Goal: Transaction & Acquisition: Book appointment/travel/reservation

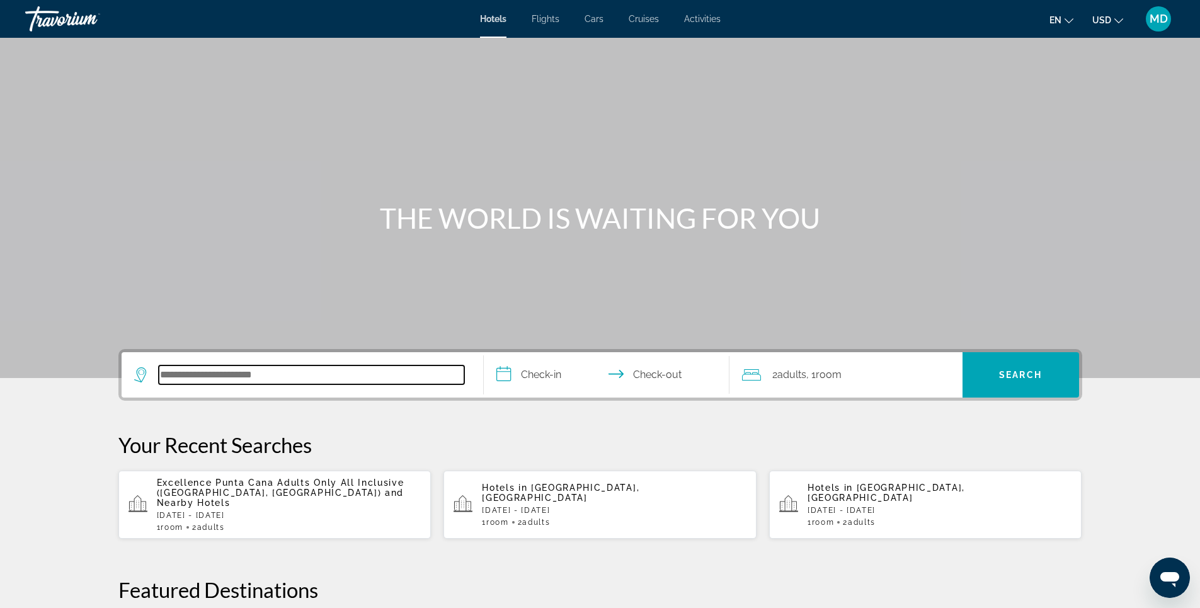
click at [296, 375] on input "Search hotel destination" at bounding box center [311, 374] width 305 height 19
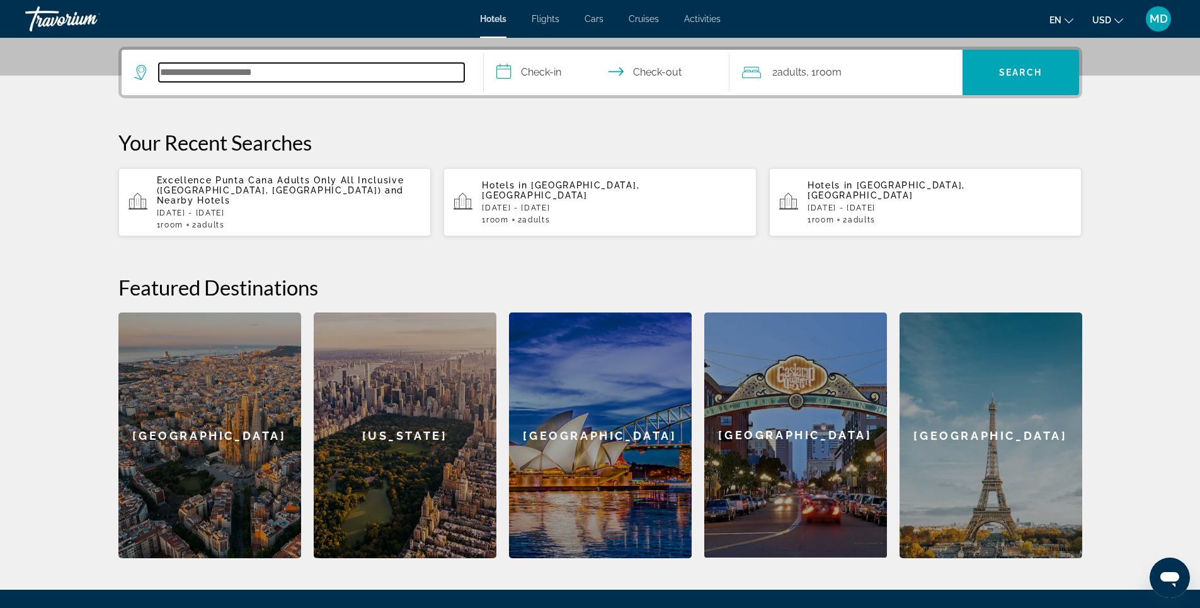
scroll to position [308, 0]
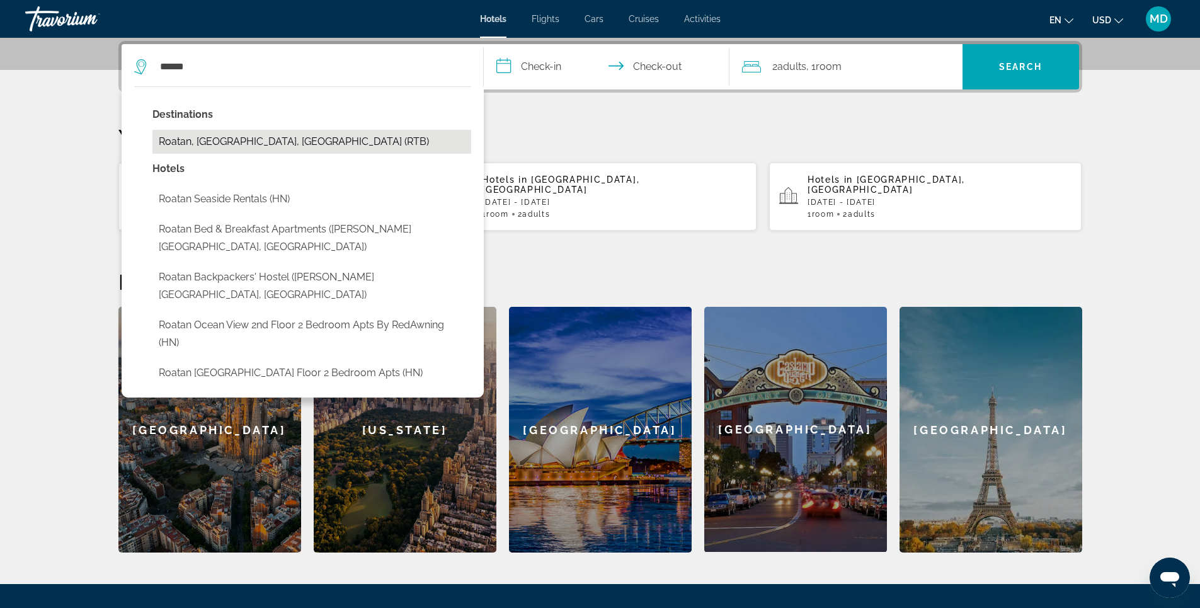
click at [275, 137] on button "Roatan, [GEOGRAPHIC_DATA], [GEOGRAPHIC_DATA] (RTB)" at bounding box center [311, 142] width 319 height 24
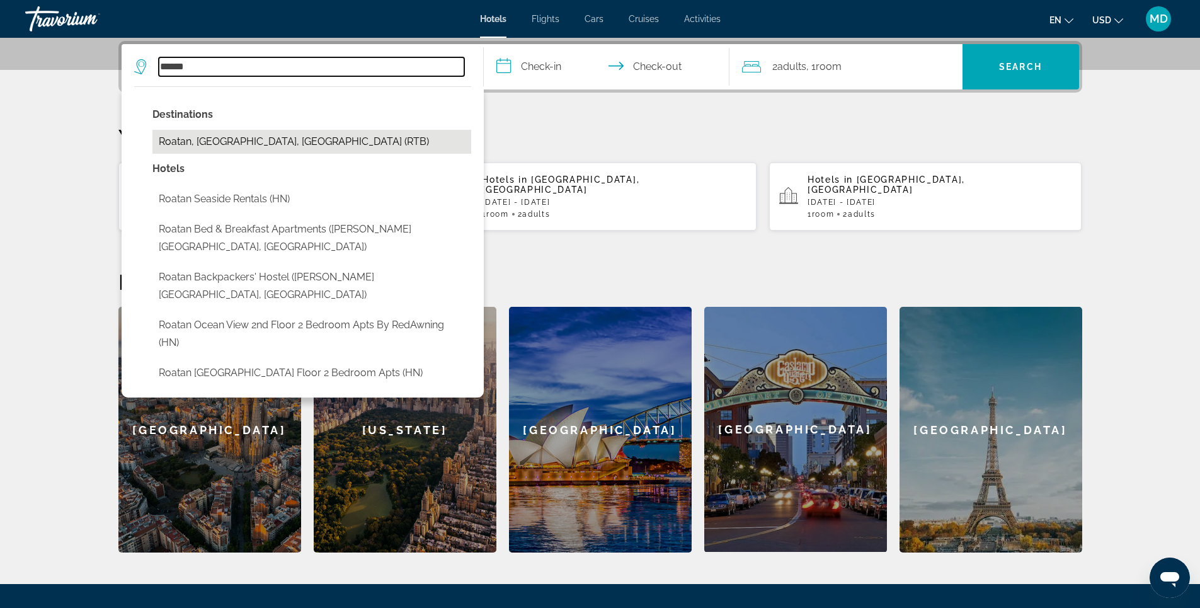
type input "**********"
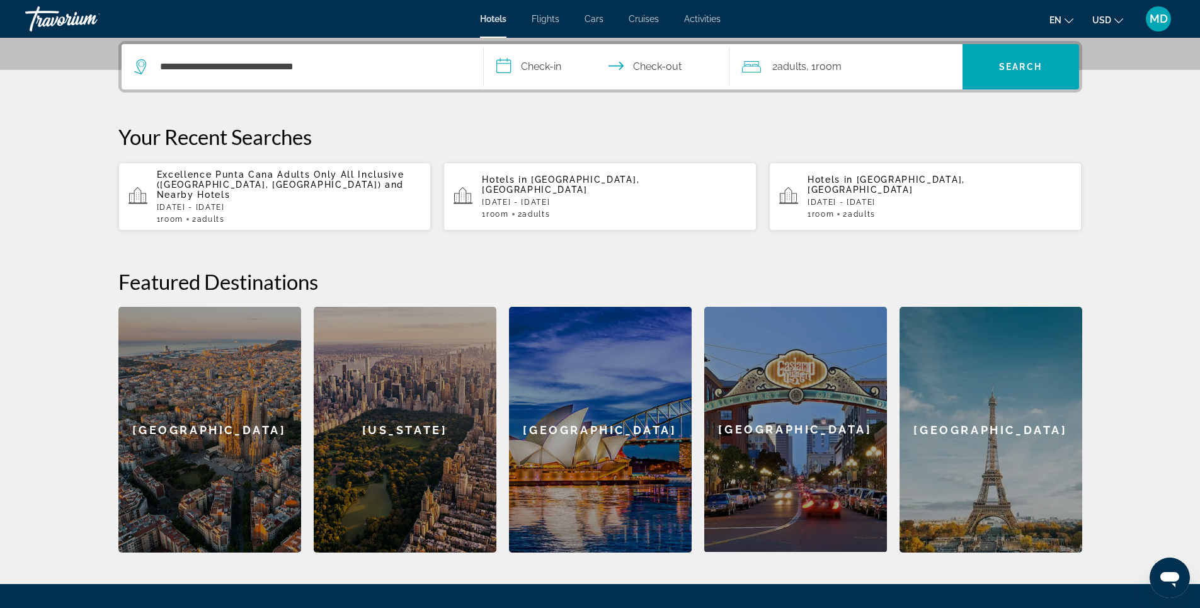
click at [541, 67] on input "**********" at bounding box center [609, 68] width 251 height 49
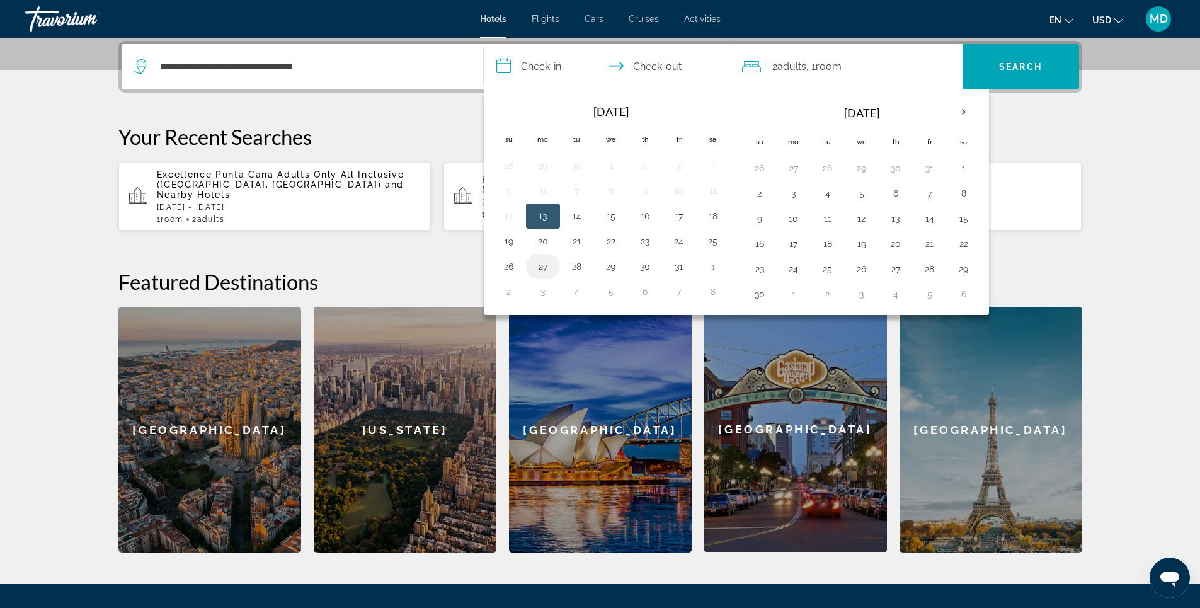
click at [544, 266] on button "27" at bounding box center [543, 267] width 20 height 18
click at [644, 267] on button "30" at bounding box center [645, 267] width 20 height 18
type input "**********"
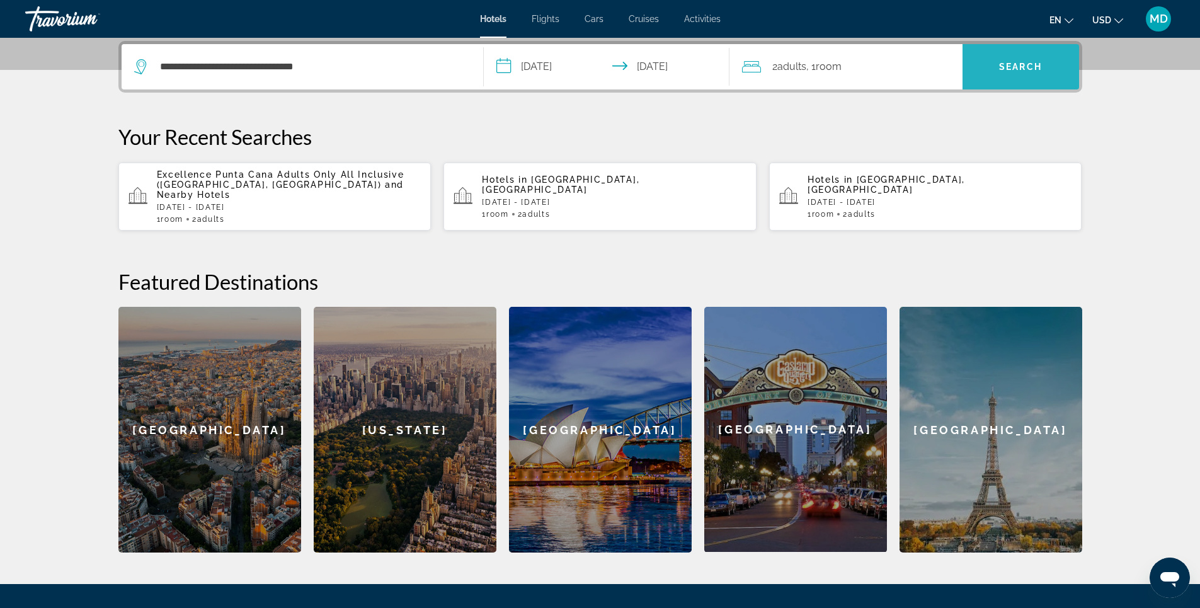
click at [1023, 69] on span "Search" at bounding box center [1020, 67] width 43 height 10
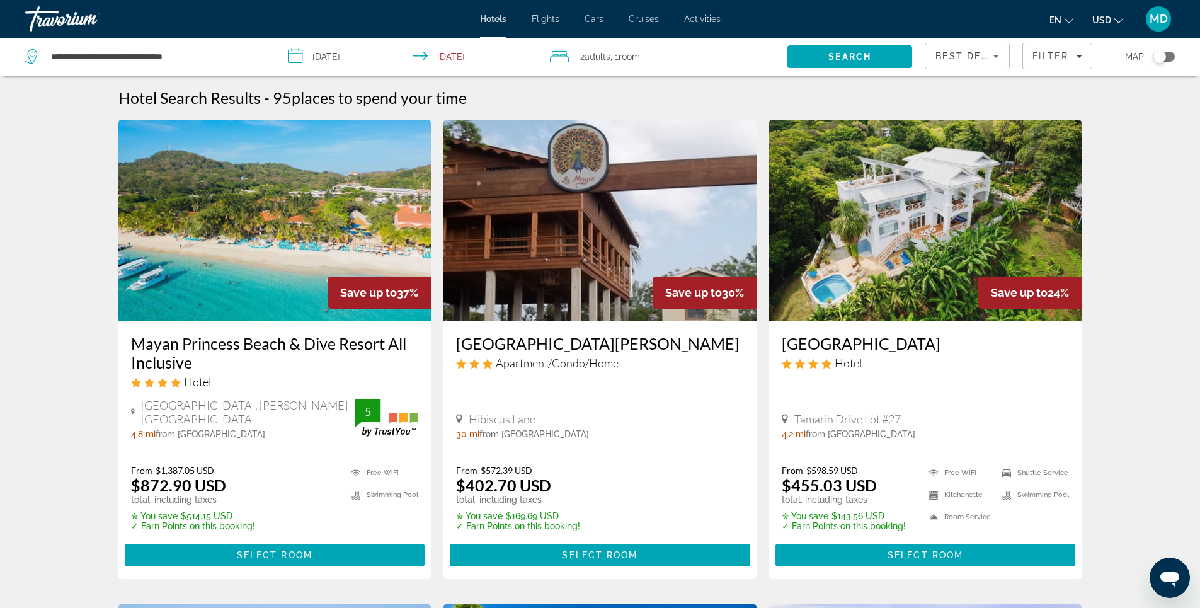
click at [273, 212] on img "Main content" at bounding box center [274, 221] width 313 height 202
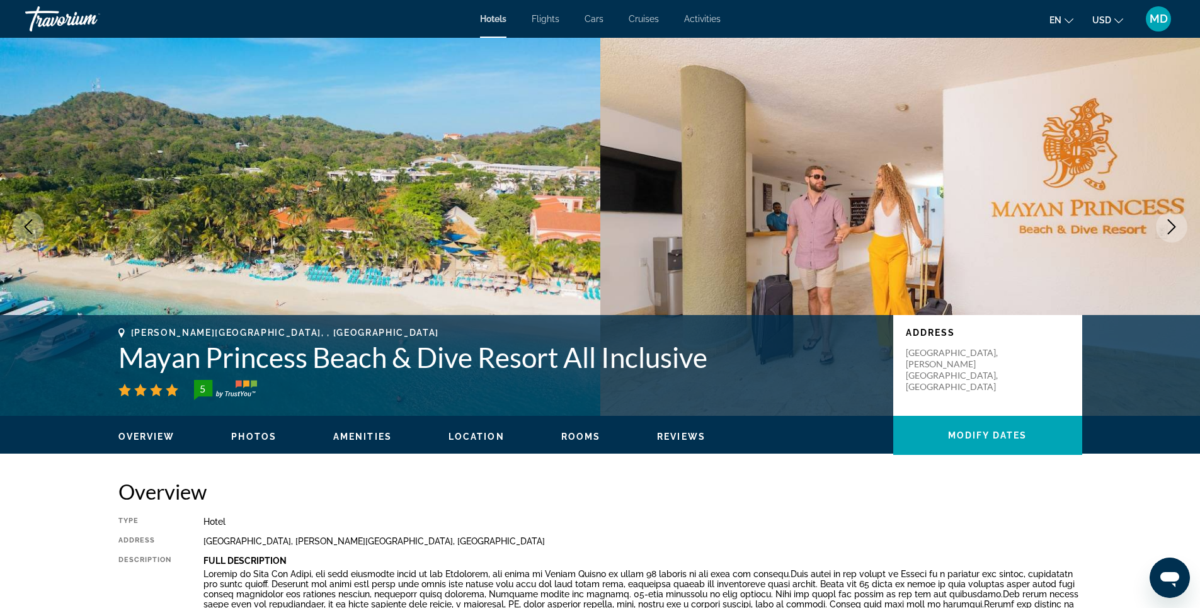
click at [258, 435] on span "Photos" at bounding box center [253, 436] width 45 height 10
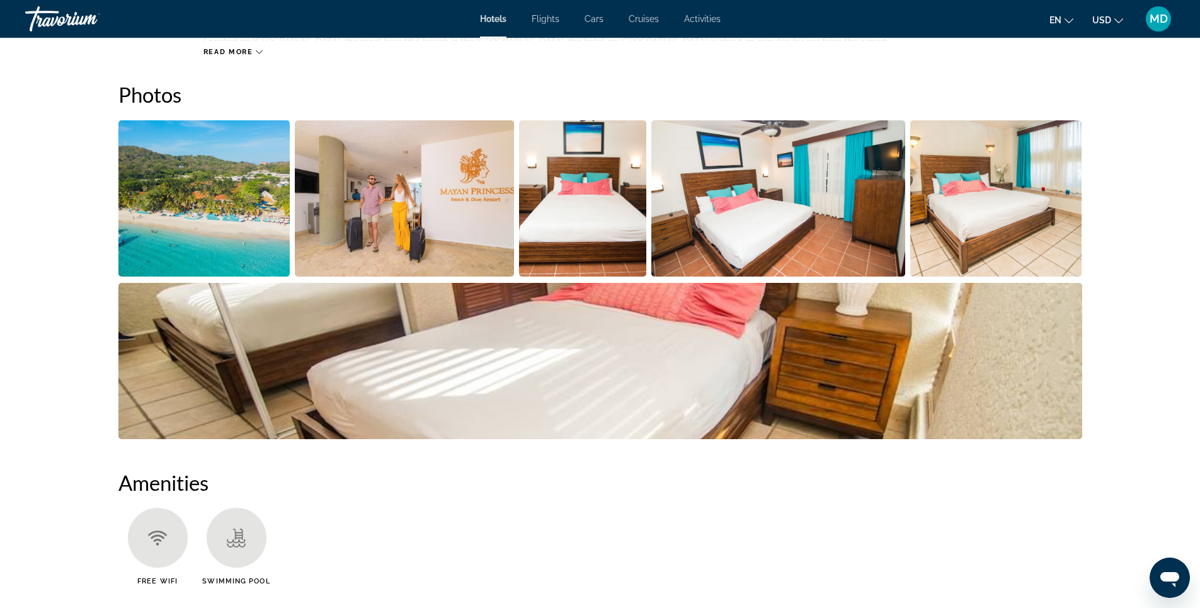
scroll to position [615, 0]
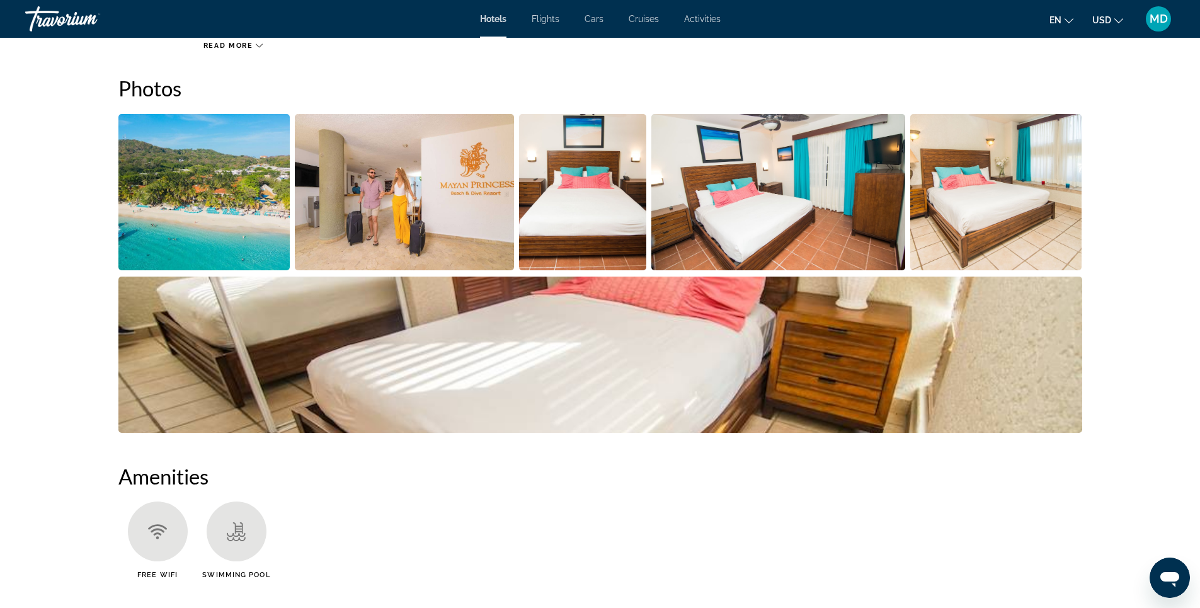
click at [457, 203] on img "Open full-screen image slider" at bounding box center [404, 192] width 219 height 156
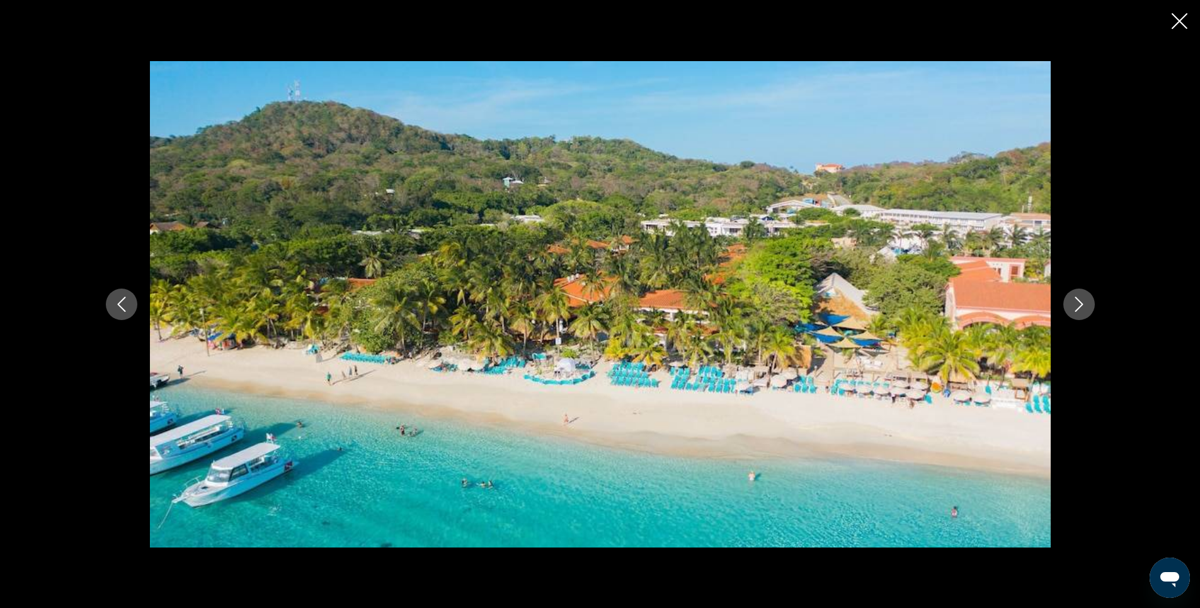
click at [1078, 304] on icon "Next image" at bounding box center [1078, 304] width 15 height 15
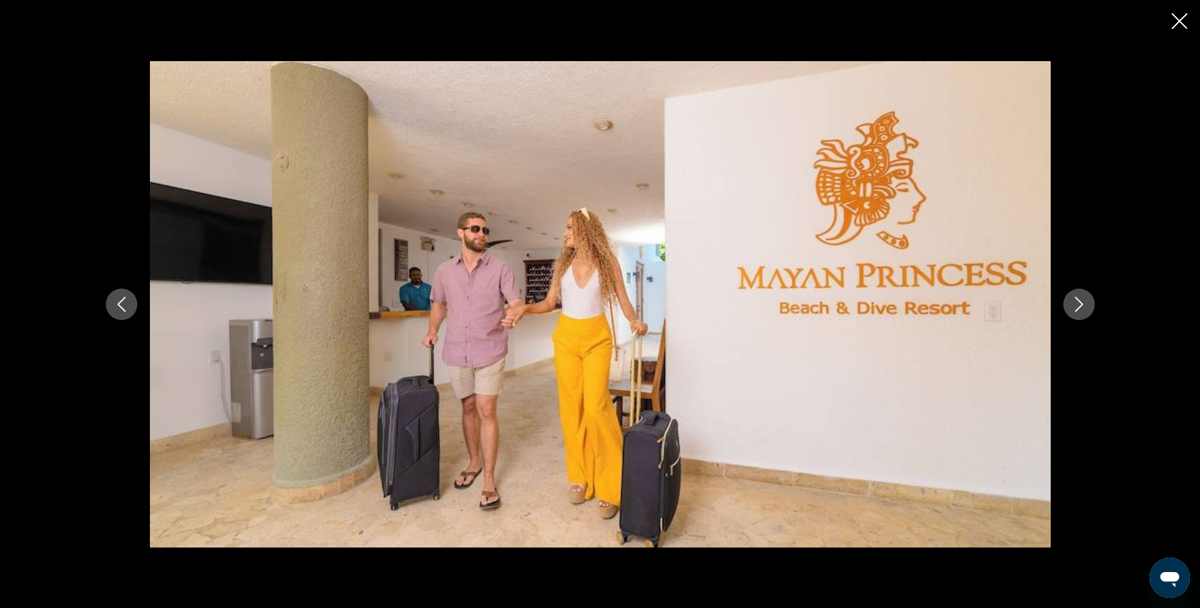
click at [1078, 304] on icon "Next image" at bounding box center [1078, 304] width 15 height 15
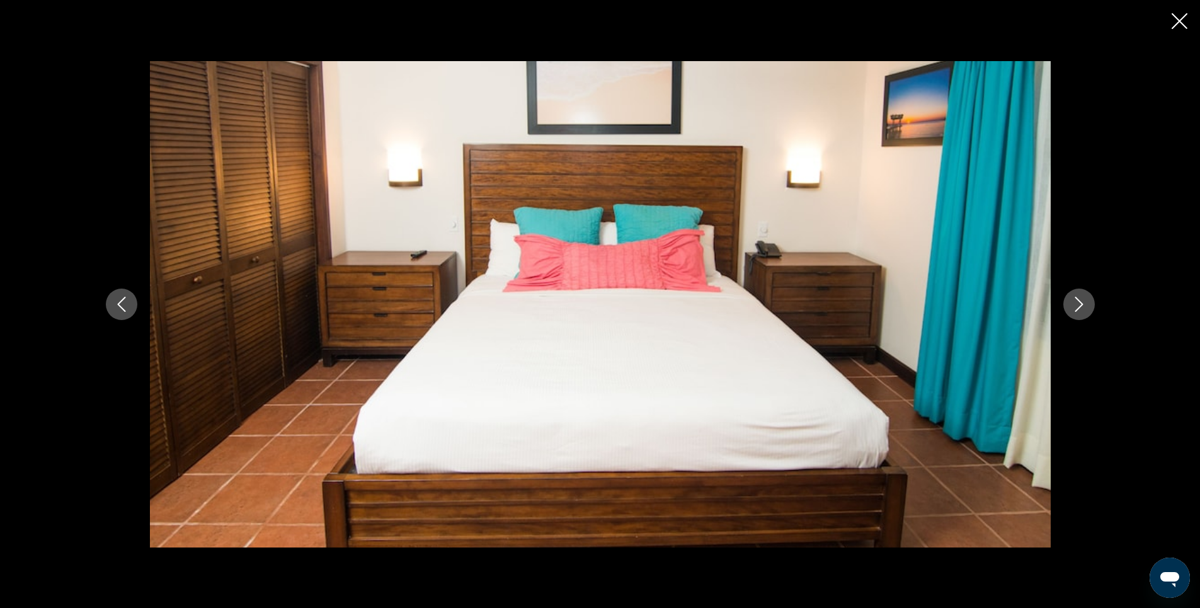
click at [1078, 304] on icon "Next image" at bounding box center [1078, 304] width 15 height 15
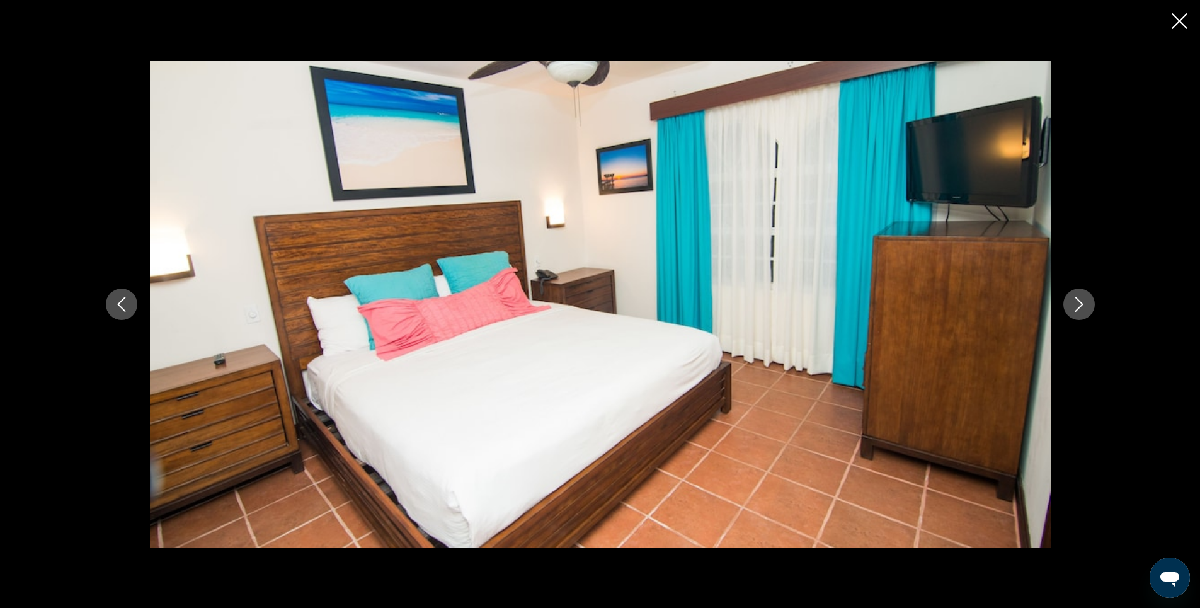
click at [1078, 302] on icon "Next image" at bounding box center [1078, 304] width 15 height 15
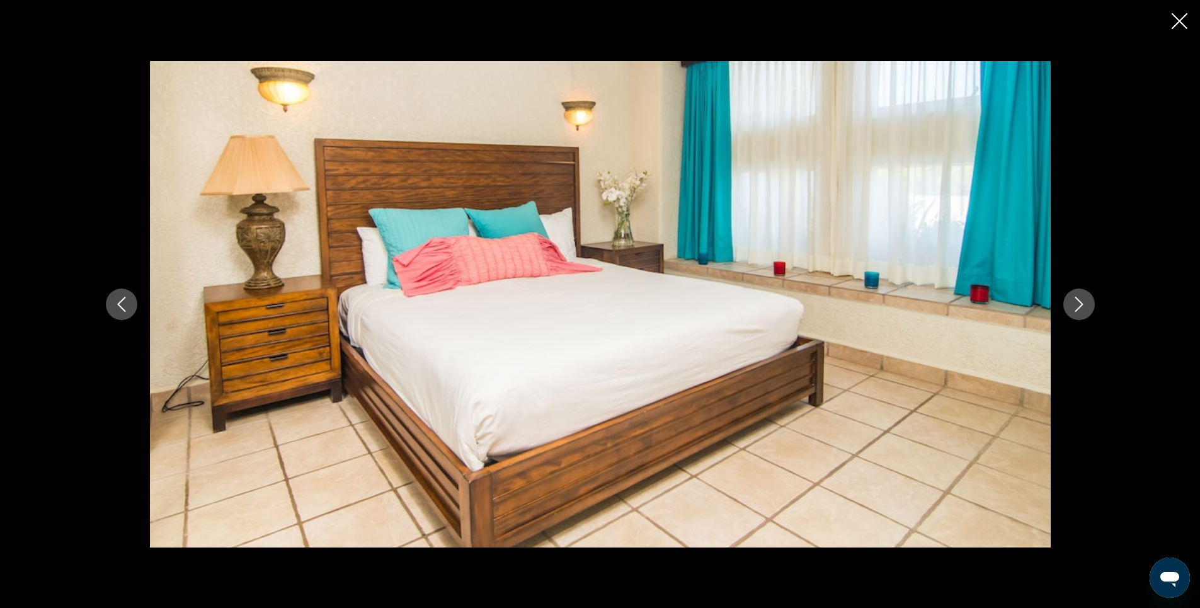
click at [1078, 298] on icon "Next image" at bounding box center [1078, 304] width 15 height 15
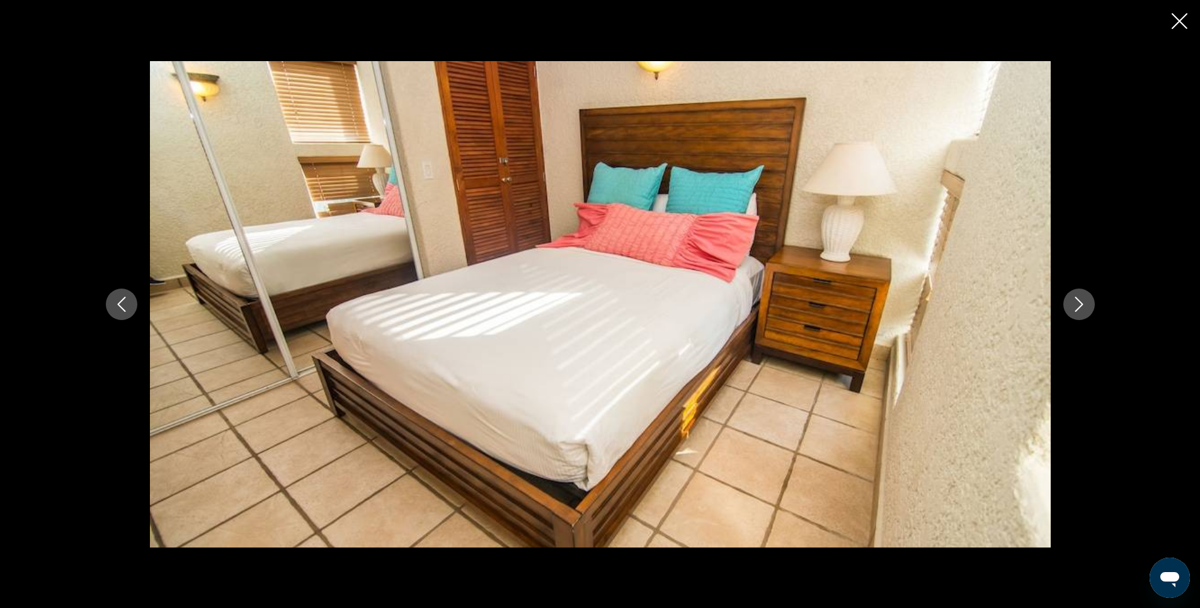
click at [1077, 300] on icon "Next image" at bounding box center [1078, 304] width 15 height 15
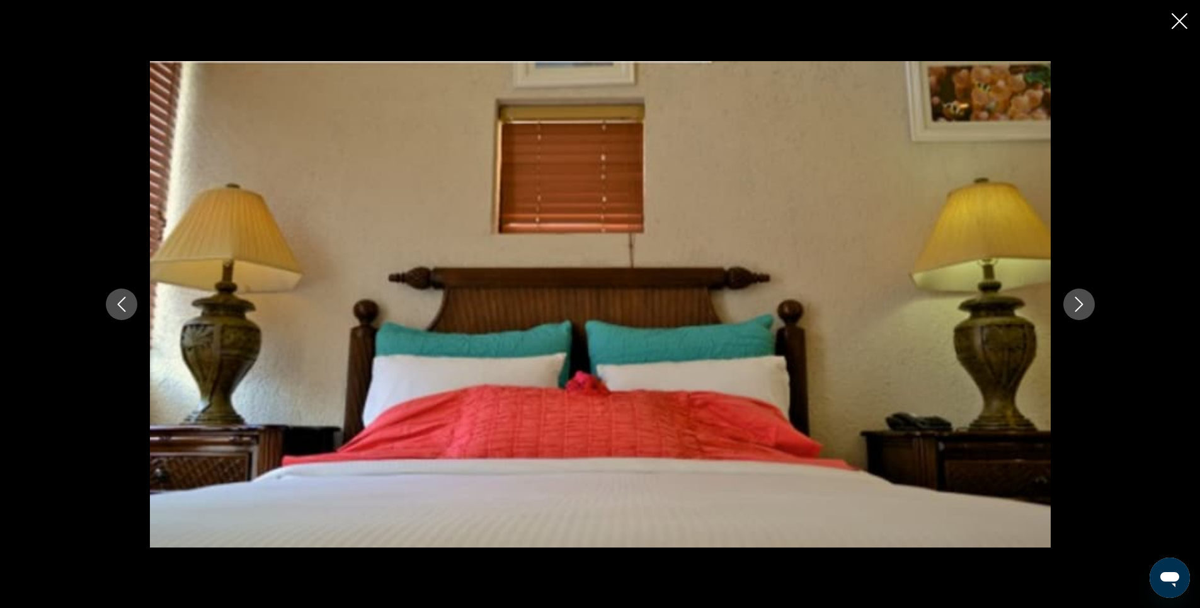
click at [1077, 300] on icon "Next image" at bounding box center [1078, 304] width 15 height 15
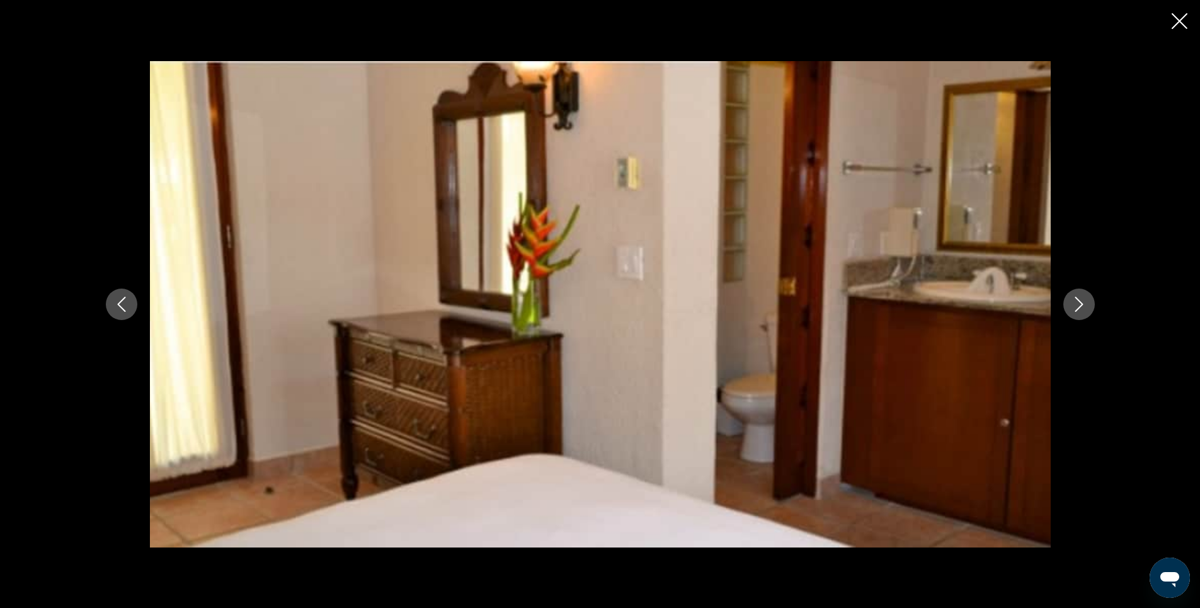
click at [1175, 20] on icon "Close slideshow" at bounding box center [1179, 21] width 16 height 16
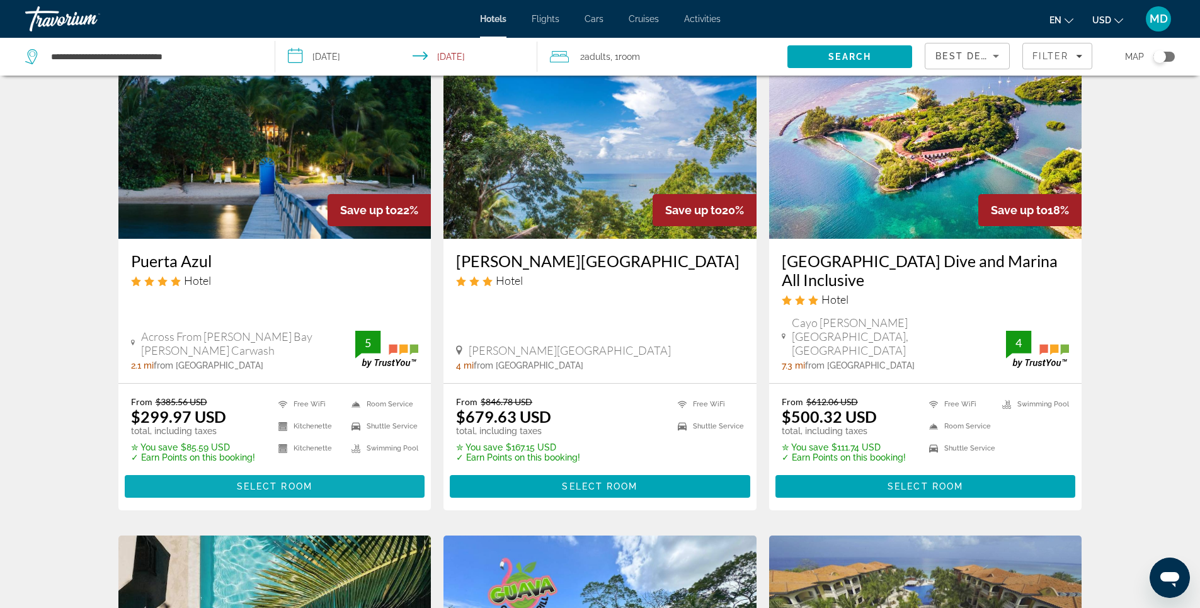
scroll to position [504, 0]
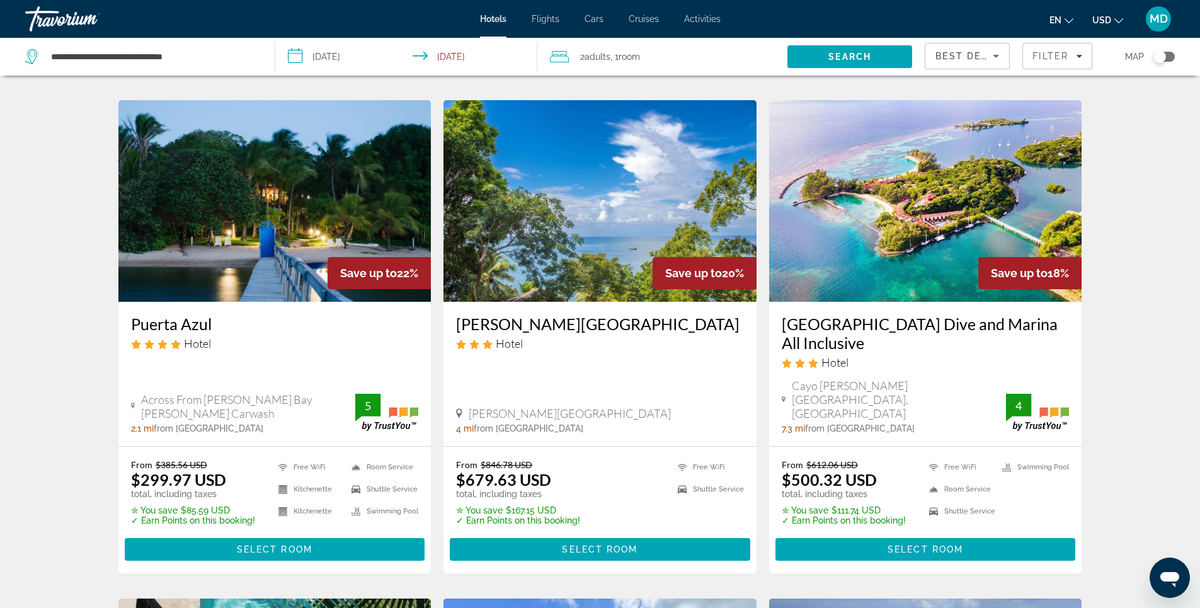
click at [251, 244] on img "Main content" at bounding box center [274, 201] width 313 height 202
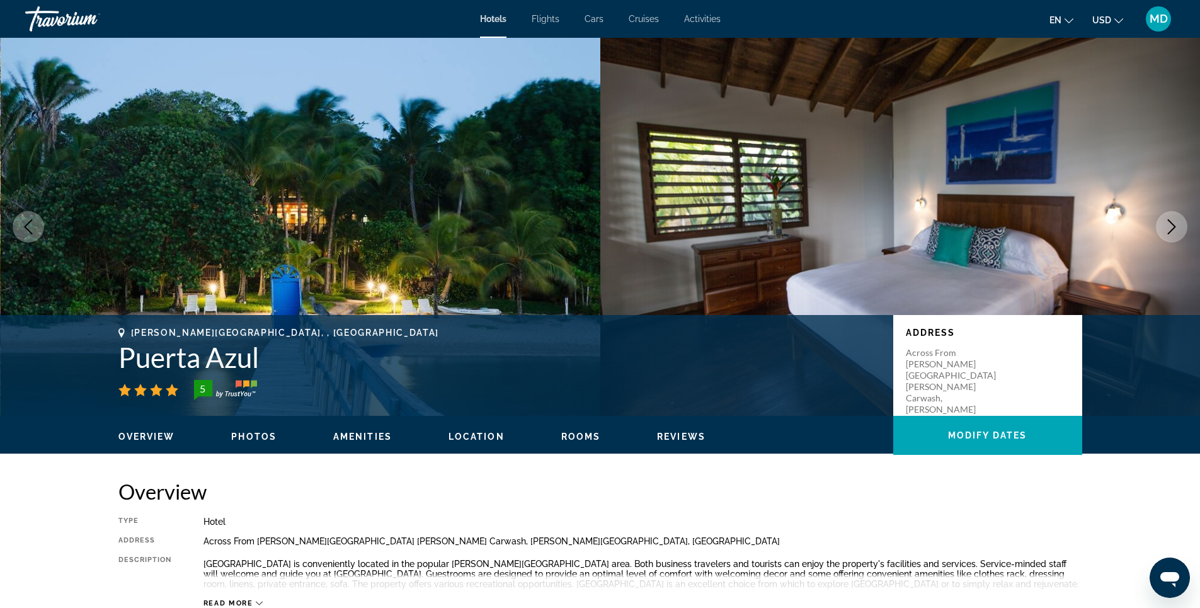
click at [251, 441] on span "Photos" at bounding box center [253, 436] width 45 height 10
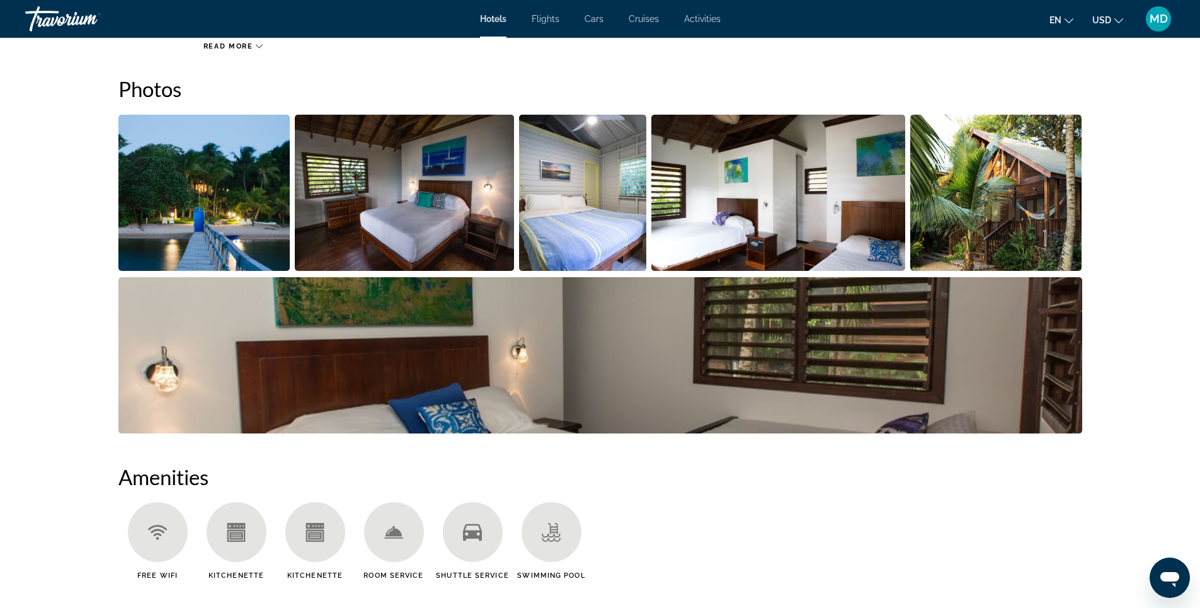
scroll to position [557, 0]
click at [404, 203] on img "Open full-screen image slider" at bounding box center [404, 192] width 219 height 156
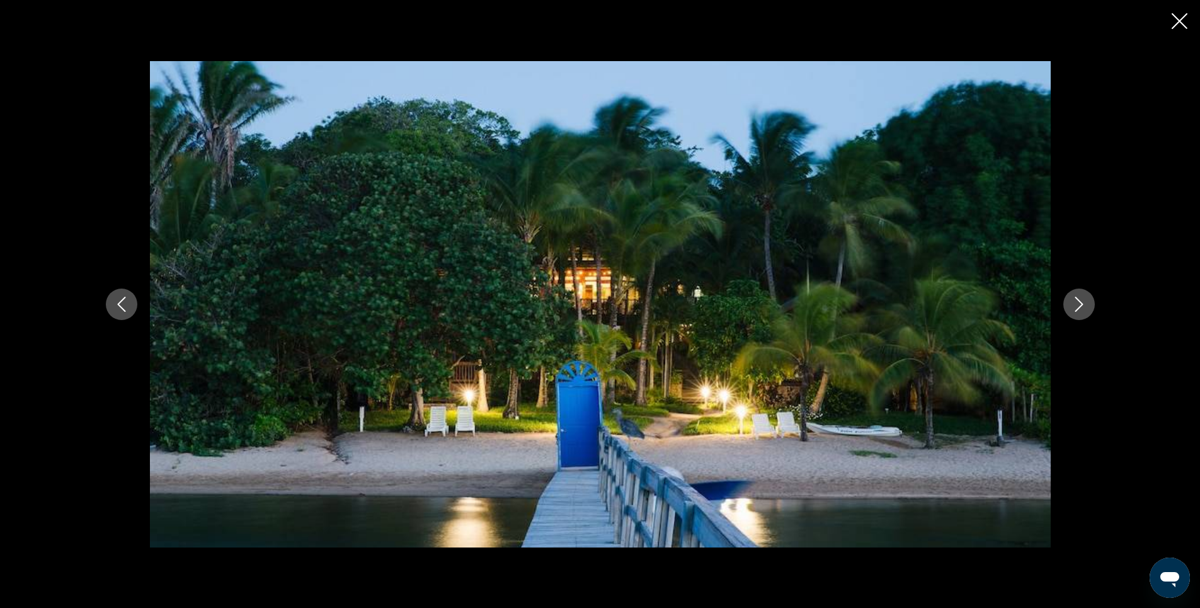
click at [1073, 304] on icon "Next image" at bounding box center [1078, 304] width 15 height 15
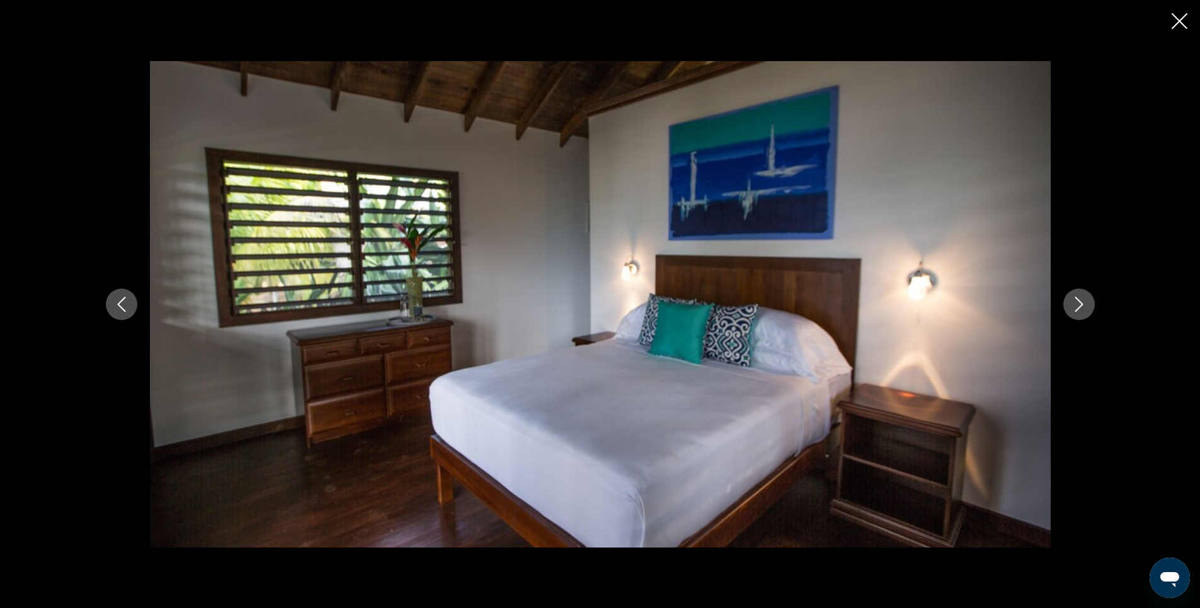
click at [1073, 304] on icon "Next image" at bounding box center [1078, 304] width 15 height 15
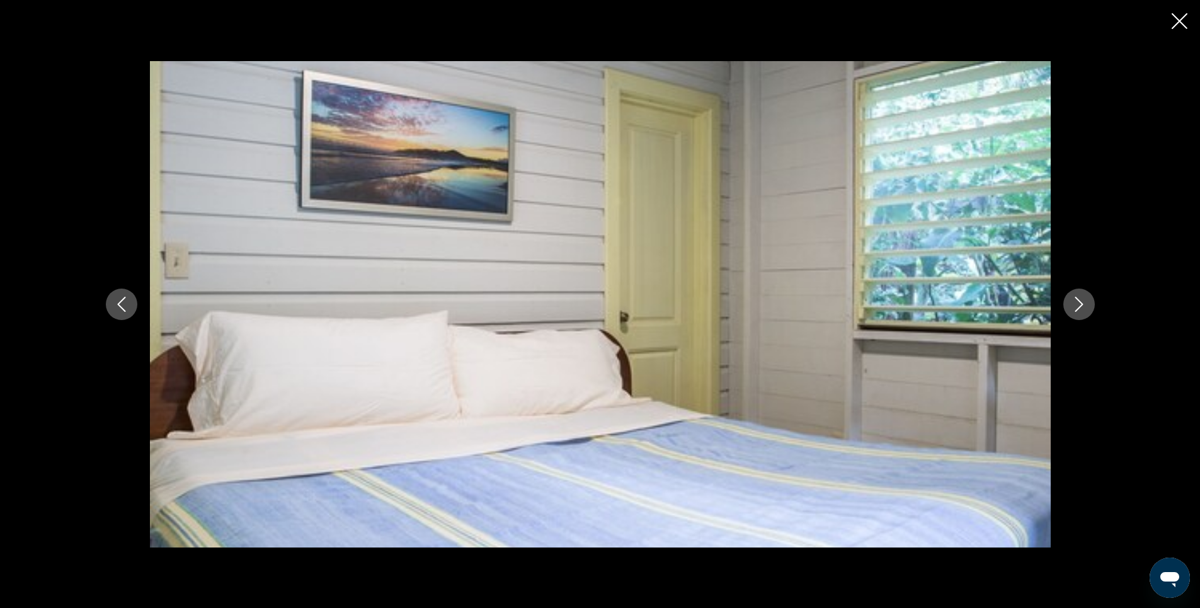
click at [1073, 304] on icon "Next image" at bounding box center [1078, 304] width 15 height 15
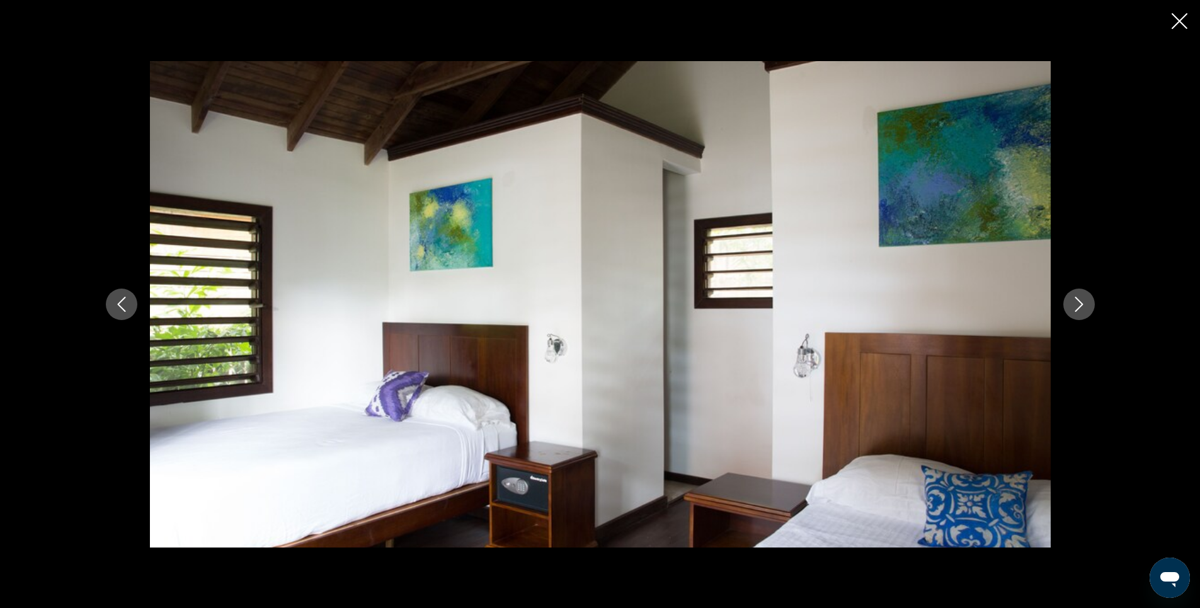
click at [1073, 304] on icon "Next image" at bounding box center [1078, 304] width 15 height 15
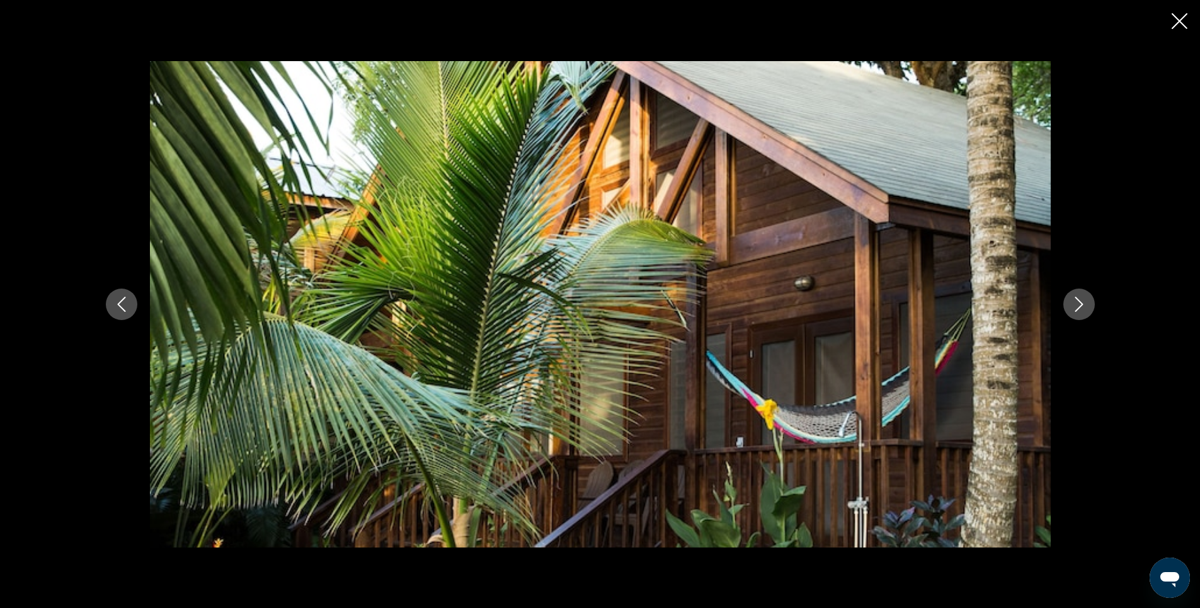
click at [1073, 304] on icon "Next image" at bounding box center [1078, 304] width 15 height 15
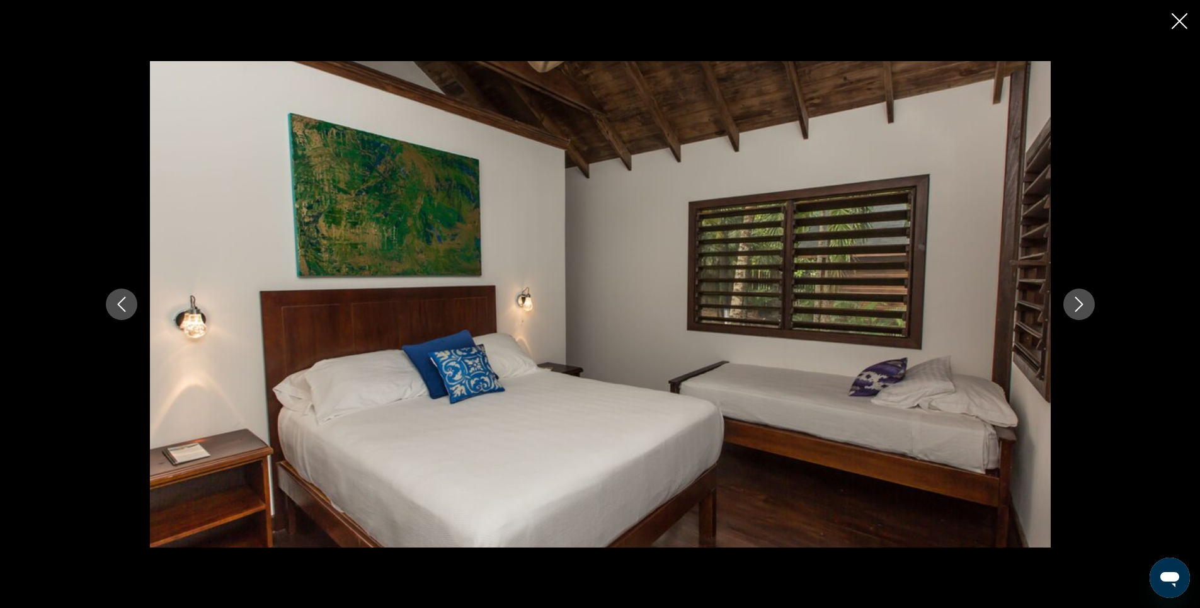
click at [1073, 304] on icon "Next image" at bounding box center [1078, 304] width 15 height 15
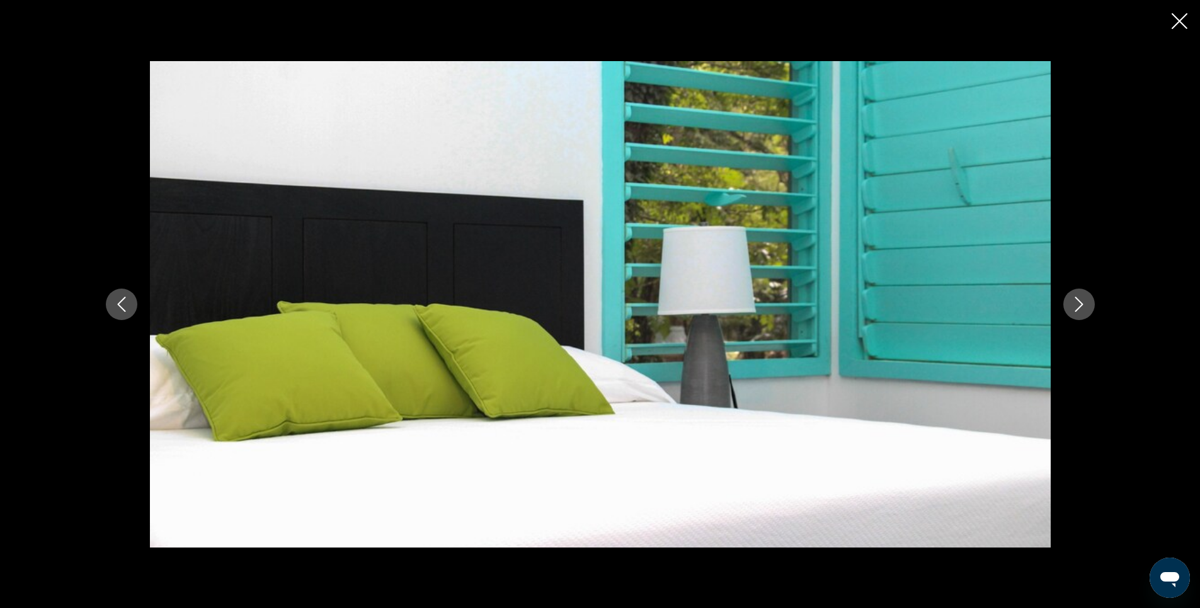
click at [1073, 304] on icon "Next image" at bounding box center [1078, 304] width 15 height 15
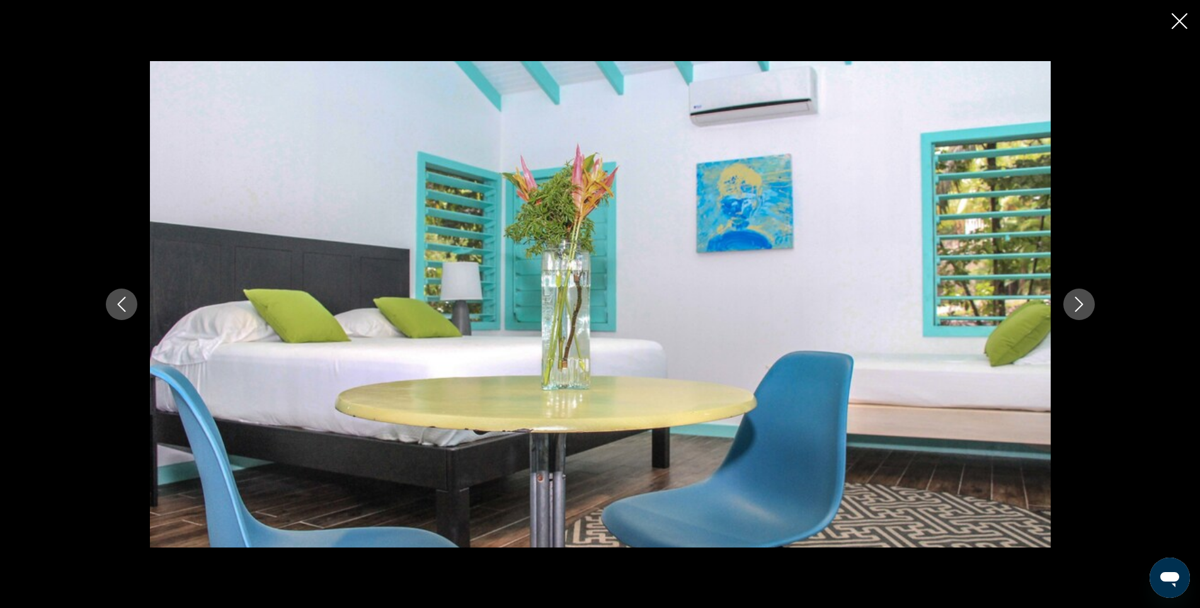
click at [1077, 302] on icon "Next image" at bounding box center [1078, 304] width 15 height 15
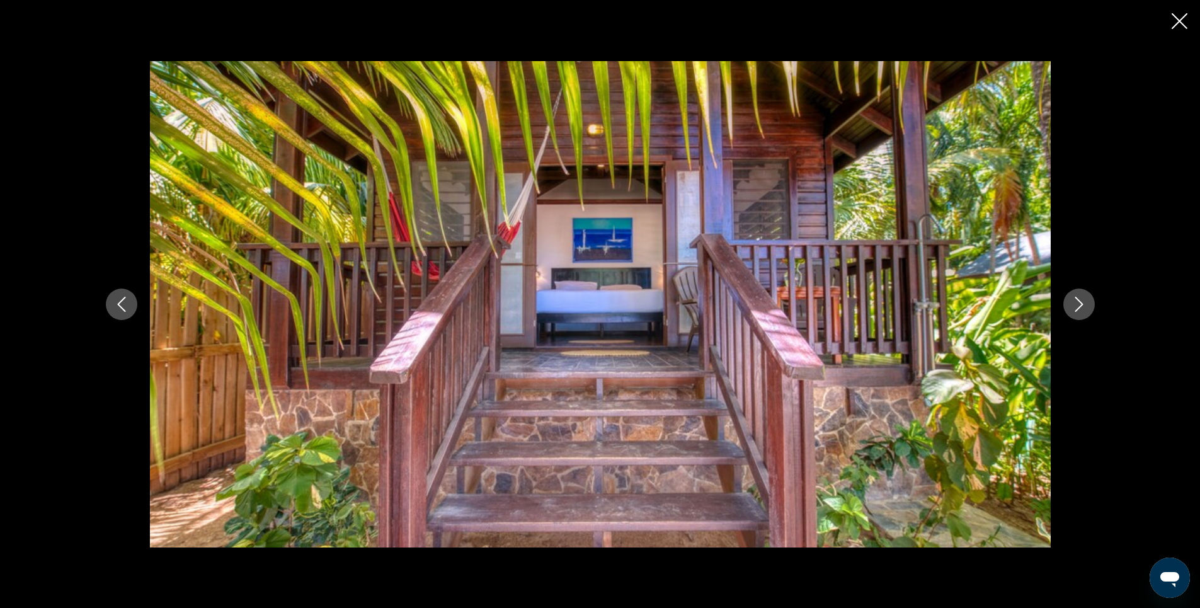
click at [1077, 302] on icon "Next image" at bounding box center [1078, 304] width 15 height 15
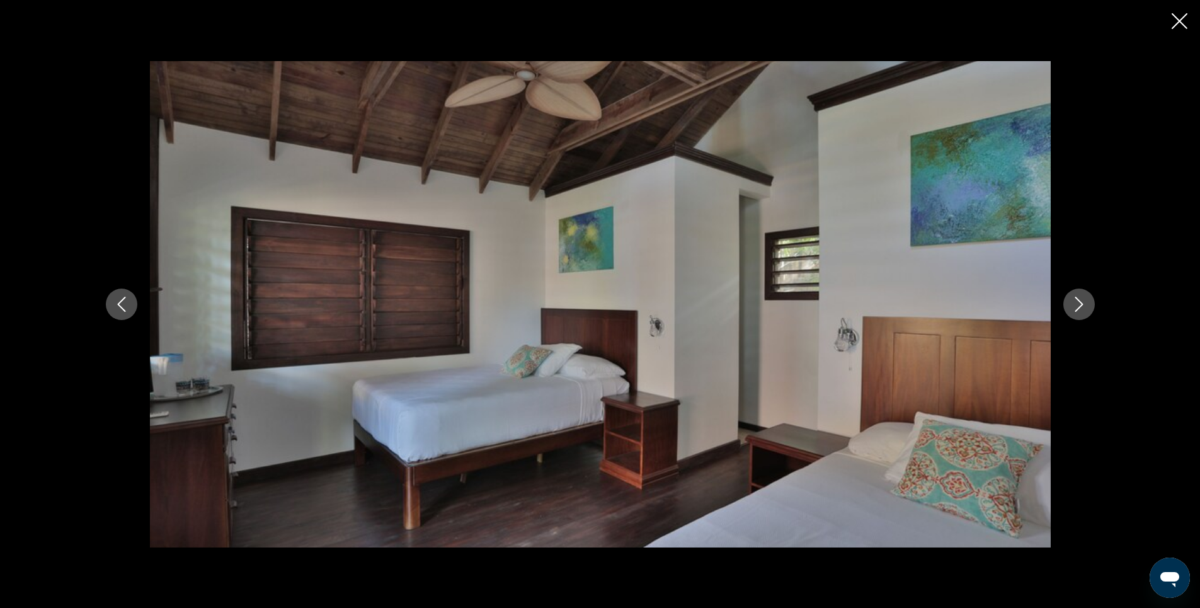
click at [1077, 302] on icon "Next image" at bounding box center [1078, 304] width 15 height 15
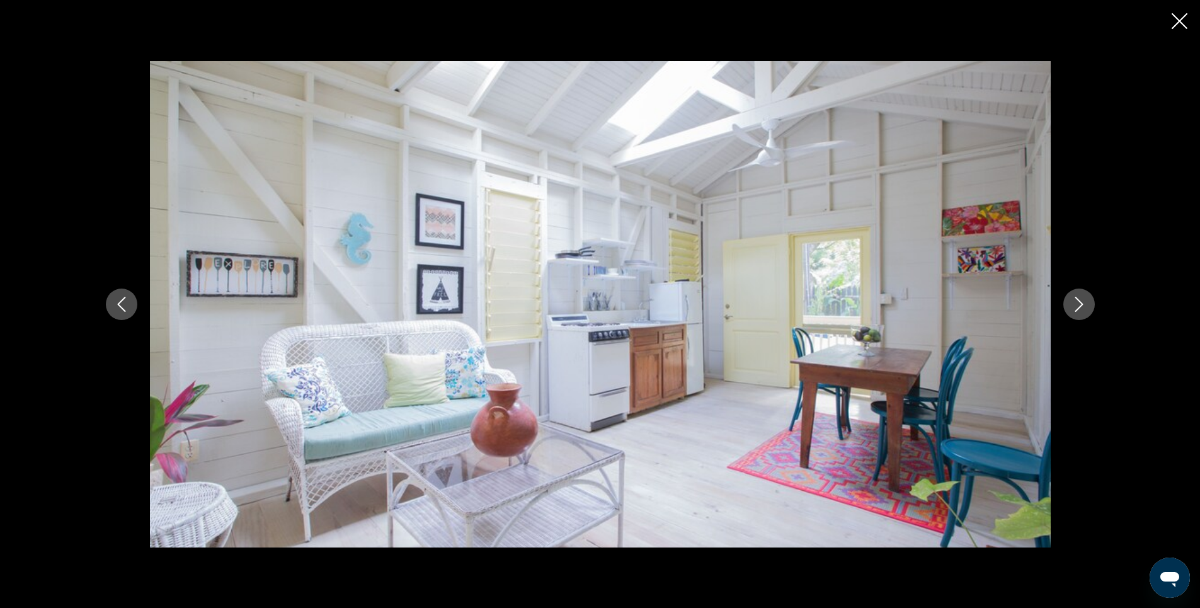
click at [1077, 302] on icon "Next image" at bounding box center [1078, 304] width 15 height 15
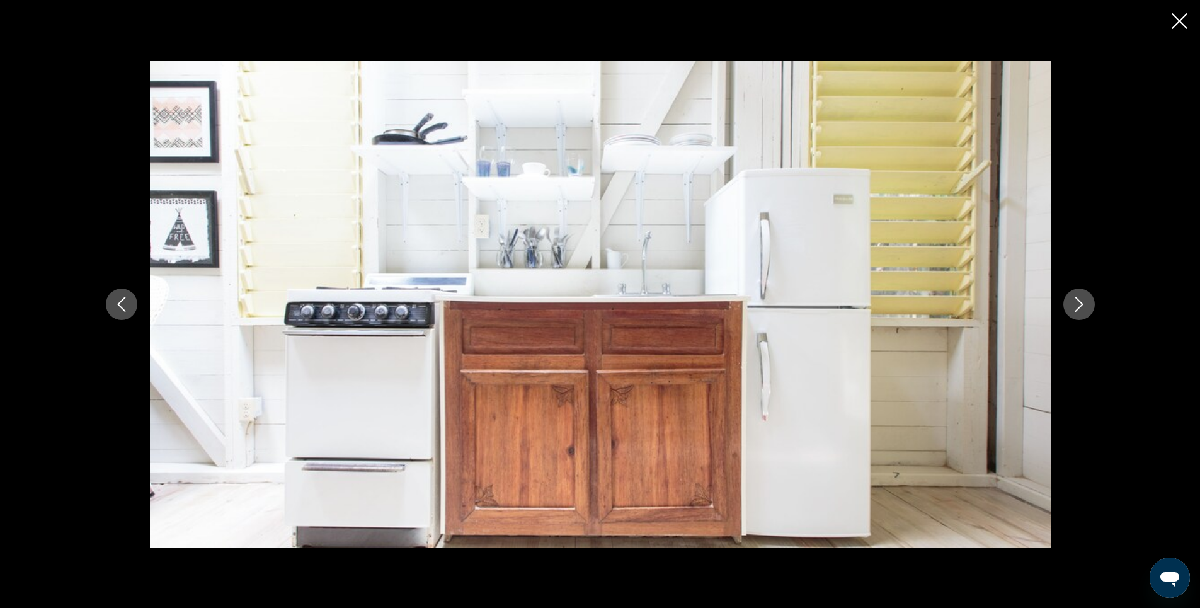
click at [1173, 22] on icon "Close slideshow" at bounding box center [1179, 21] width 16 height 16
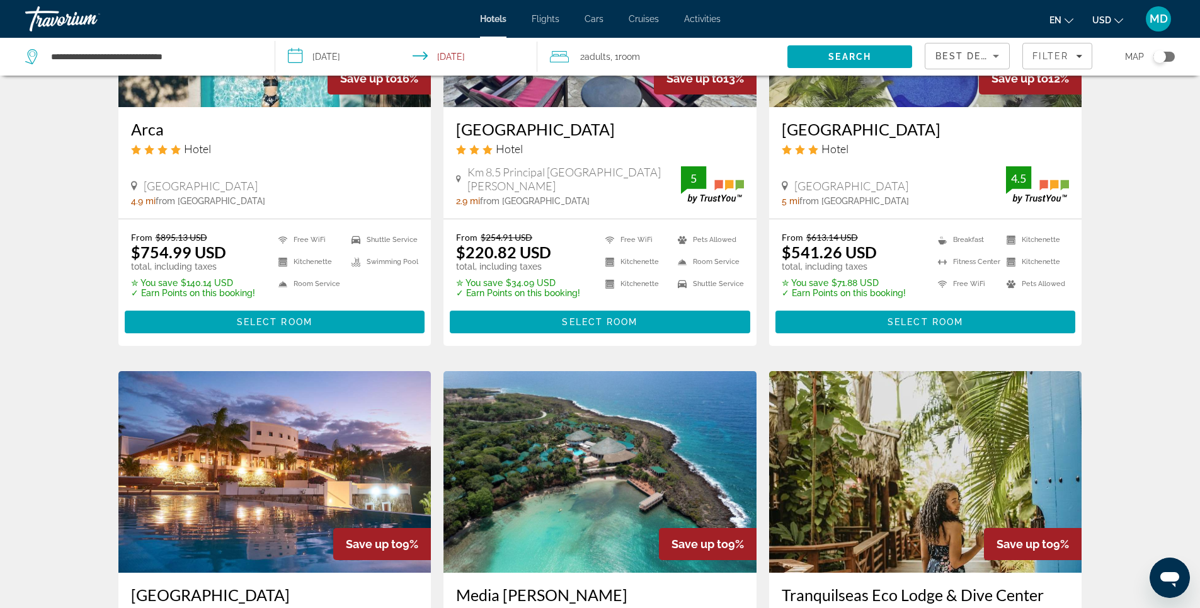
scroll to position [1386, 0]
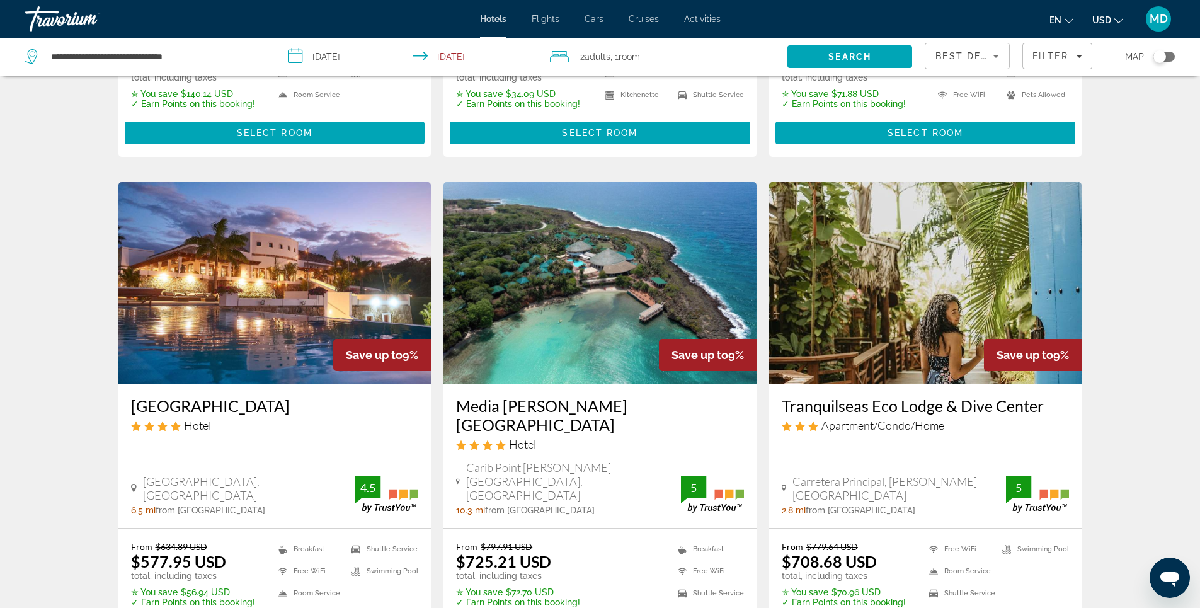
click at [564, 278] on img "Main content" at bounding box center [599, 283] width 313 height 202
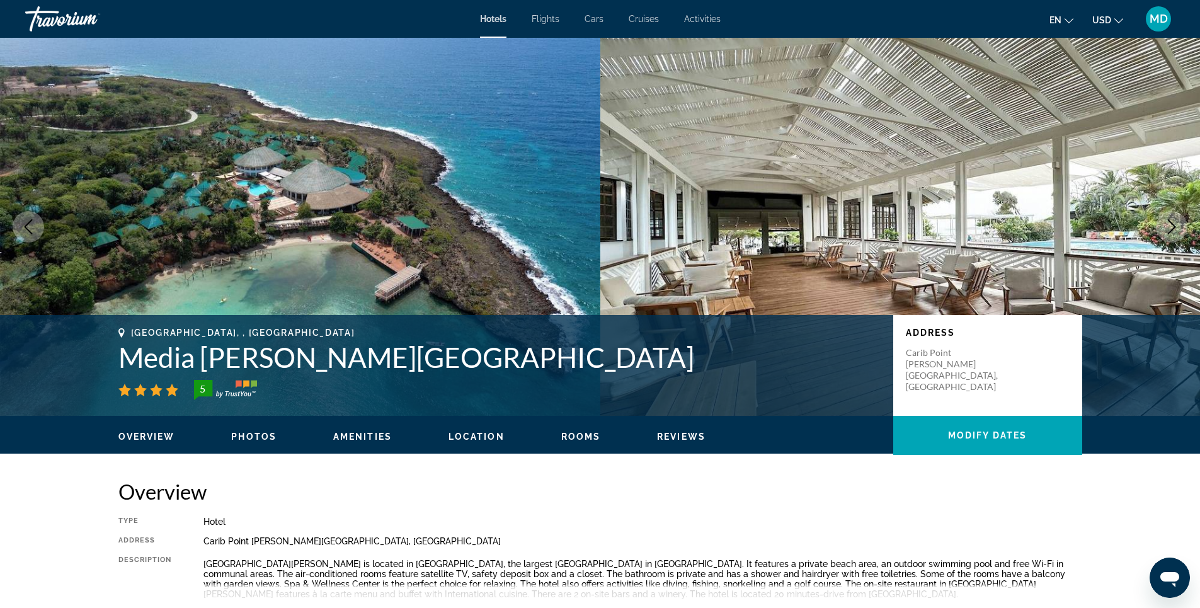
click at [245, 435] on span "Photos" at bounding box center [253, 436] width 45 height 10
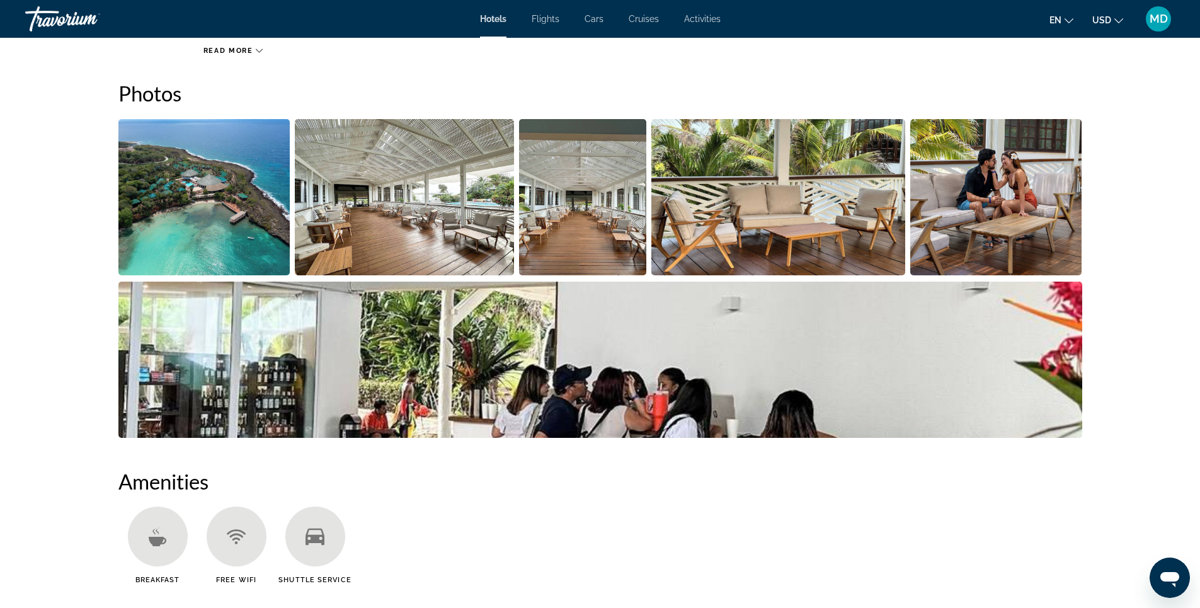
scroll to position [567, 0]
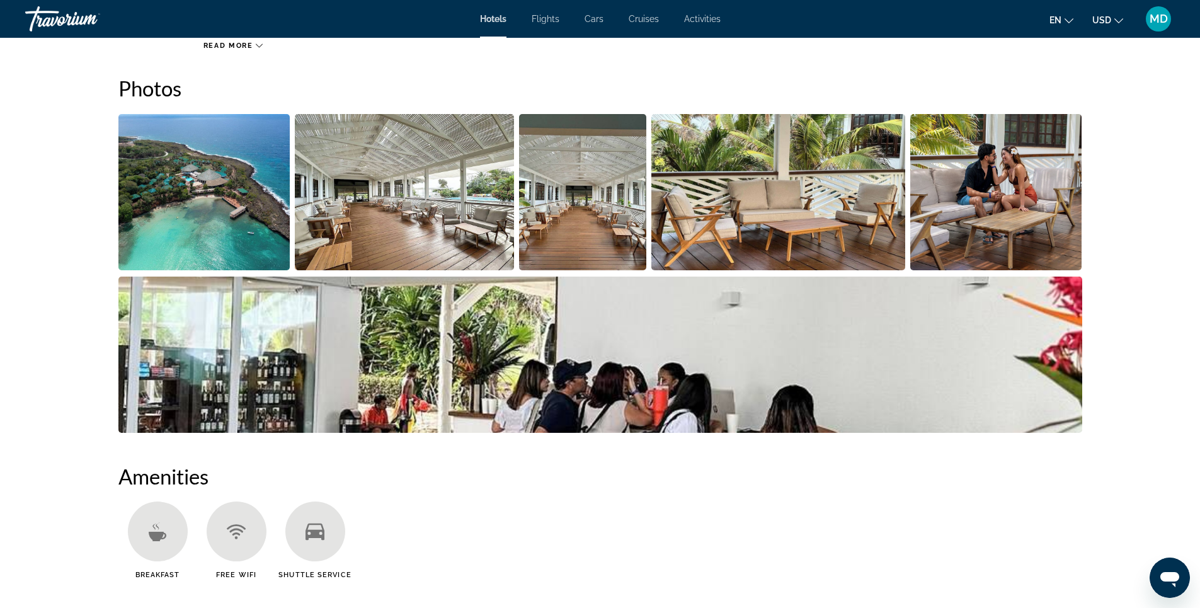
click at [406, 223] on img "Open full-screen image slider" at bounding box center [404, 192] width 219 height 156
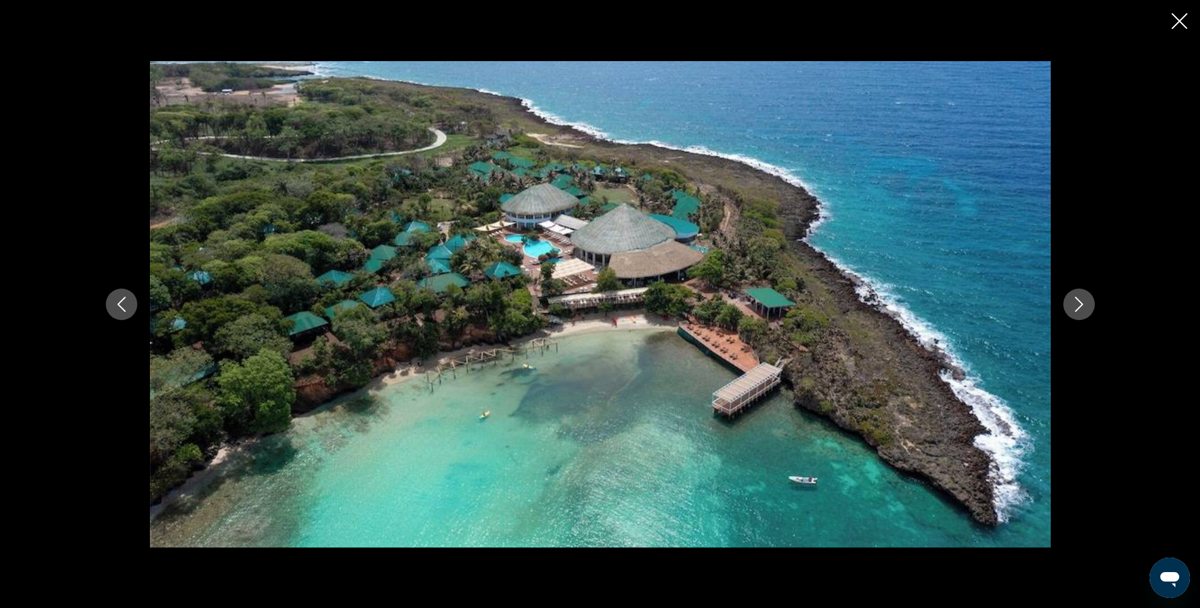
click at [1078, 306] on icon "Next image" at bounding box center [1078, 304] width 15 height 15
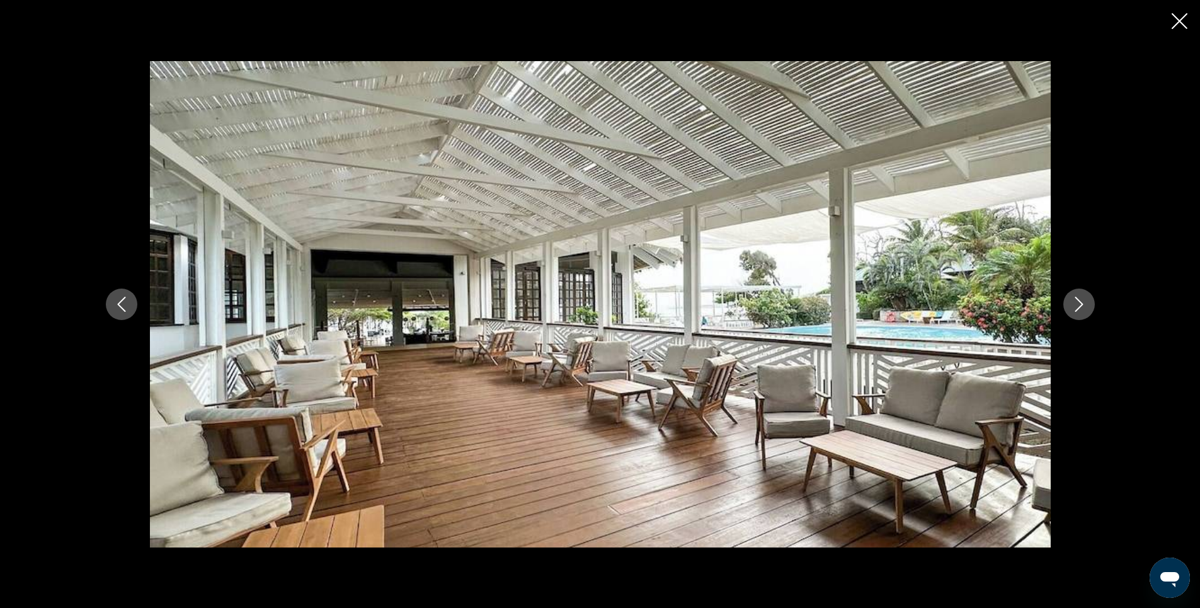
click at [1078, 306] on icon "Next image" at bounding box center [1078, 304] width 15 height 15
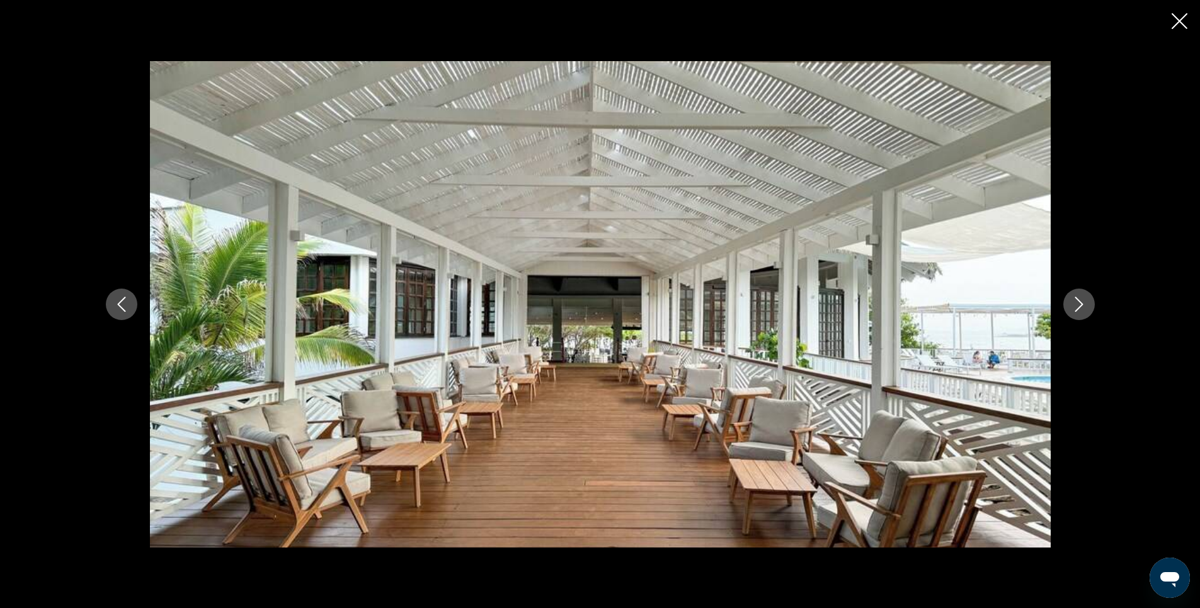
click at [1078, 306] on icon "Next image" at bounding box center [1078, 304] width 15 height 15
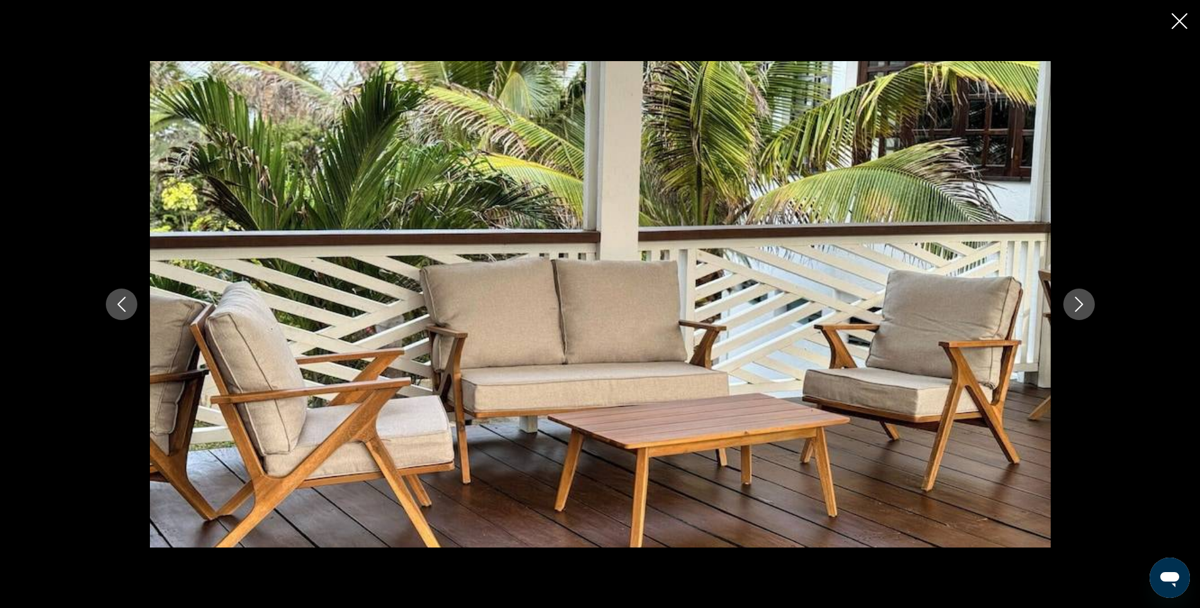
click at [1078, 306] on icon "Next image" at bounding box center [1078, 304] width 15 height 15
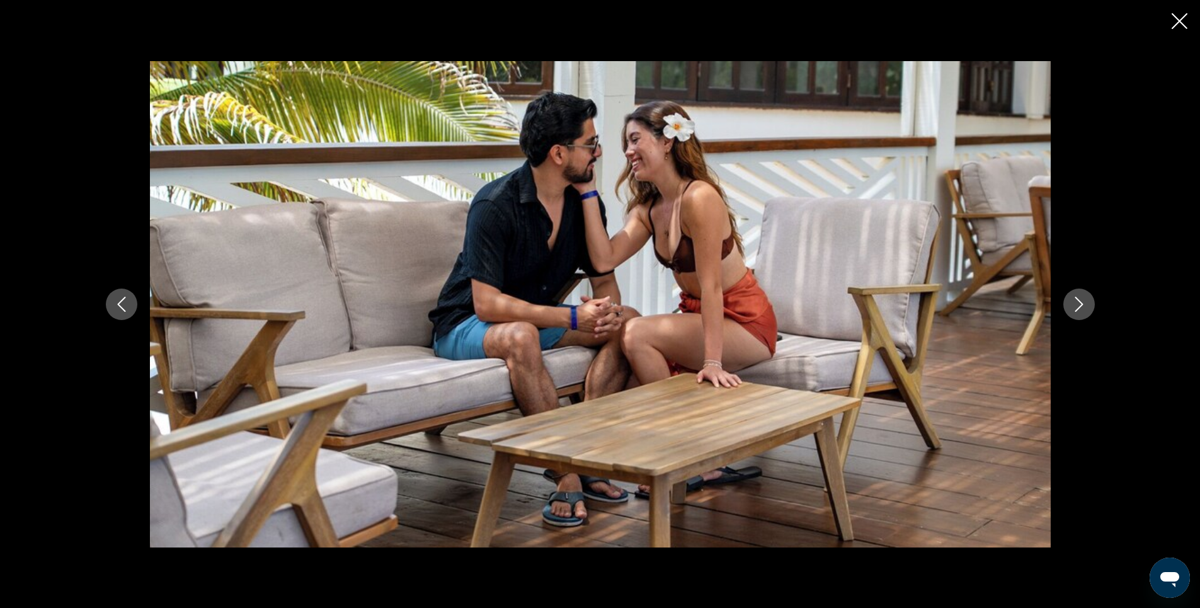
click at [1078, 306] on icon "Next image" at bounding box center [1078, 304] width 15 height 15
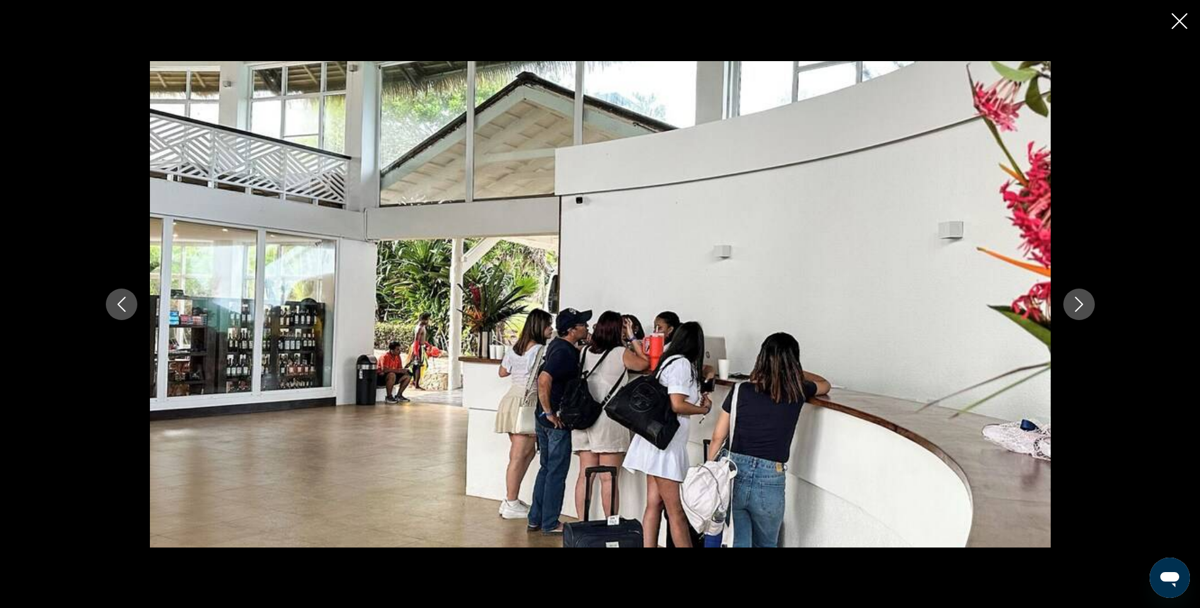
click at [1078, 306] on icon "Next image" at bounding box center [1078, 304] width 15 height 15
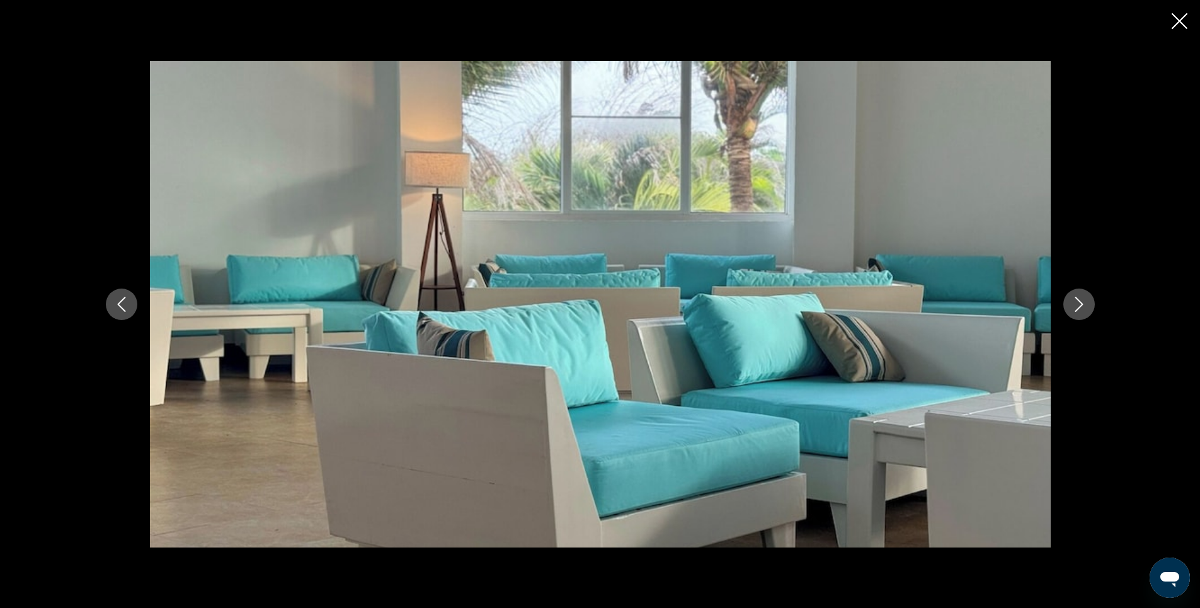
click at [1078, 306] on icon "Next image" at bounding box center [1078, 304] width 15 height 15
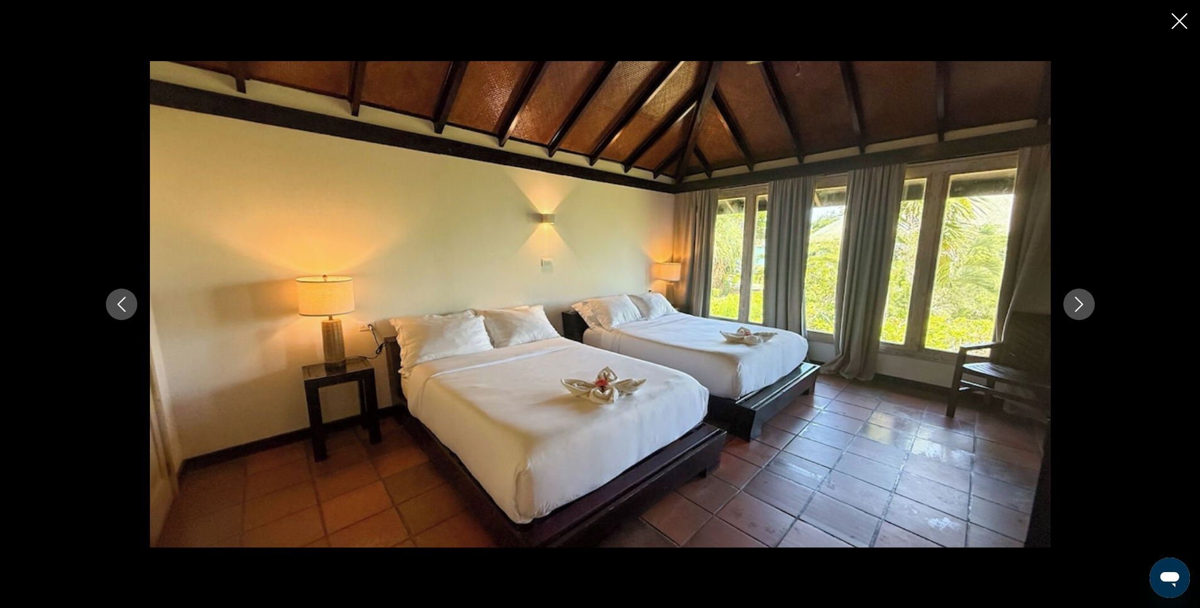
click at [1179, 24] on icon "Close slideshow" at bounding box center [1179, 21] width 16 height 16
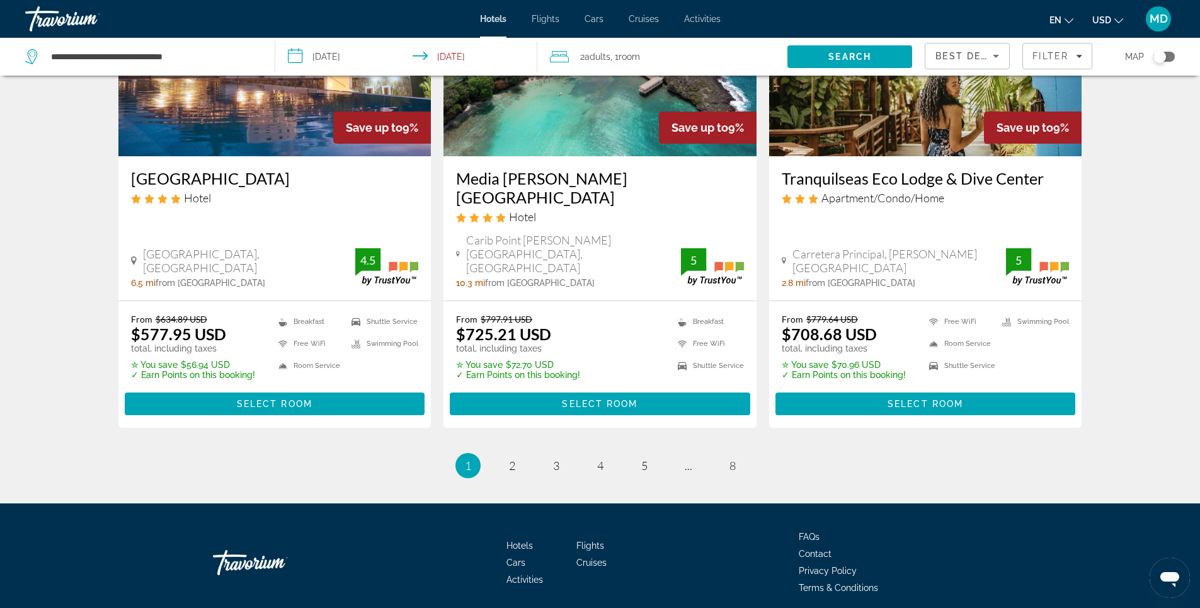
scroll to position [1614, 0]
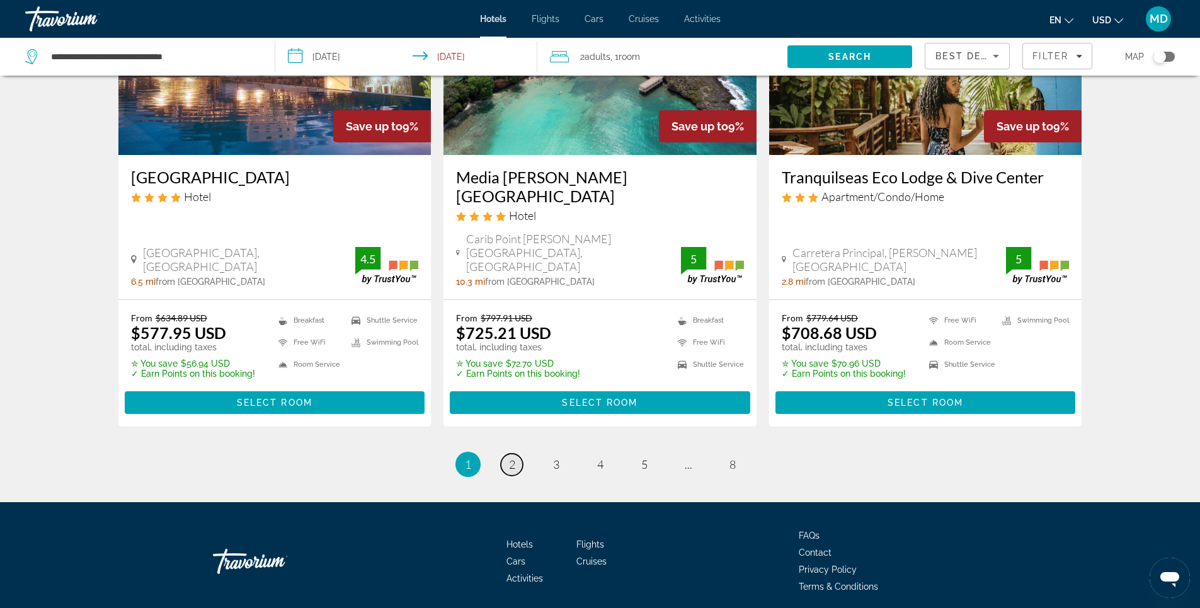
click at [509, 457] on span "2" at bounding box center [512, 464] width 6 height 14
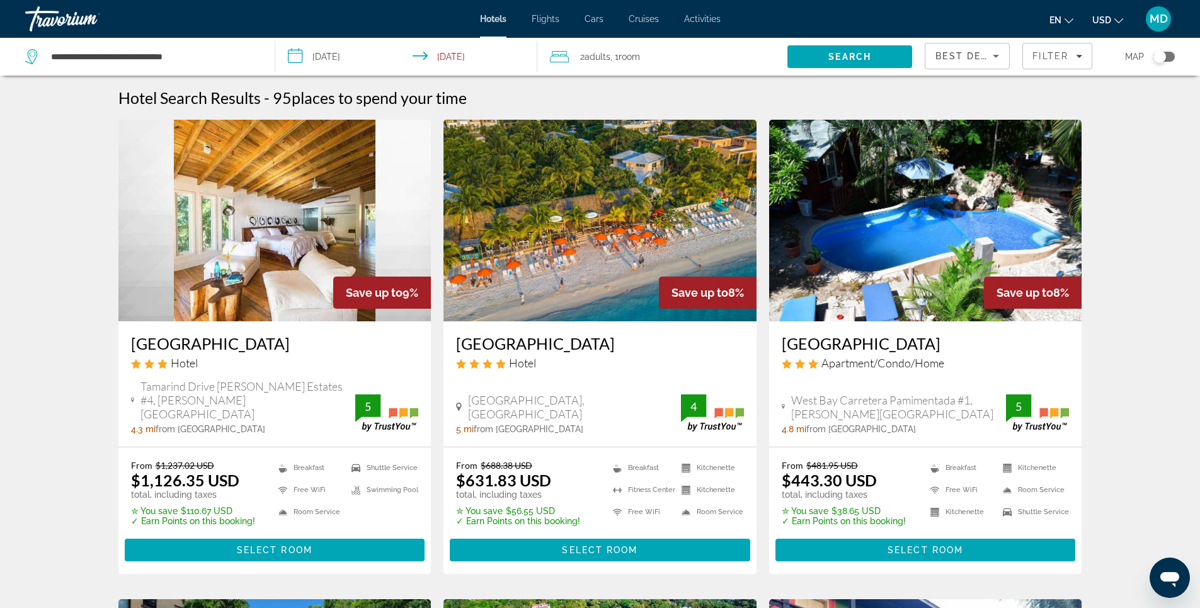
click at [549, 237] on img "Main content" at bounding box center [599, 221] width 313 height 202
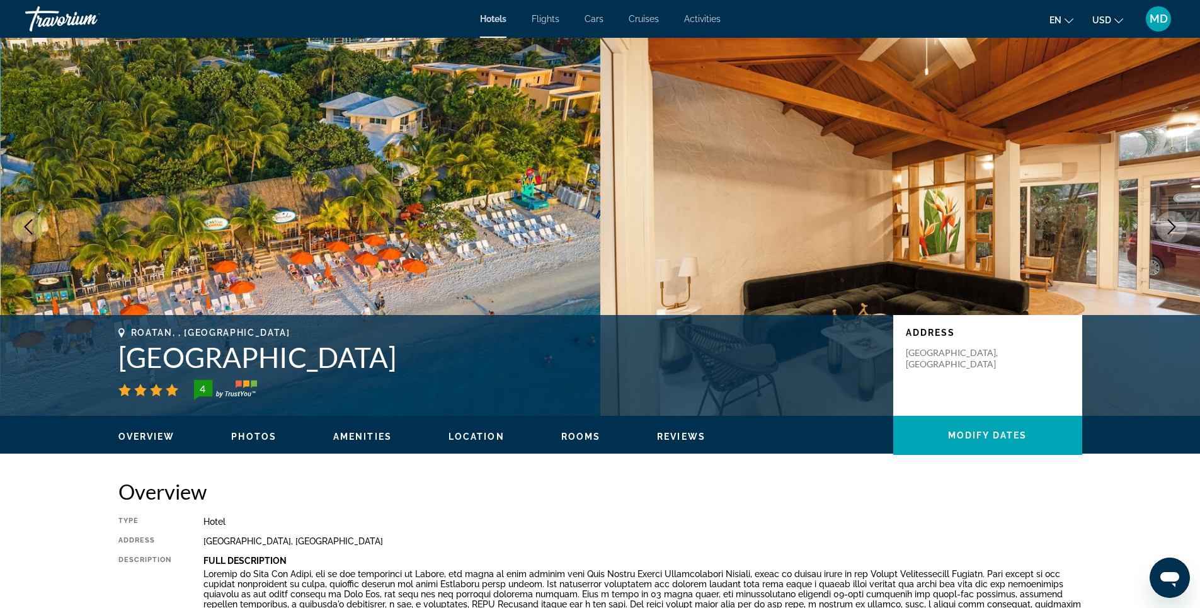
click at [244, 437] on span "Photos" at bounding box center [253, 436] width 45 height 10
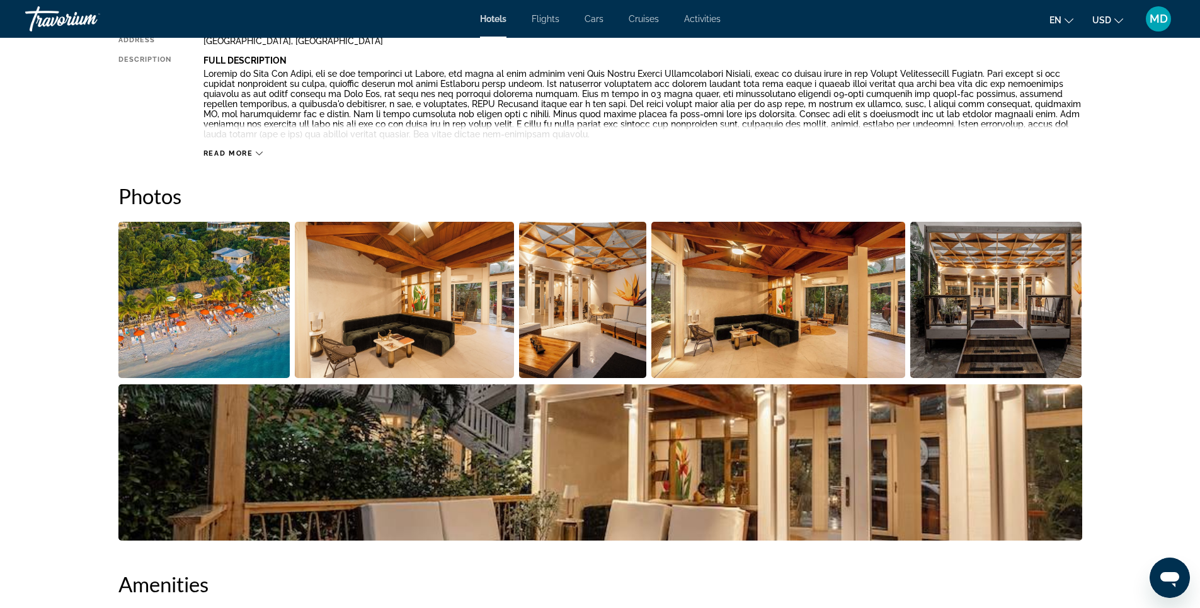
scroll to position [608, 0]
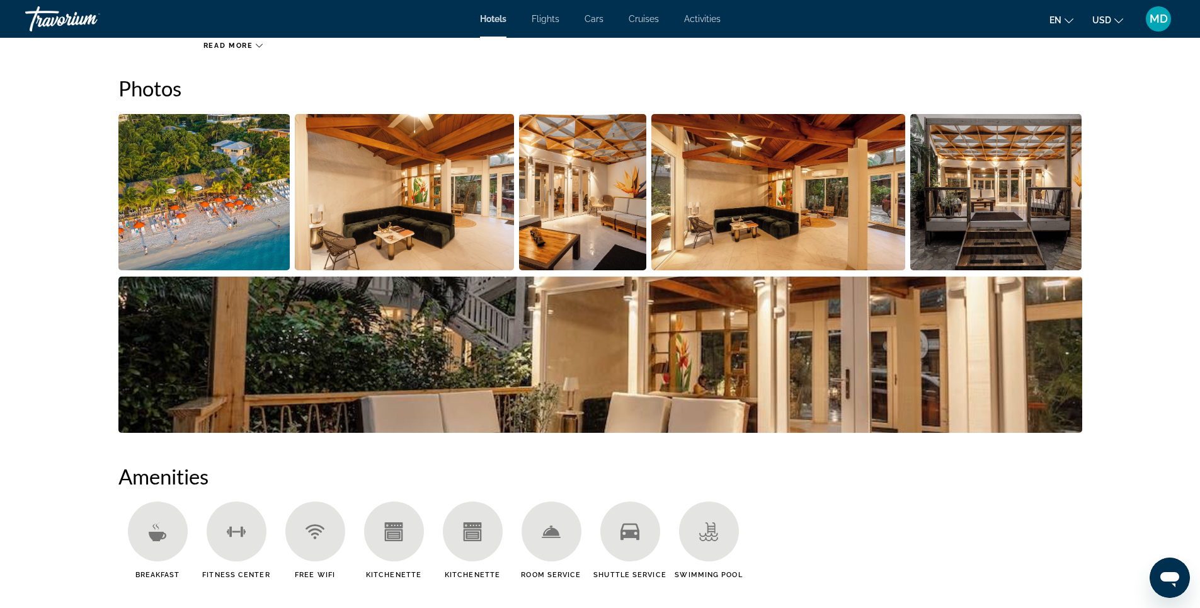
click at [375, 203] on img "Open full-screen image slider" at bounding box center [404, 192] width 219 height 156
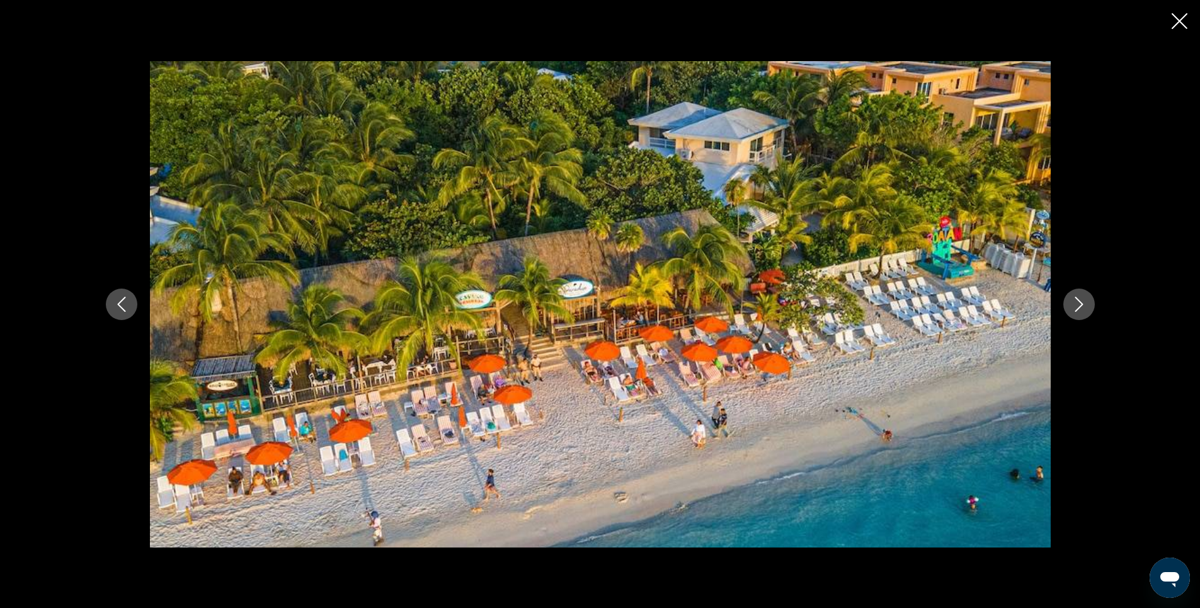
click at [1080, 304] on icon "Next image" at bounding box center [1078, 304] width 15 height 15
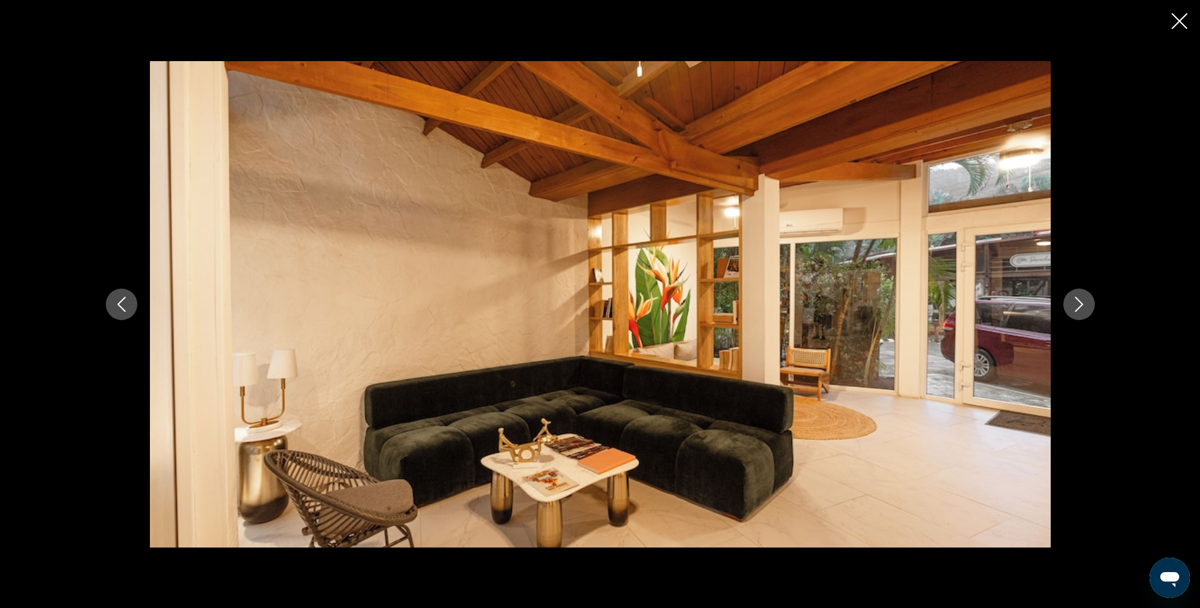
click at [1080, 304] on icon "Next image" at bounding box center [1078, 304] width 15 height 15
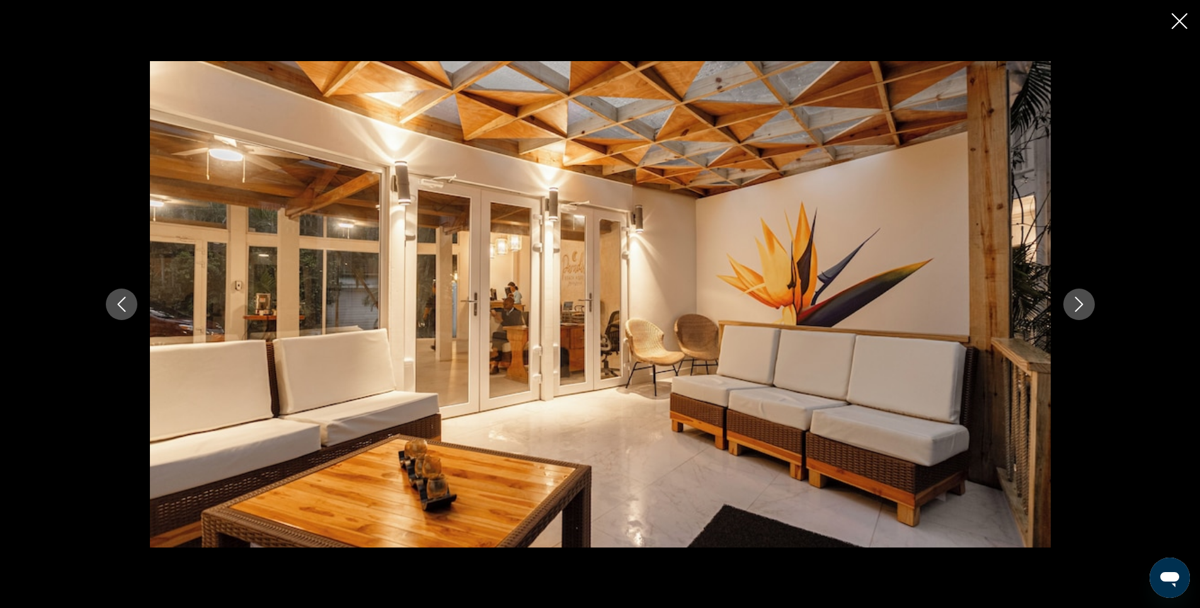
click at [1080, 304] on icon "Next image" at bounding box center [1078, 304] width 15 height 15
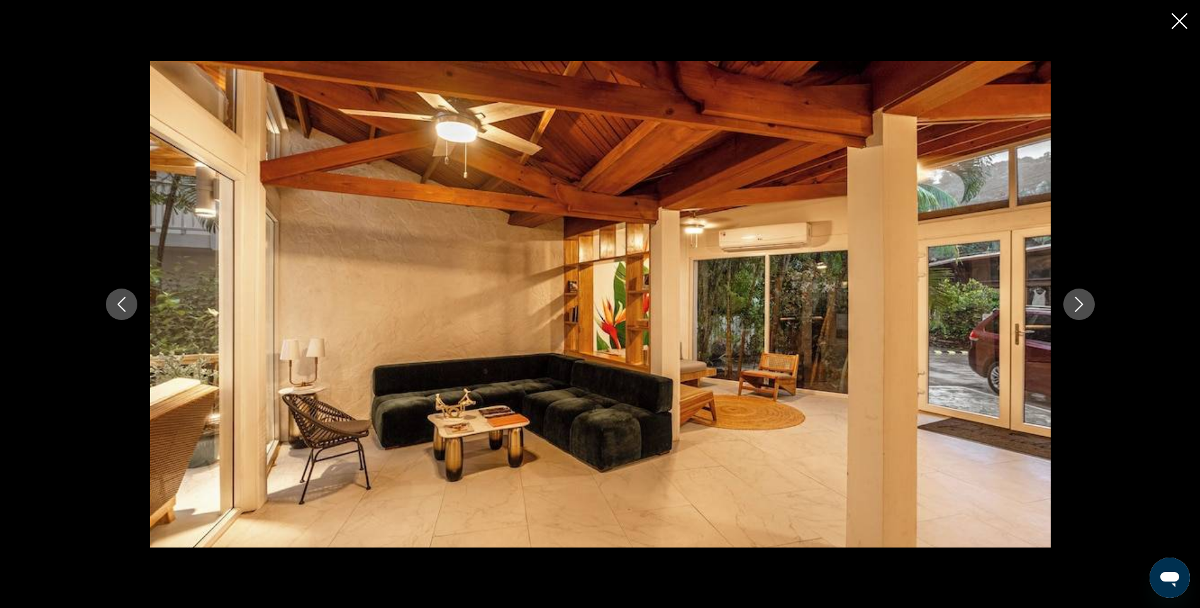
click at [1080, 304] on icon "Next image" at bounding box center [1078, 304] width 15 height 15
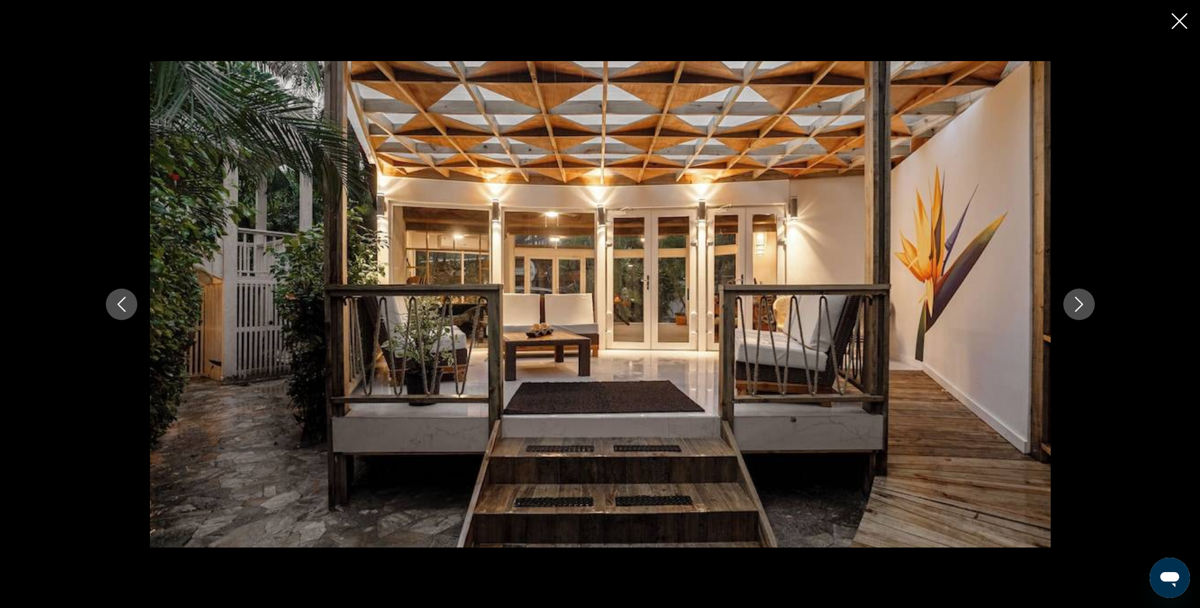
click at [1080, 304] on icon "Next image" at bounding box center [1078, 304] width 15 height 15
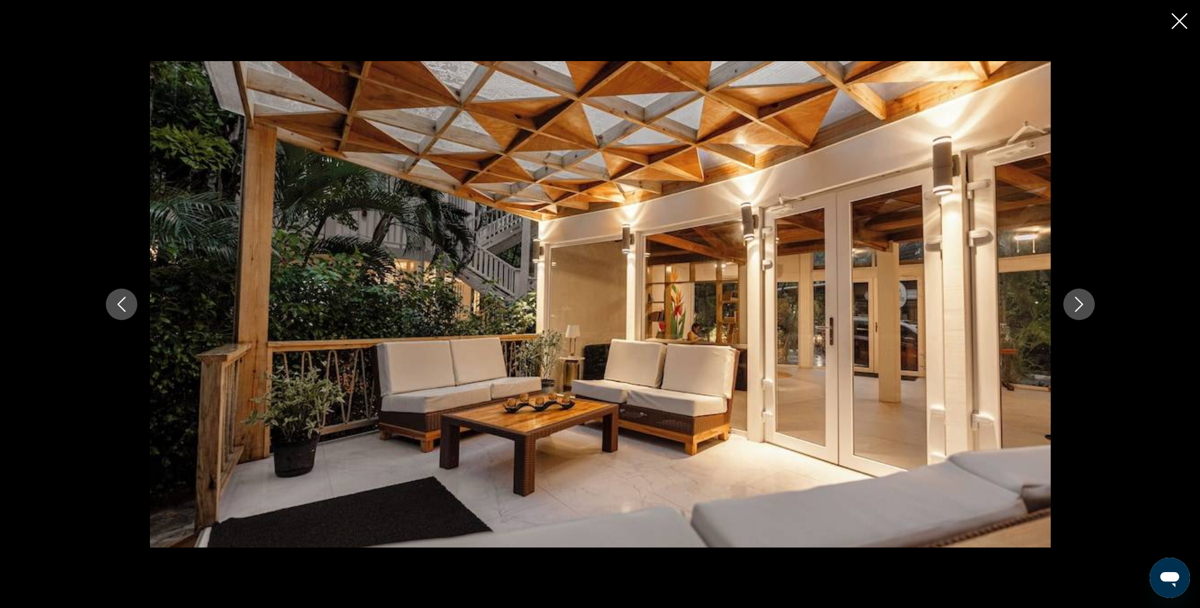
click at [1080, 304] on icon "Next image" at bounding box center [1078, 304] width 15 height 15
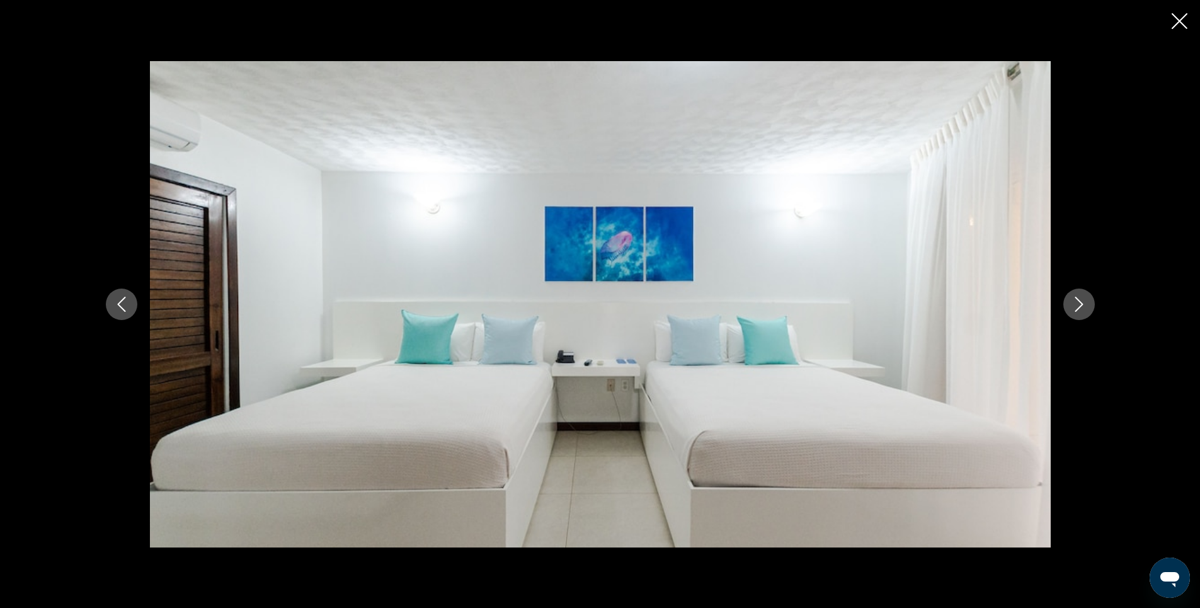
click at [1080, 304] on icon "Next image" at bounding box center [1078, 304] width 15 height 15
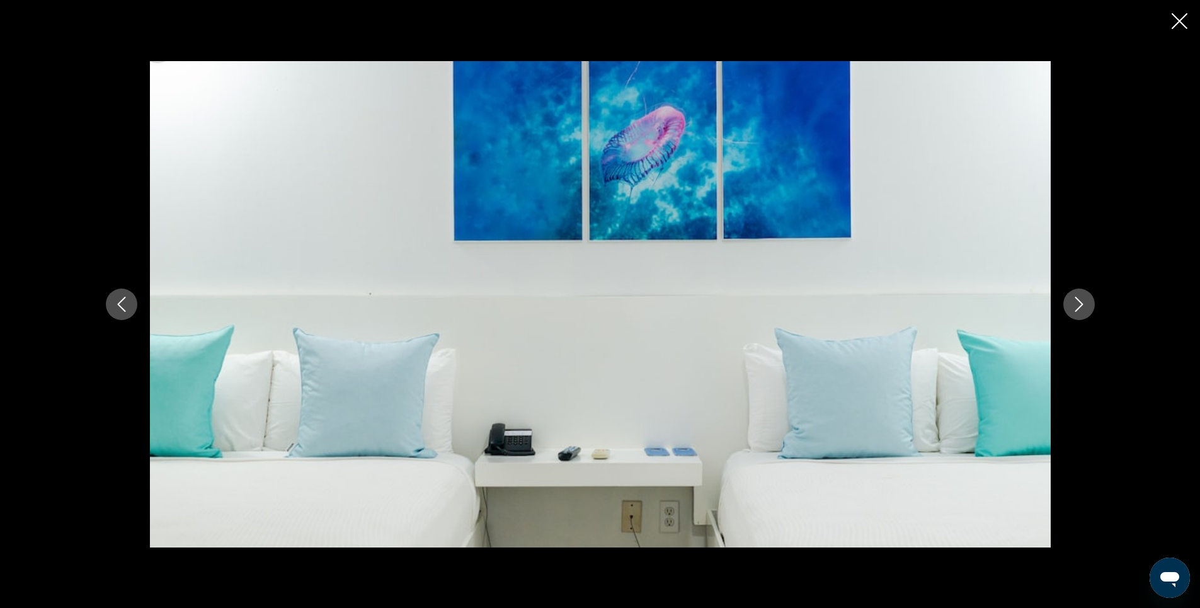
click at [1080, 304] on icon "Next image" at bounding box center [1078, 304] width 15 height 15
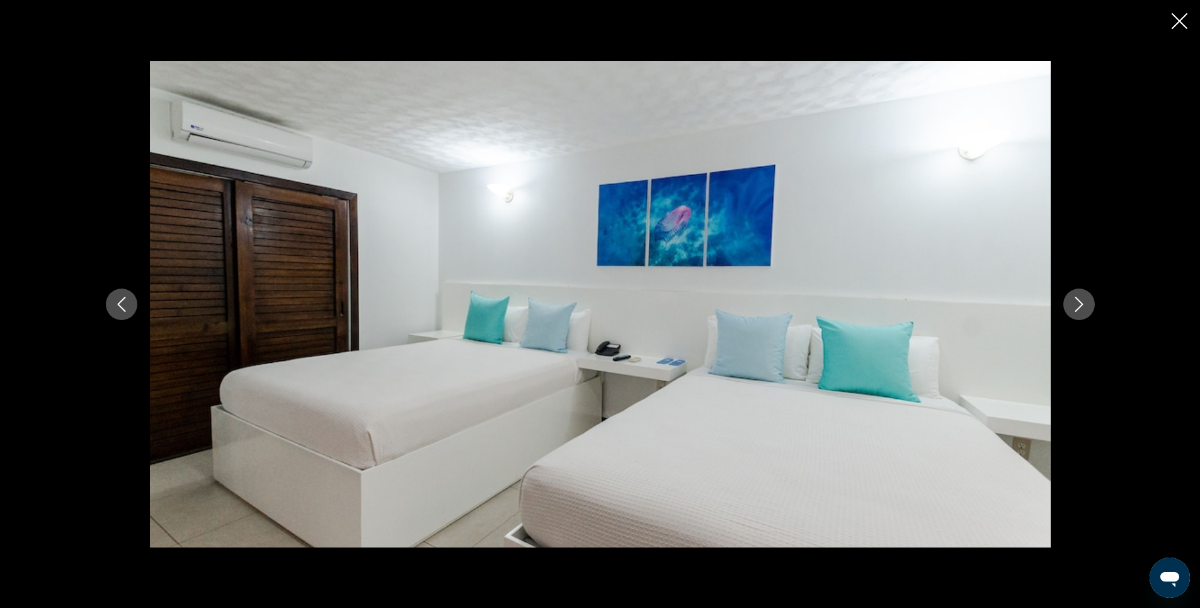
click at [1080, 304] on icon "Next image" at bounding box center [1078, 304] width 15 height 15
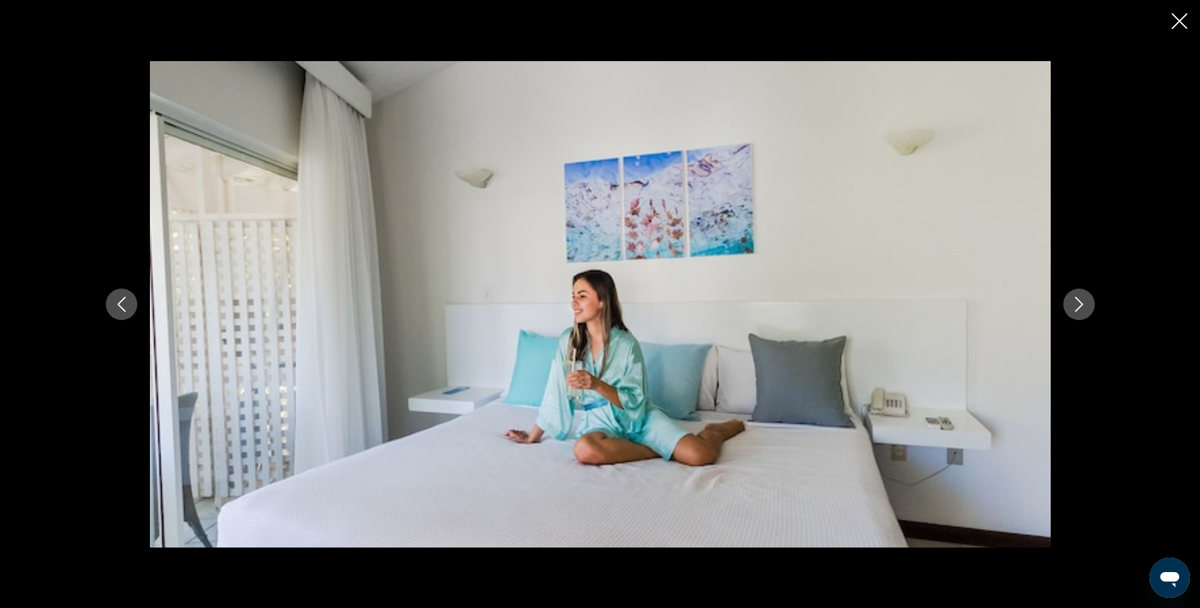
click at [1080, 304] on icon "Next image" at bounding box center [1078, 304] width 15 height 15
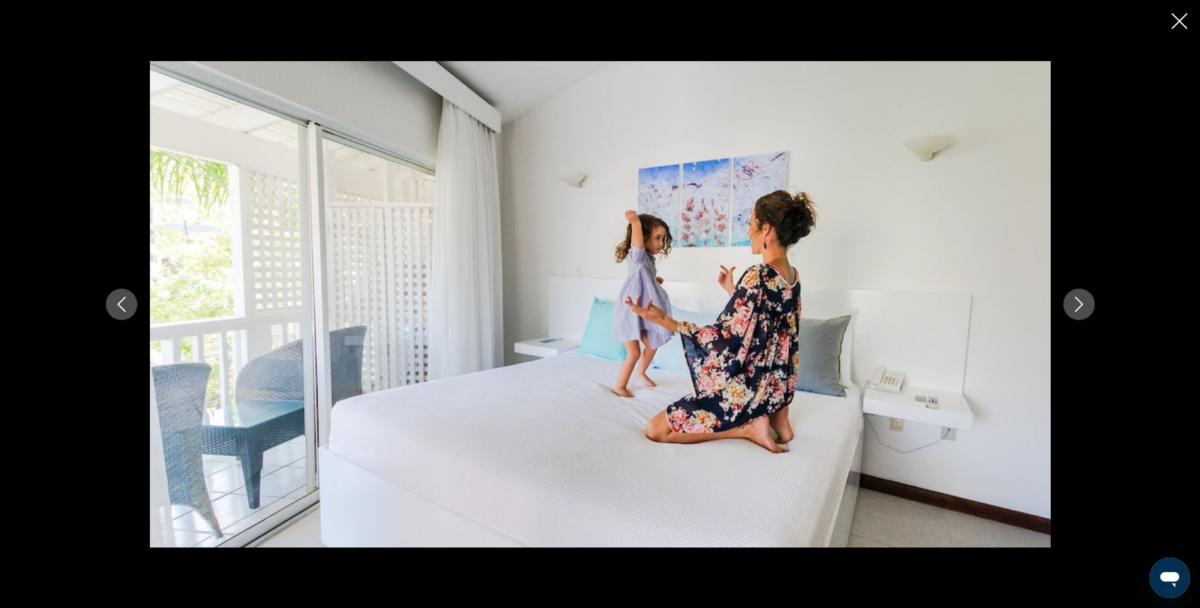
click at [1080, 304] on icon "Next image" at bounding box center [1078, 304] width 15 height 15
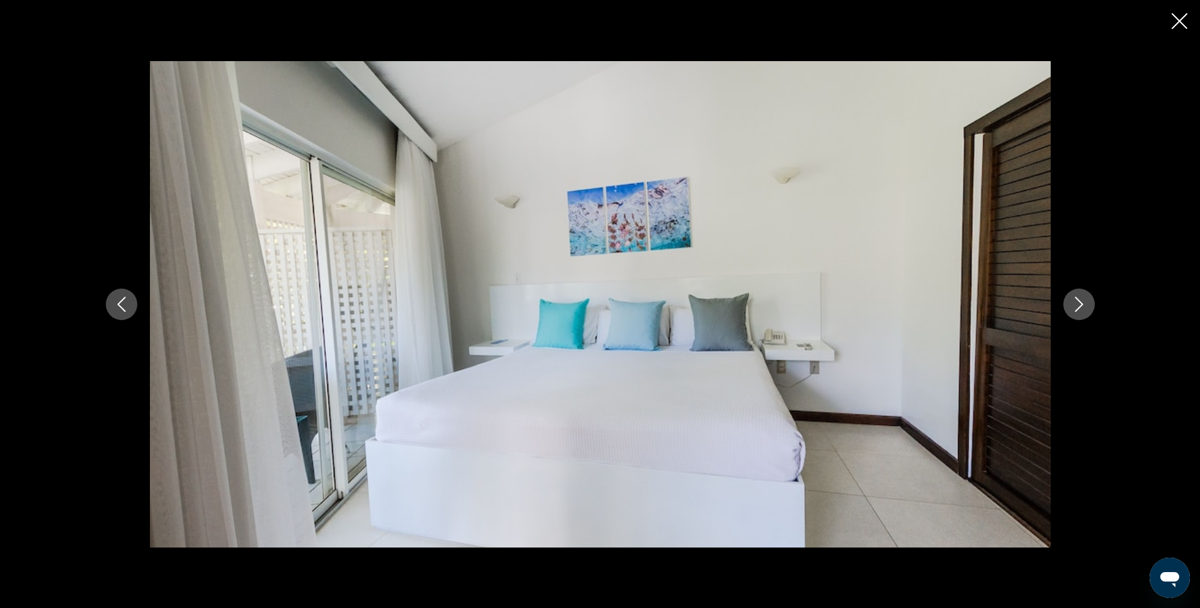
click at [1080, 304] on icon "Next image" at bounding box center [1078, 304] width 15 height 15
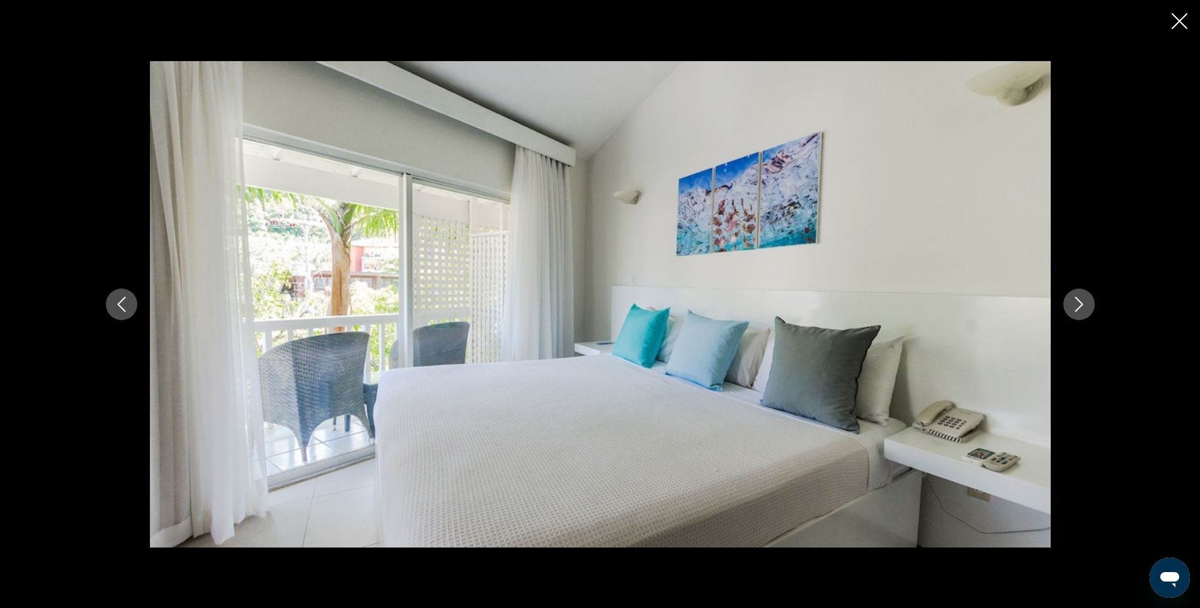
click at [1080, 304] on icon "Next image" at bounding box center [1078, 304] width 15 height 15
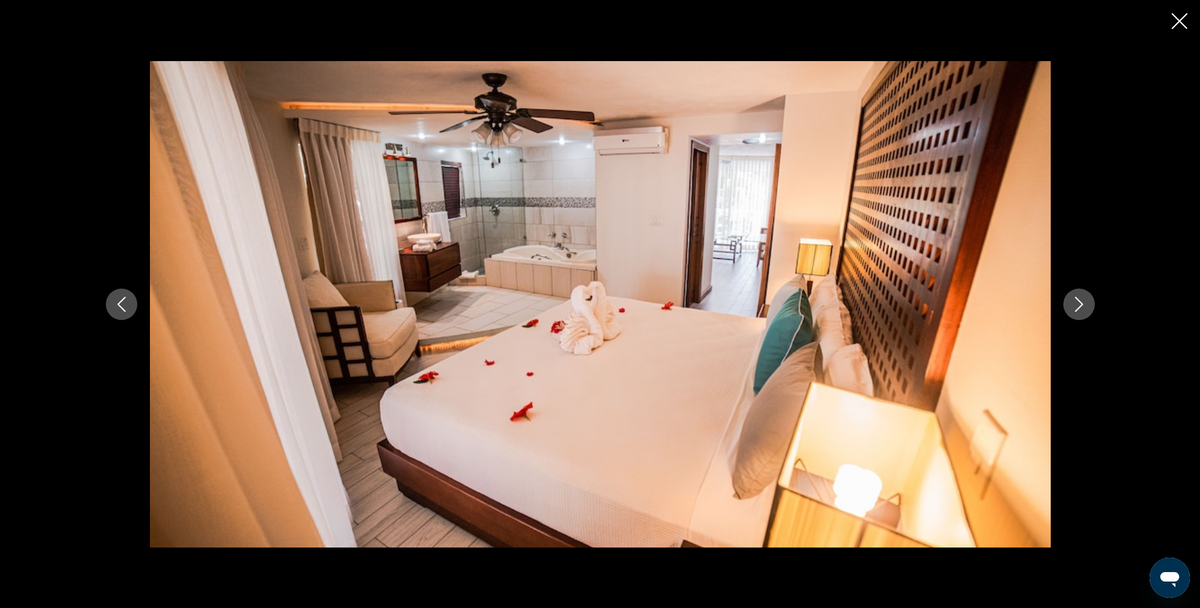
click at [1073, 304] on icon "Next image" at bounding box center [1078, 304] width 15 height 15
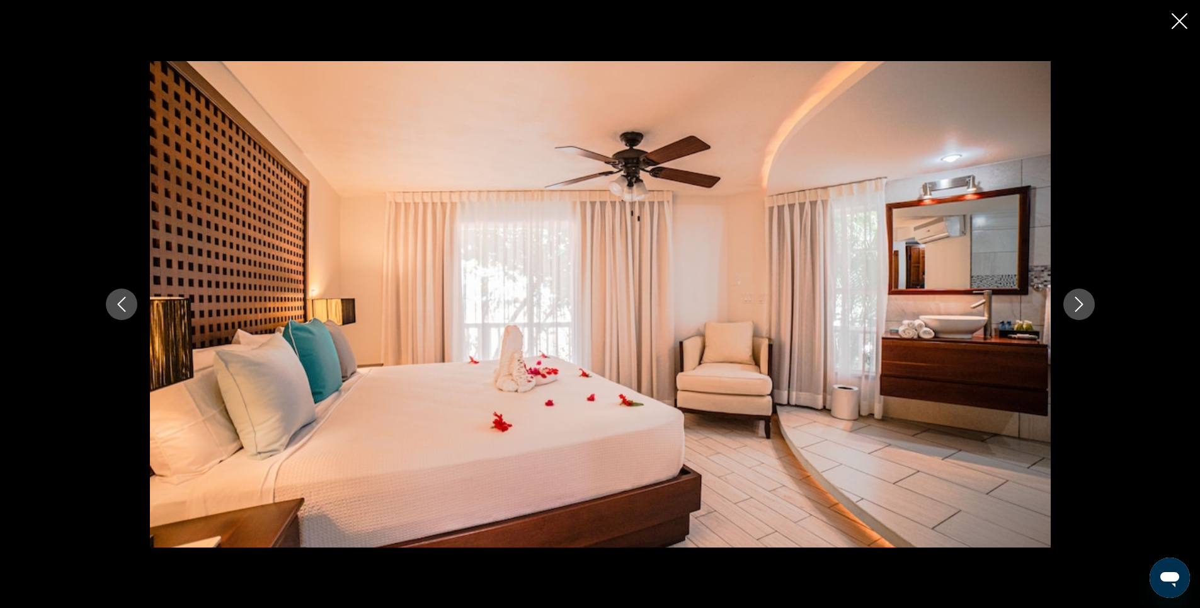
click at [1073, 304] on icon "Next image" at bounding box center [1078, 304] width 15 height 15
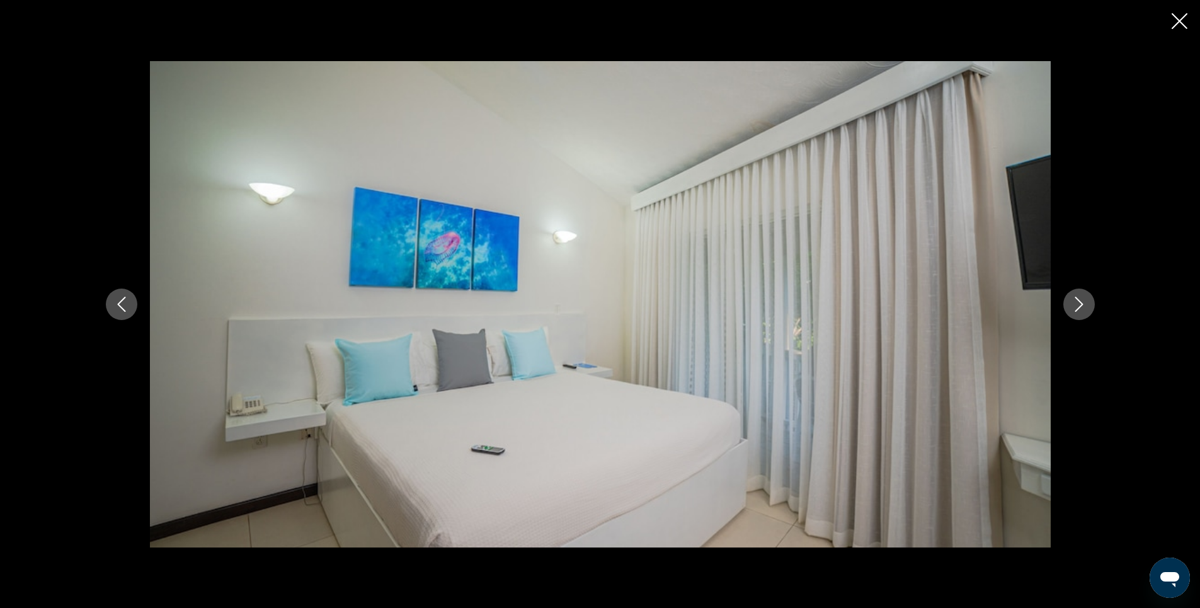
click at [1073, 304] on icon "Next image" at bounding box center [1078, 304] width 15 height 15
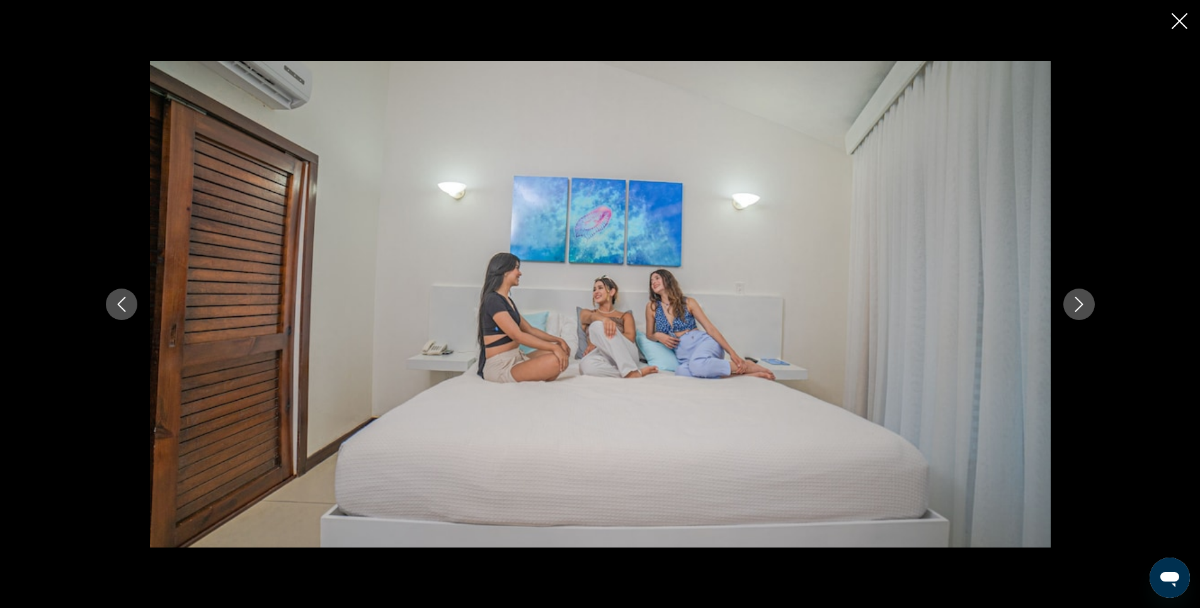
click at [1073, 304] on icon "Next image" at bounding box center [1078, 304] width 15 height 15
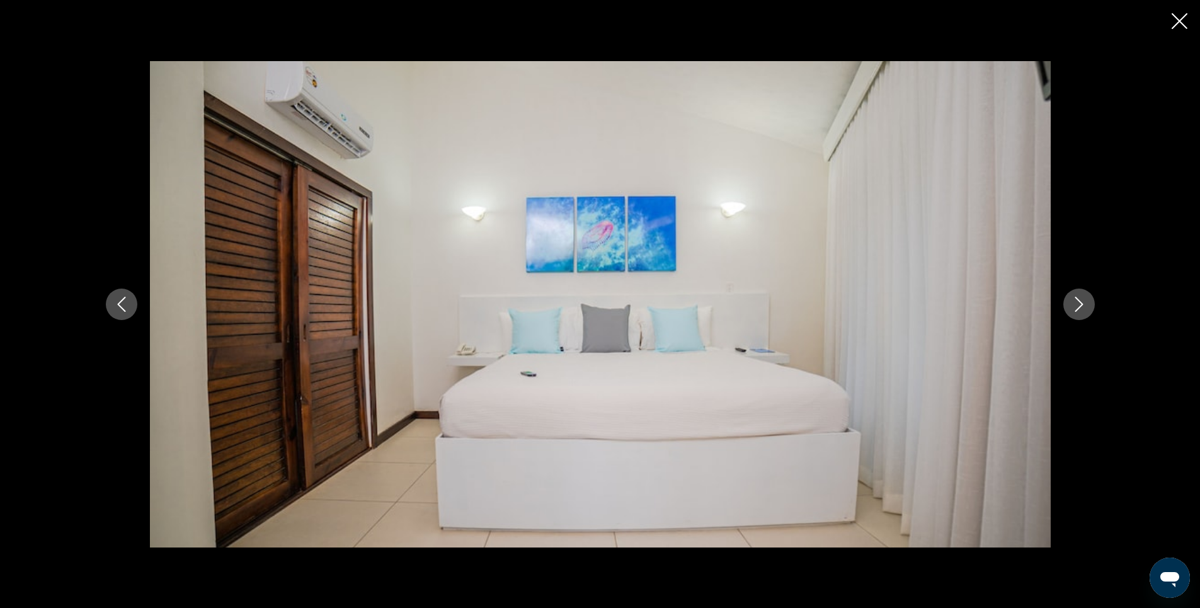
click at [1073, 304] on icon "Next image" at bounding box center [1078, 304] width 15 height 15
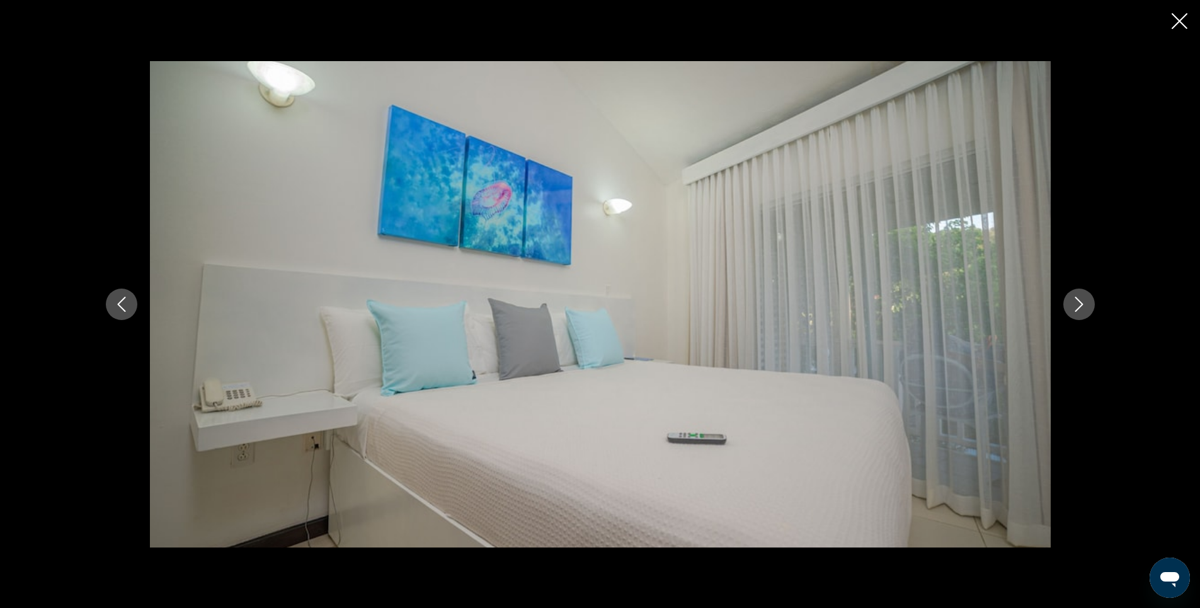
click at [1073, 304] on icon "Next image" at bounding box center [1078, 304] width 15 height 15
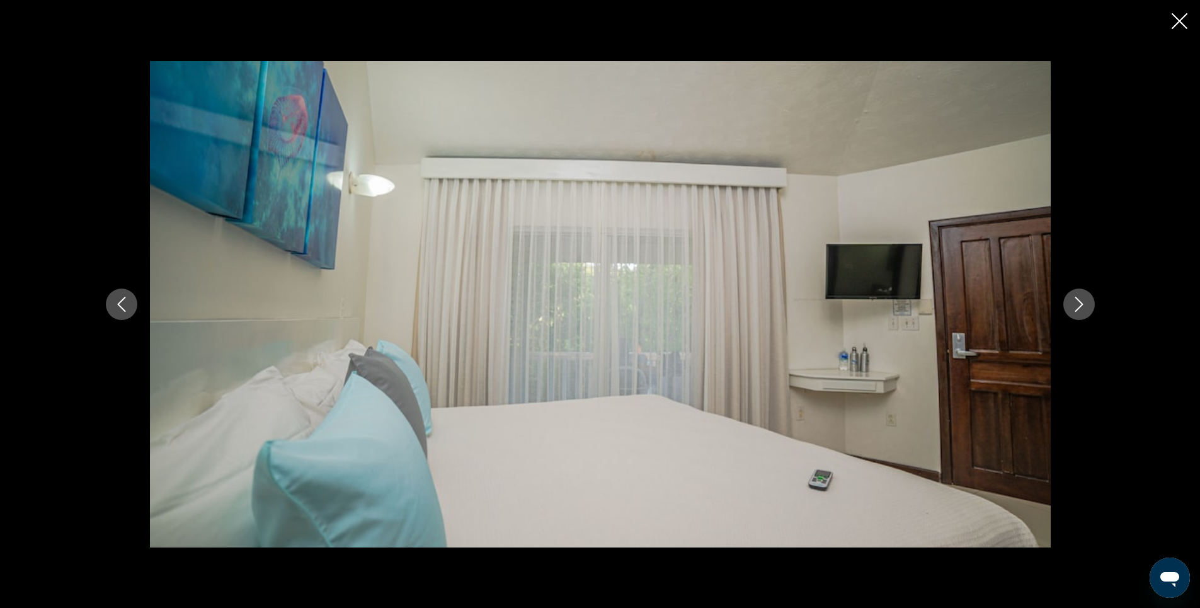
click at [1073, 304] on icon "Next image" at bounding box center [1078, 304] width 15 height 15
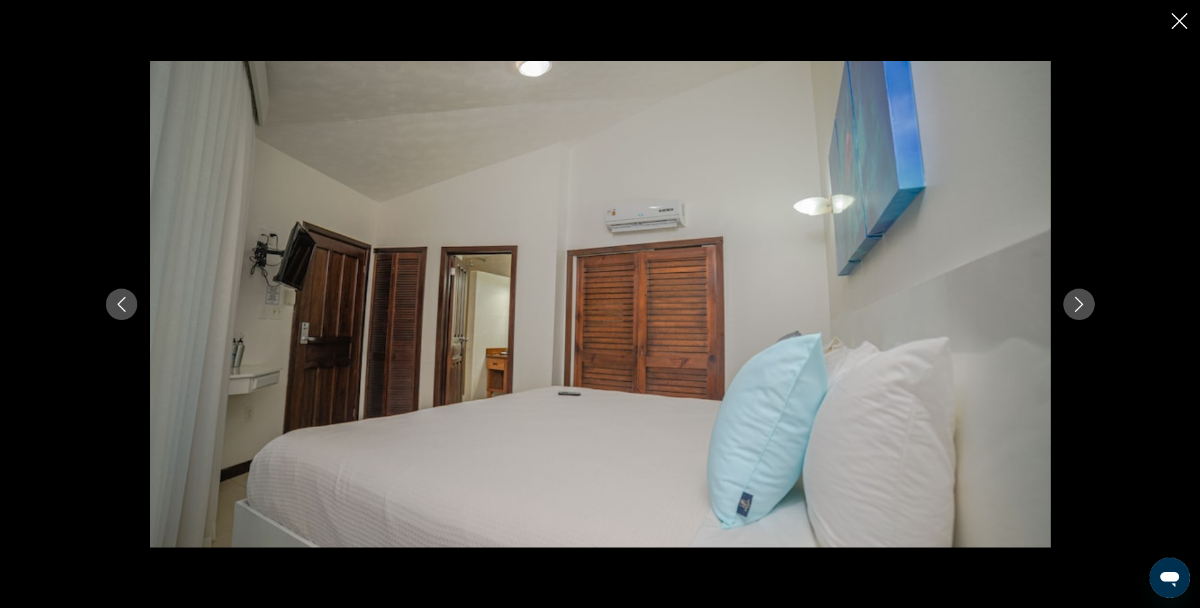
click at [1073, 304] on icon "Next image" at bounding box center [1078, 304] width 15 height 15
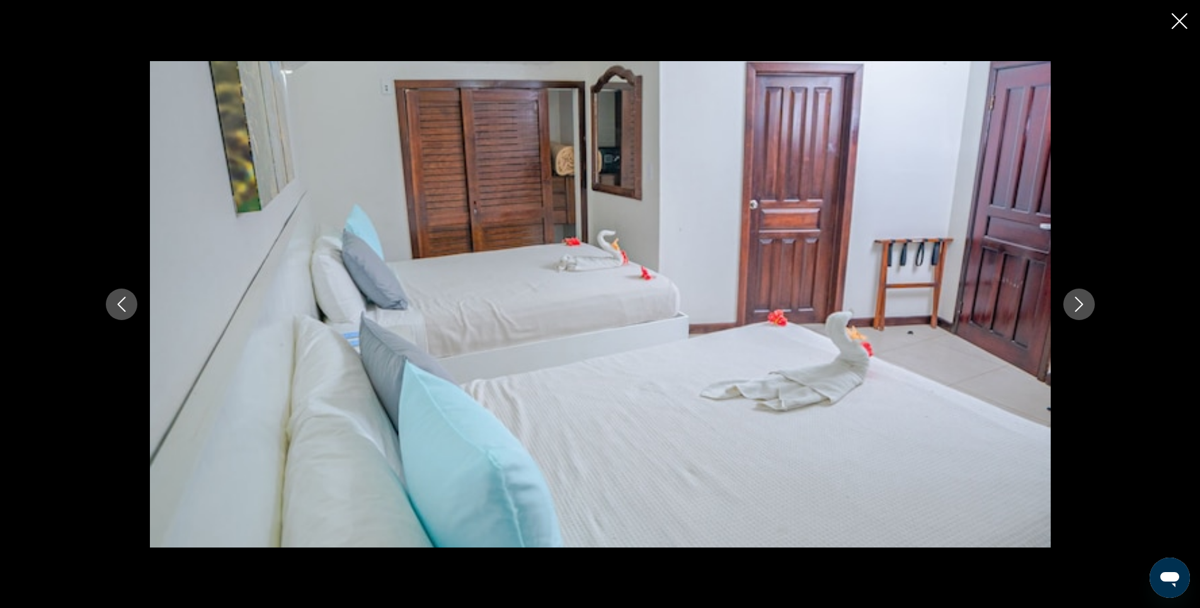
click at [1073, 304] on icon "Next image" at bounding box center [1078, 304] width 15 height 15
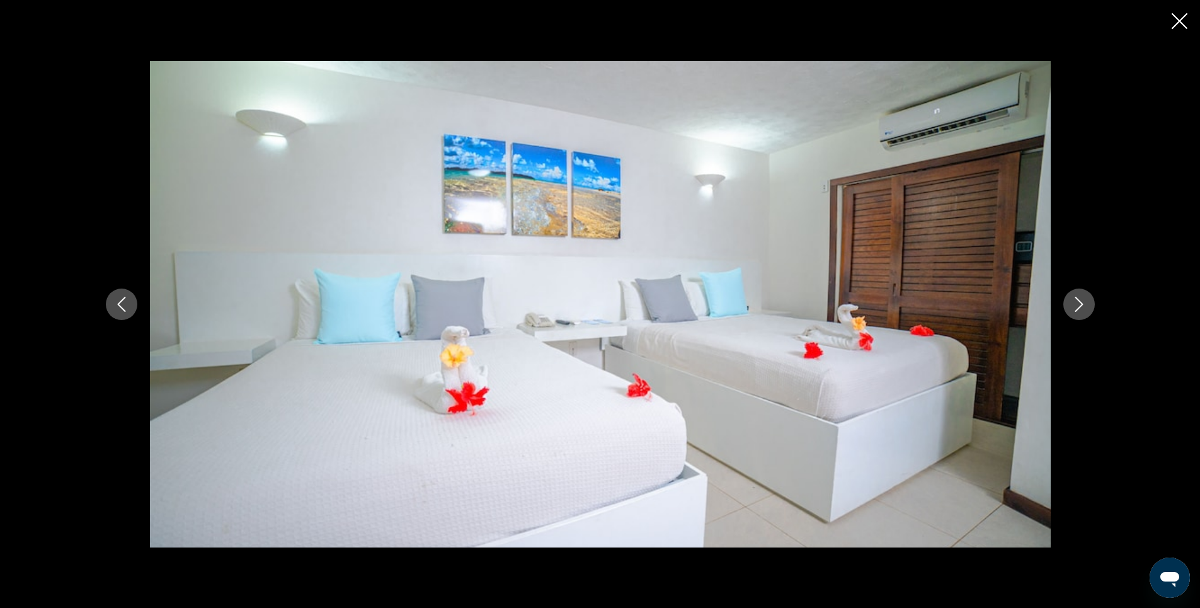
click at [1081, 304] on icon "Next image" at bounding box center [1078, 304] width 15 height 15
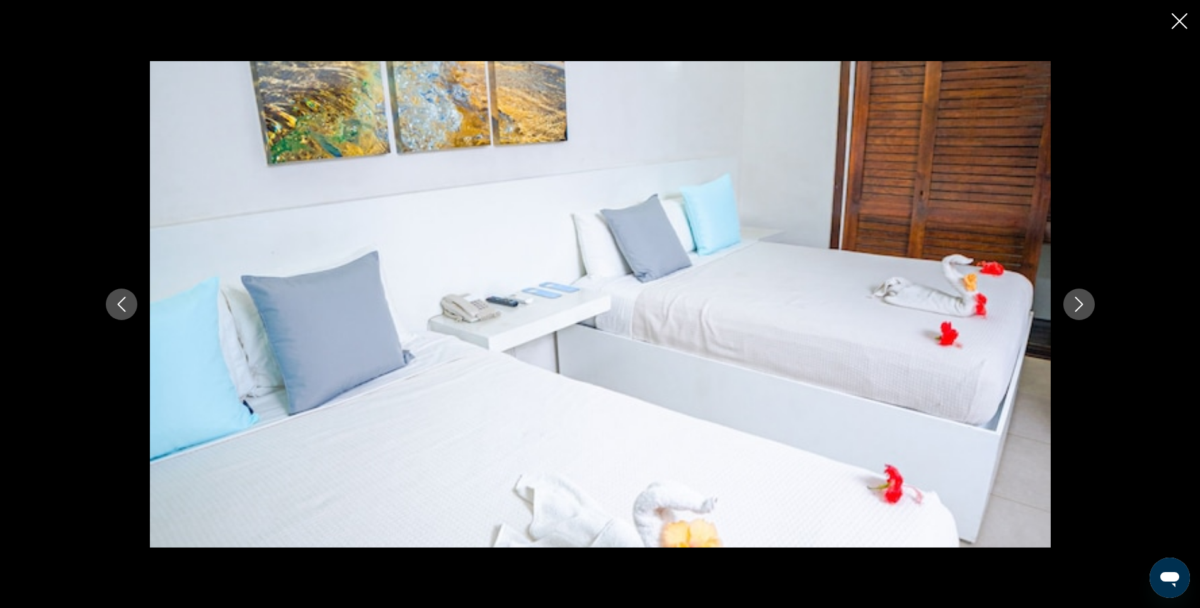
click at [1081, 304] on icon "Next image" at bounding box center [1078, 304] width 15 height 15
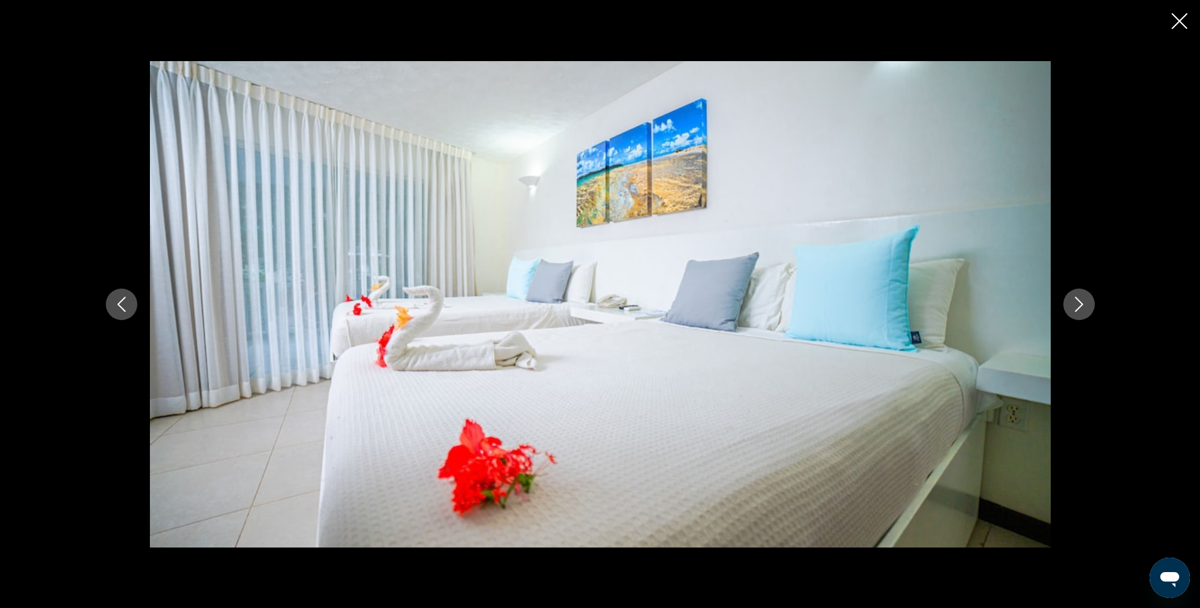
click at [1081, 304] on icon "Next image" at bounding box center [1078, 304] width 15 height 15
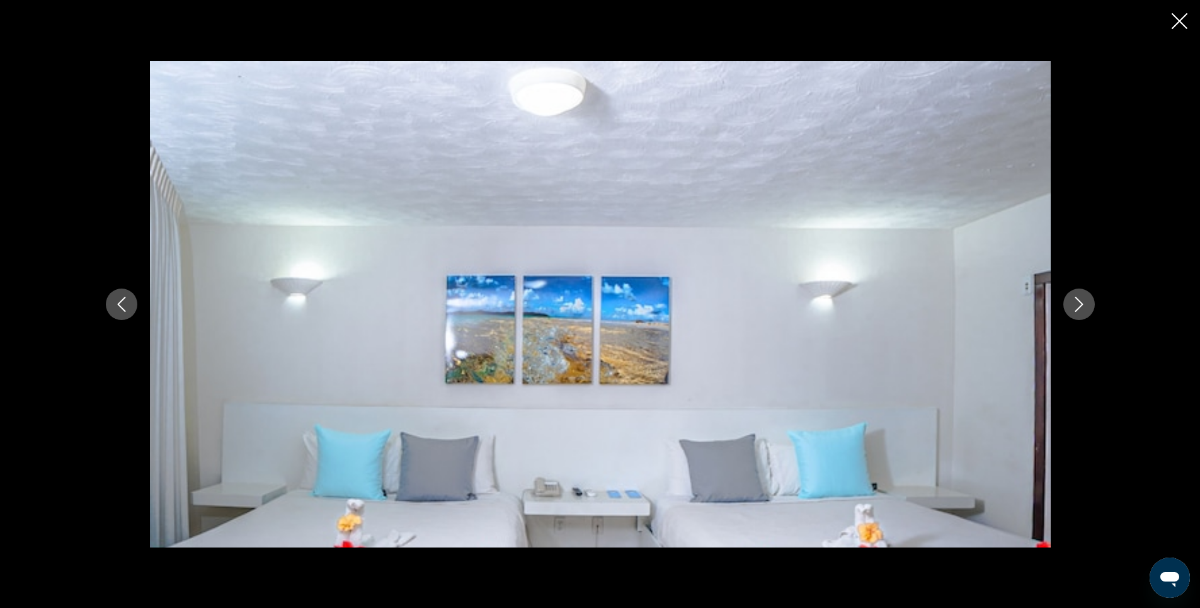
click at [1081, 304] on icon "Next image" at bounding box center [1078, 304] width 15 height 15
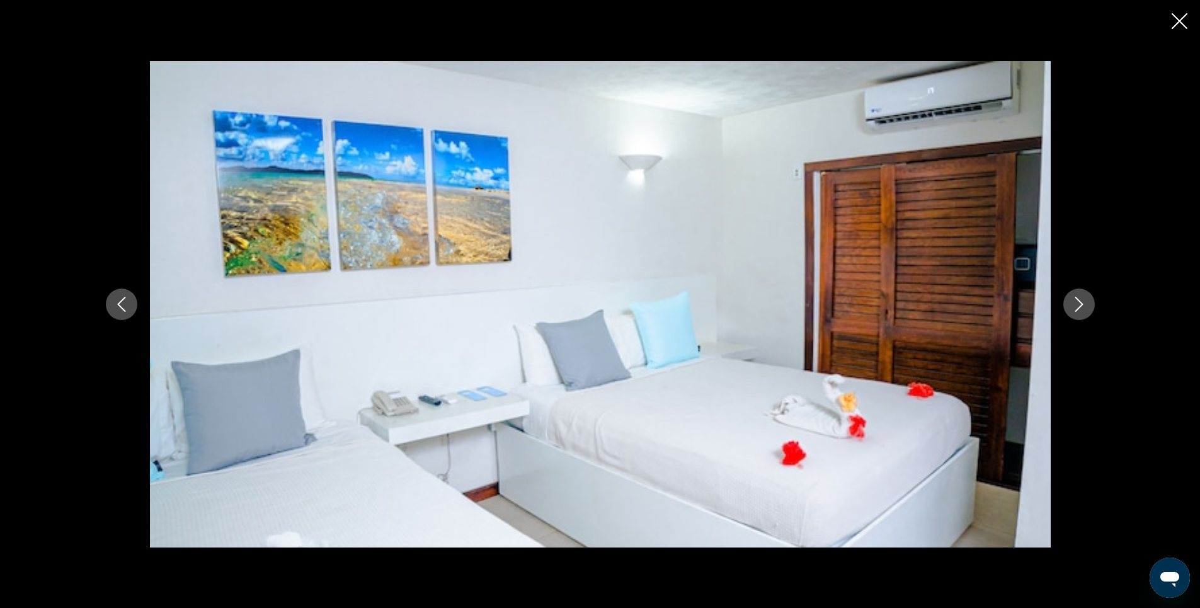
click at [1081, 304] on icon "Next image" at bounding box center [1078, 304] width 15 height 15
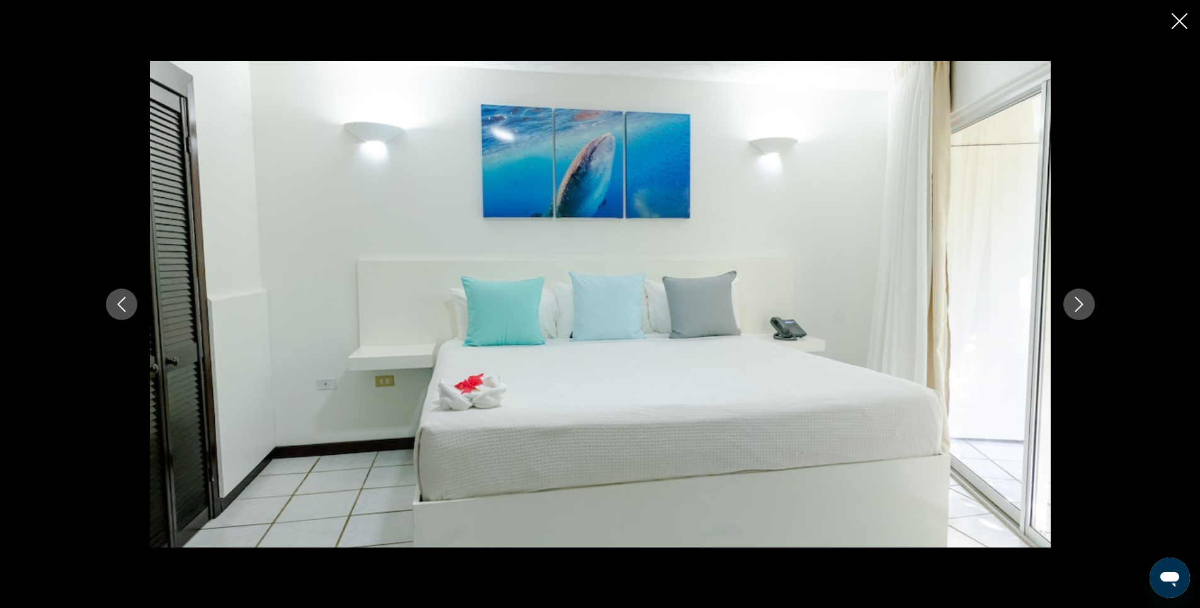
click at [1081, 304] on icon "Next image" at bounding box center [1078, 304] width 15 height 15
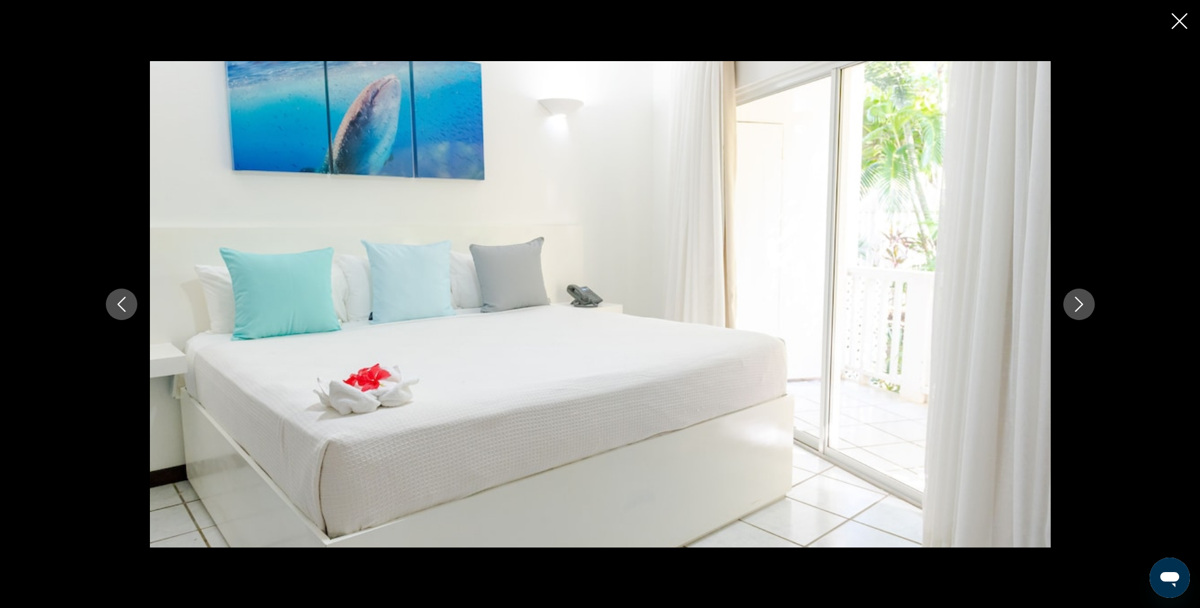
click at [1081, 304] on icon "Next image" at bounding box center [1078, 304] width 15 height 15
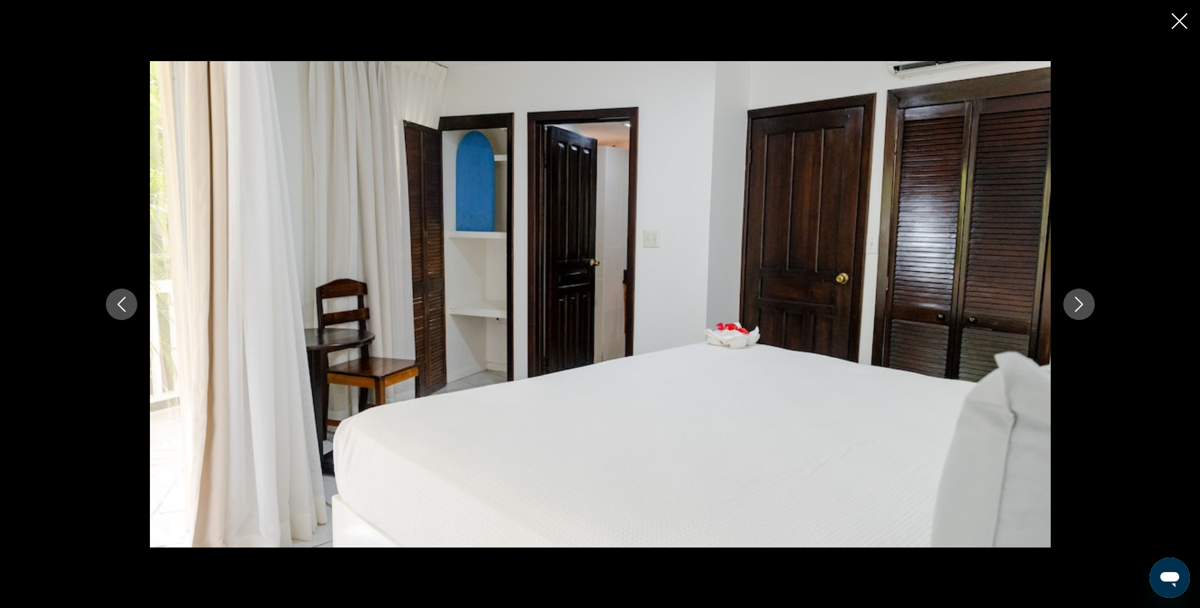
click at [1081, 304] on icon "Next image" at bounding box center [1078, 304] width 15 height 15
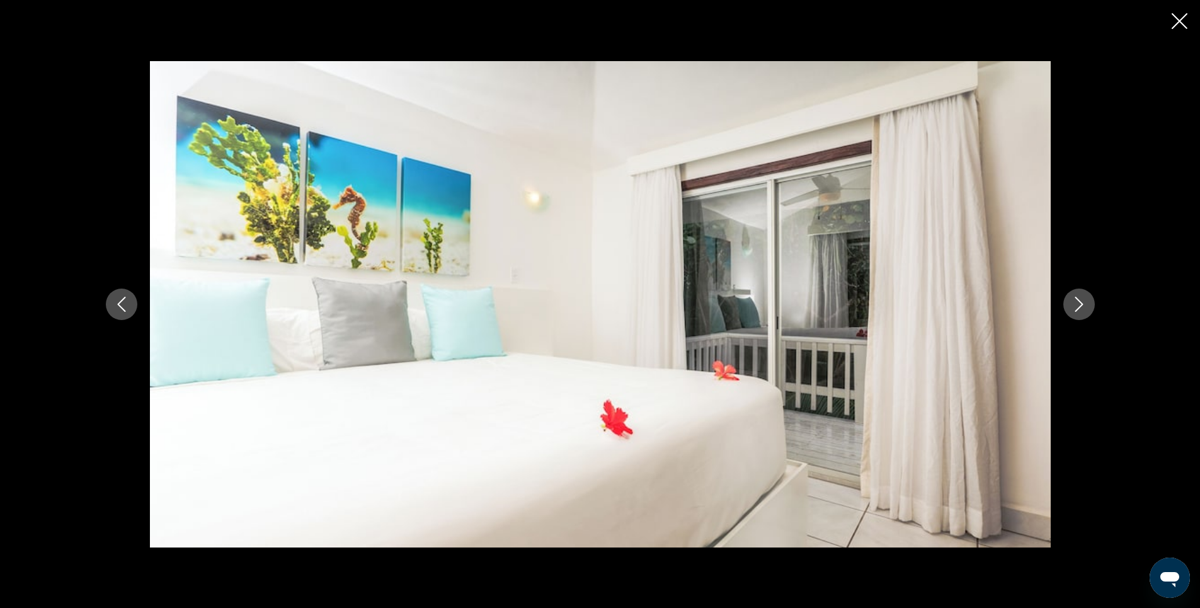
click at [1081, 304] on icon "Next image" at bounding box center [1078, 304] width 15 height 15
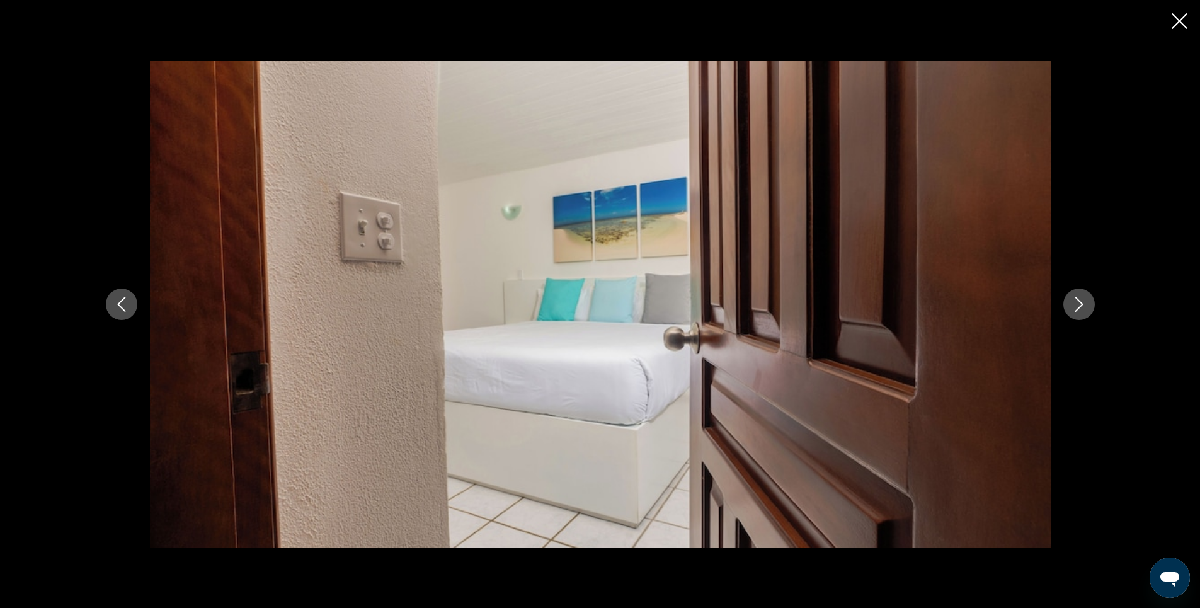
click at [1078, 303] on icon "Next image" at bounding box center [1078, 304] width 15 height 15
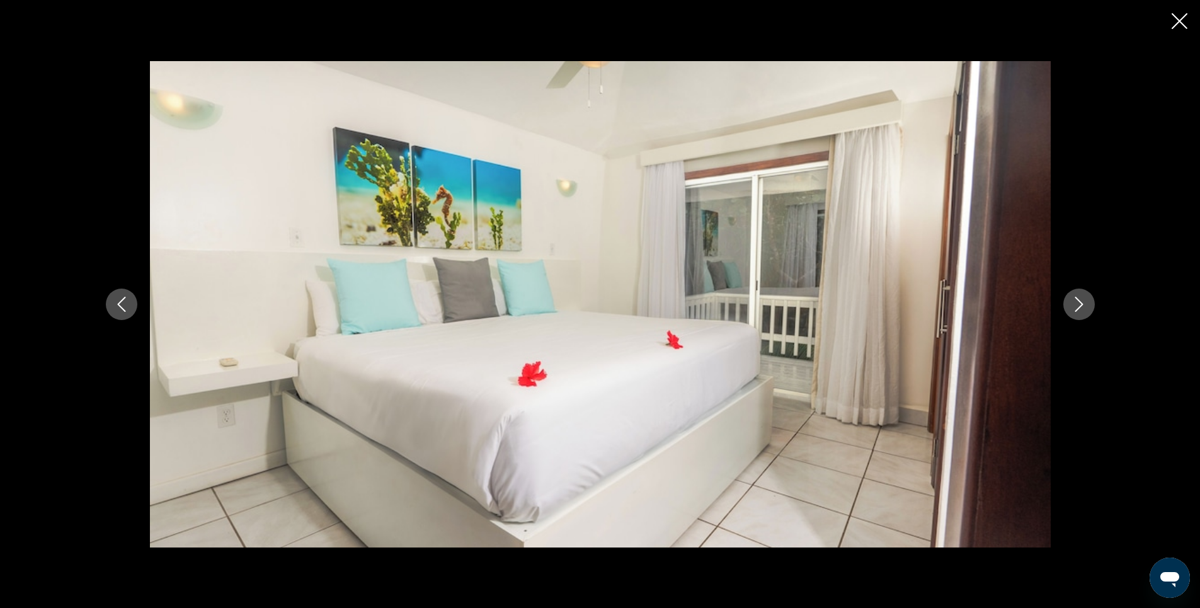
click at [1187, 23] on icon "Close slideshow" at bounding box center [1179, 21] width 16 height 16
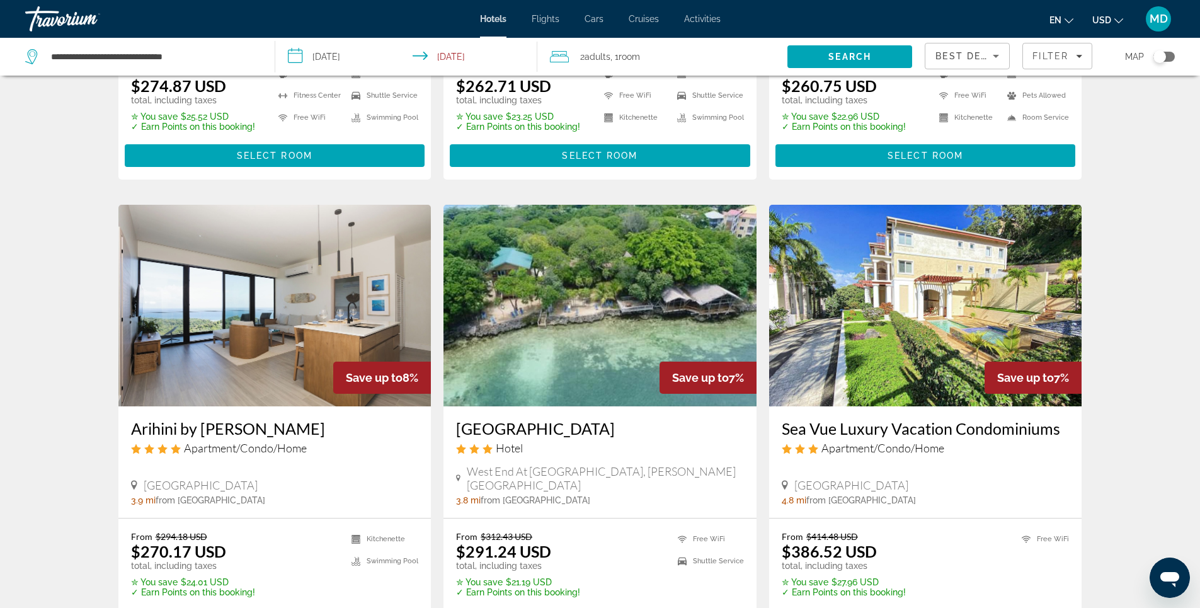
scroll to position [882, 0]
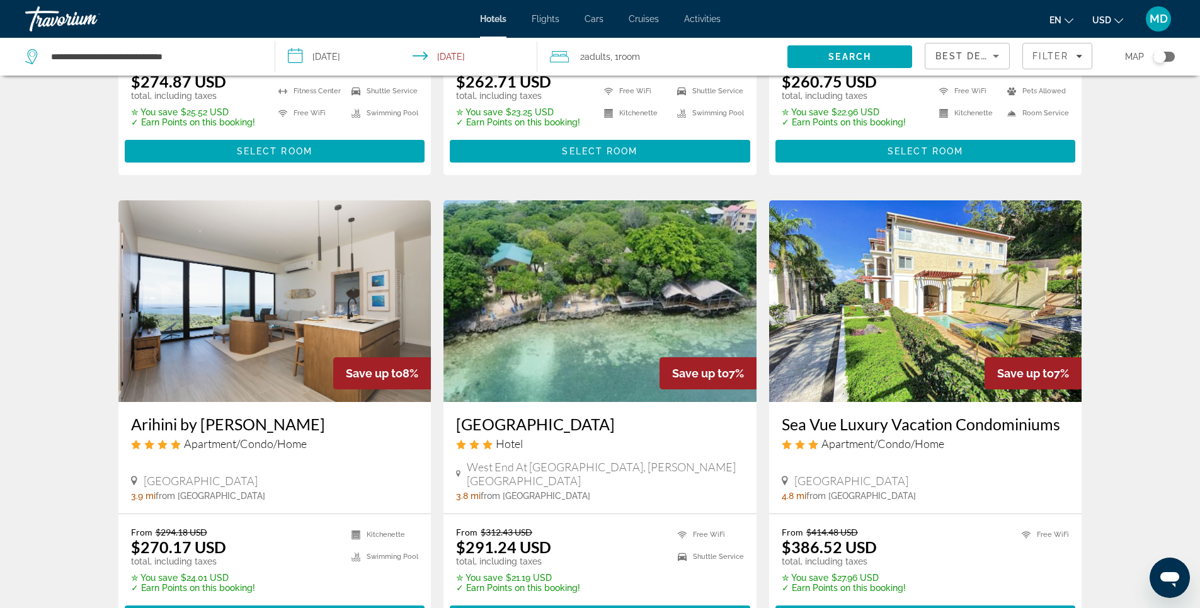
click at [261, 288] on img "Main content" at bounding box center [274, 301] width 313 height 202
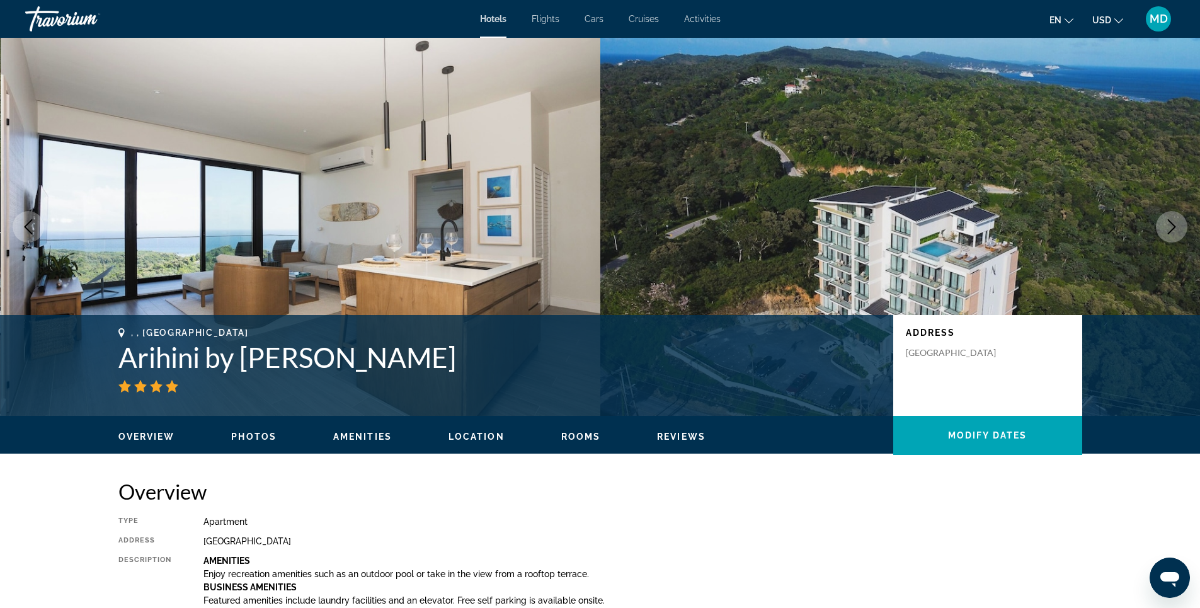
click at [246, 435] on span "Photos" at bounding box center [253, 436] width 45 height 10
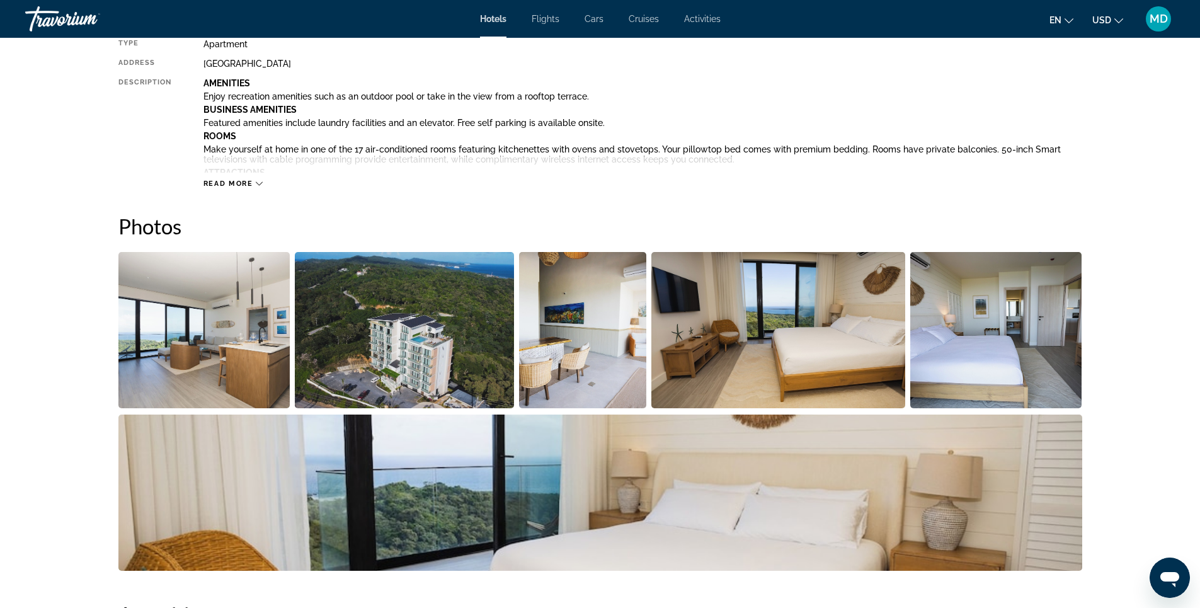
scroll to position [615, 0]
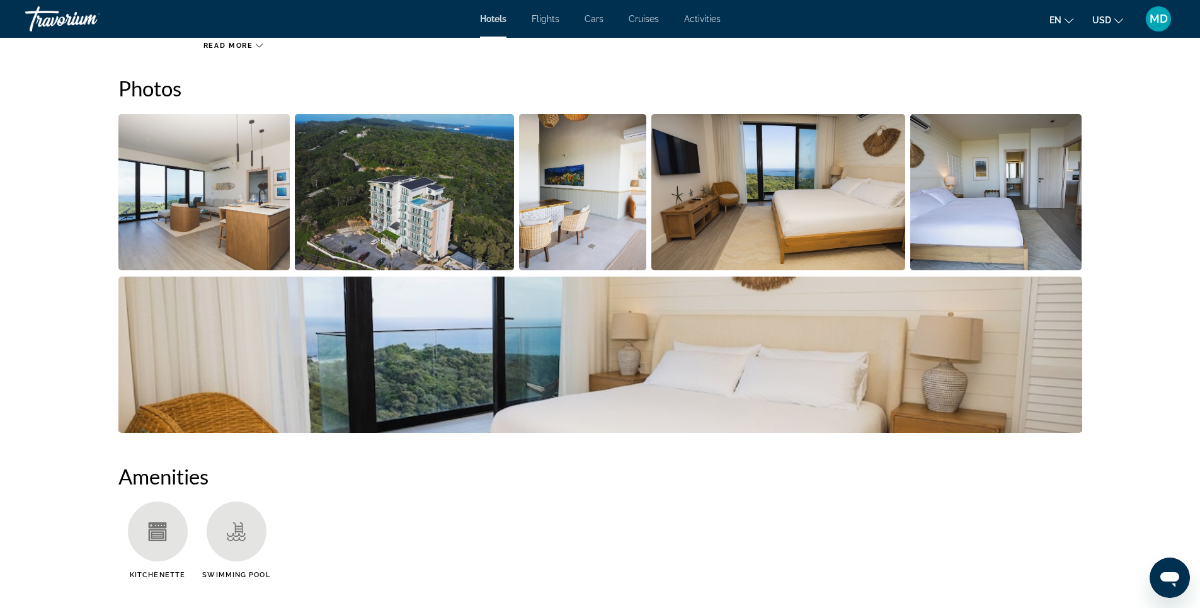
click at [218, 209] on img "Open full-screen image slider" at bounding box center [204, 192] width 172 height 156
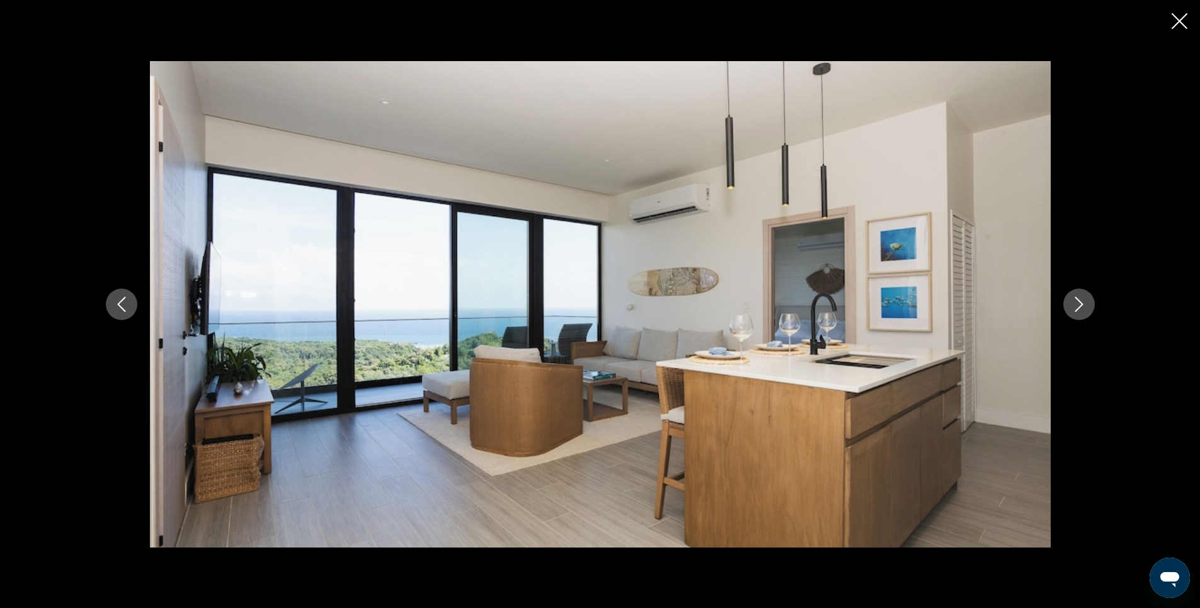
click at [1075, 298] on icon "Next image" at bounding box center [1078, 304] width 15 height 15
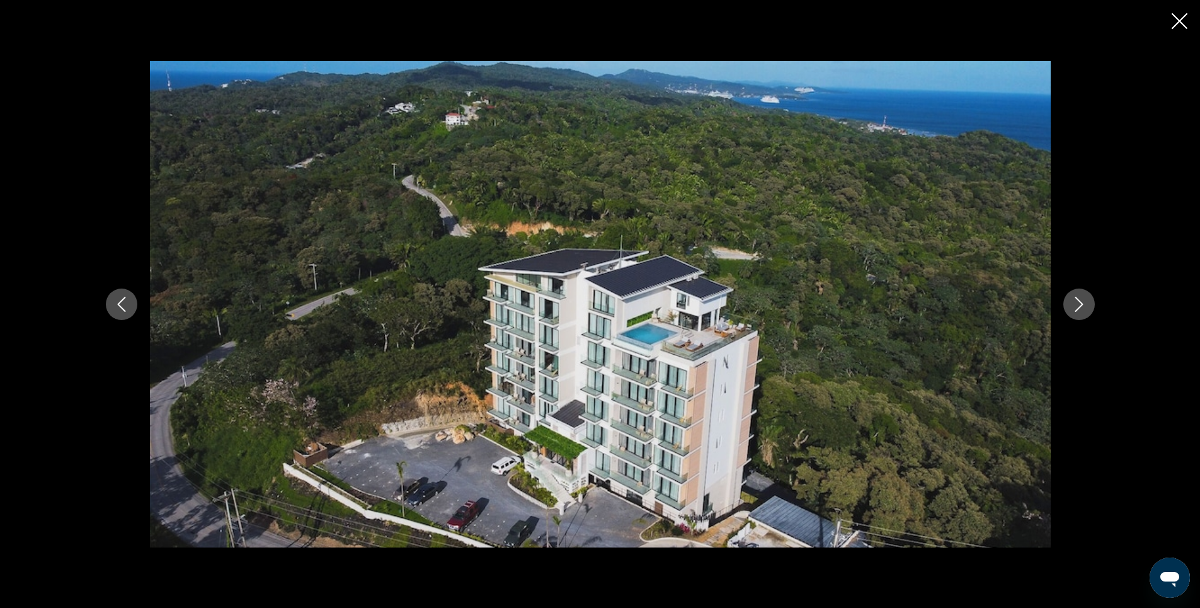
click at [1078, 304] on icon "Next image" at bounding box center [1078, 304] width 15 height 15
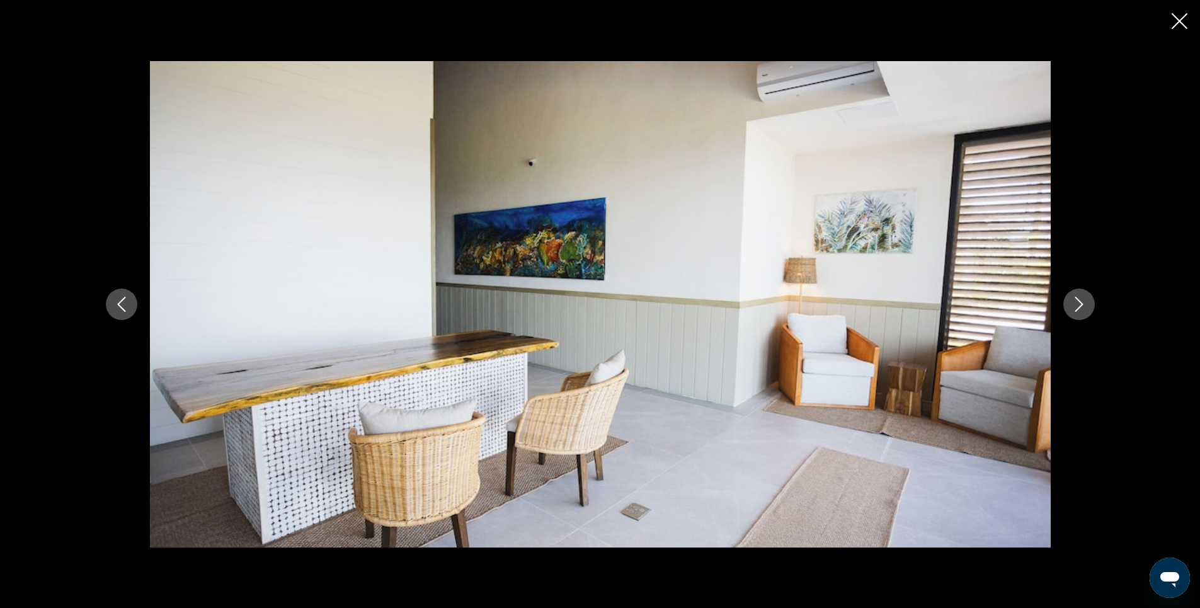
click at [1078, 304] on icon "Next image" at bounding box center [1078, 304] width 15 height 15
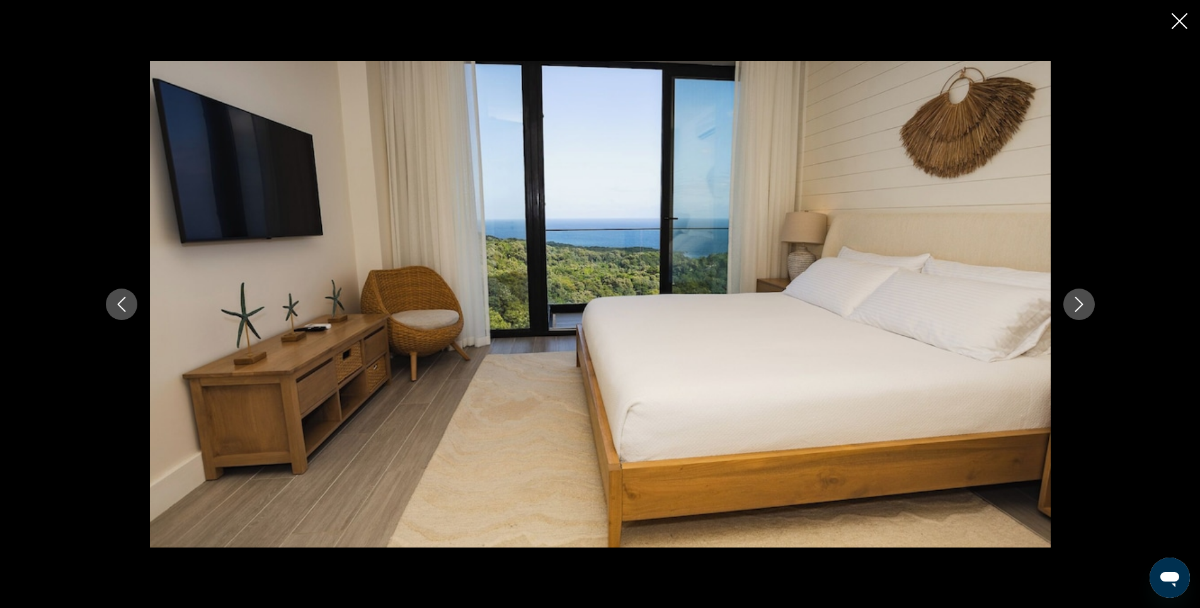
click at [1078, 304] on icon "Next image" at bounding box center [1078, 304] width 15 height 15
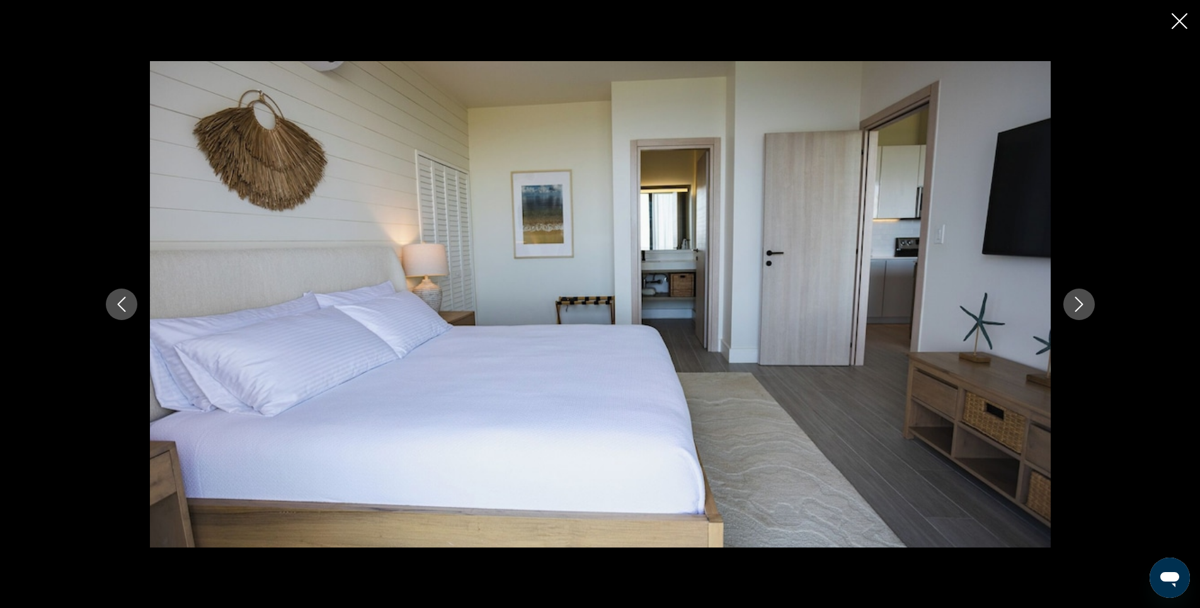
click at [1078, 304] on icon "Next image" at bounding box center [1078, 304] width 15 height 15
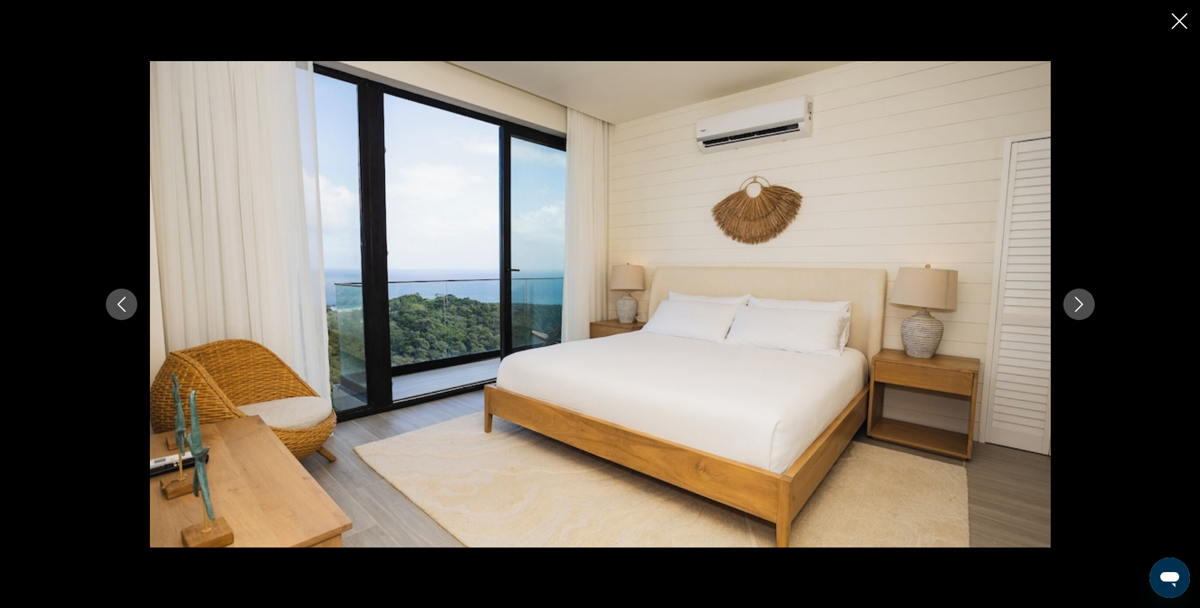
click at [1070, 300] on button "Next image" at bounding box center [1078, 303] width 31 height 31
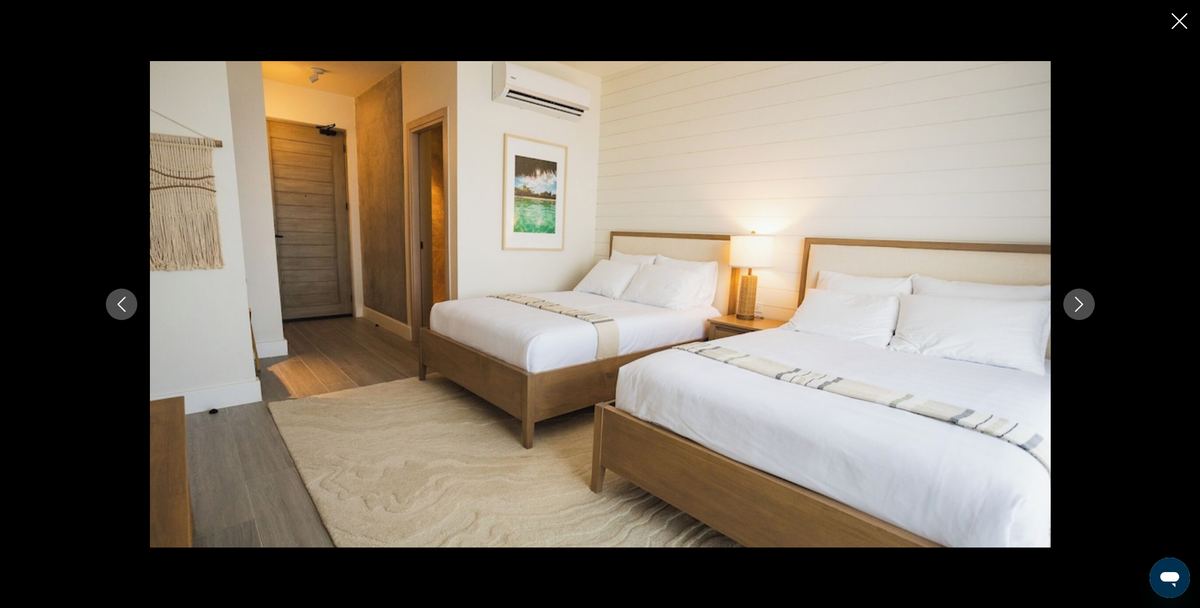
click at [1070, 300] on button "Next image" at bounding box center [1078, 303] width 31 height 31
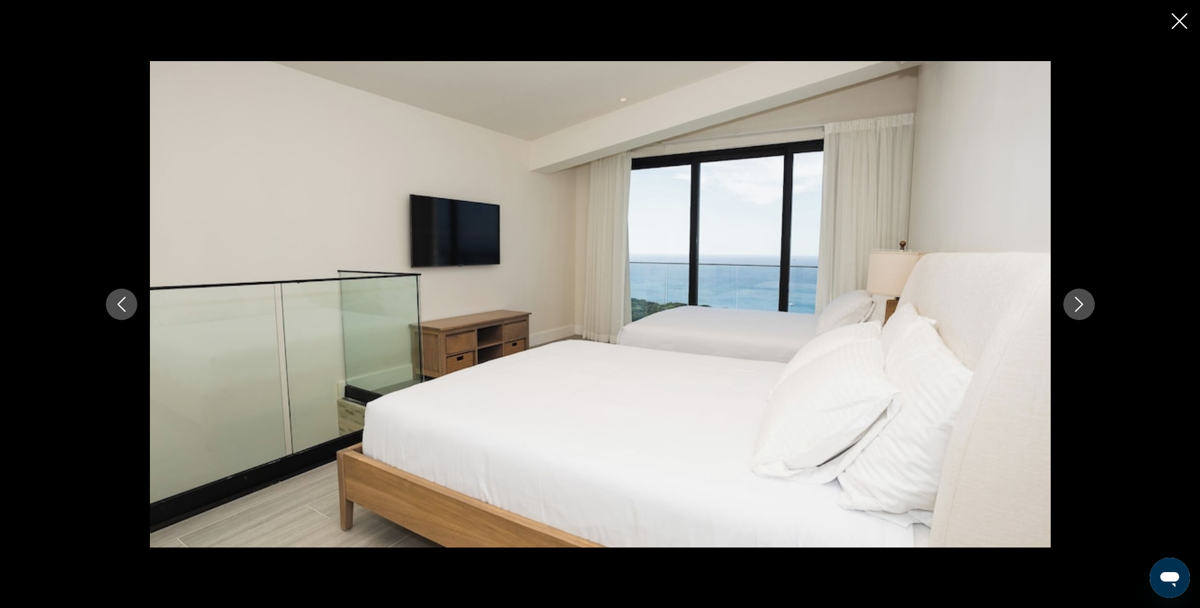
click at [1070, 300] on button "Next image" at bounding box center [1078, 303] width 31 height 31
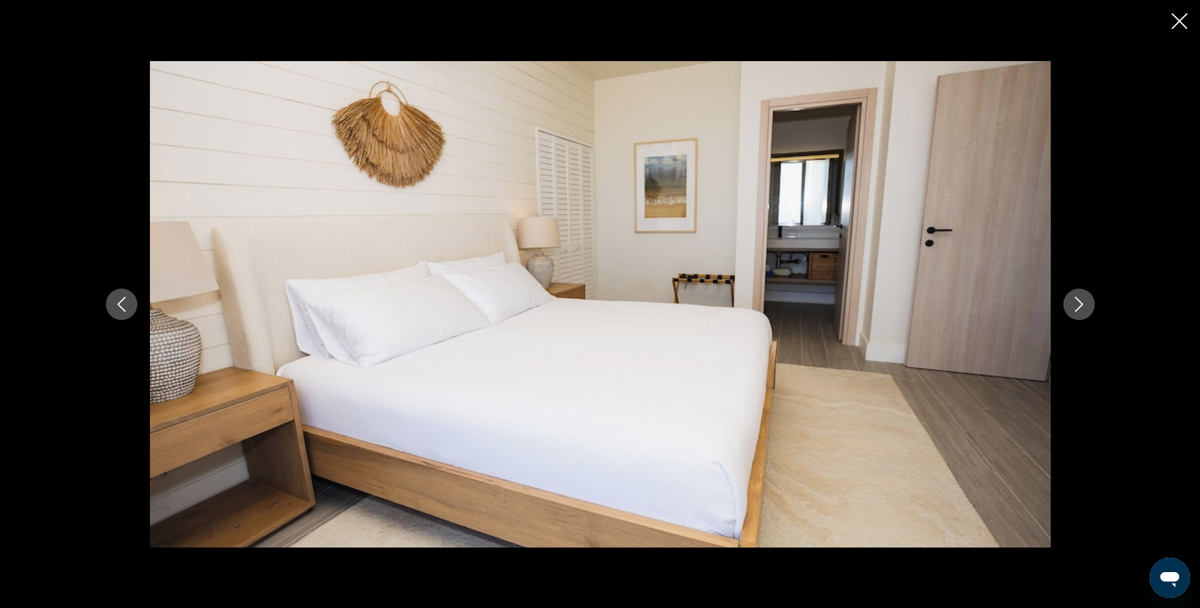
click at [1070, 300] on button "Next image" at bounding box center [1078, 303] width 31 height 31
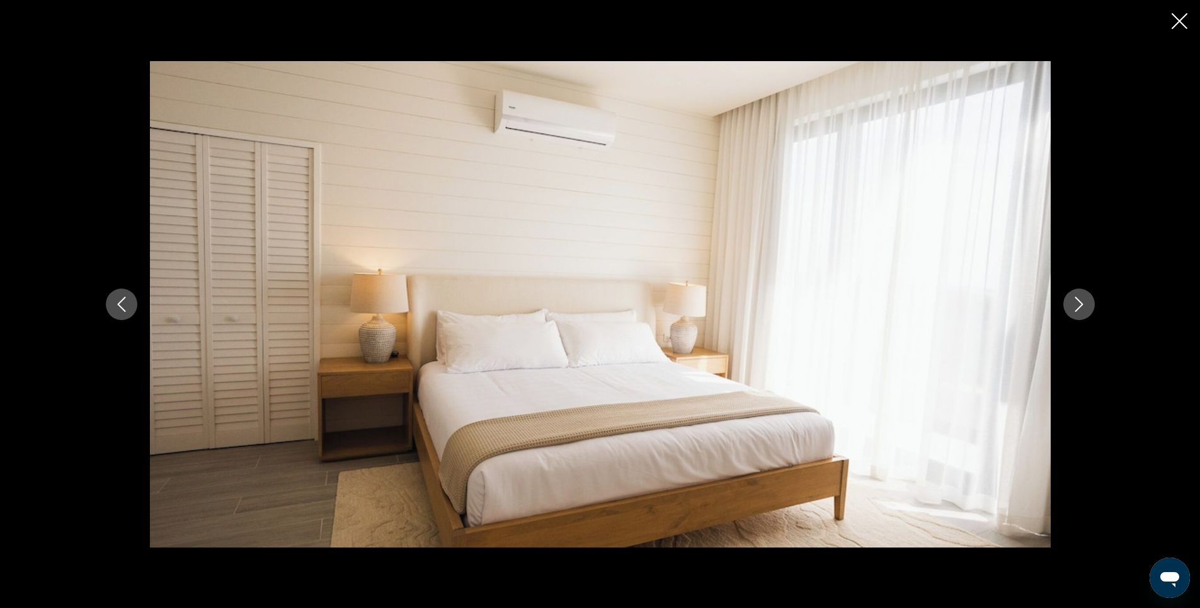
click at [1070, 300] on button "Next image" at bounding box center [1078, 303] width 31 height 31
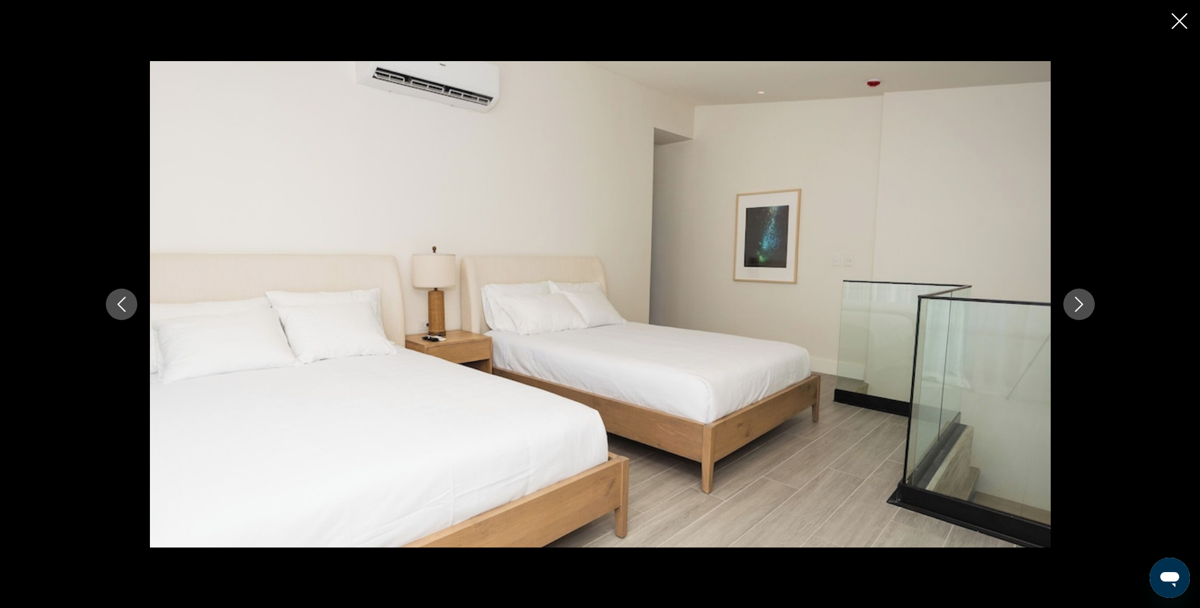
click at [1070, 300] on button "Next image" at bounding box center [1078, 303] width 31 height 31
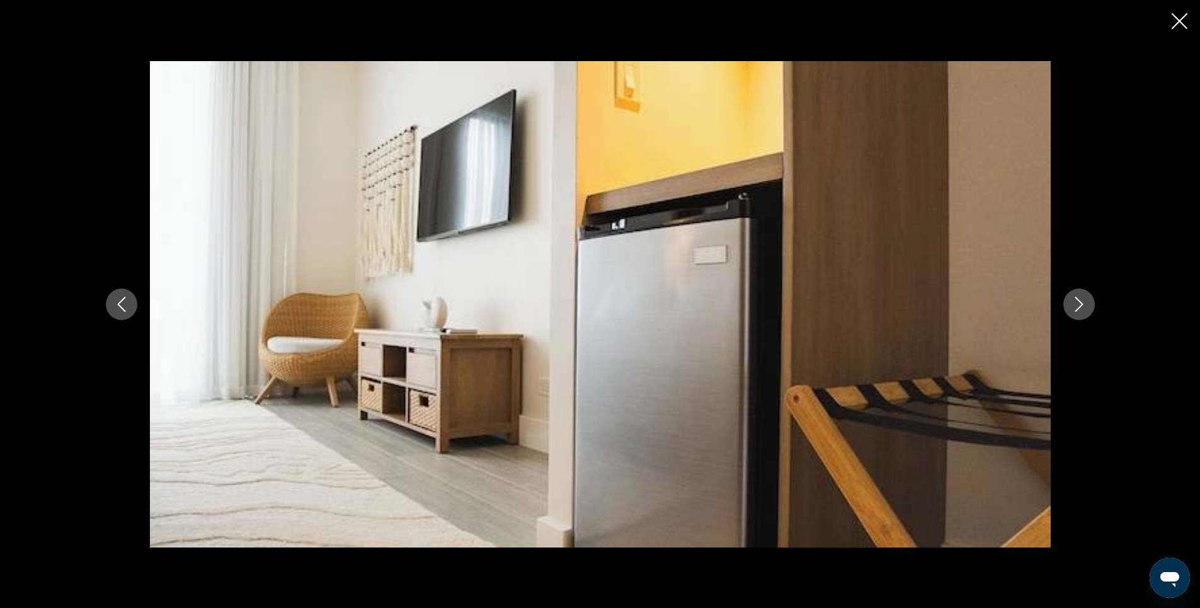
click at [1182, 22] on icon "Close slideshow" at bounding box center [1179, 21] width 16 height 16
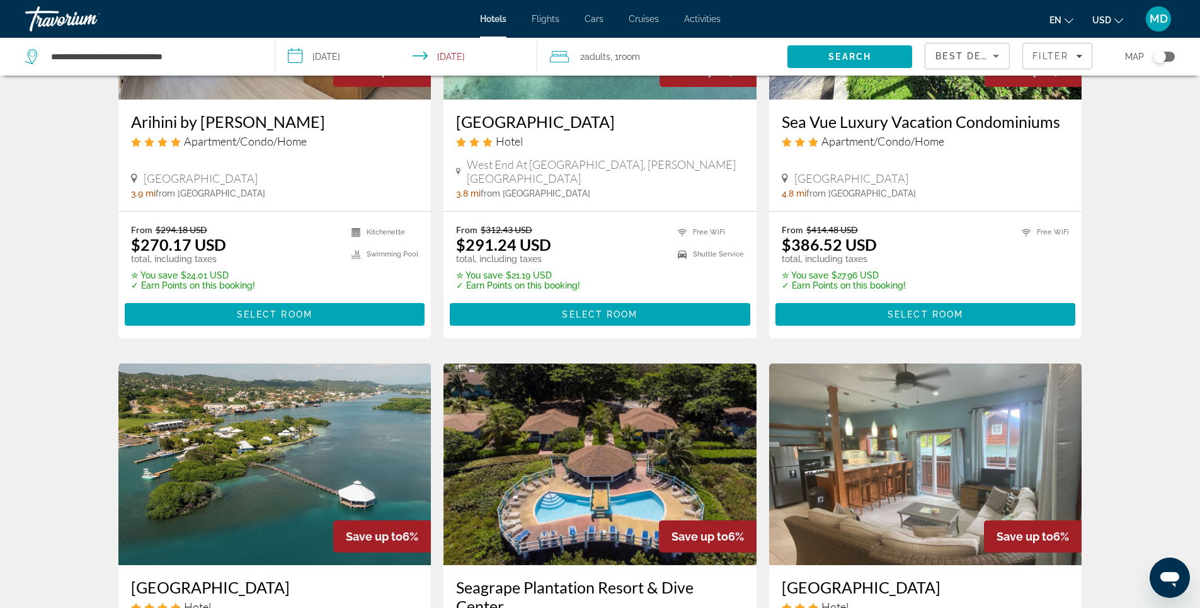
scroll to position [1008, 0]
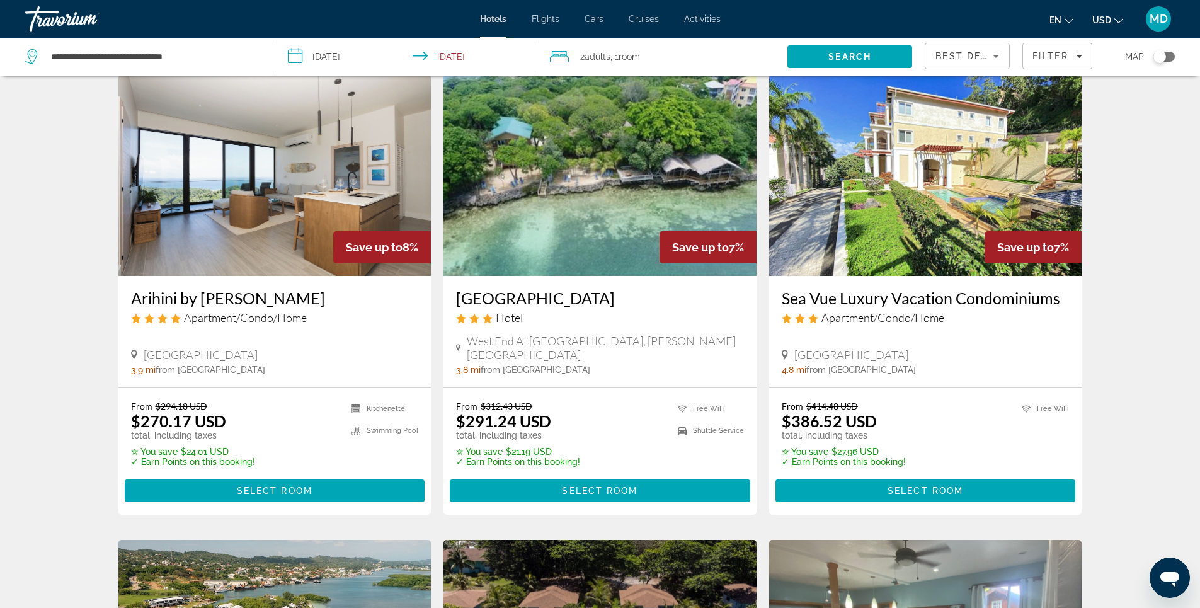
click at [555, 160] on img "Main content" at bounding box center [599, 175] width 313 height 202
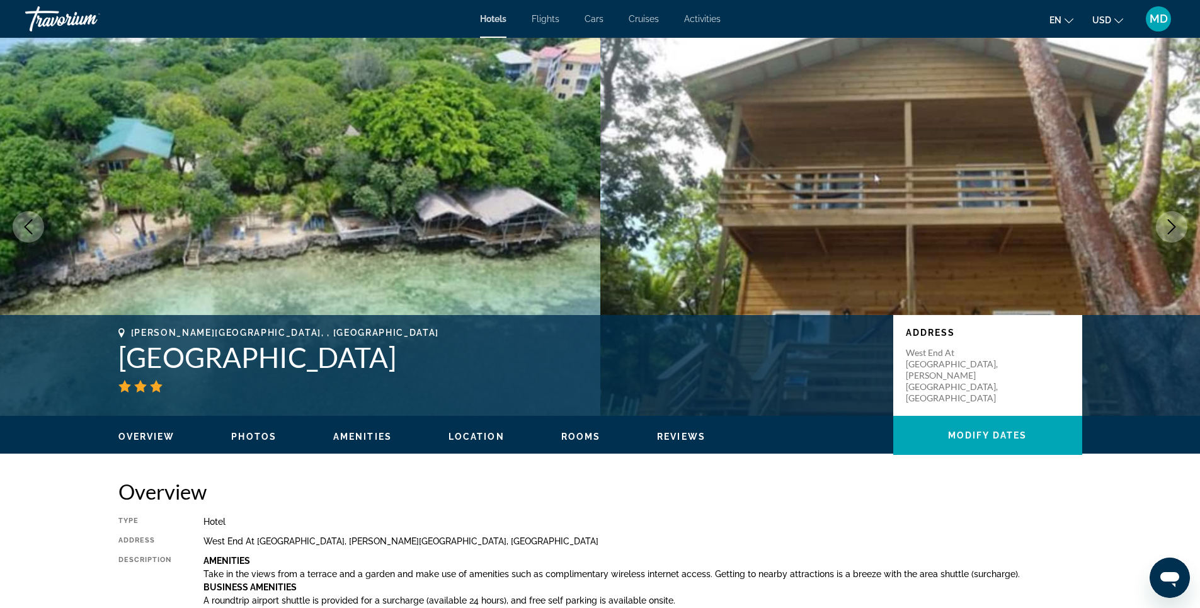
click at [252, 436] on span "Photos" at bounding box center [253, 436] width 45 height 10
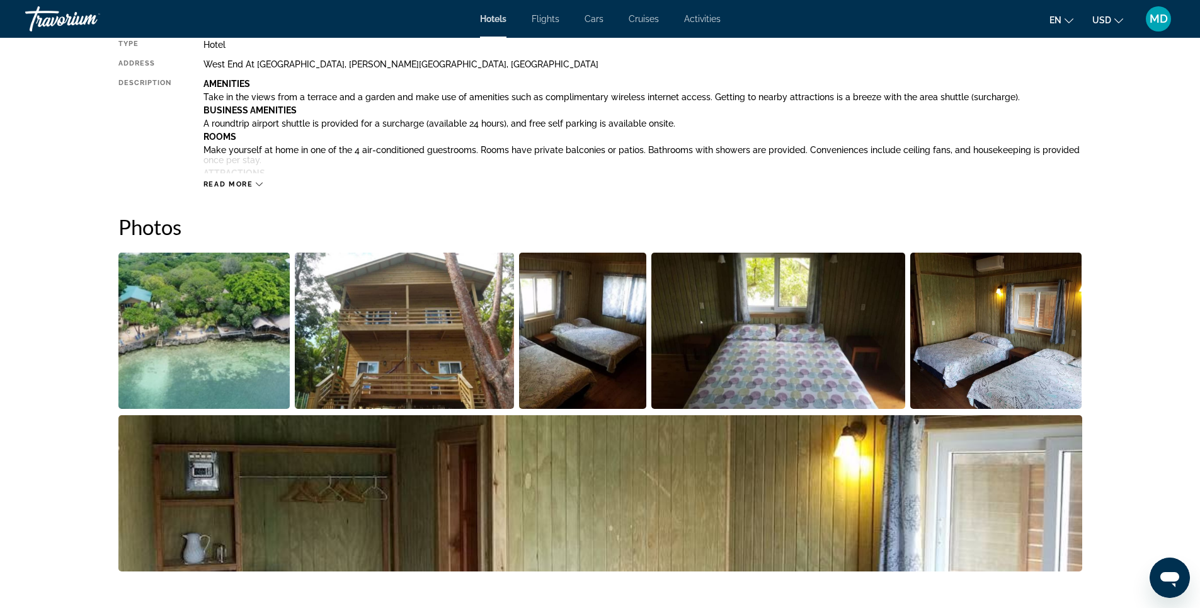
scroll to position [615, 0]
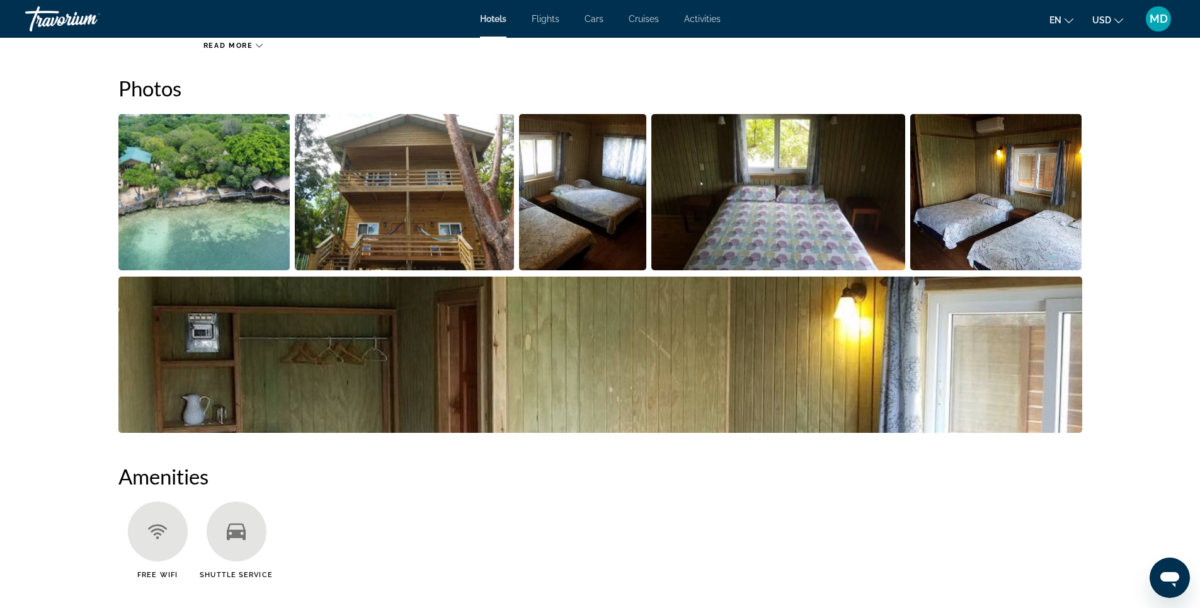
click at [212, 224] on img "Open full-screen image slider" at bounding box center [204, 192] width 172 height 156
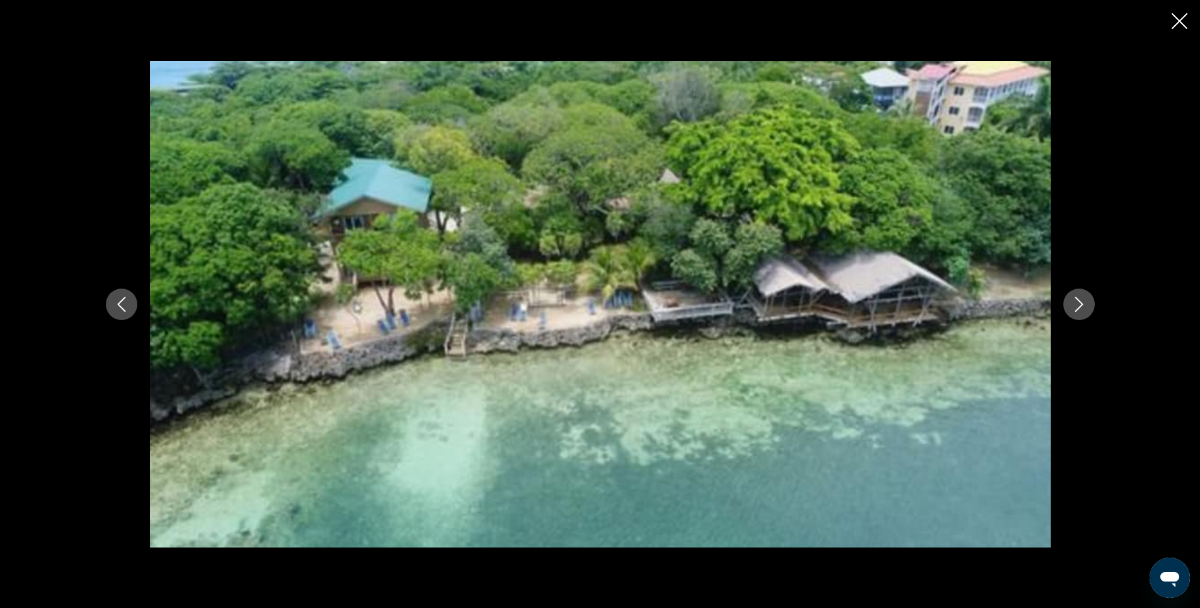
click at [1083, 306] on icon "Next image" at bounding box center [1078, 304] width 15 height 15
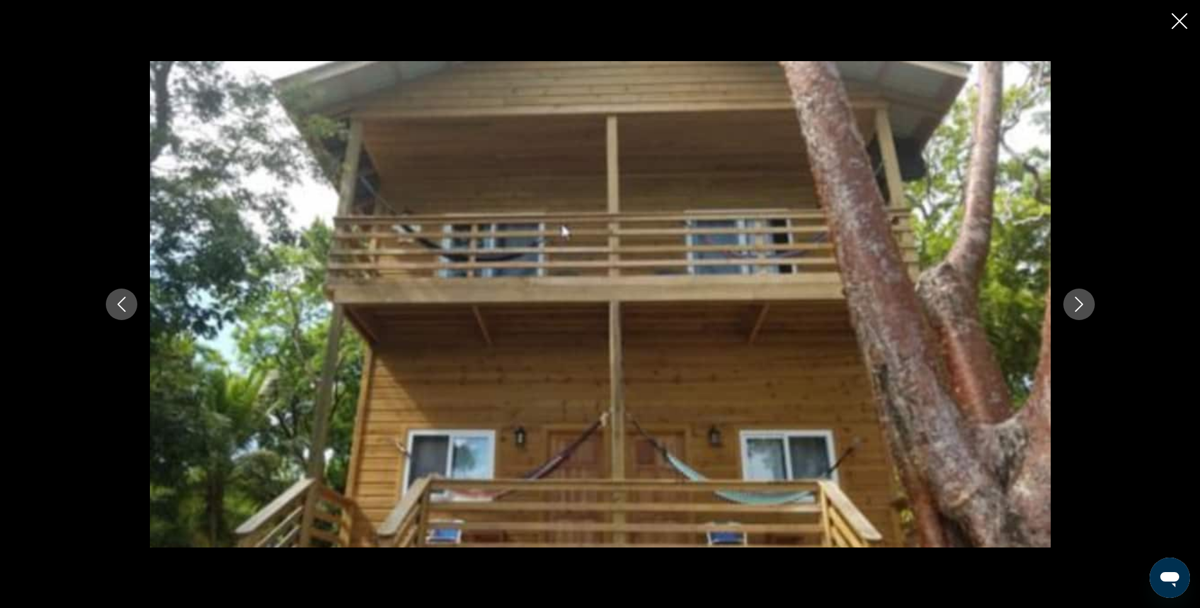
click at [1080, 309] on icon "Next image" at bounding box center [1078, 304] width 15 height 15
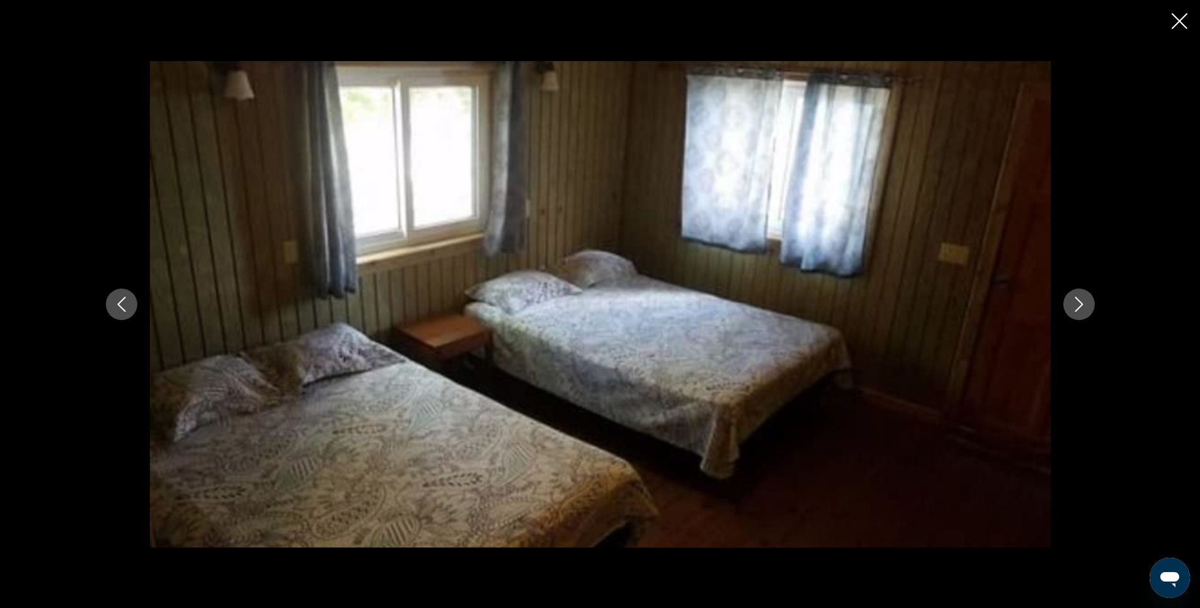
click at [1080, 305] on icon "Next image" at bounding box center [1078, 304] width 15 height 15
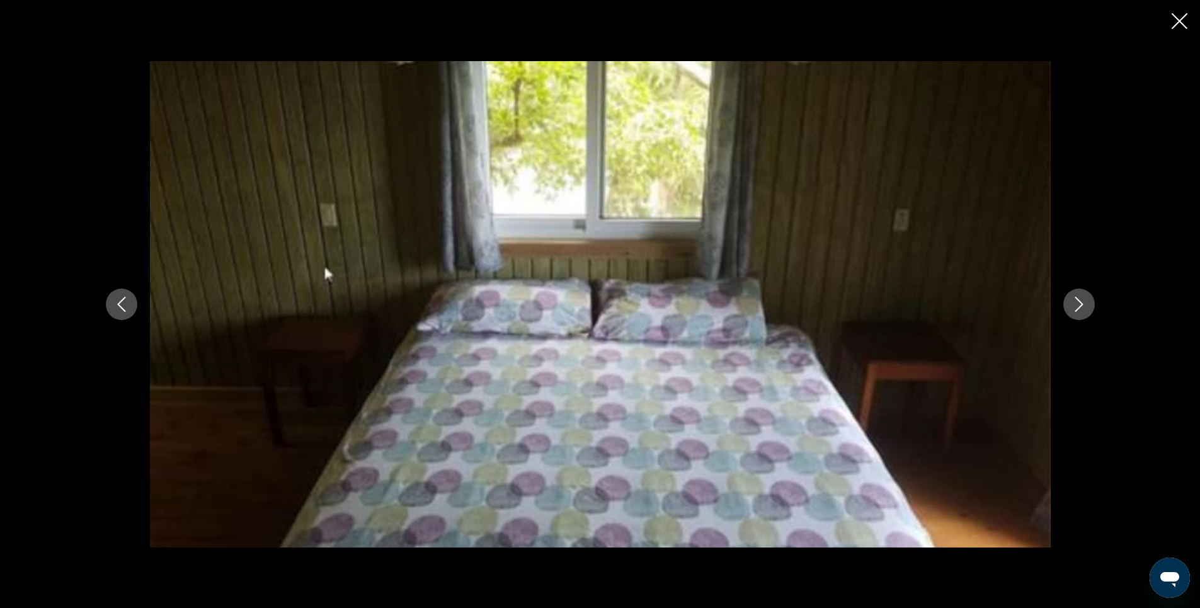
click at [1080, 305] on icon "Next image" at bounding box center [1078, 304] width 15 height 15
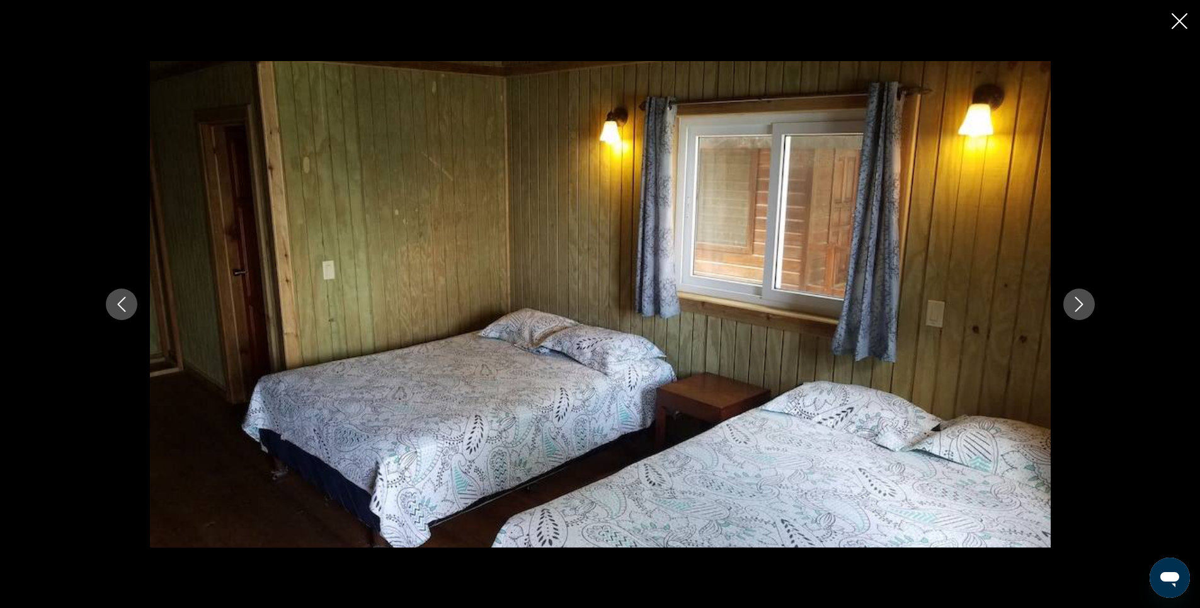
click at [1080, 305] on icon "Next image" at bounding box center [1078, 304] width 15 height 15
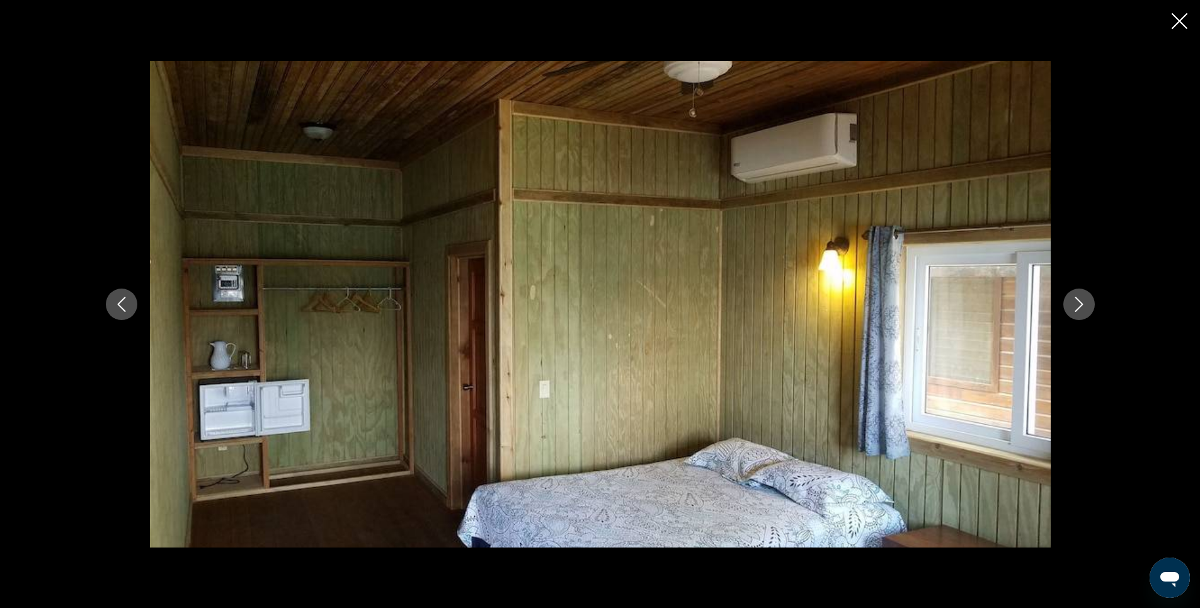
click at [1080, 305] on icon "Next image" at bounding box center [1078, 304] width 15 height 15
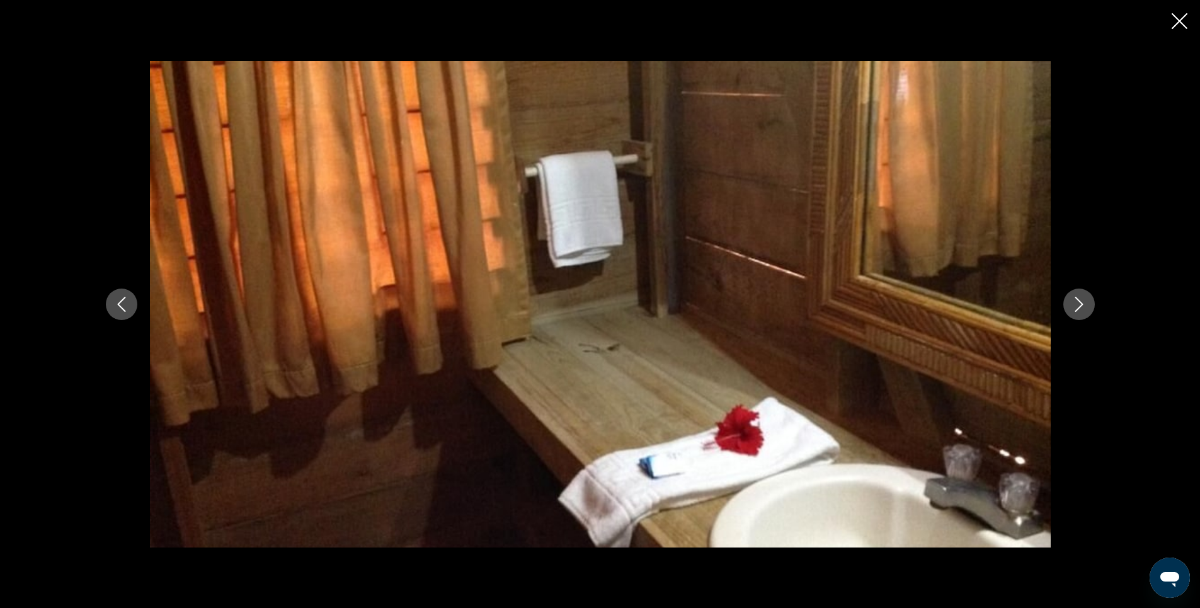
click at [1080, 305] on icon "Next image" at bounding box center [1078, 304] width 15 height 15
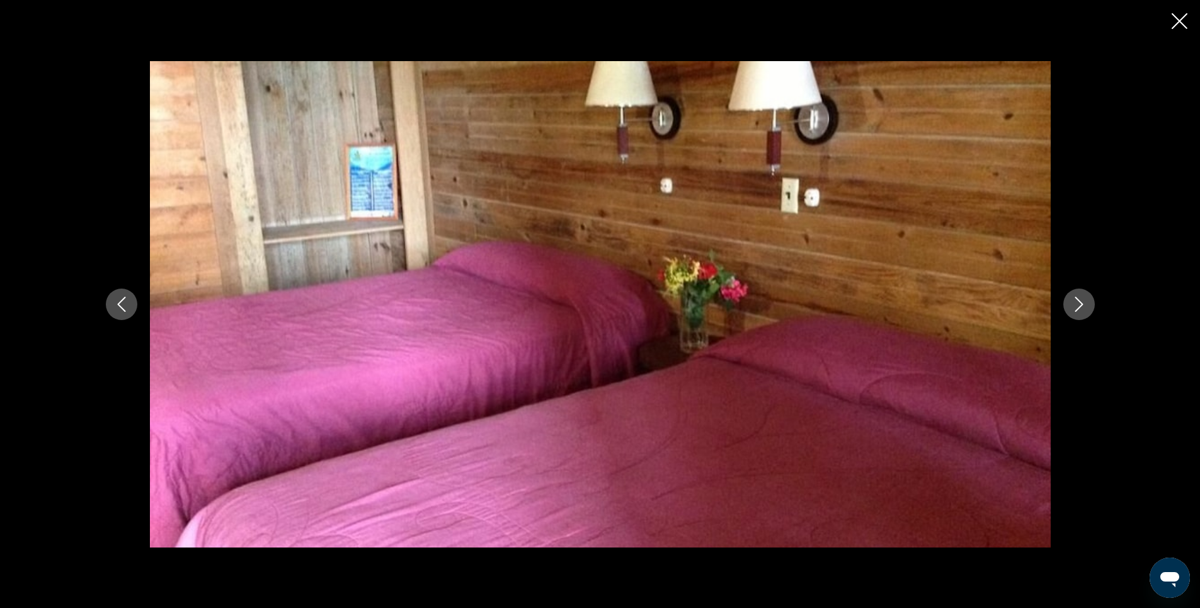
click at [1178, 18] on icon "Close slideshow" at bounding box center [1179, 21] width 16 height 16
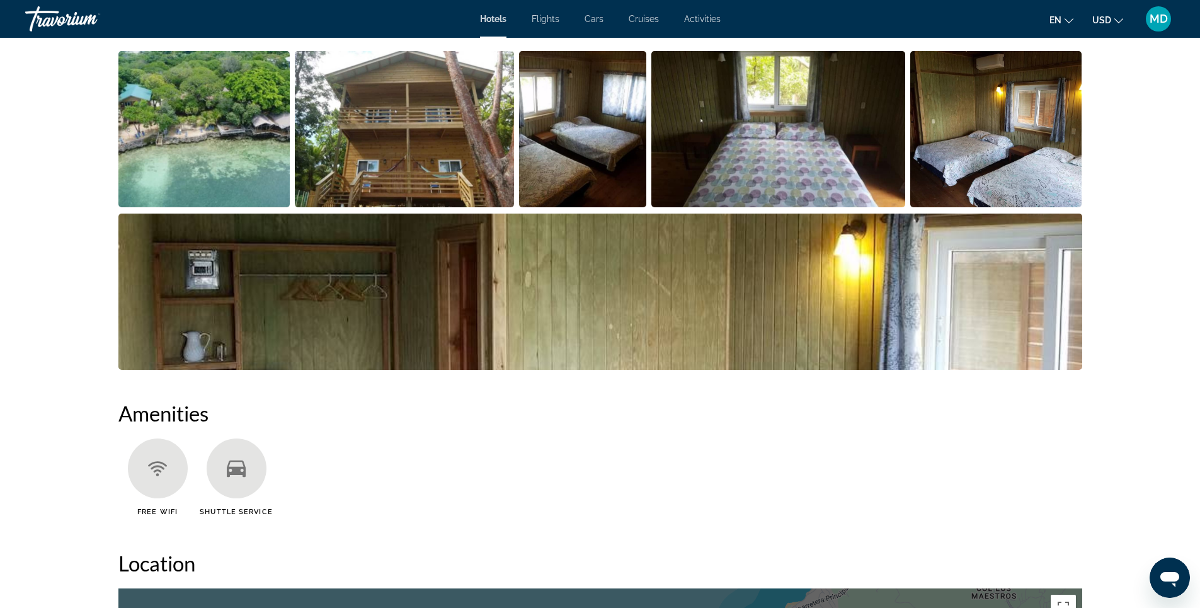
scroll to position [489, 0]
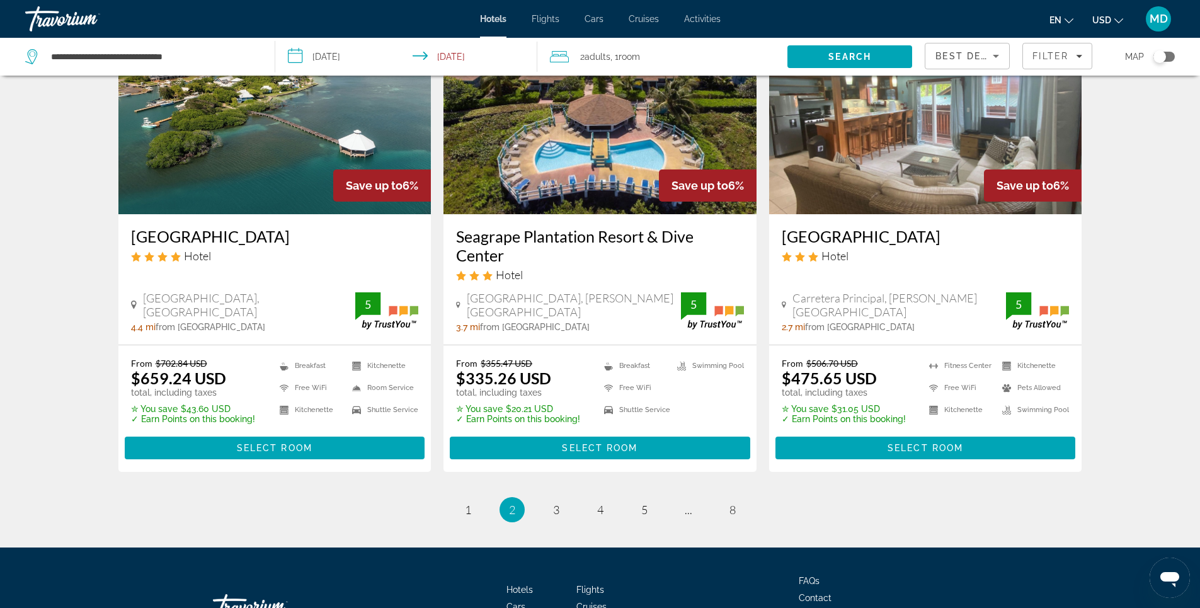
scroll to position [1582, 0]
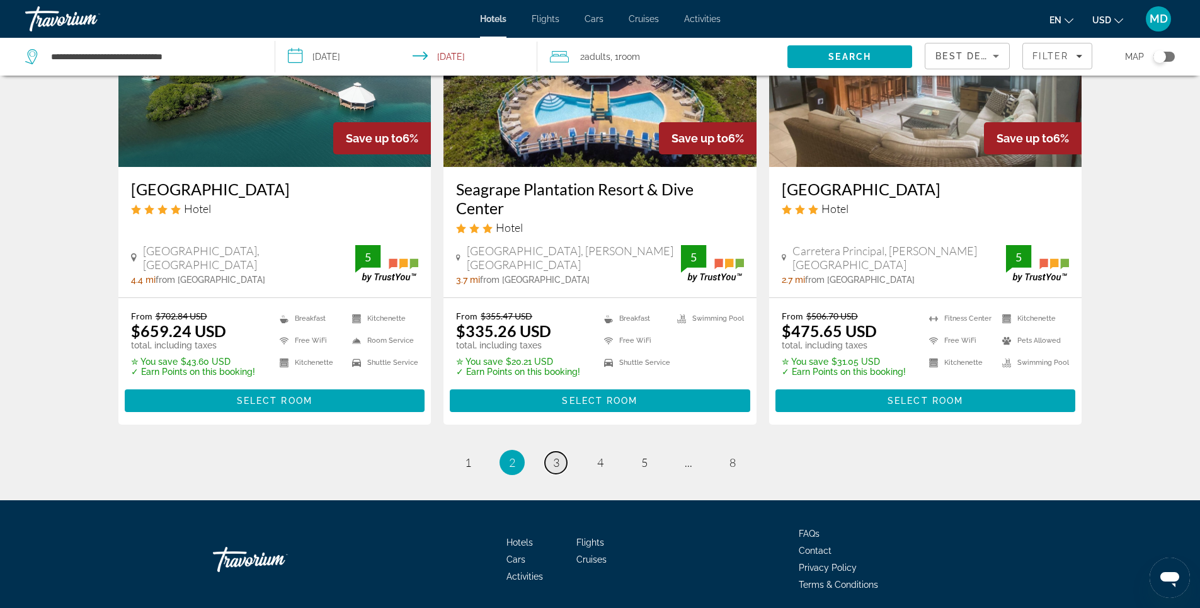
click at [554, 455] on span "3" at bounding box center [556, 462] width 6 height 14
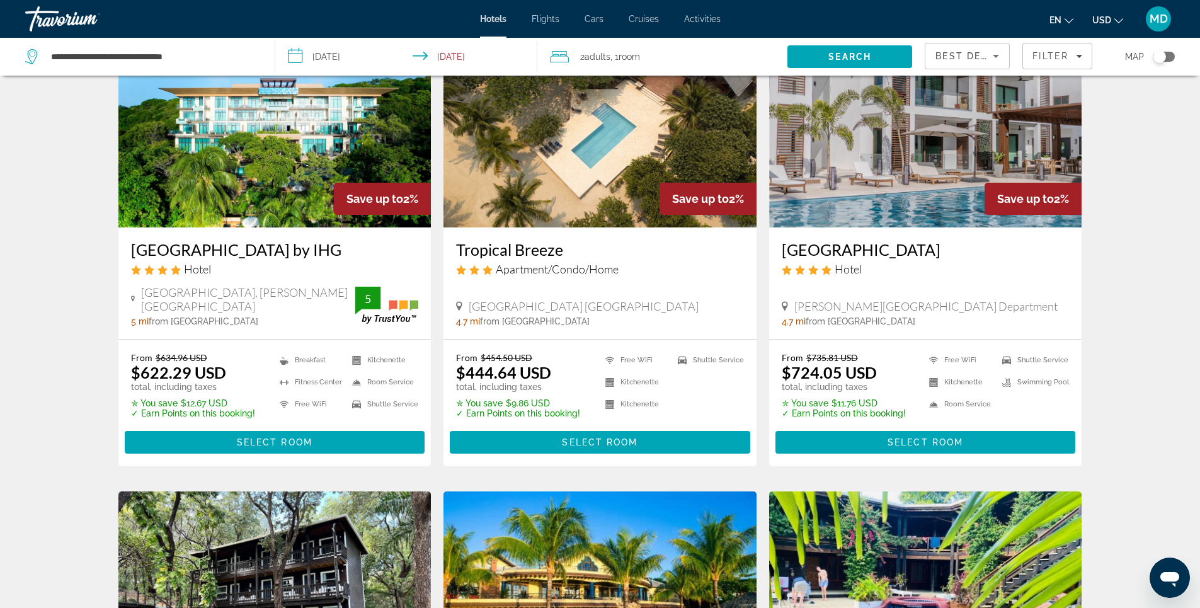
scroll to position [567, 0]
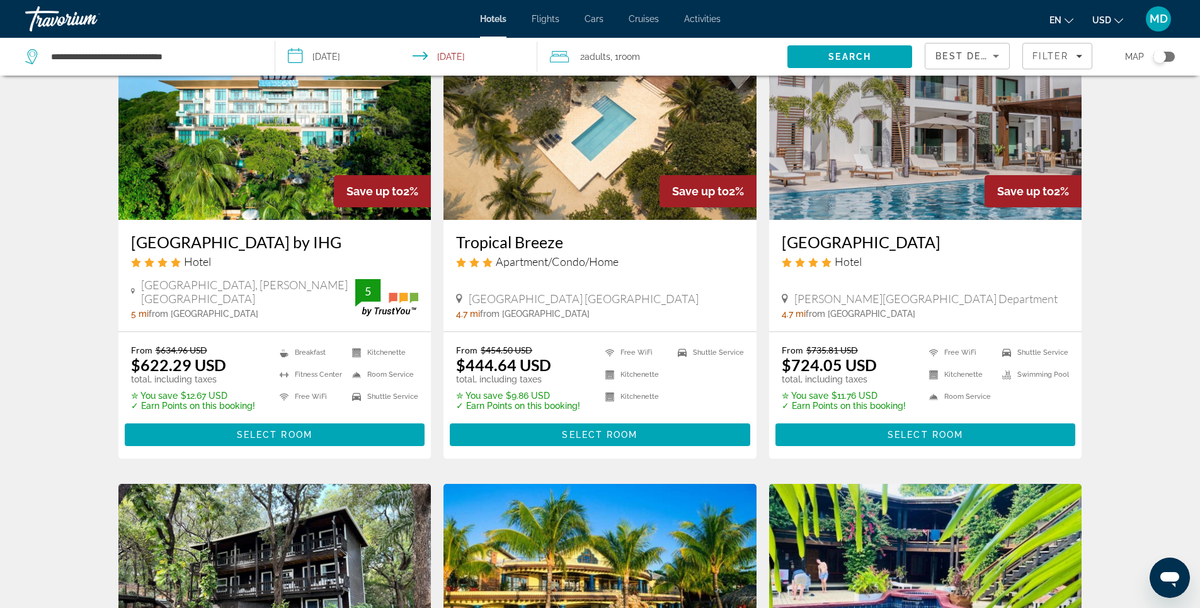
click at [225, 157] on img "Main content" at bounding box center [274, 119] width 313 height 202
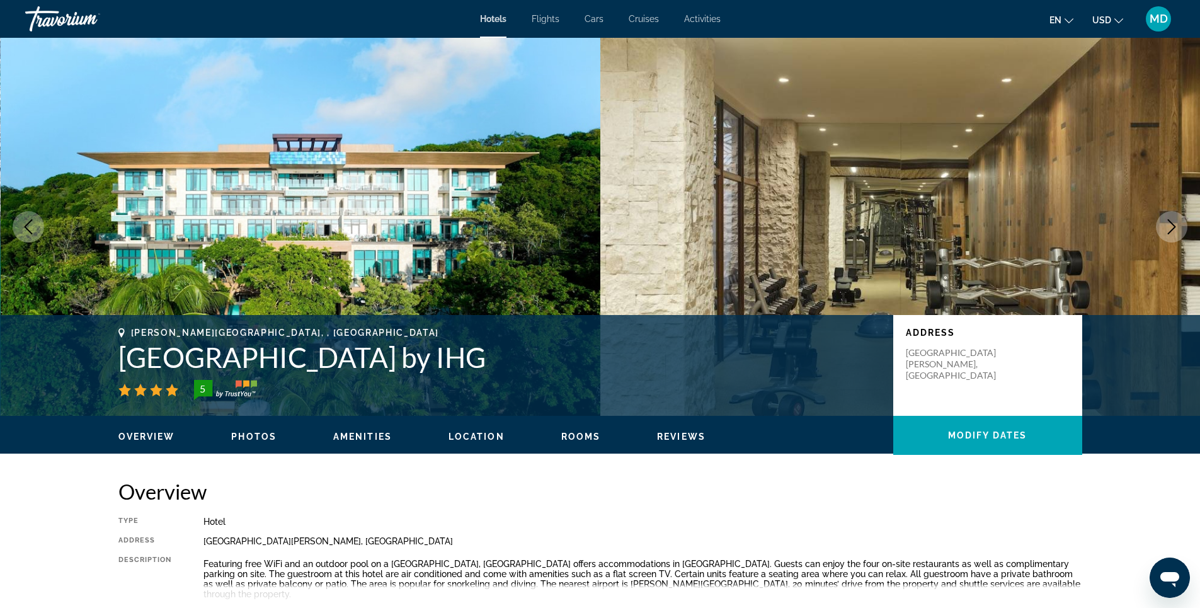
click at [248, 433] on span "Photos" at bounding box center [253, 436] width 45 height 10
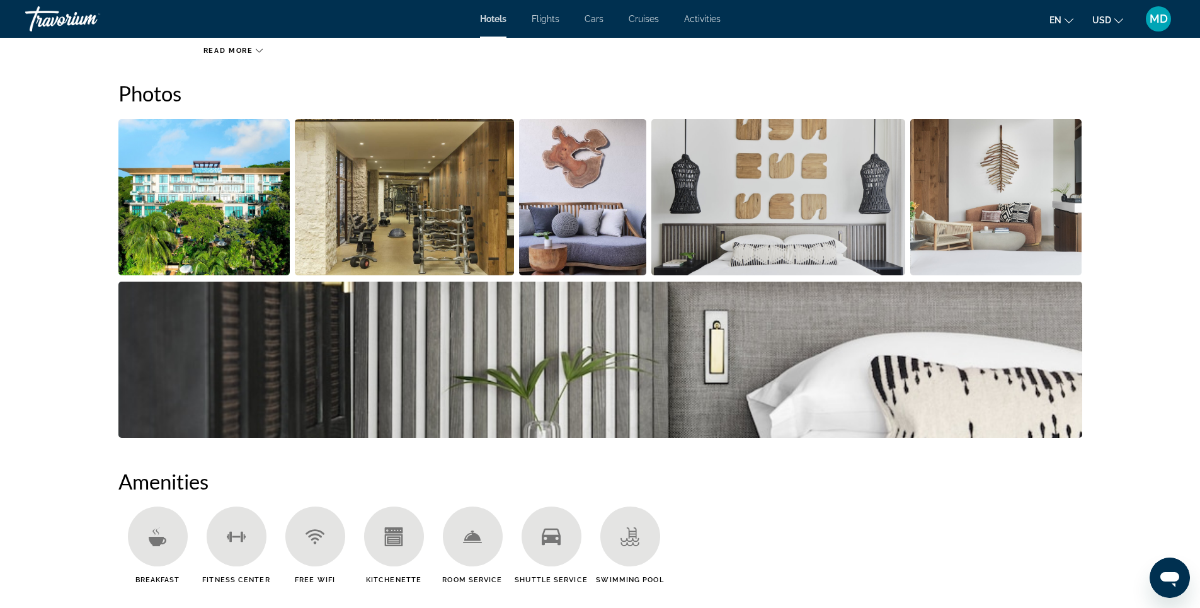
scroll to position [567, 0]
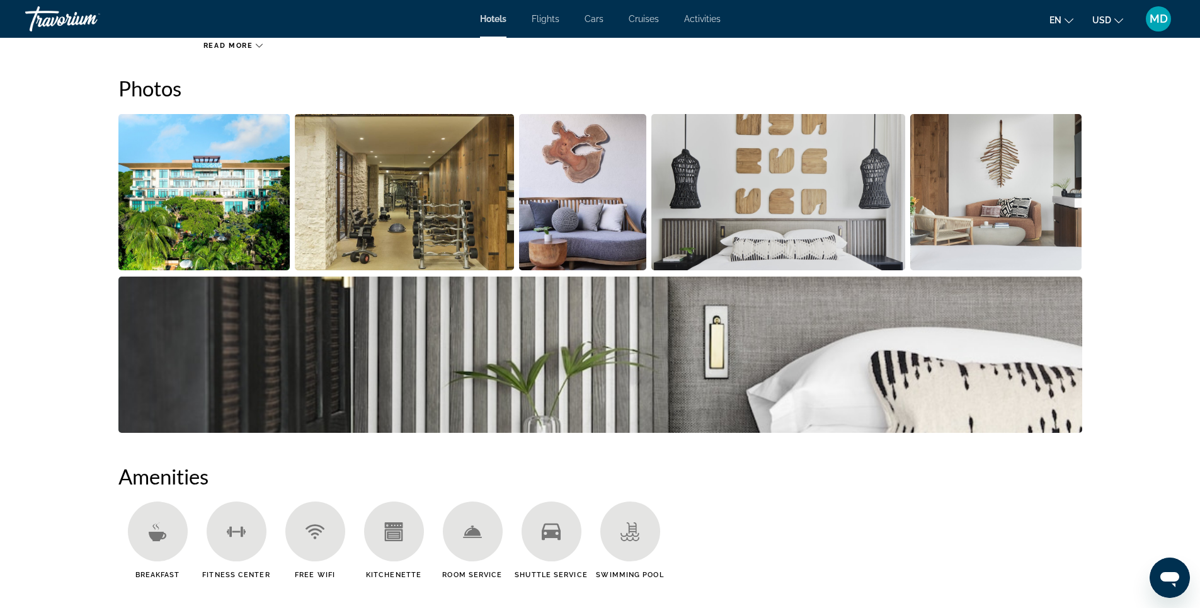
click at [406, 222] on img "Open full-screen image slider" at bounding box center [404, 192] width 219 height 156
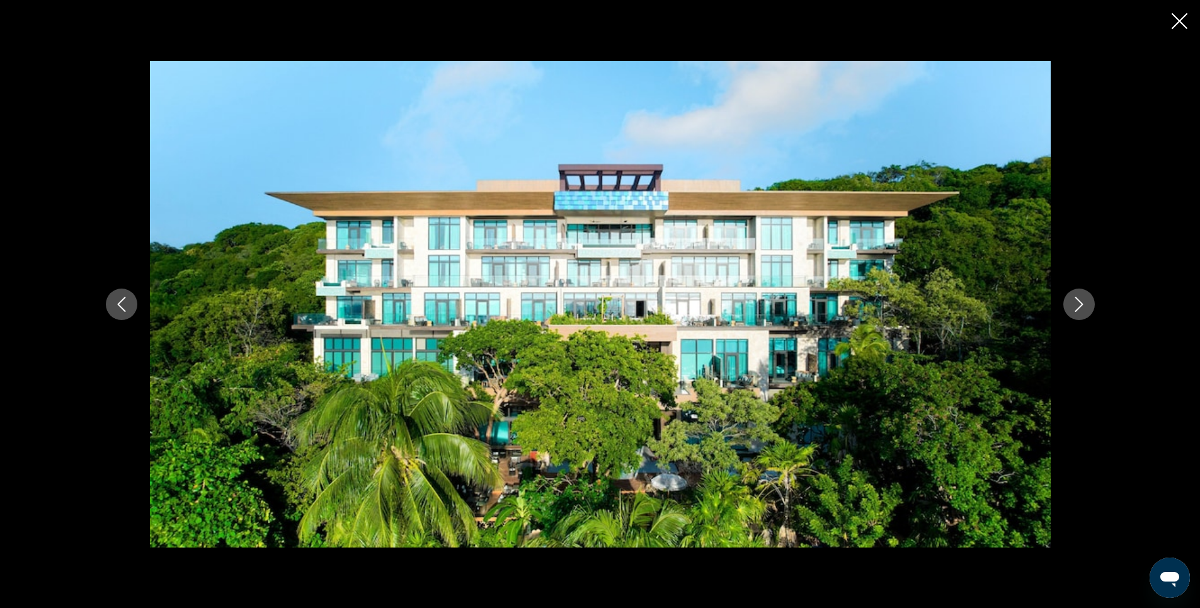
click at [1079, 304] on icon "Next image" at bounding box center [1078, 304] width 15 height 15
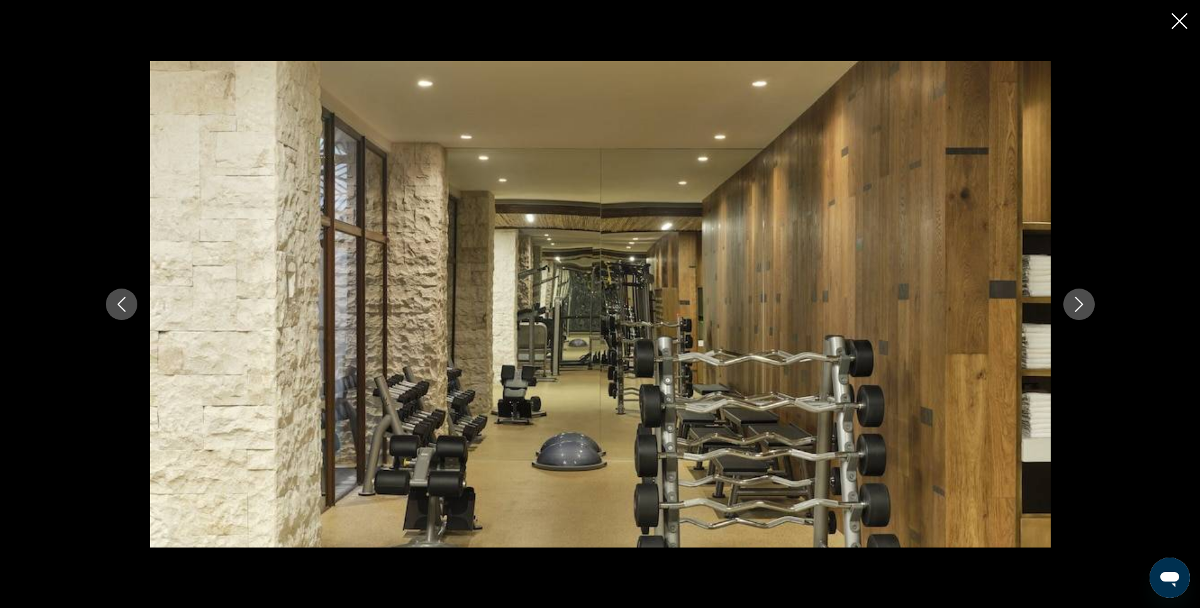
click at [1079, 304] on icon "Next image" at bounding box center [1078, 304] width 15 height 15
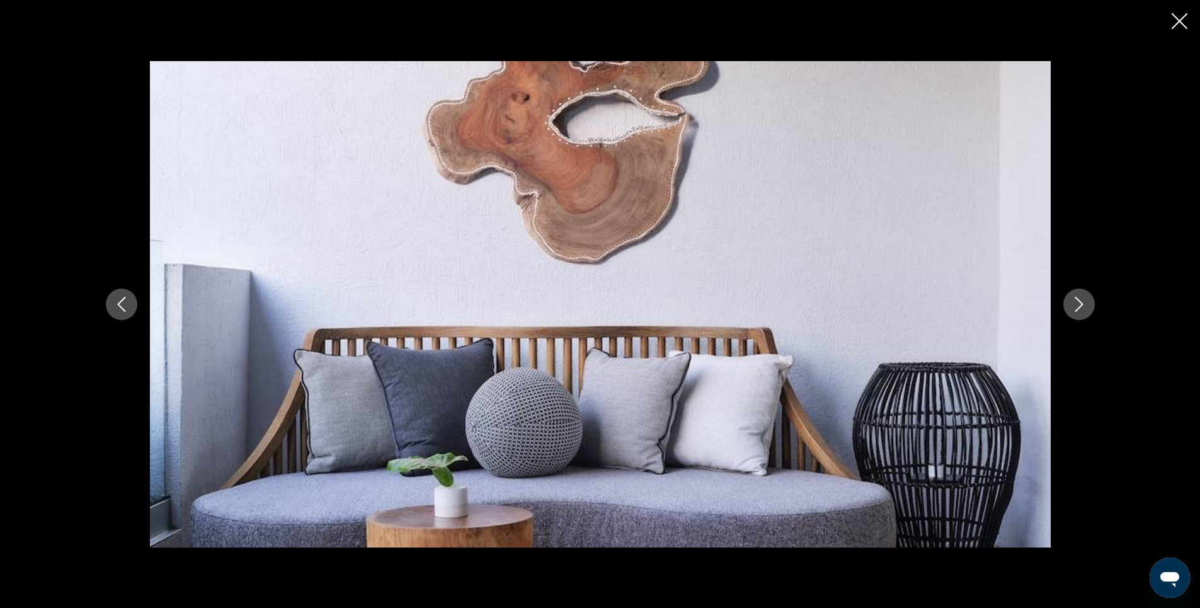
click at [1079, 304] on icon "Next image" at bounding box center [1078, 304] width 15 height 15
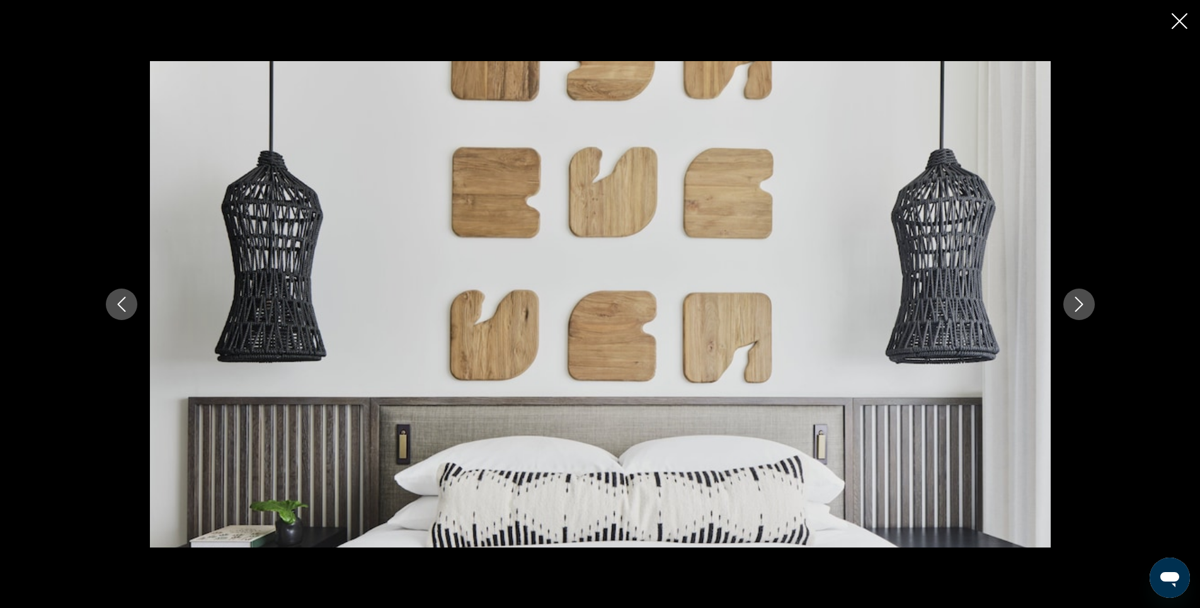
click at [1079, 304] on icon "Next image" at bounding box center [1078, 304] width 15 height 15
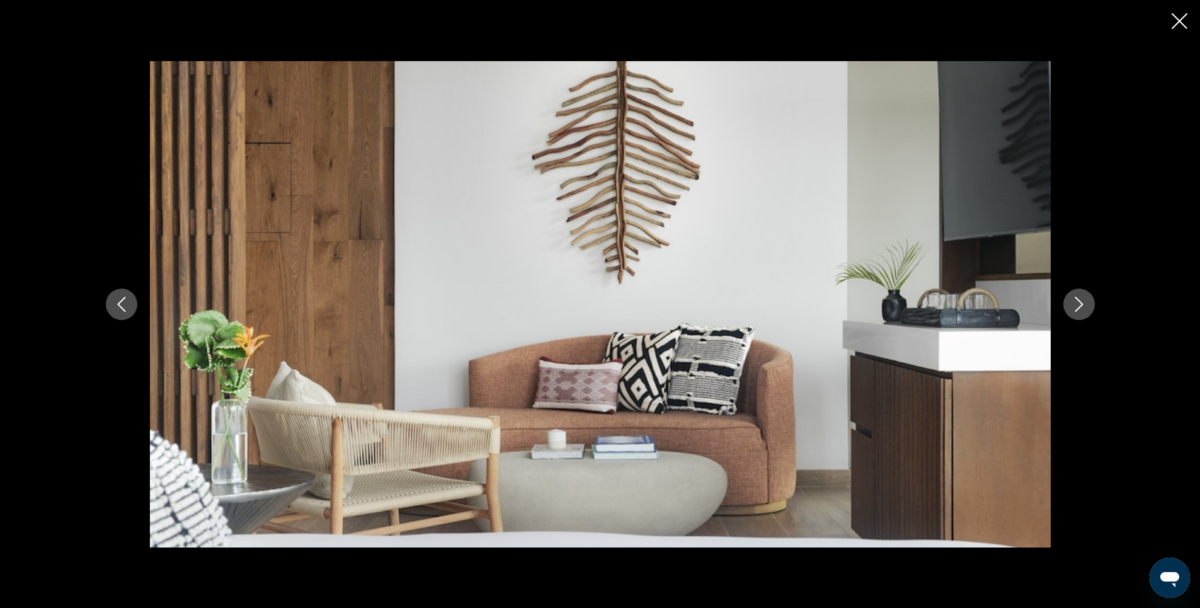
click at [1079, 304] on icon "Next image" at bounding box center [1078, 304] width 15 height 15
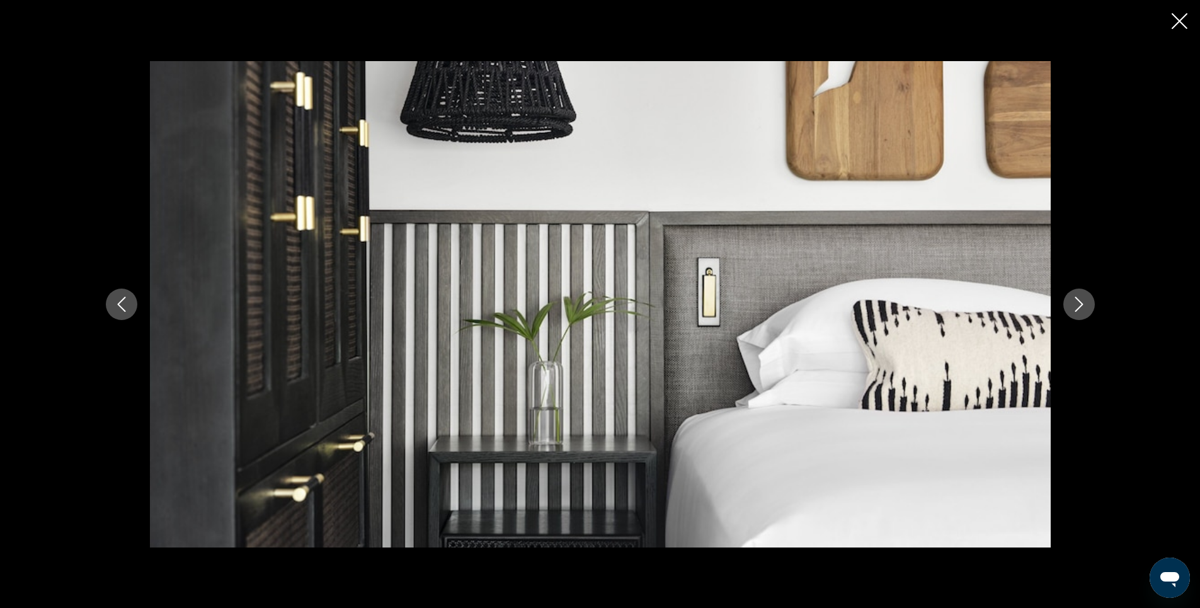
click at [1079, 304] on icon "Next image" at bounding box center [1078, 304] width 15 height 15
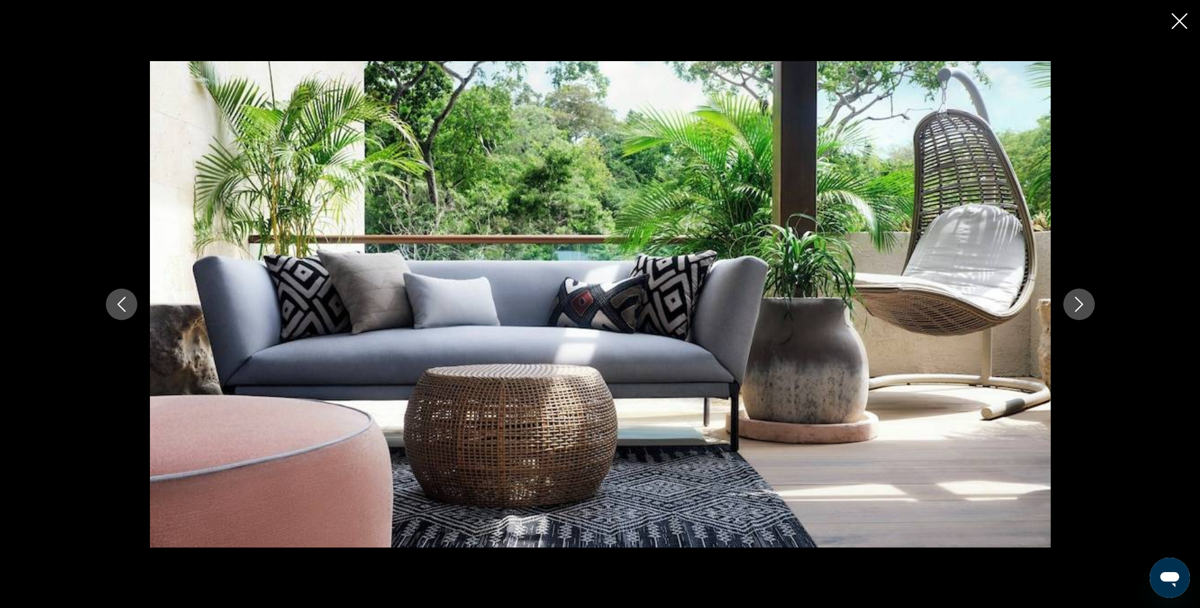
click at [1079, 304] on icon "Next image" at bounding box center [1078, 304] width 15 height 15
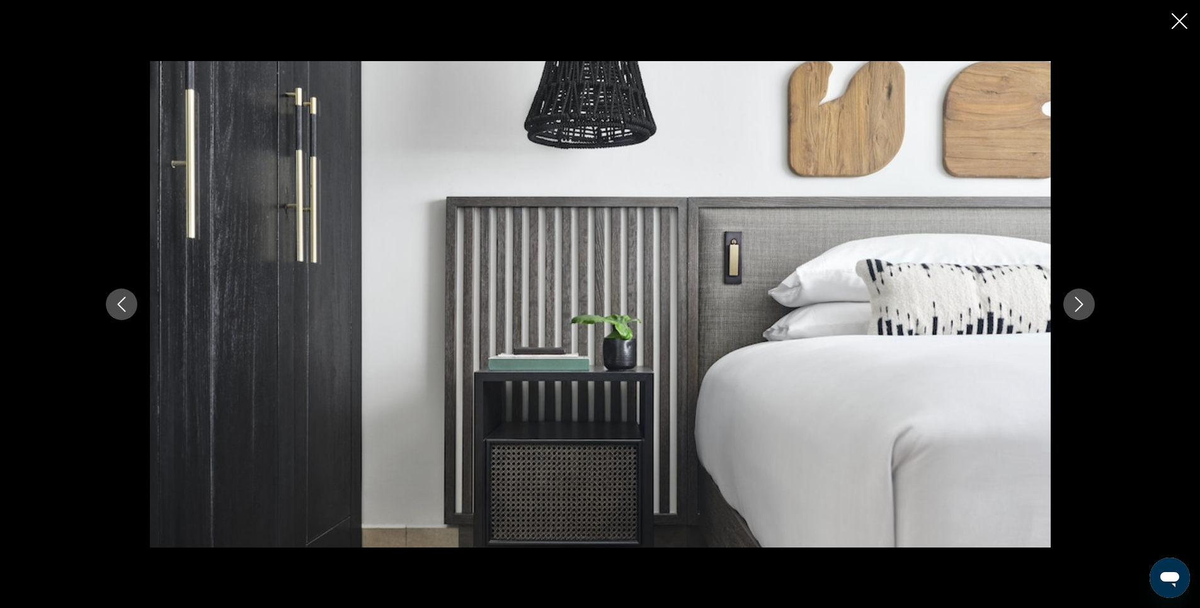
click at [1073, 302] on icon "Next image" at bounding box center [1078, 304] width 15 height 15
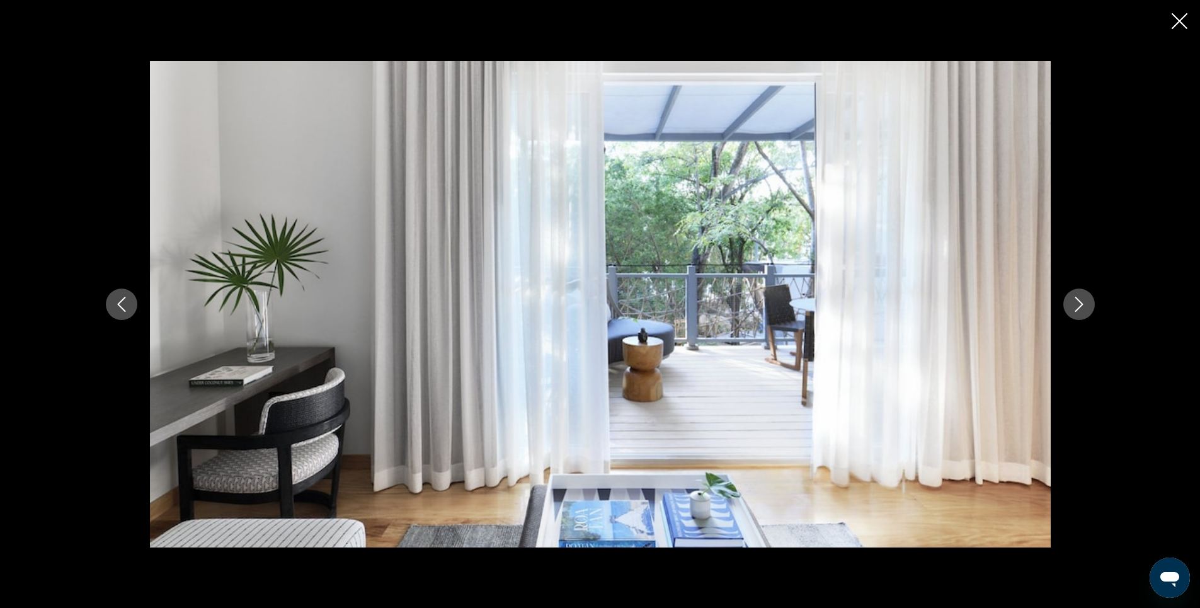
click at [1077, 304] on icon "Next image" at bounding box center [1078, 304] width 15 height 15
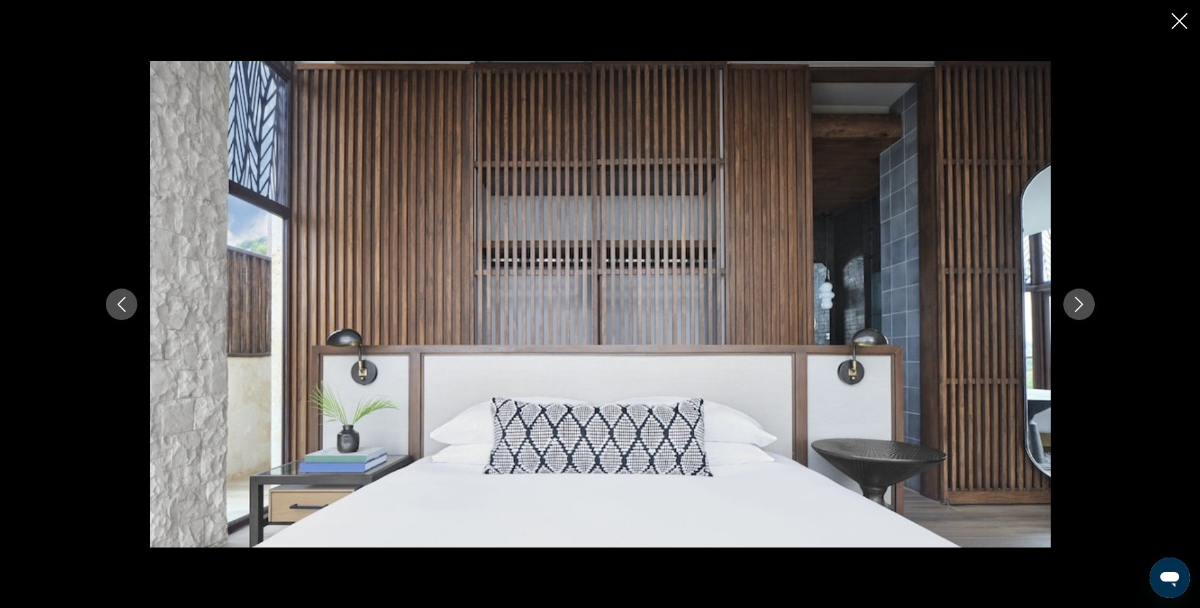
click at [1077, 304] on icon "Next image" at bounding box center [1078, 304] width 15 height 15
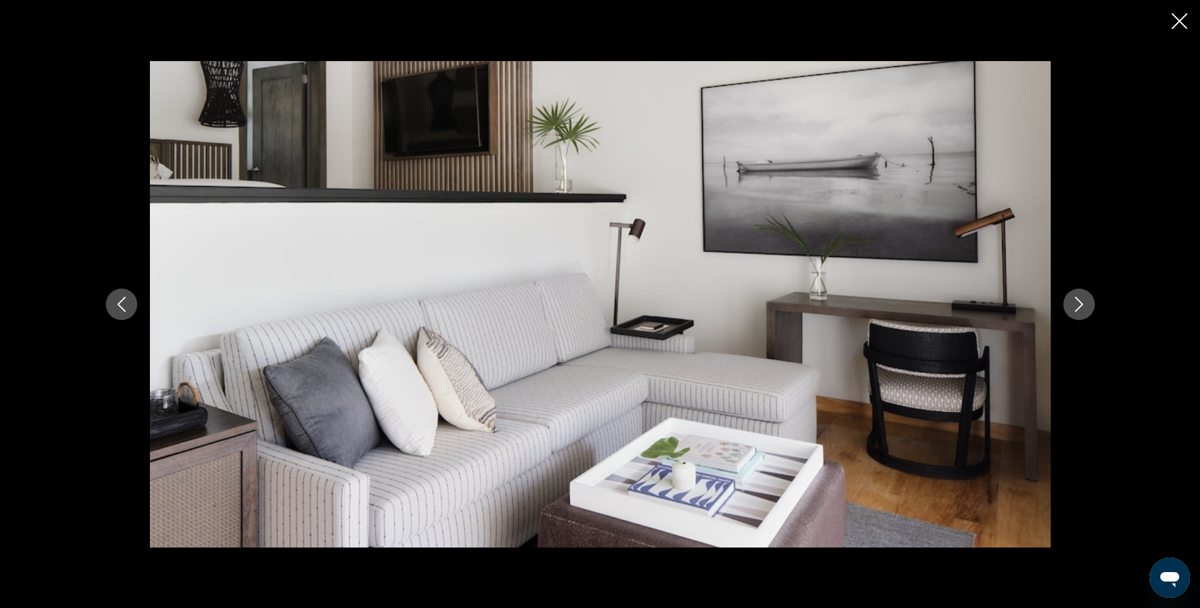
click at [1077, 304] on icon "Next image" at bounding box center [1078, 304] width 15 height 15
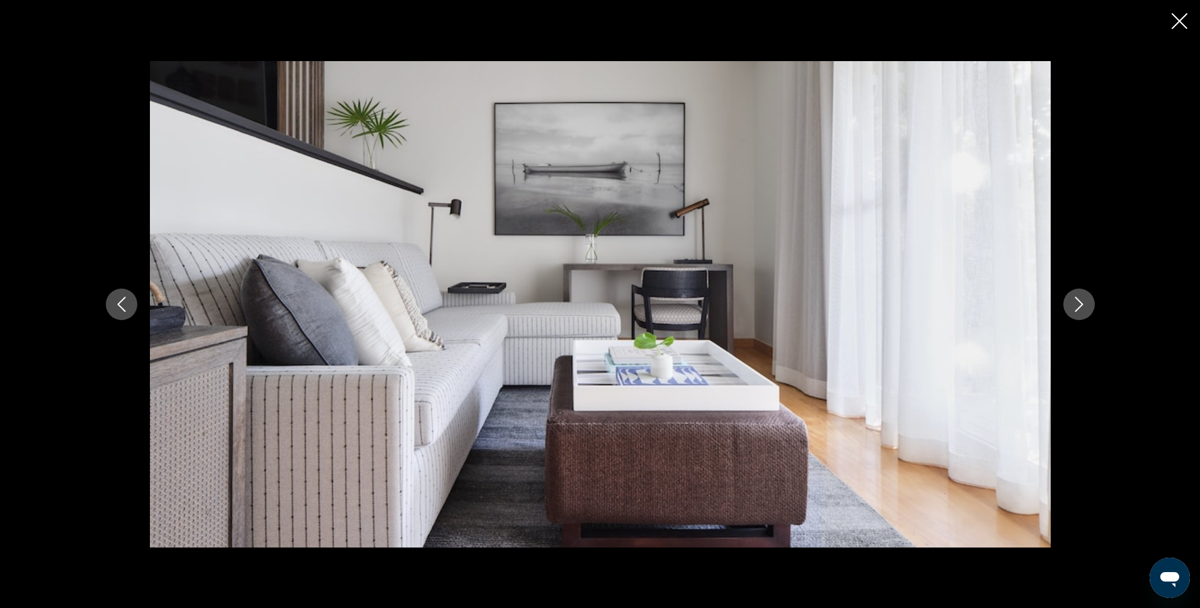
click at [1077, 304] on icon "Next image" at bounding box center [1078, 304] width 15 height 15
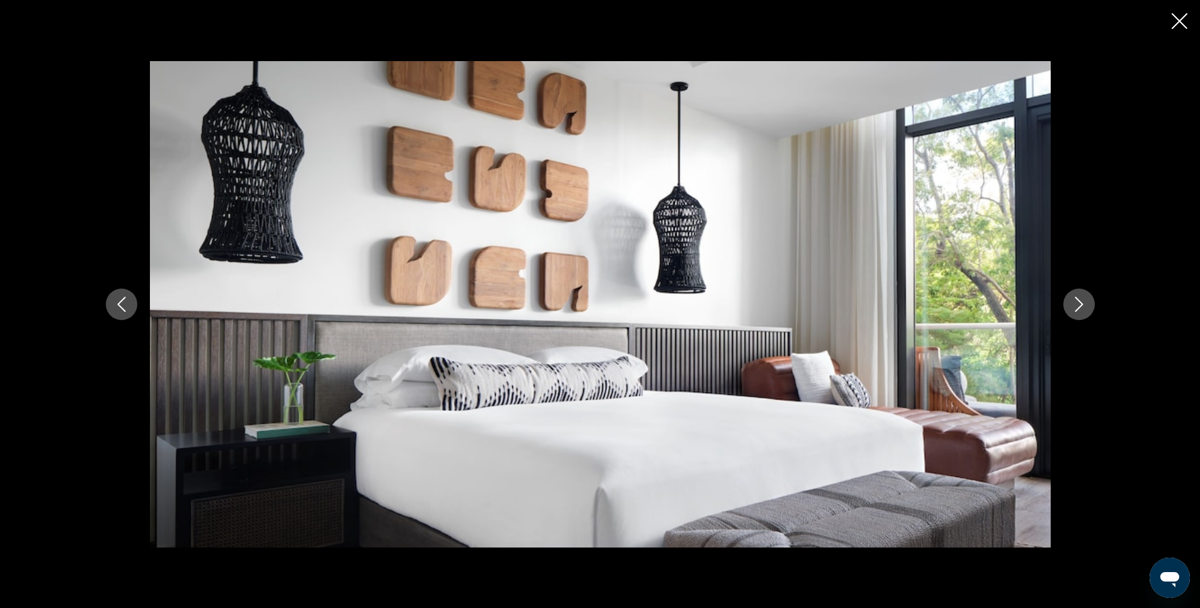
click at [1176, 21] on icon "Close slideshow" at bounding box center [1179, 21] width 16 height 16
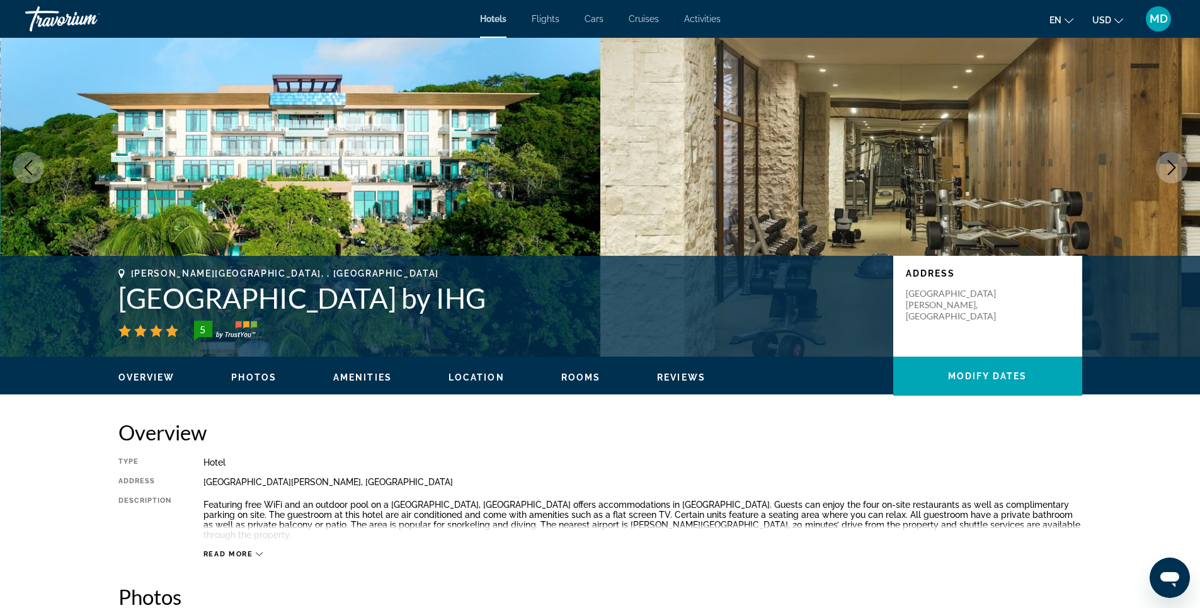
scroll to position [0, 0]
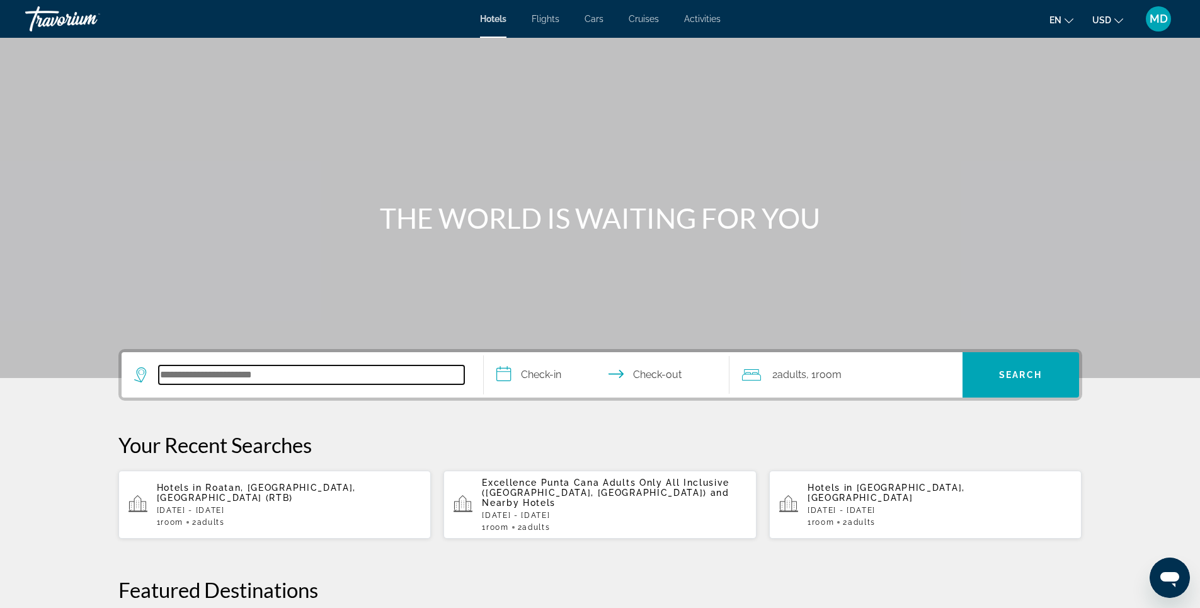
click at [301, 372] on input "Search hotel destination" at bounding box center [311, 374] width 305 height 19
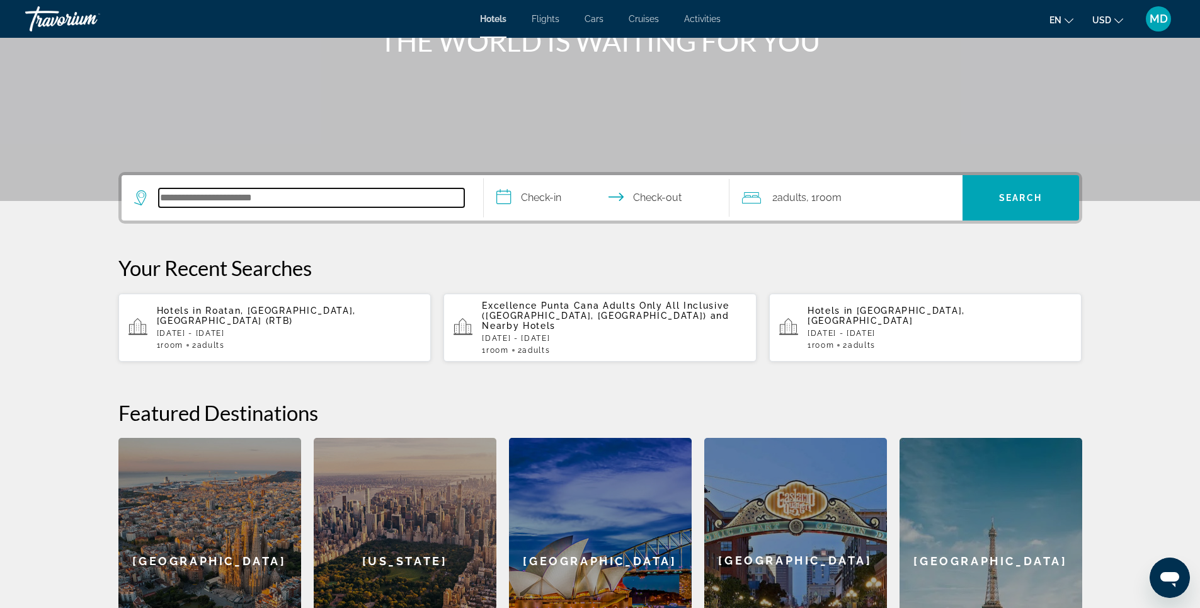
scroll to position [308, 0]
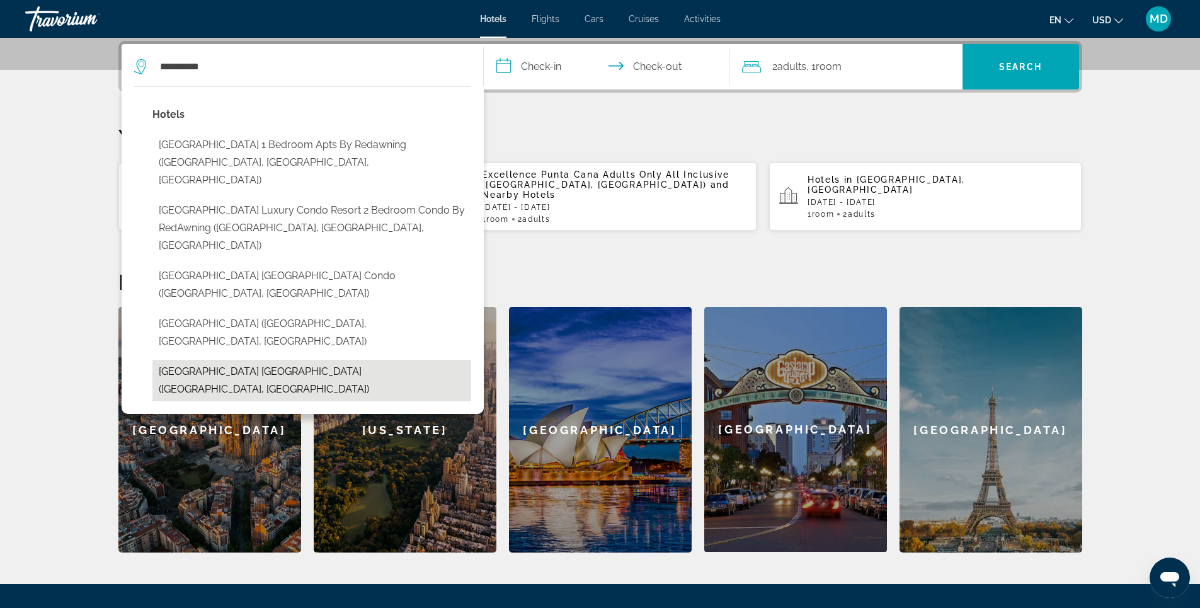
click at [294, 360] on button "Hyde Beach House Hollywood Private Suites (Hollywood, US)" at bounding box center [311, 381] width 319 height 42
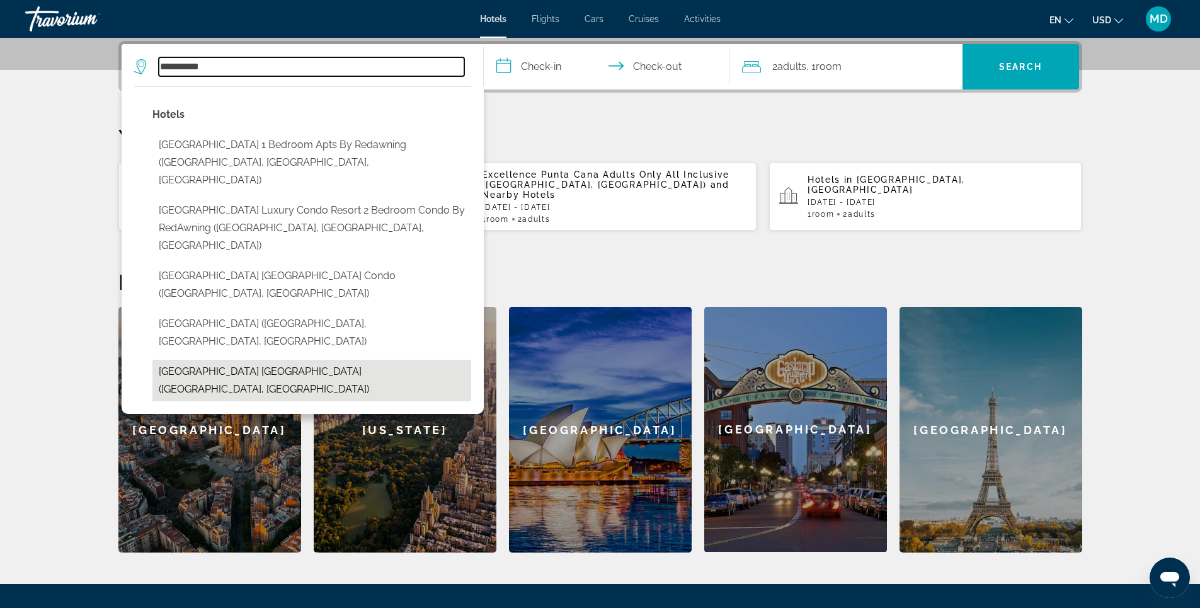
type input "**********"
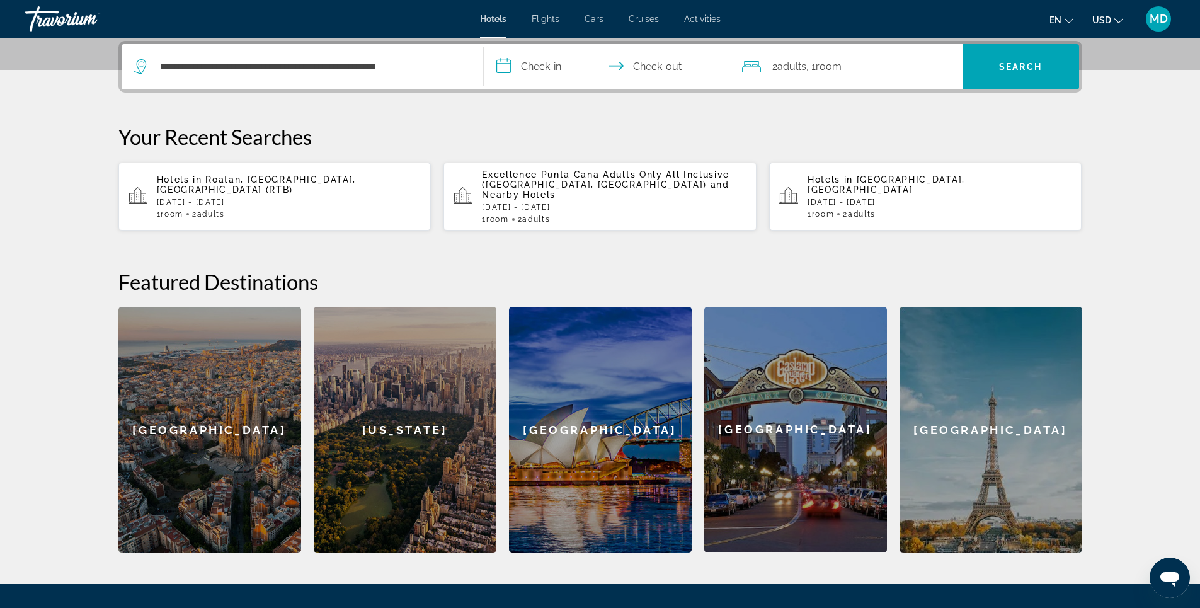
click at [554, 64] on input "**********" at bounding box center [609, 68] width 251 height 49
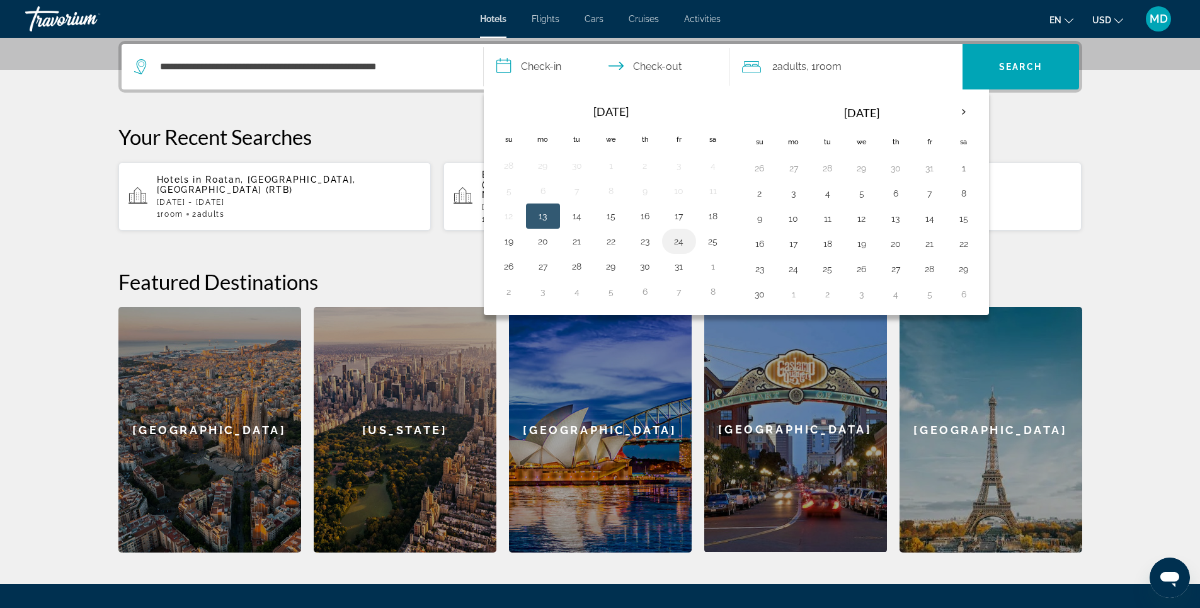
click at [682, 242] on button "24" at bounding box center [679, 241] width 20 height 18
click at [511, 265] on button "26" at bounding box center [509, 267] width 20 height 18
type input "**********"
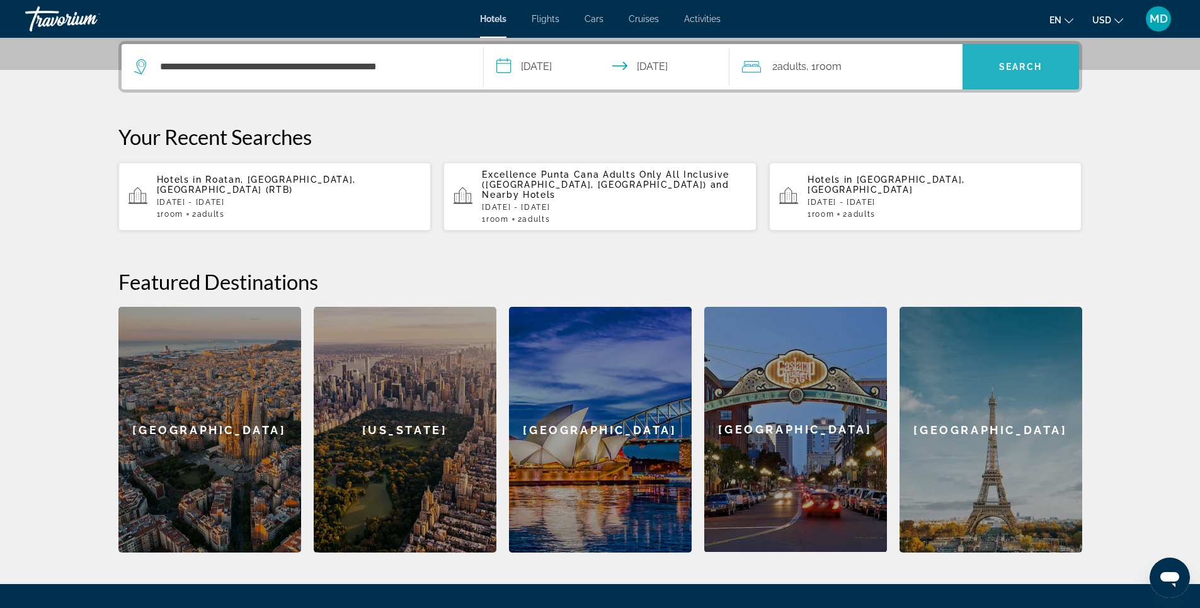
click at [1023, 67] on span "Search" at bounding box center [1020, 67] width 43 height 10
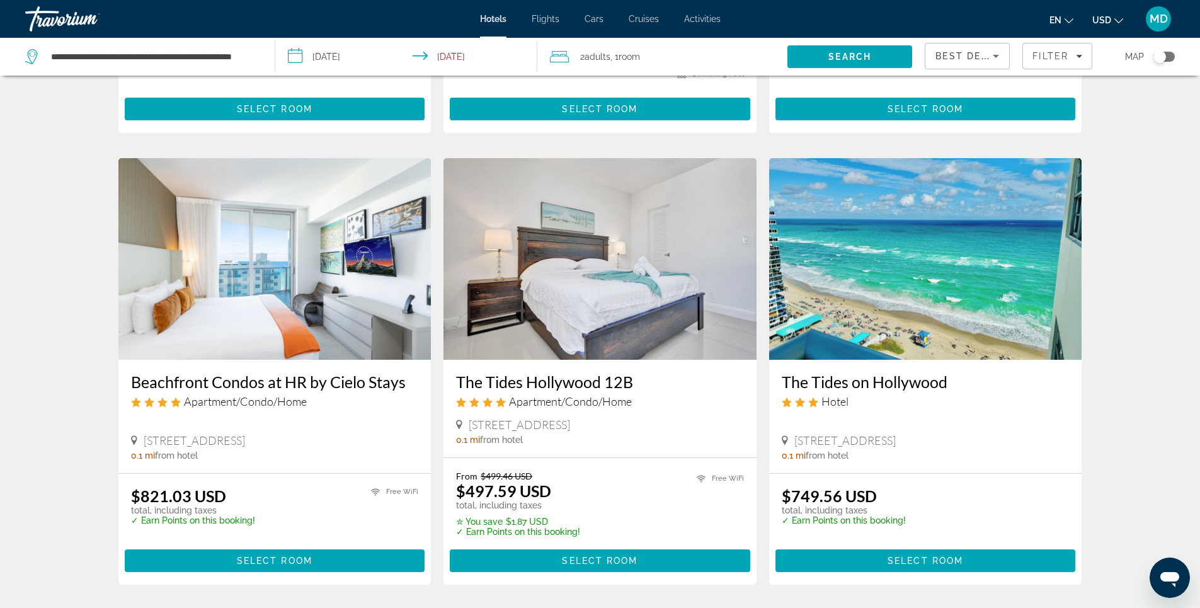
scroll to position [1449, 0]
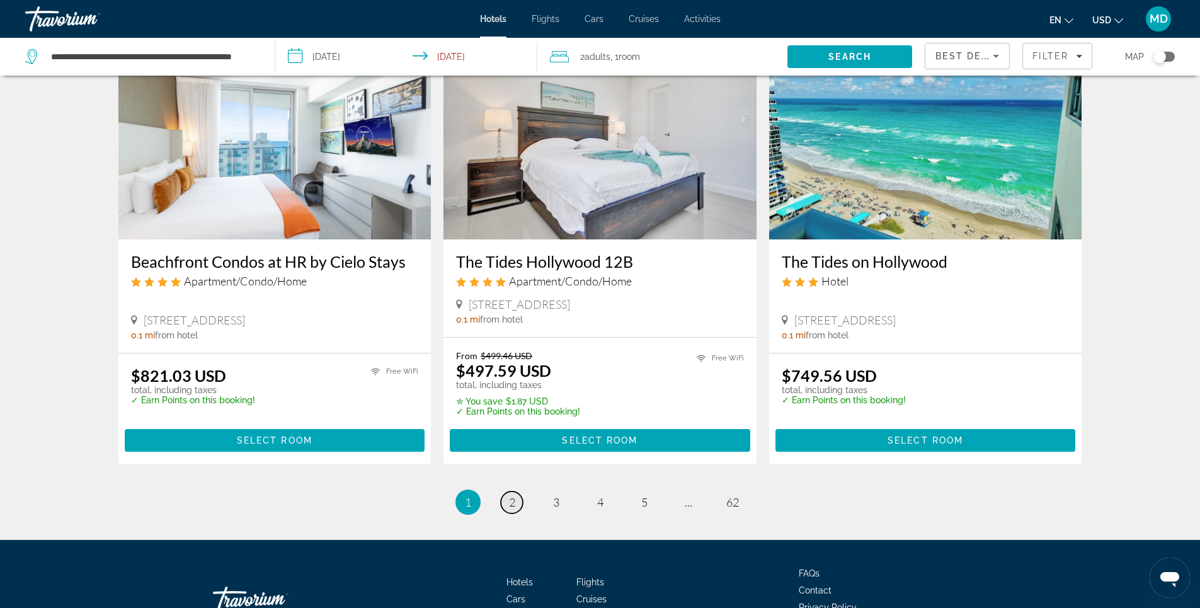
click at [511, 500] on span "2" at bounding box center [512, 502] width 6 height 14
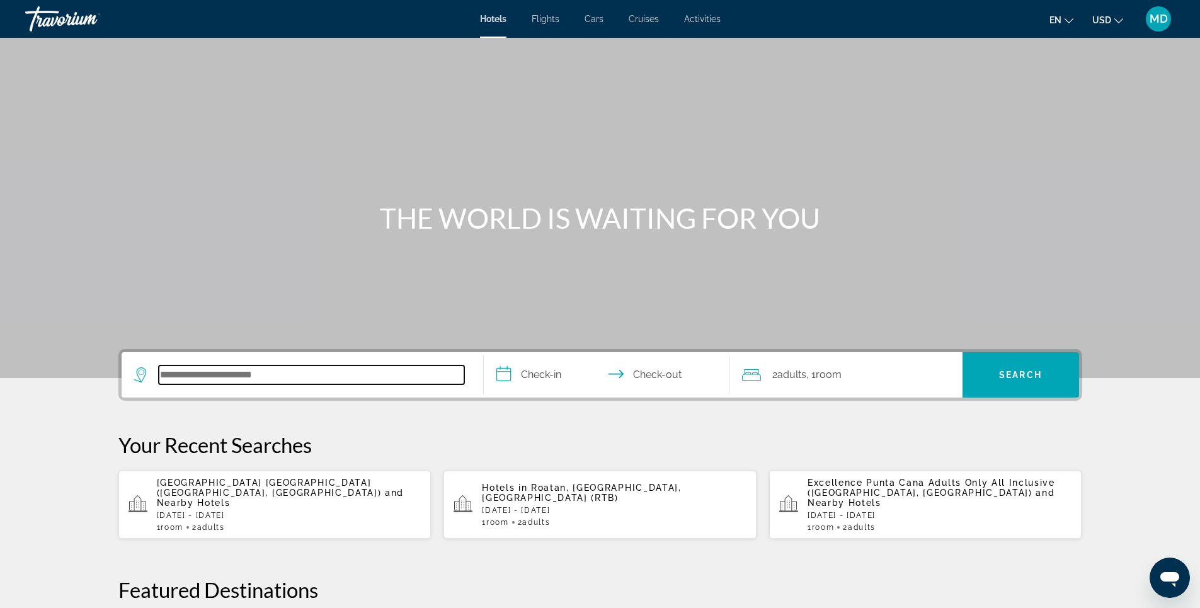
click at [289, 377] on input "Search hotel destination" at bounding box center [311, 374] width 305 height 19
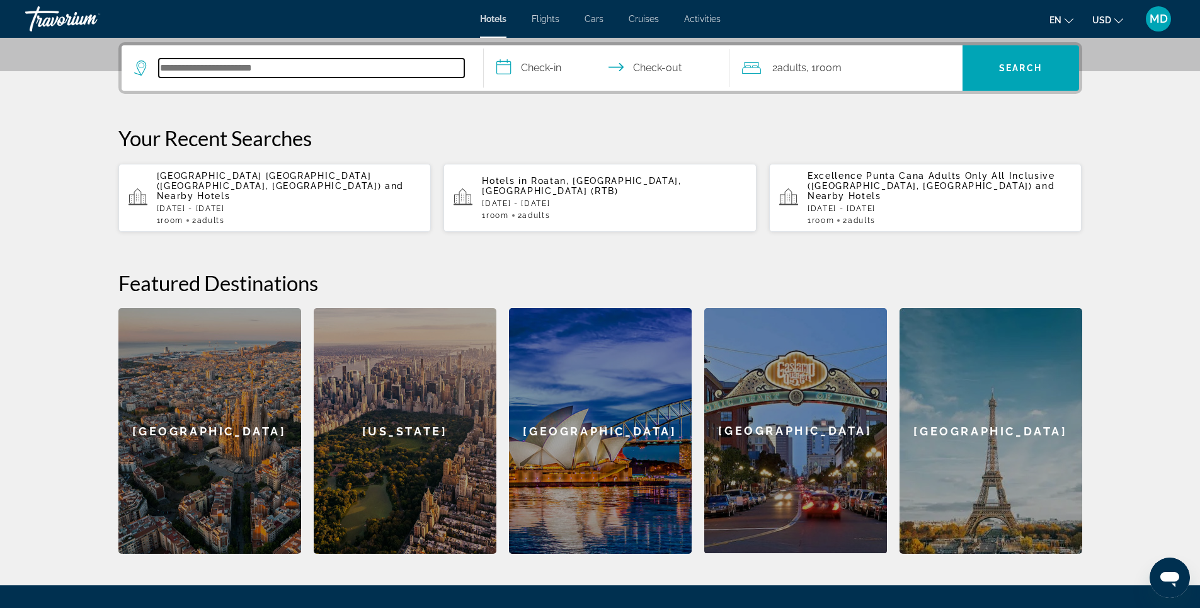
scroll to position [308, 0]
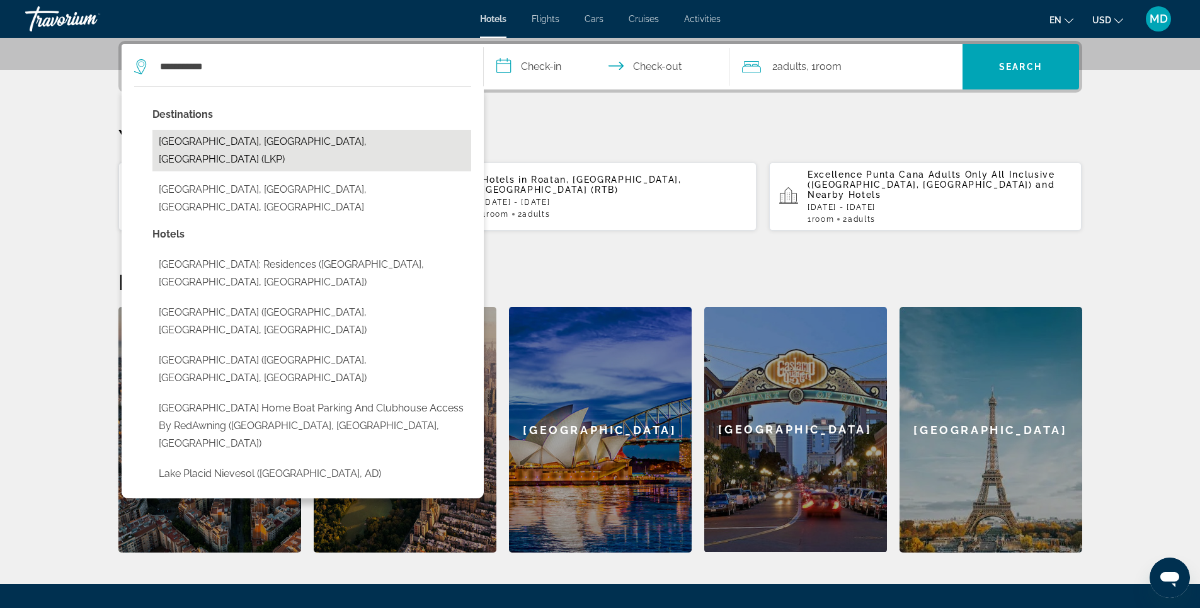
click at [234, 140] on button "[GEOGRAPHIC_DATA], [GEOGRAPHIC_DATA], [GEOGRAPHIC_DATA] (LKP)" at bounding box center [311, 151] width 319 height 42
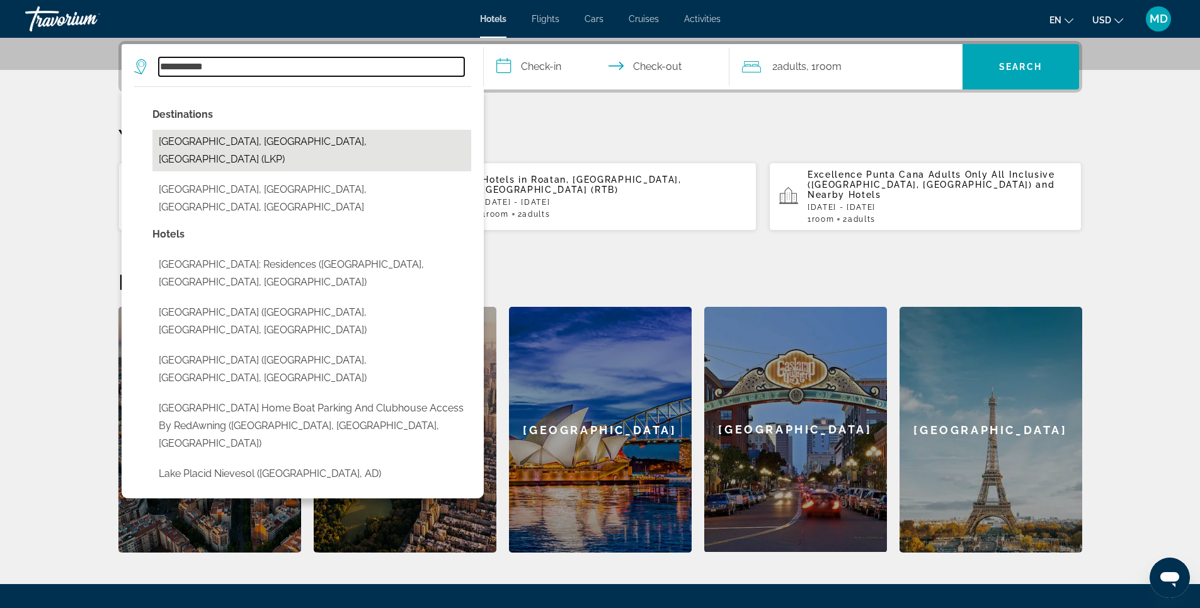
type input "**********"
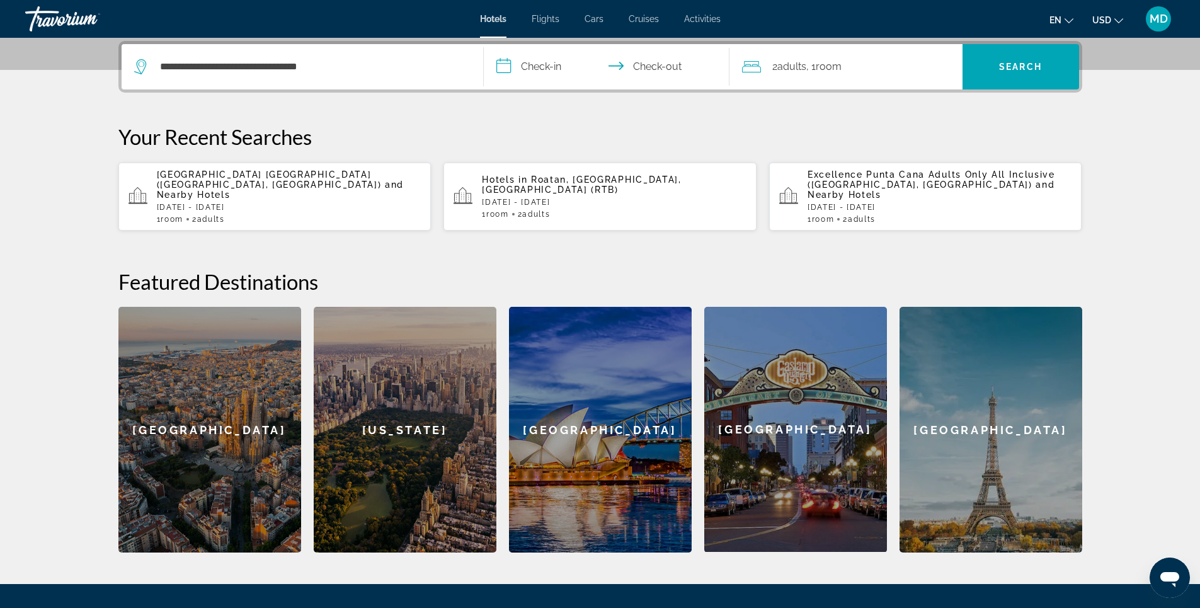
click at [544, 69] on input "**********" at bounding box center [609, 68] width 251 height 49
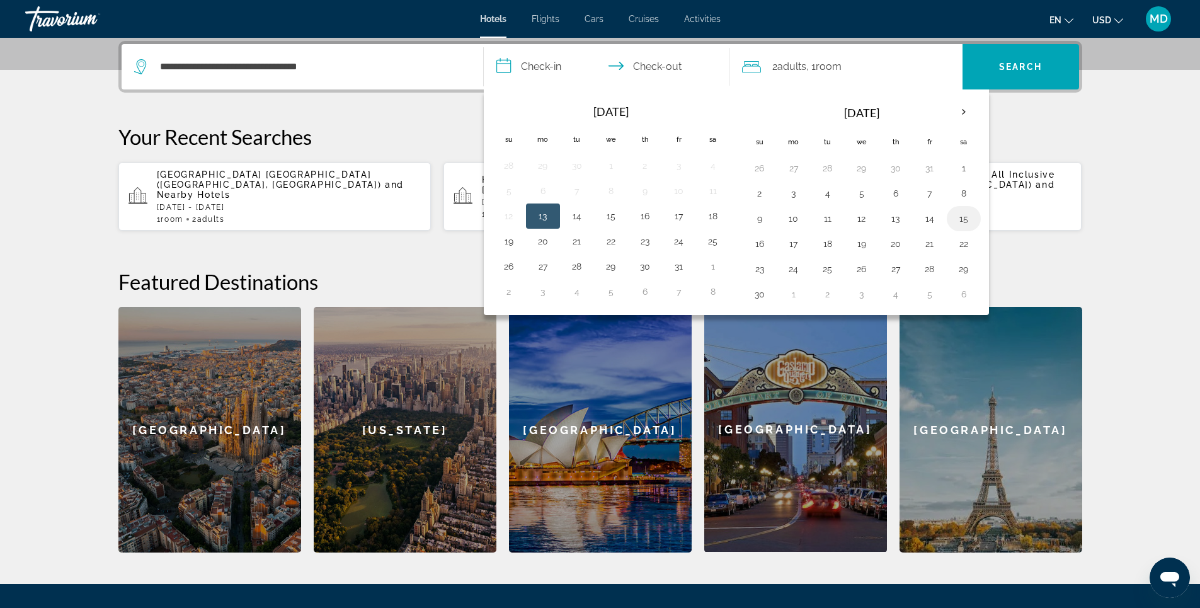
click at [963, 220] on button "15" at bounding box center [964, 219] width 20 height 18
click at [862, 246] on button "19" at bounding box center [862, 244] width 20 height 18
type input "**********"
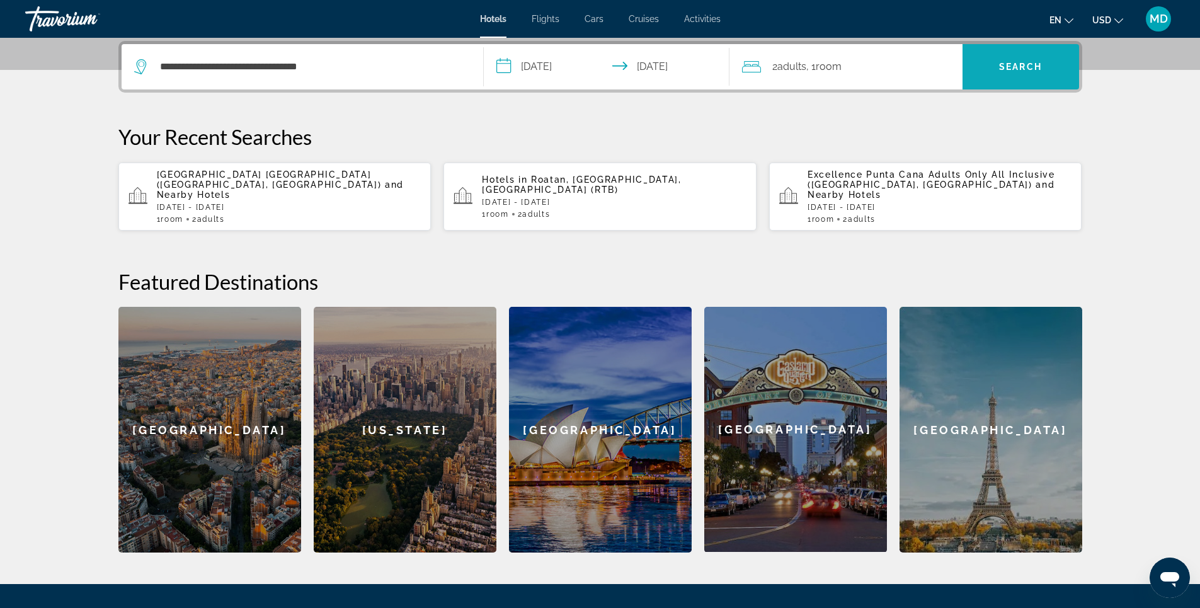
click at [1016, 67] on span "Search" at bounding box center [1020, 67] width 43 height 10
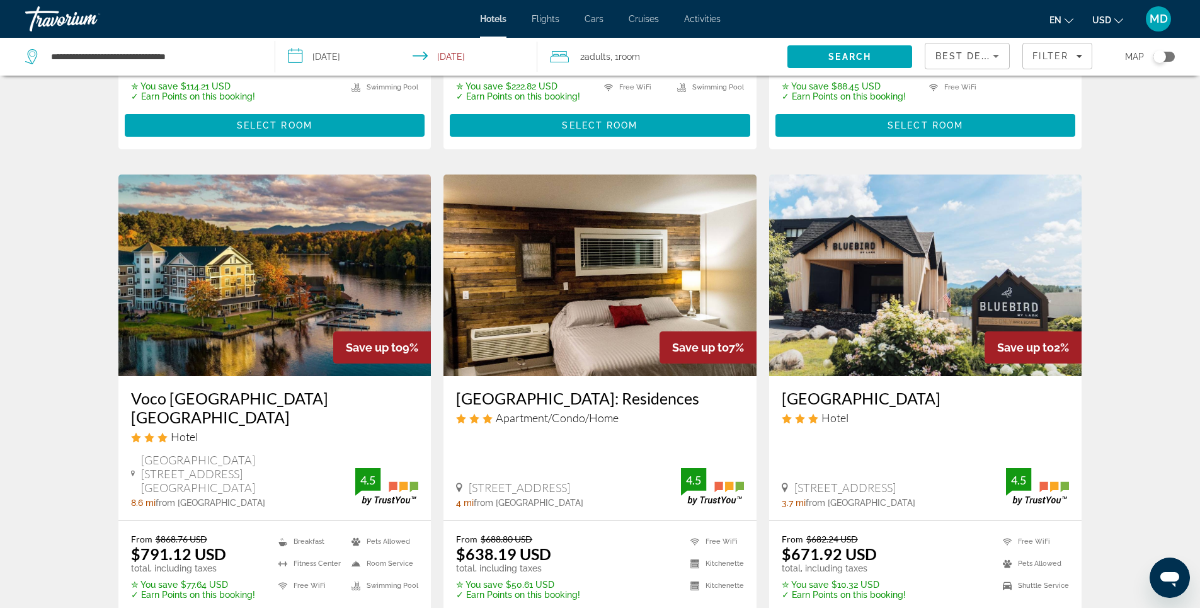
scroll to position [409, 0]
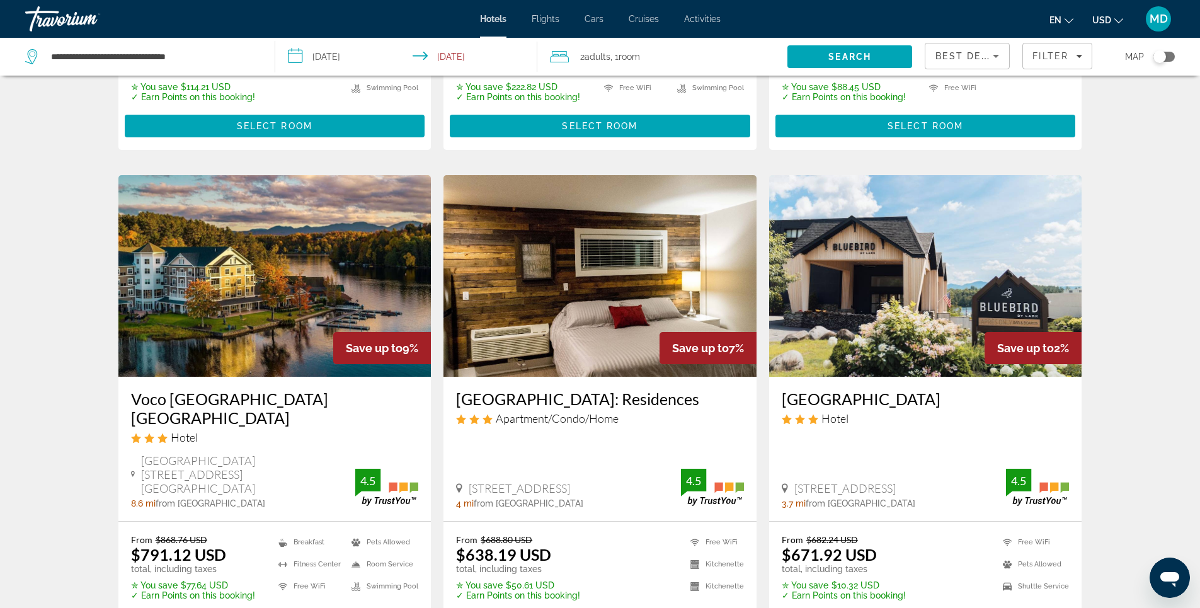
click at [283, 281] on img "Main content" at bounding box center [274, 276] width 313 height 202
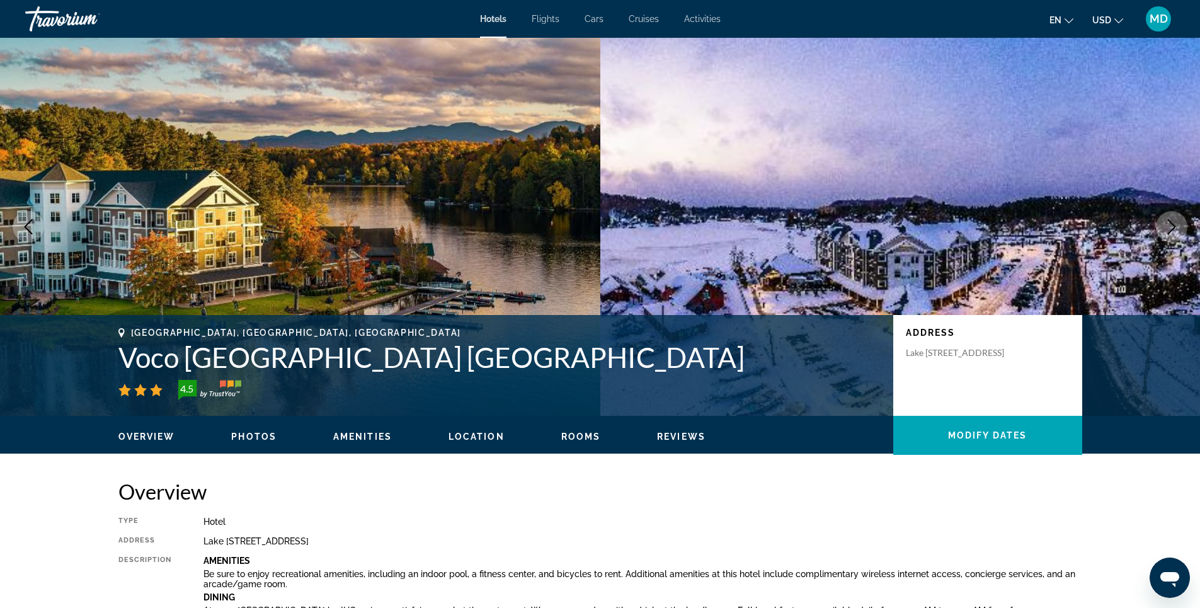
click at [1171, 225] on icon "Next image" at bounding box center [1171, 226] width 15 height 15
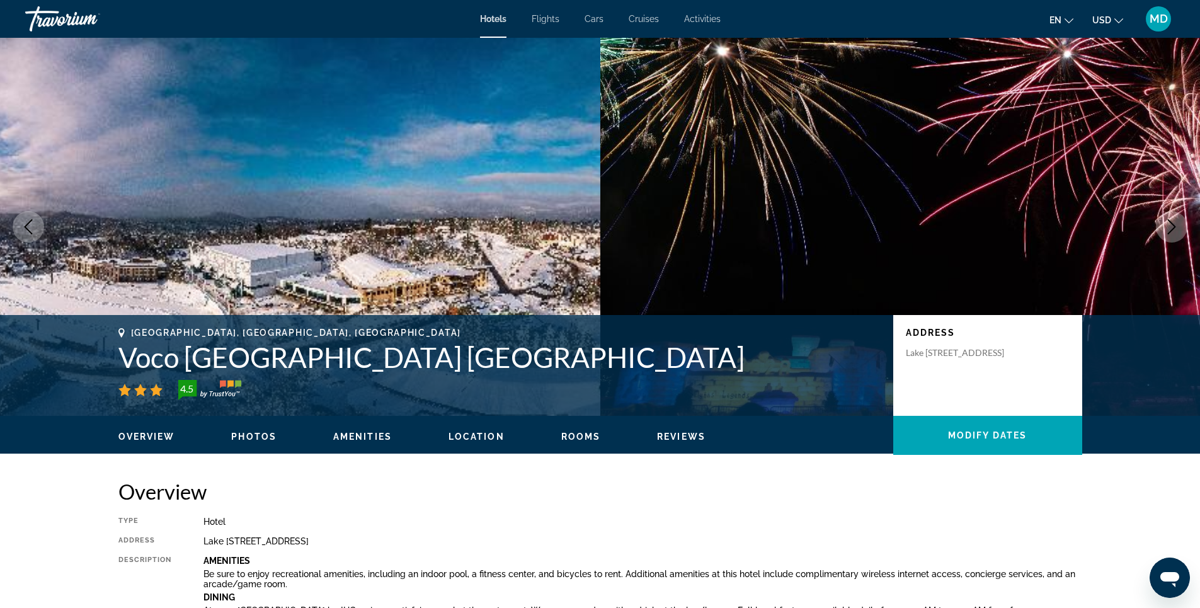
click at [456, 171] on img "Main content" at bounding box center [300, 227] width 600 height 378
click at [256, 439] on span "Photos" at bounding box center [253, 436] width 45 height 10
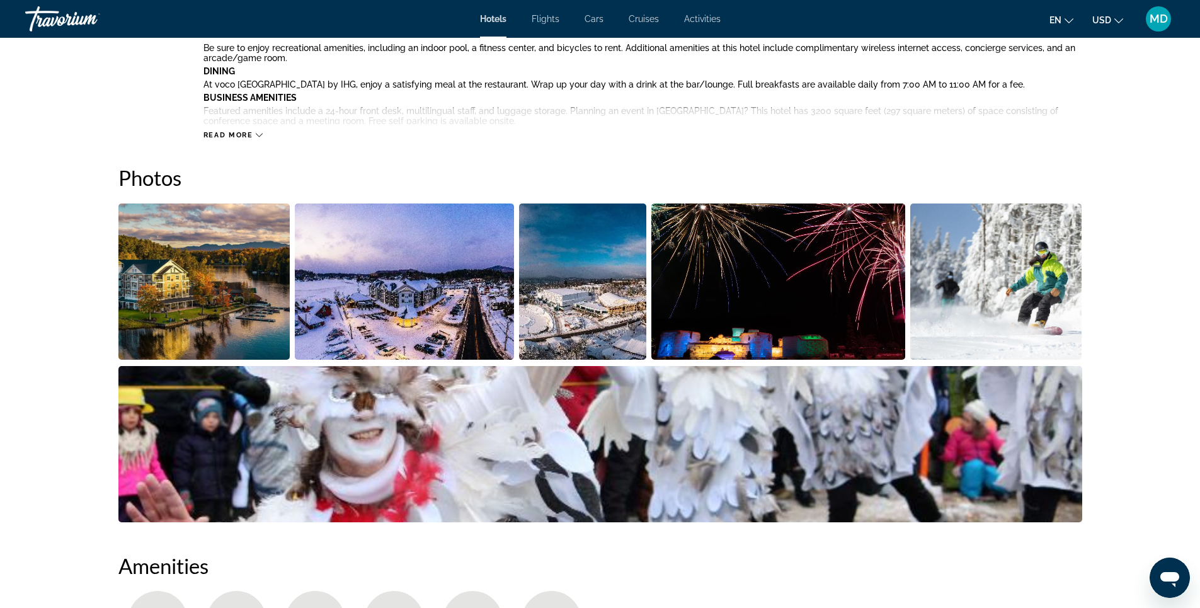
scroll to position [615, 0]
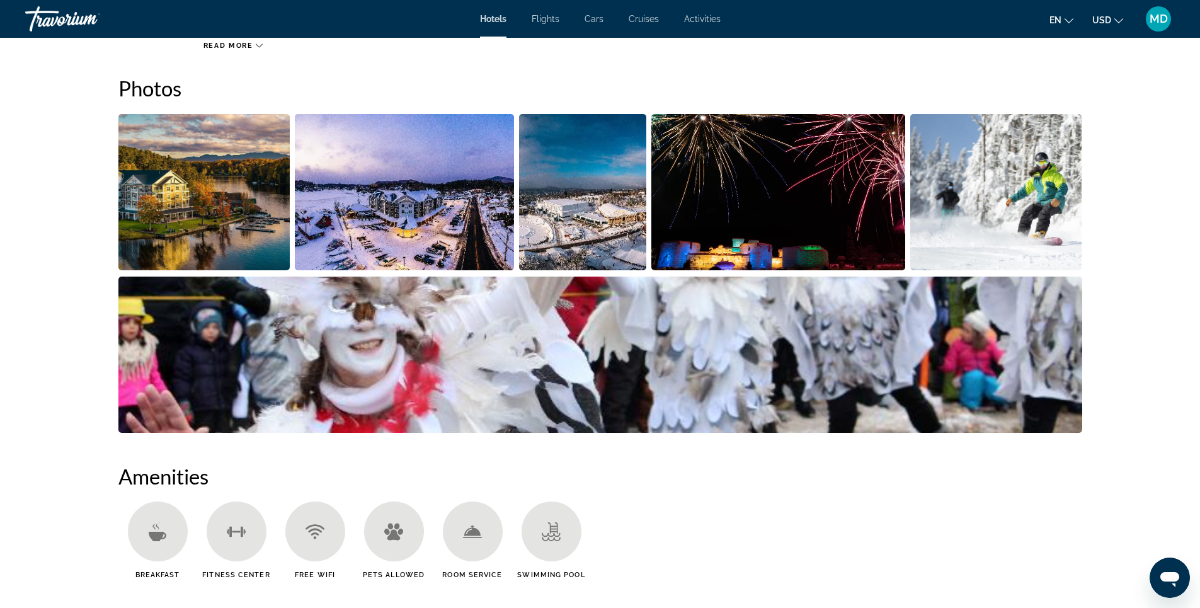
click at [197, 212] on img "Open full-screen image slider" at bounding box center [204, 192] width 172 height 156
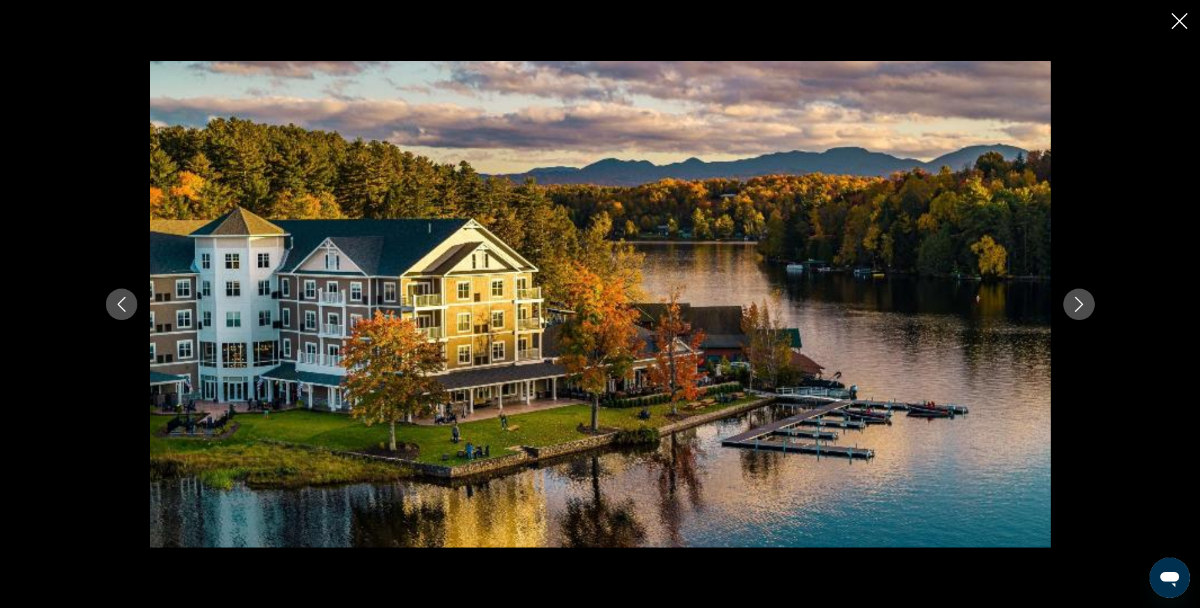
click at [1081, 309] on icon "Next image" at bounding box center [1078, 304] width 15 height 15
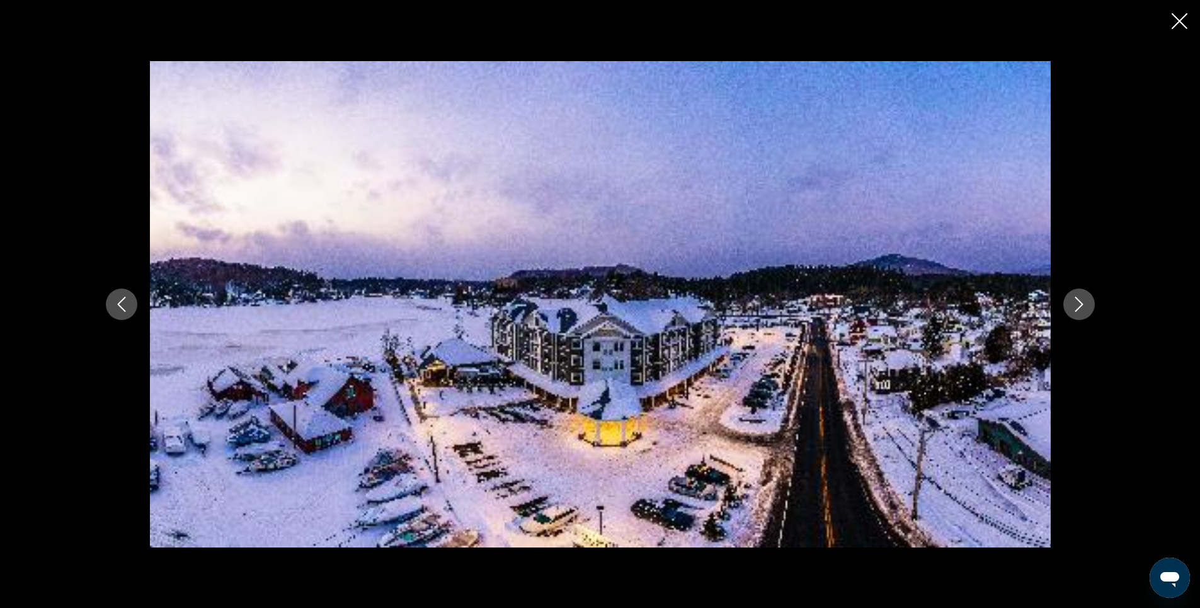
click at [1081, 309] on icon "Next image" at bounding box center [1078, 304] width 15 height 15
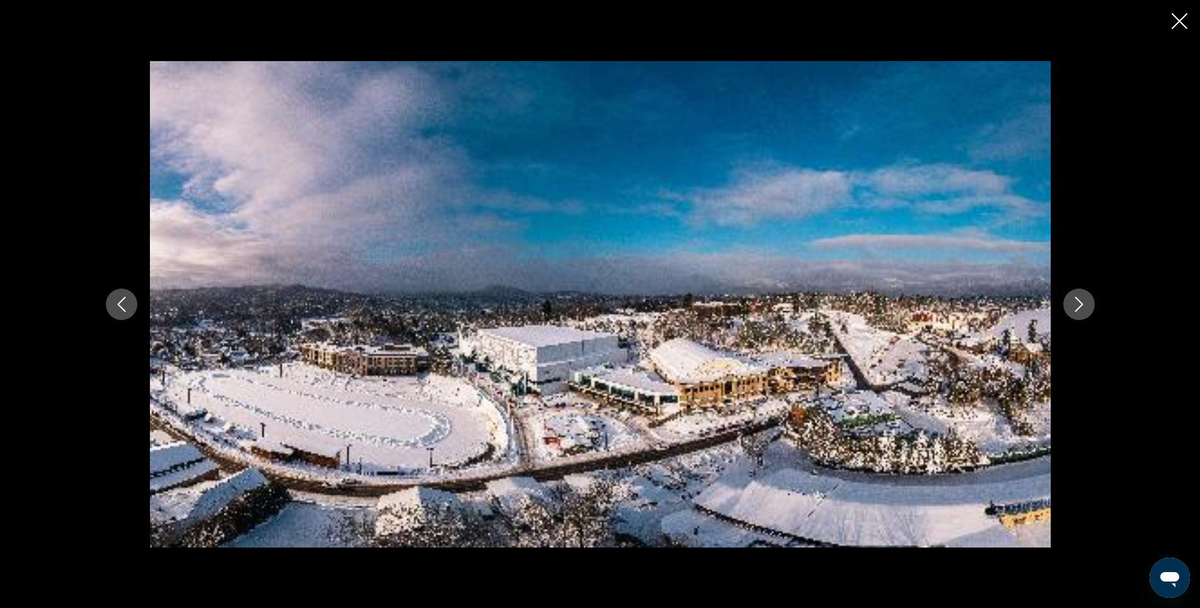
click at [1081, 309] on icon "Next image" at bounding box center [1078, 304] width 15 height 15
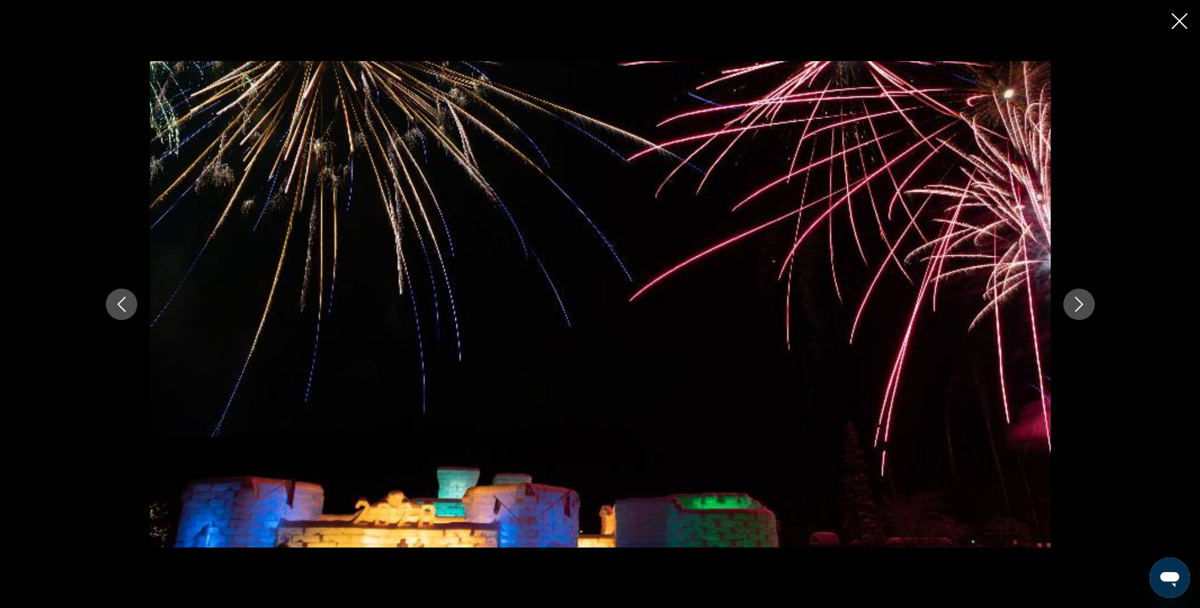
click at [1081, 309] on icon "Next image" at bounding box center [1078, 304] width 15 height 15
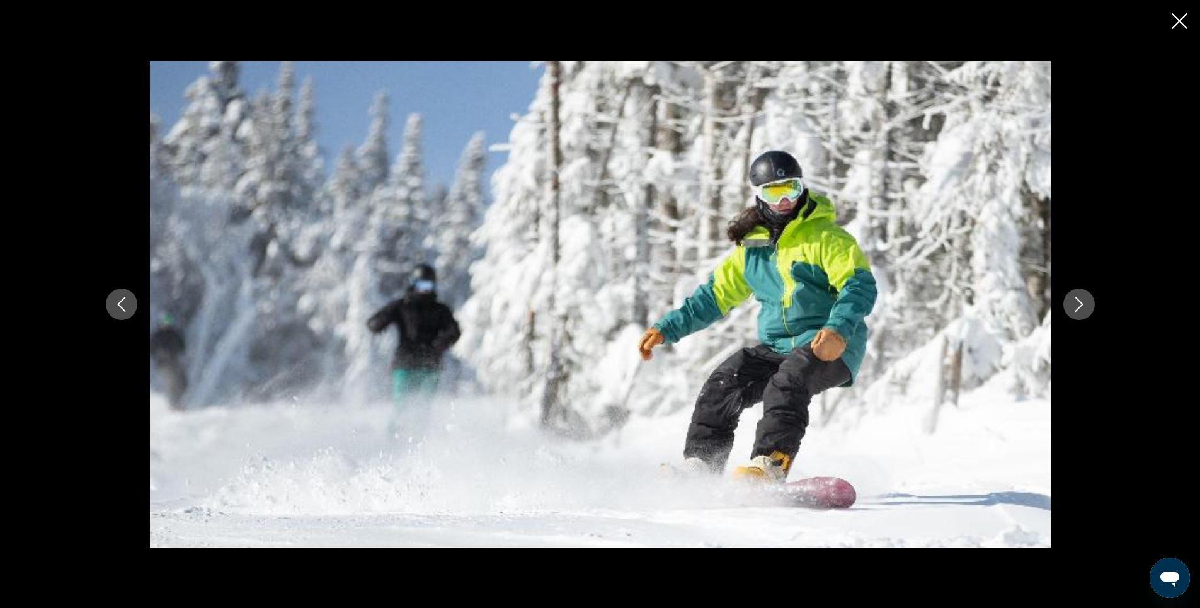
click at [1081, 309] on icon "Next image" at bounding box center [1078, 304] width 15 height 15
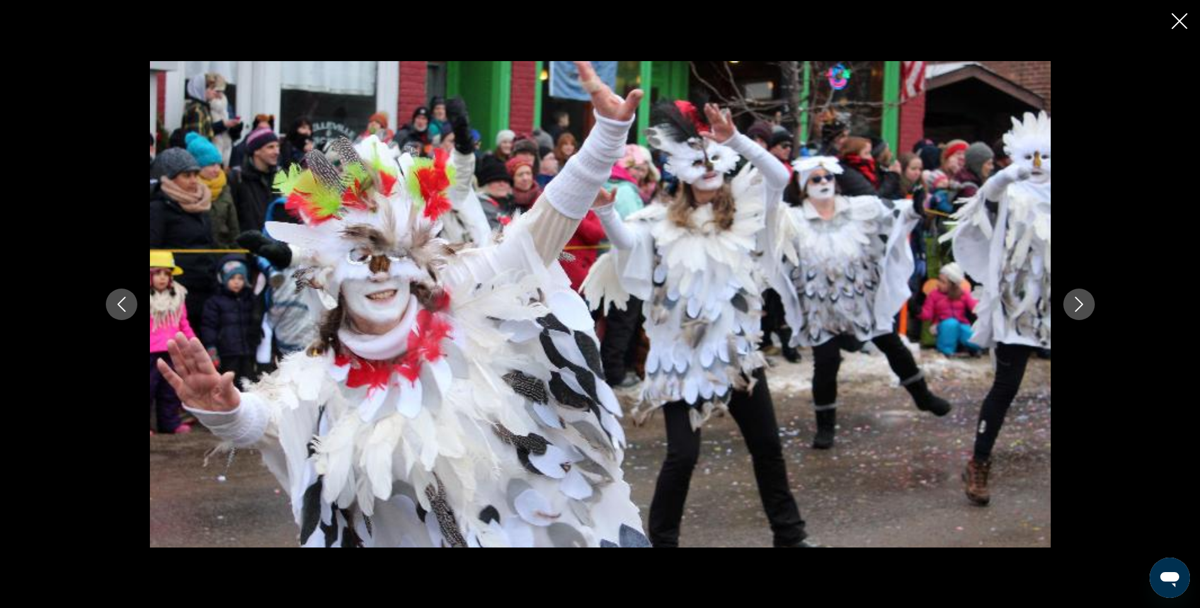
click at [1081, 309] on icon "Next image" at bounding box center [1078, 304] width 15 height 15
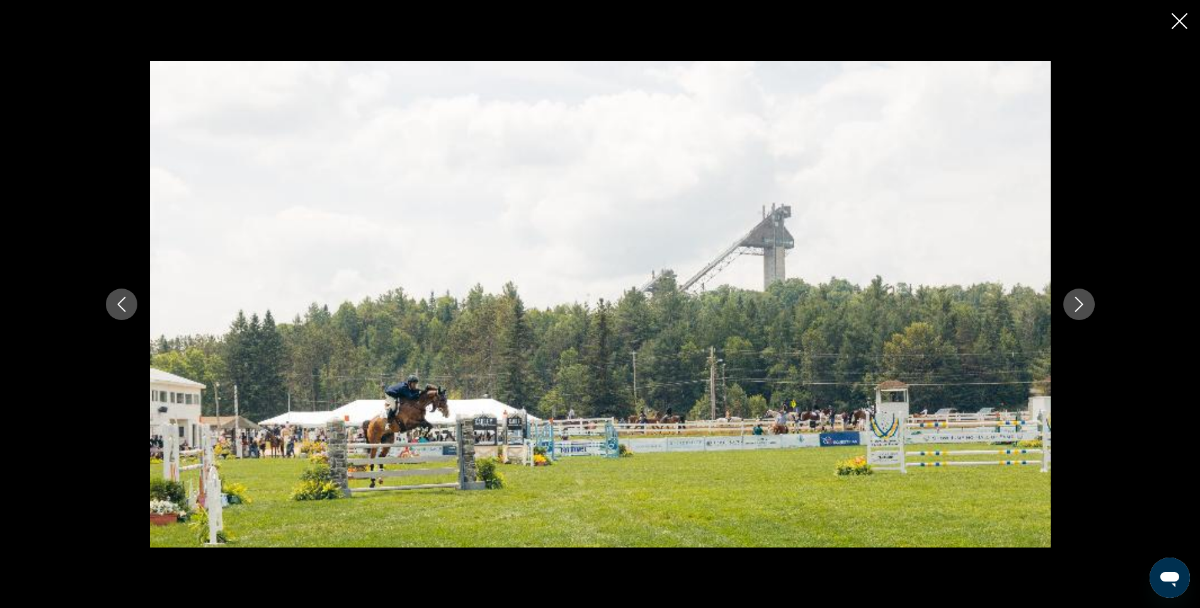
click at [1081, 309] on icon "Next image" at bounding box center [1078, 304] width 15 height 15
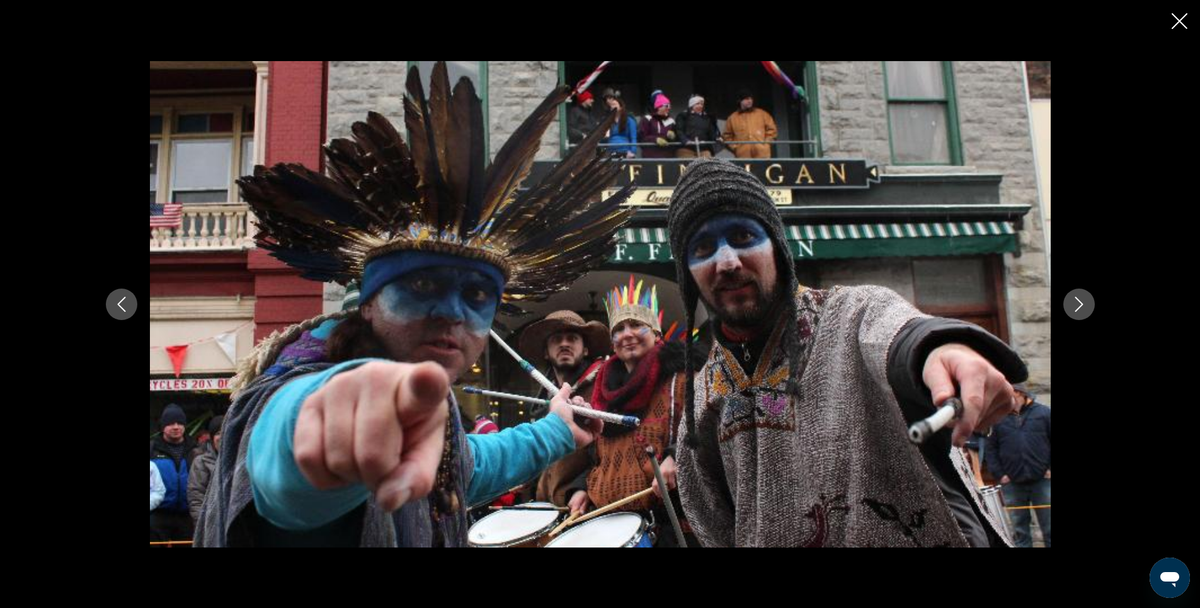
click at [1081, 309] on icon "Next image" at bounding box center [1078, 304] width 15 height 15
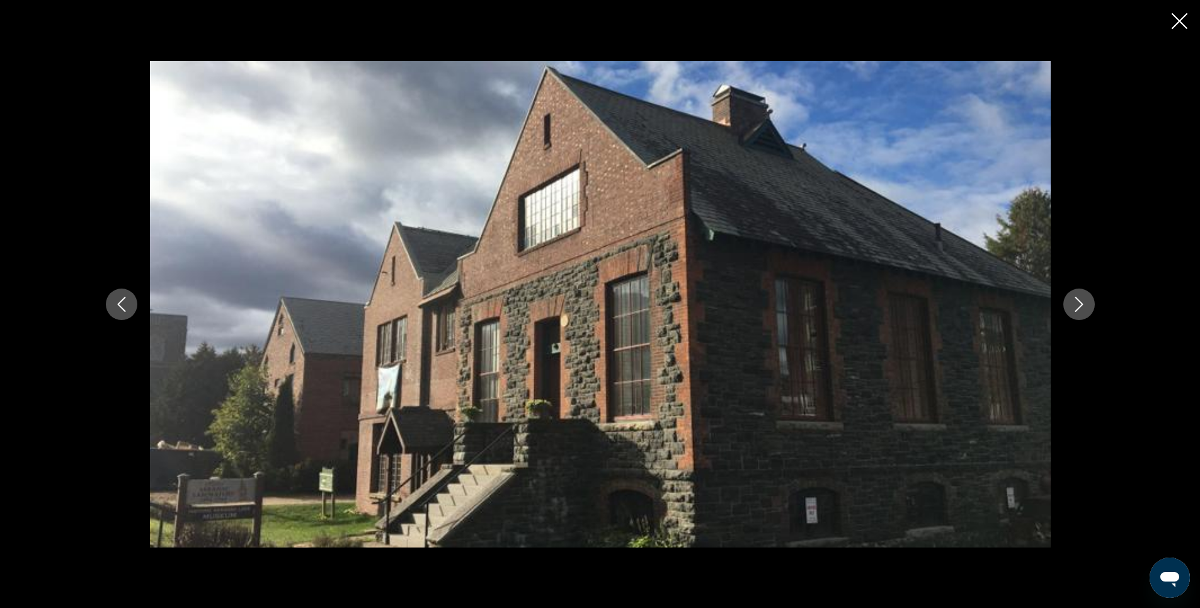
click at [1081, 309] on icon "Next image" at bounding box center [1078, 304] width 15 height 15
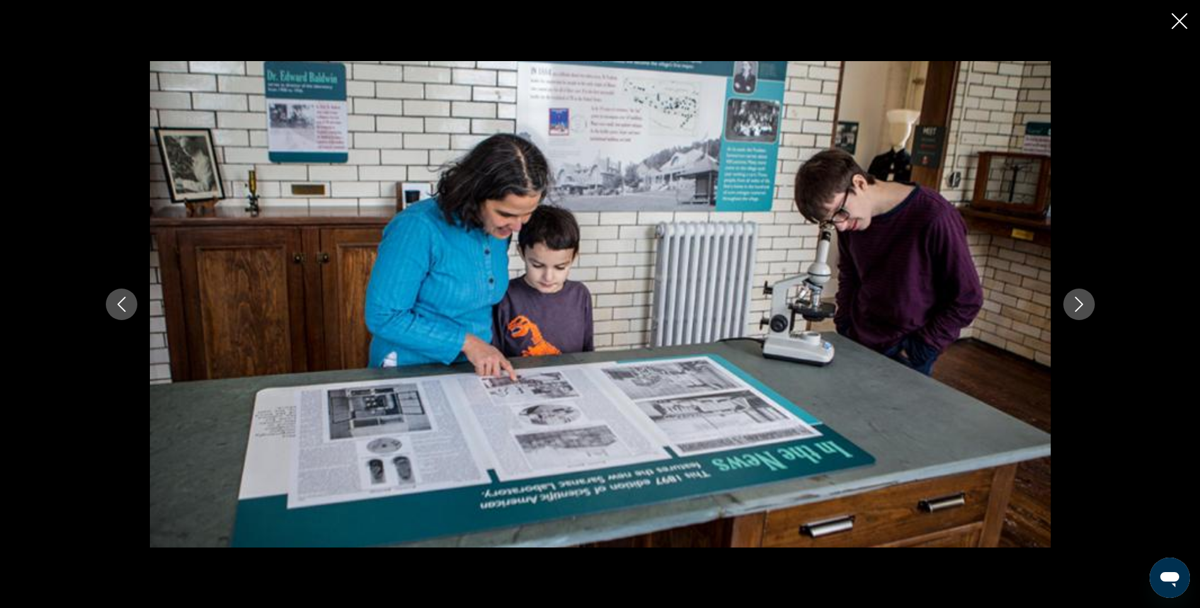
click at [1081, 309] on icon "Next image" at bounding box center [1078, 304] width 15 height 15
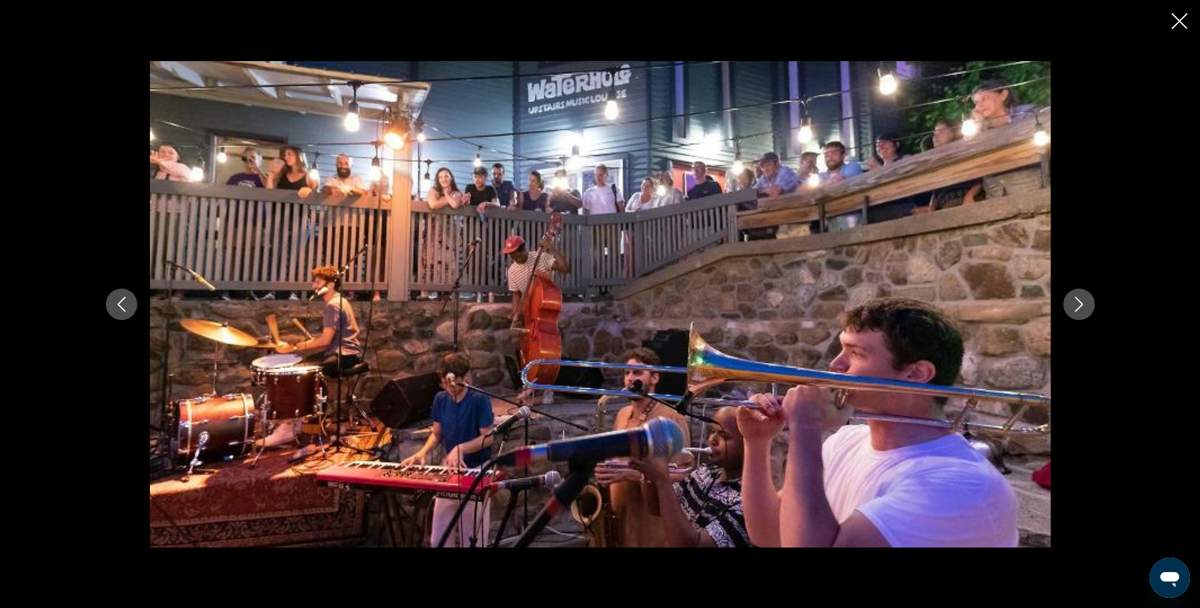
click at [1179, 23] on icon "Close slideshow" at bounding box center [1179, 21] width 16 height 16
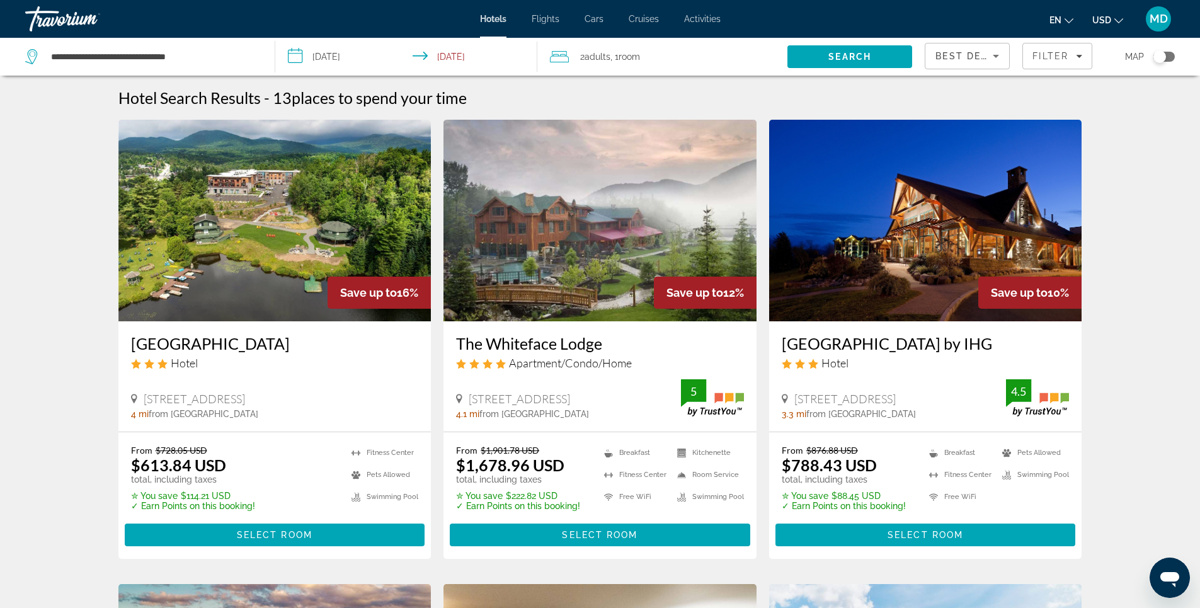
click at [943, 257] on img "Main content" at bounding box center [925, 221] width 313 height 202
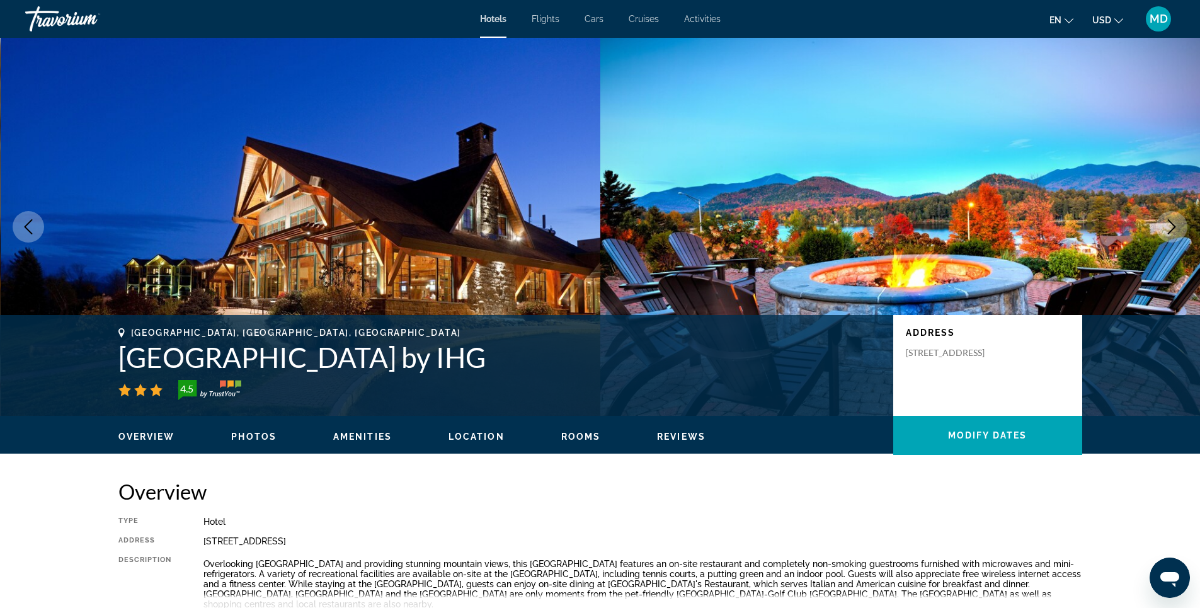
click at [248, 436] on span "Photos" at bounding box center [253, 436] width 45 height 10
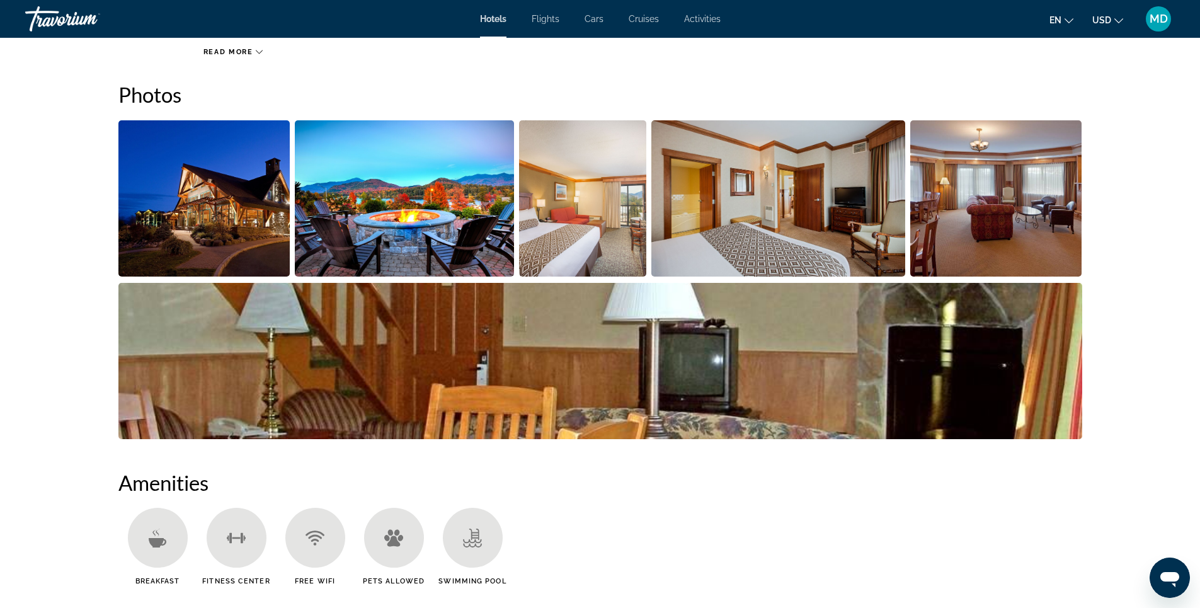
scroll to position [578, 0]
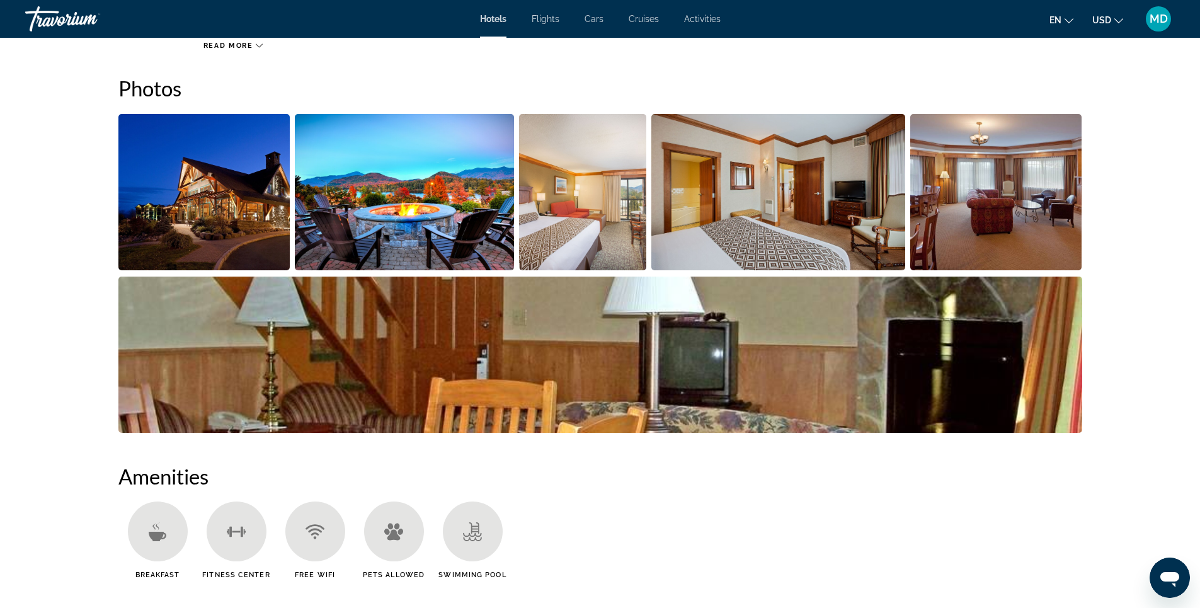
click at [399, 231] on img "Open full-screen image slider" at bounding box center [404, 192] width 219 height 156
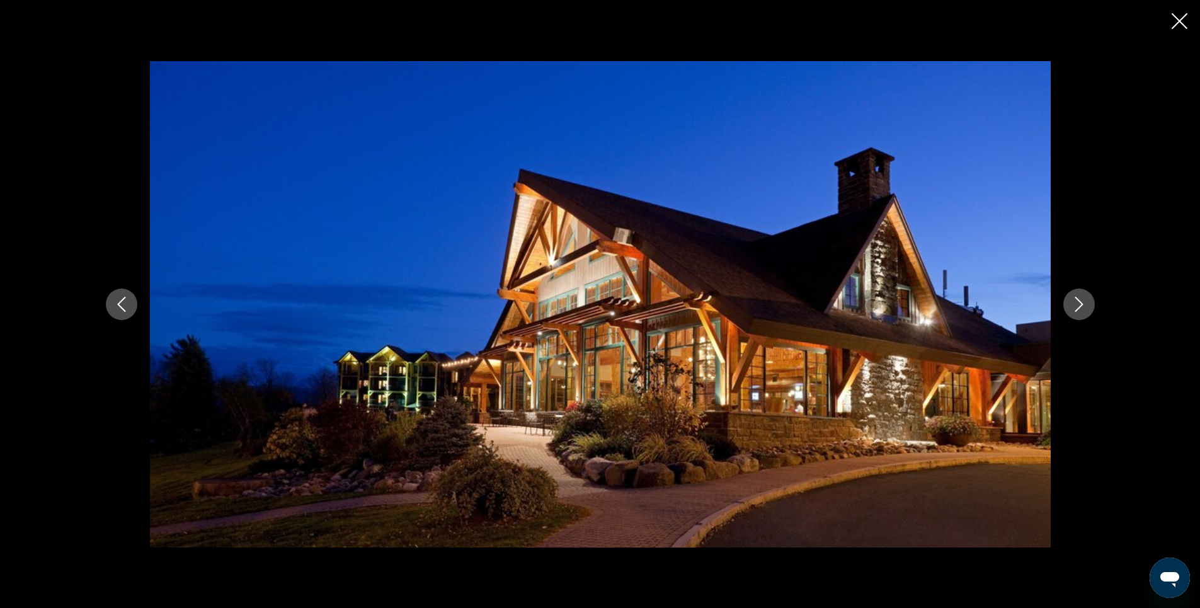
click at [1077, 303] on icon "Next image" at bounding box center [1078, 304] width 15 height 15
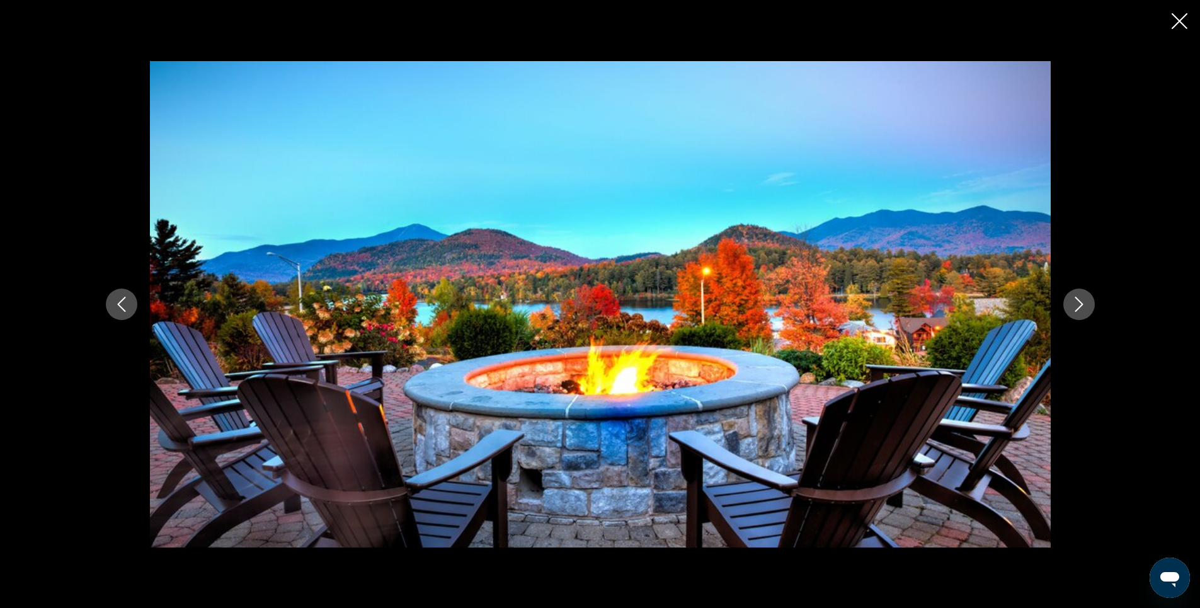
click at [1078, 303] on icon "Next image" at bounding box center [1078, 304] width 15 height 15
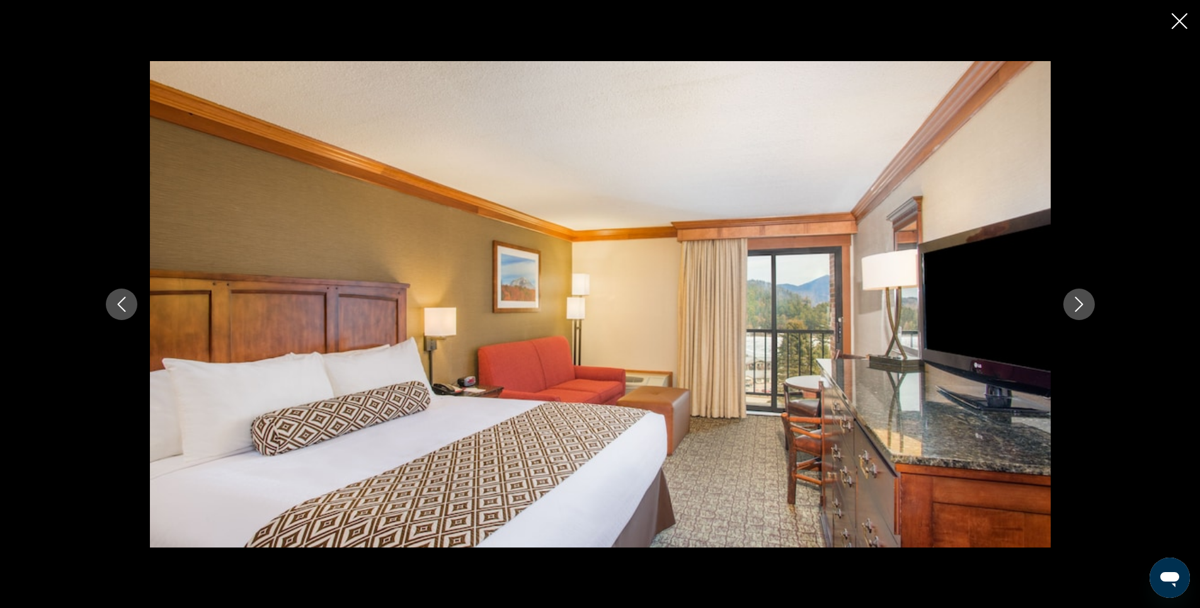
click at [1078, 303] on icon "Next image" at bounding box center [1078, 304] width 15 height 15
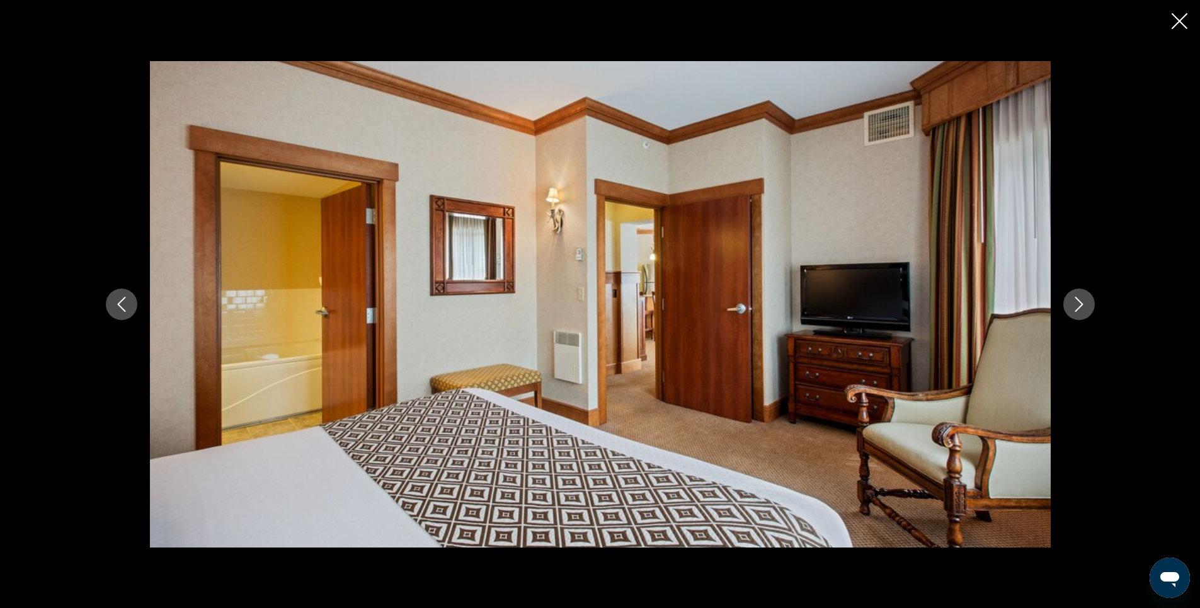
click at [1078, 303] on icon "Next image" at bounding box center [1078, 304] width 15 height 15
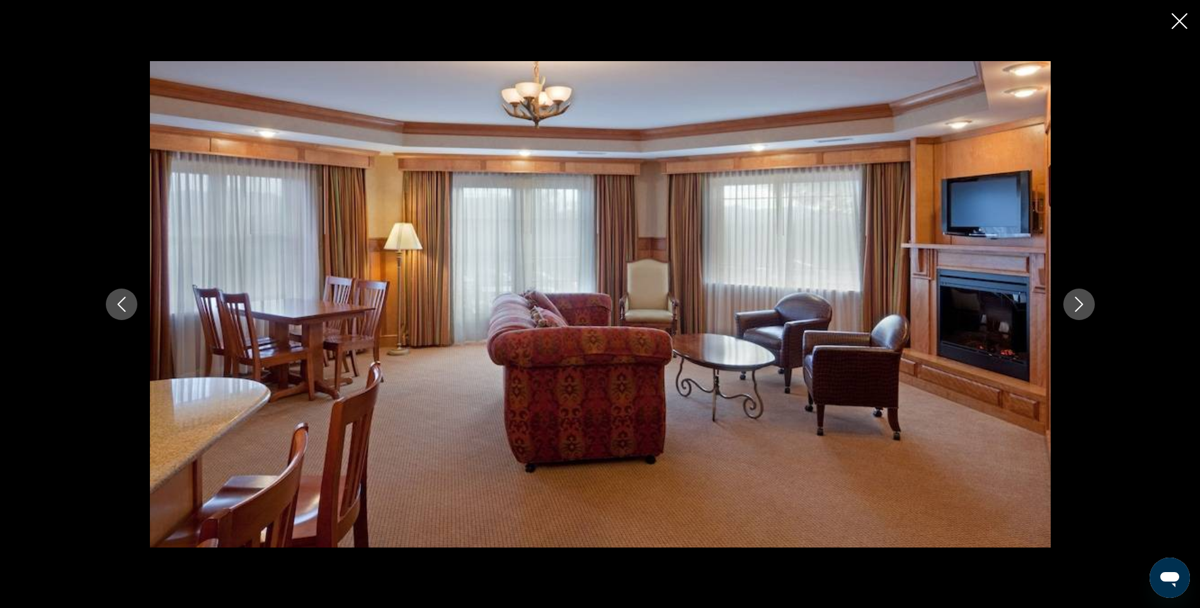
click at [1078, 303] on icon "Next image" at bounding box center [1078, 304] width 15 height 15
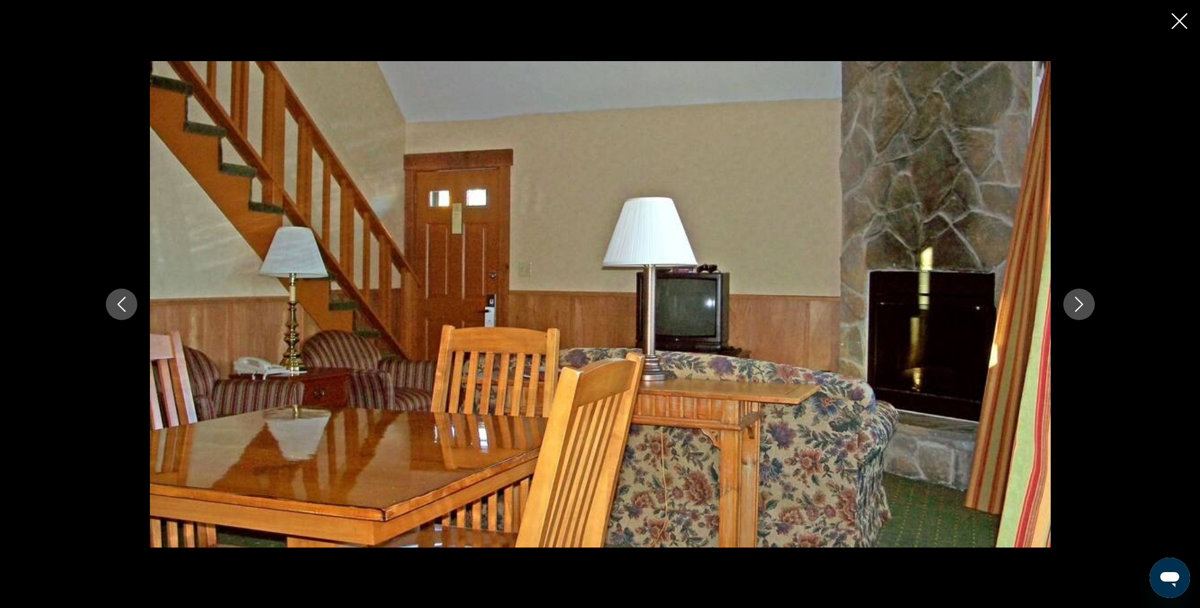
click at [1078, 303] on icon "Next image" at bounding box center [1078, 304] width 15 height 15
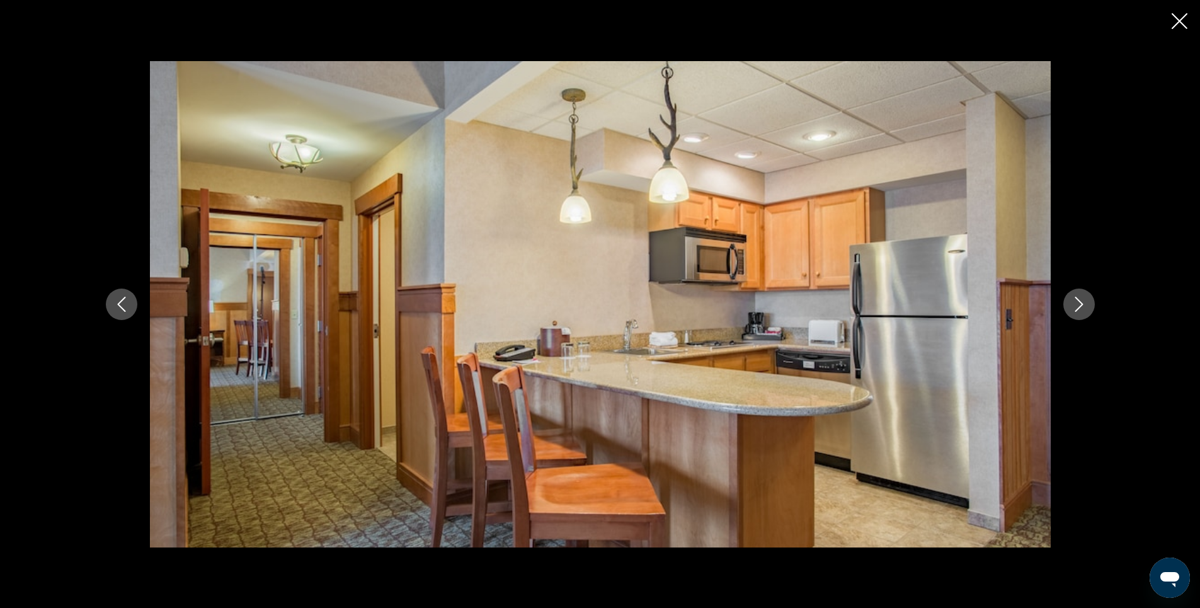
click at [1078, 303] on icon "Next image" at bounding box center [1078, 304] width 15 height 15
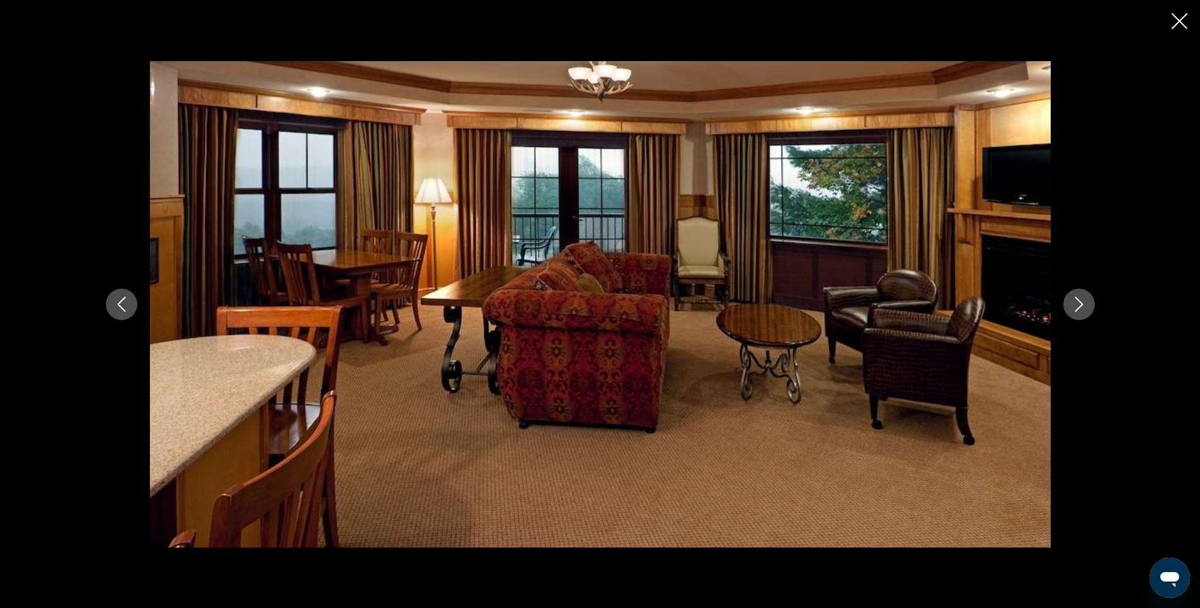
click at [1078, 303] on icon "Next image" at bounding box center [1078, 304] width 15 height 15
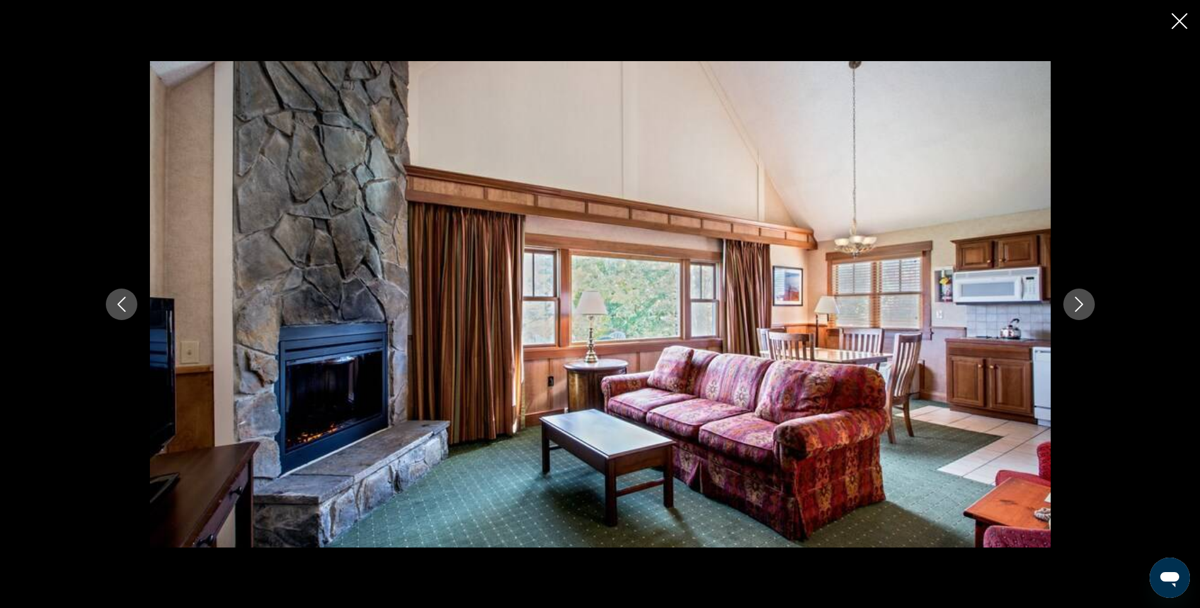
click at [1078, 303] on icon "Next image" at bounding box center [1078, 304] width 15 height 15
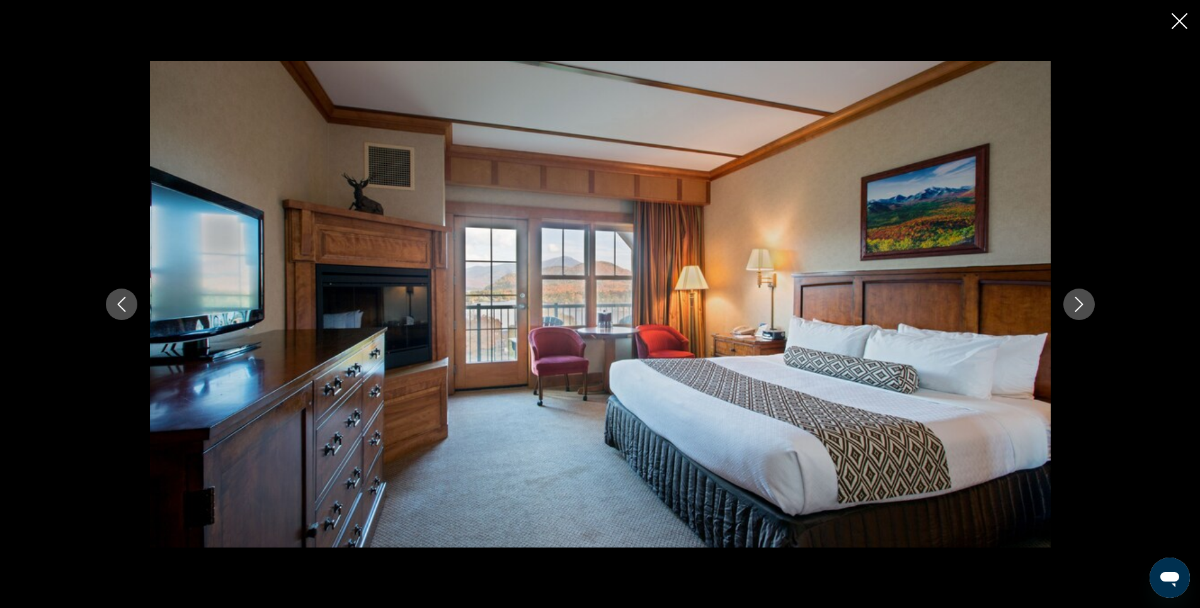
click at [1078, 303] on icon "Next image" at bounding box center [1078, 304] width 15 height 15
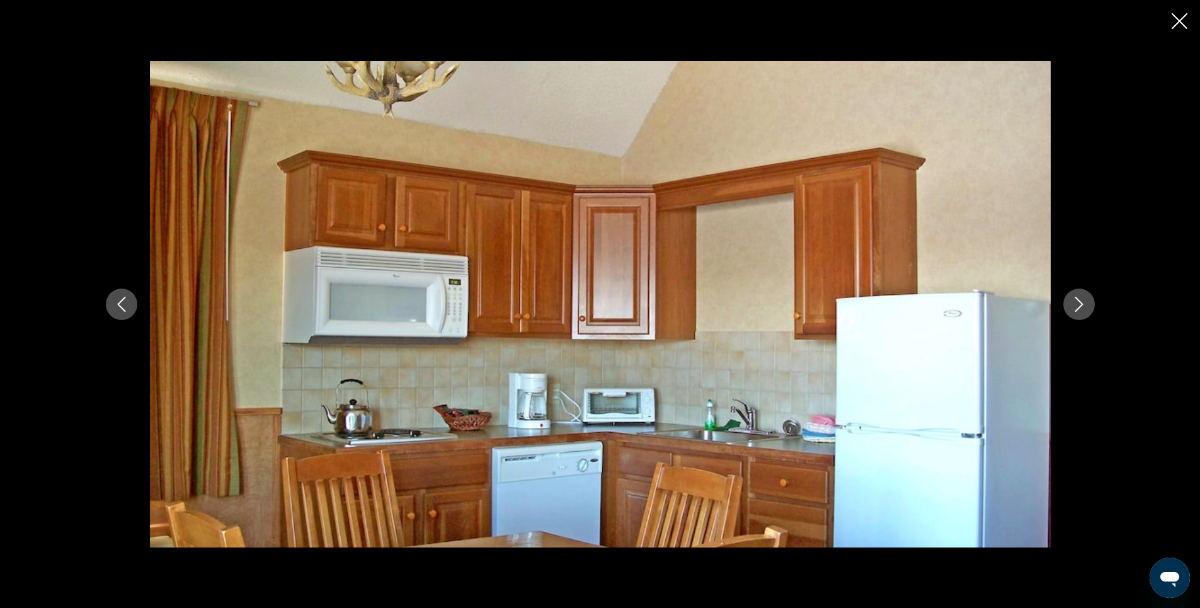
click at [1078, 303] on icon "Next image" at bounding box center [1078, 304] width 15 height 15
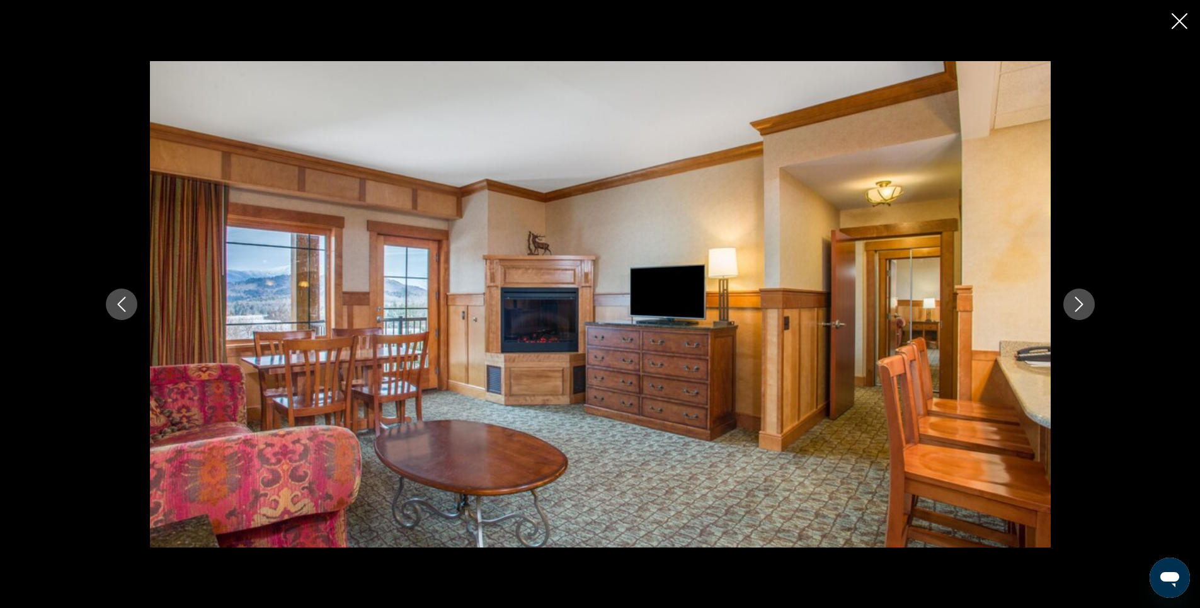
click at [1078, 303] on icon "Next image" at bounding box center [1078, 304] width 15 height 15
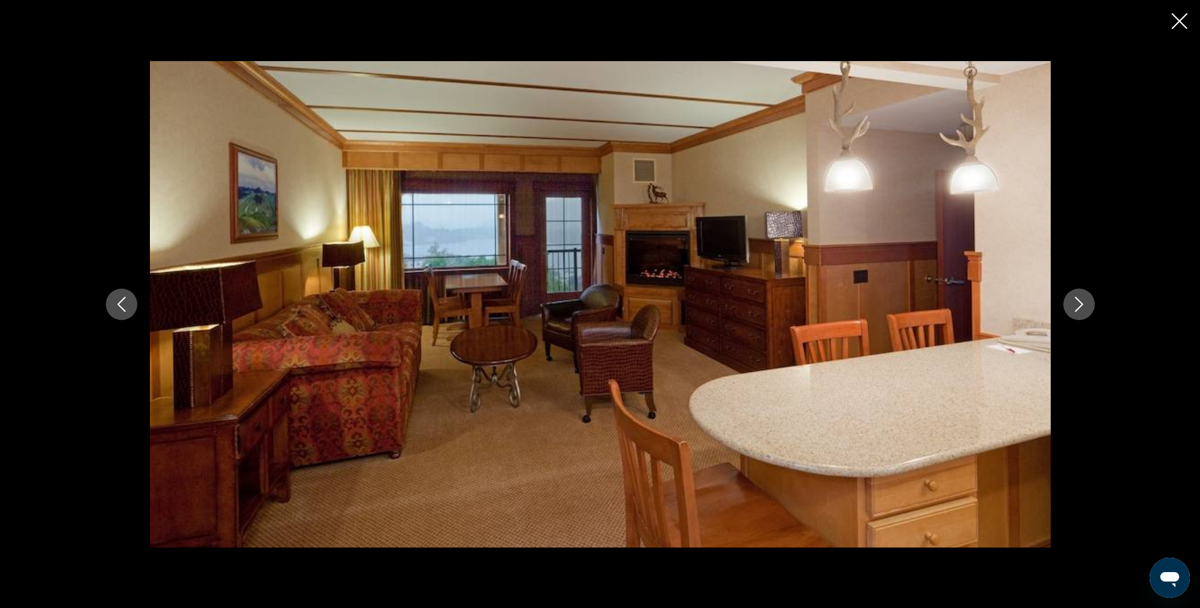
click at [128, 305] on icon "Previous image" at bounding box center [121, 304] width 15 height 15
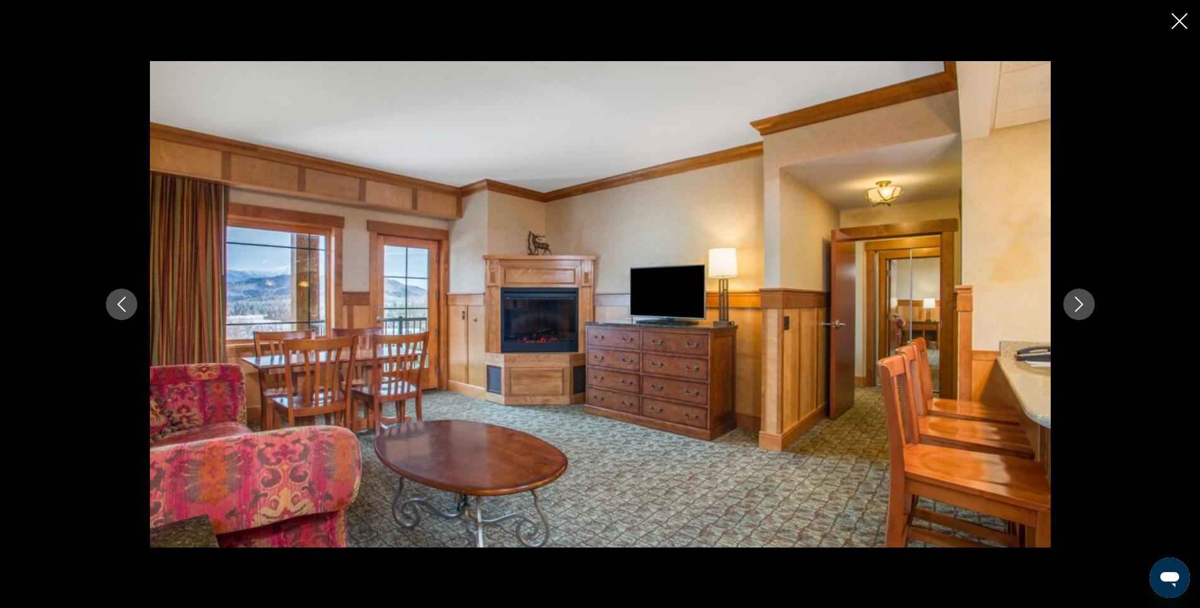
click at [1069, 305] on button "Next image" at bounding box center [1078, 303] width 31 height 31
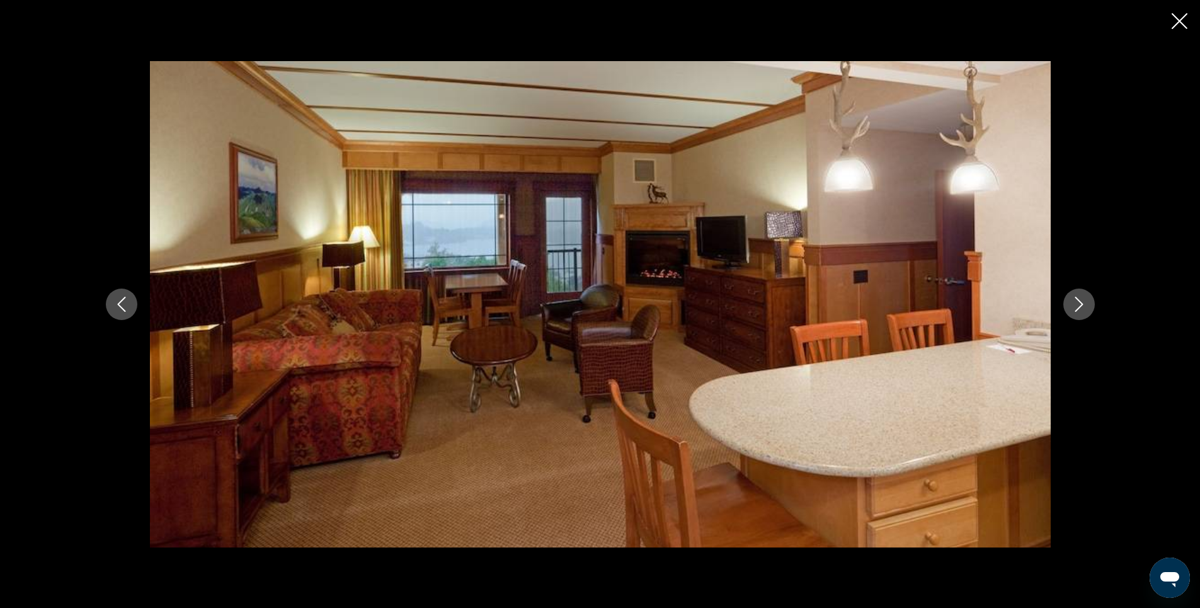
click at [1074, 304] on icon "Next image" at bounding box center [1078, 304] width 15 height 15
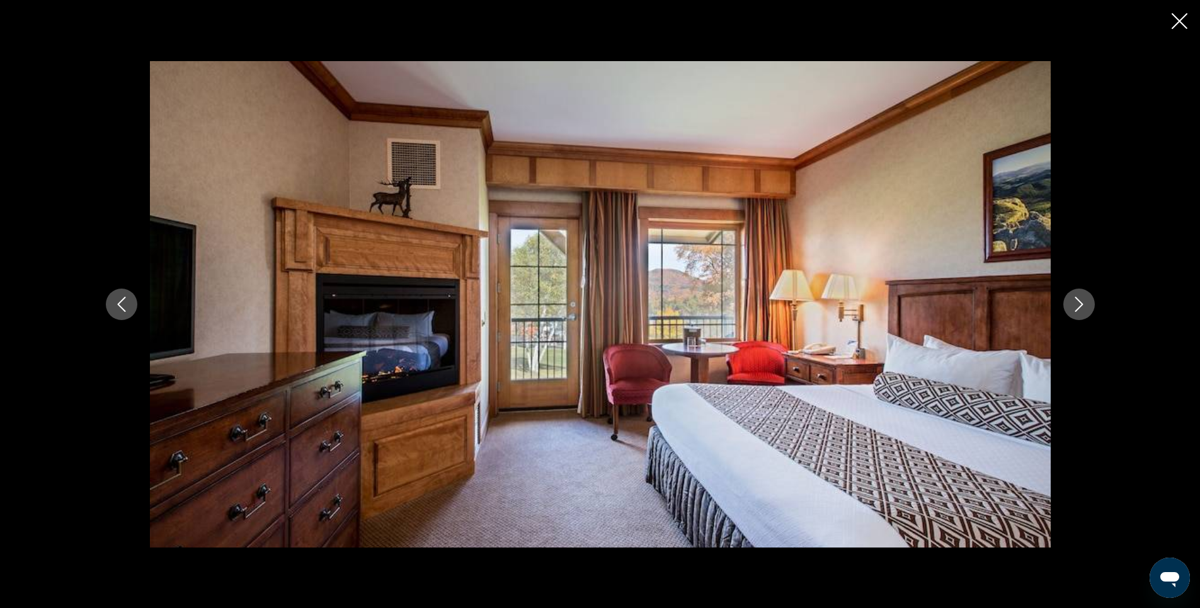
click at [1074, 304] on icon "Next image" at bounding box center [1078, 304] width 15 height 15
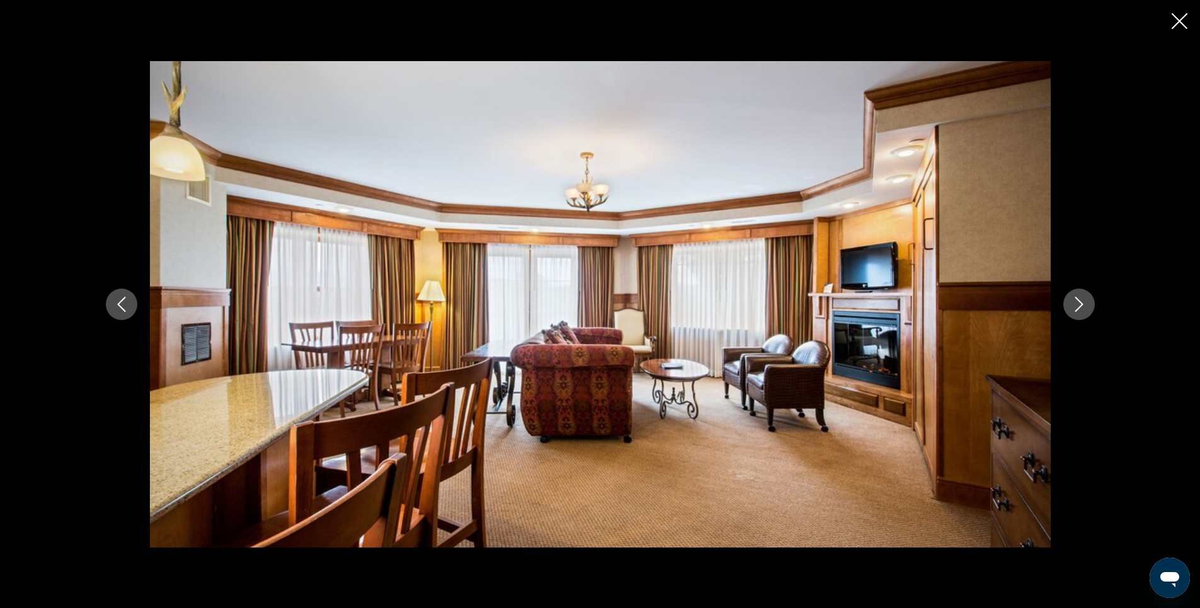
click at [1074, 304] on icon "Next image" at bounding box center [1078, 304] width 15 height 15
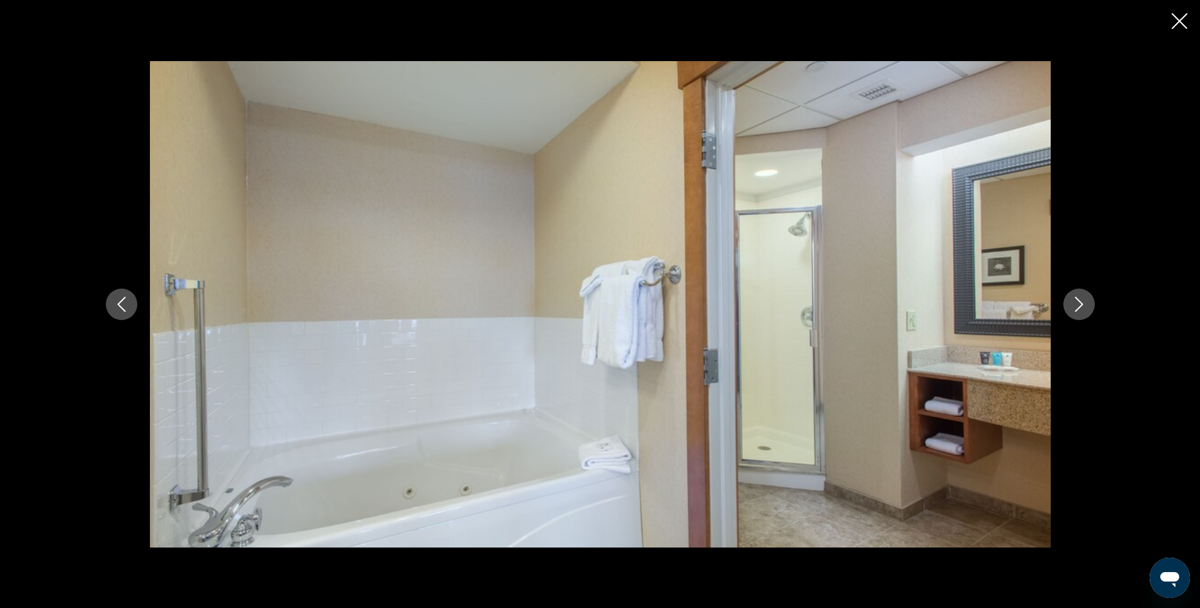
click at [1075, 304] on icon "Next image" at bounding box center [1078, 304] width 15 height 15
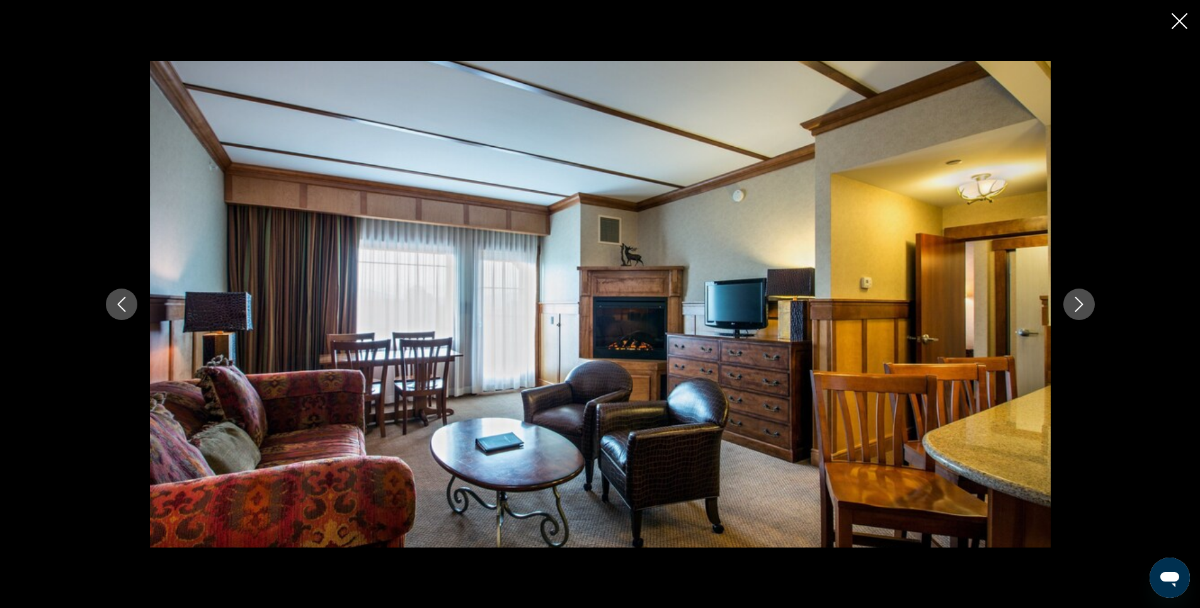
click at [1075, 304] on icon "Next image" at bounding box center [1078, 304] width 15 height 15
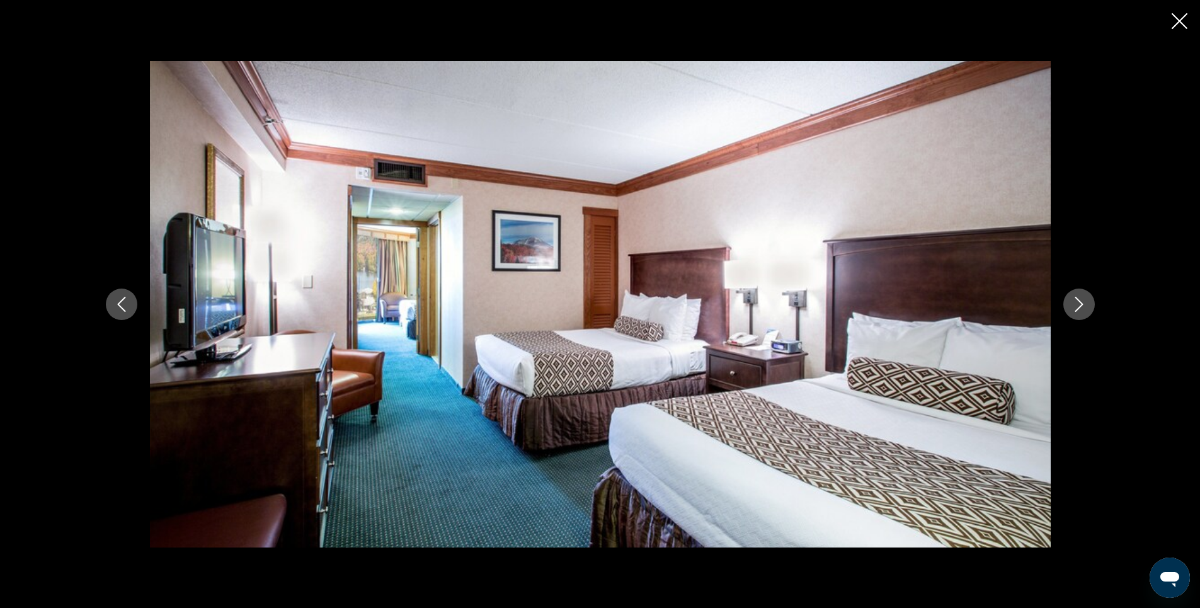
click at [1075, 304] on icon "Next image" at bounding box center [1078, 304] width 15 height 15
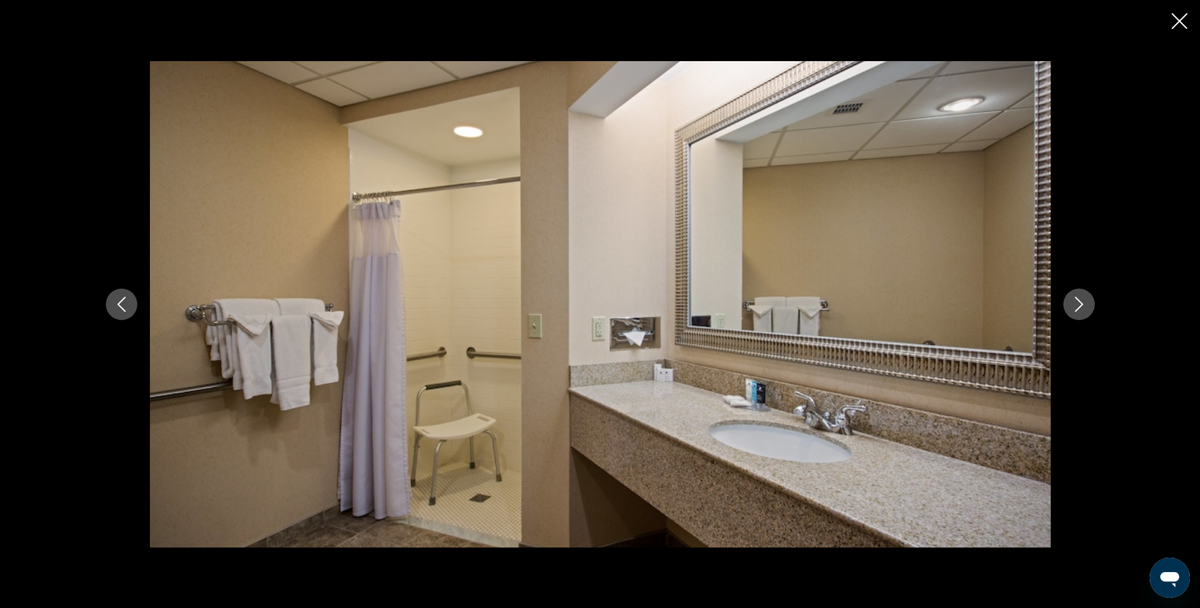
click at [1075, 304] on icon "Next image" at bounding box center [1078, 304] width 15 height 15
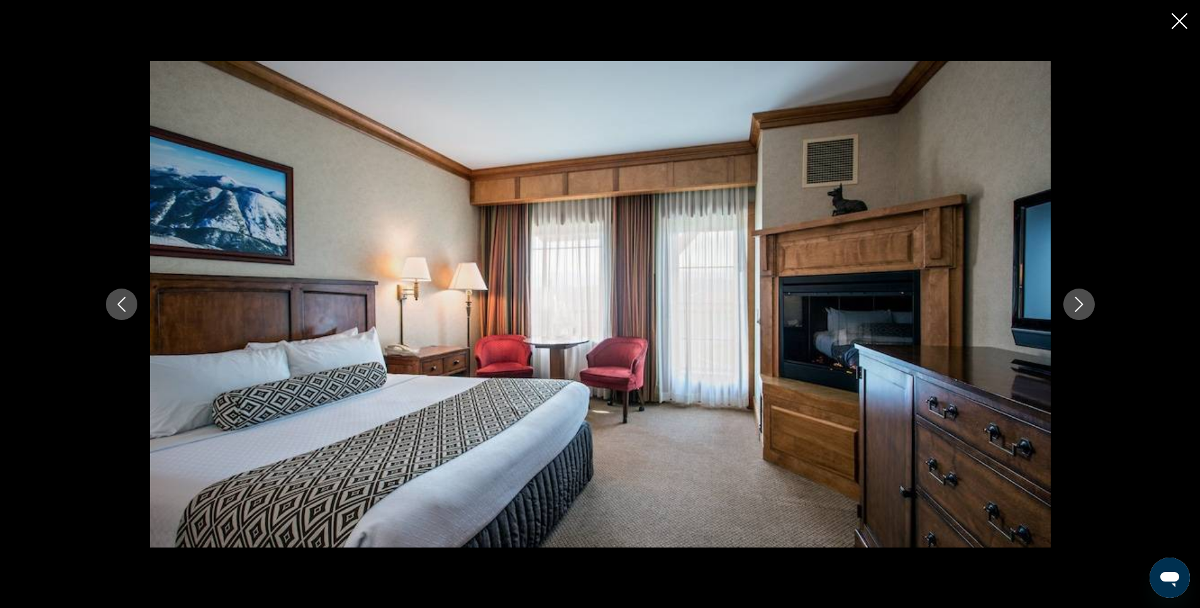
click at [125, 304] on icon "Previous image" at bounding box center [121, 304] width 15 height 15
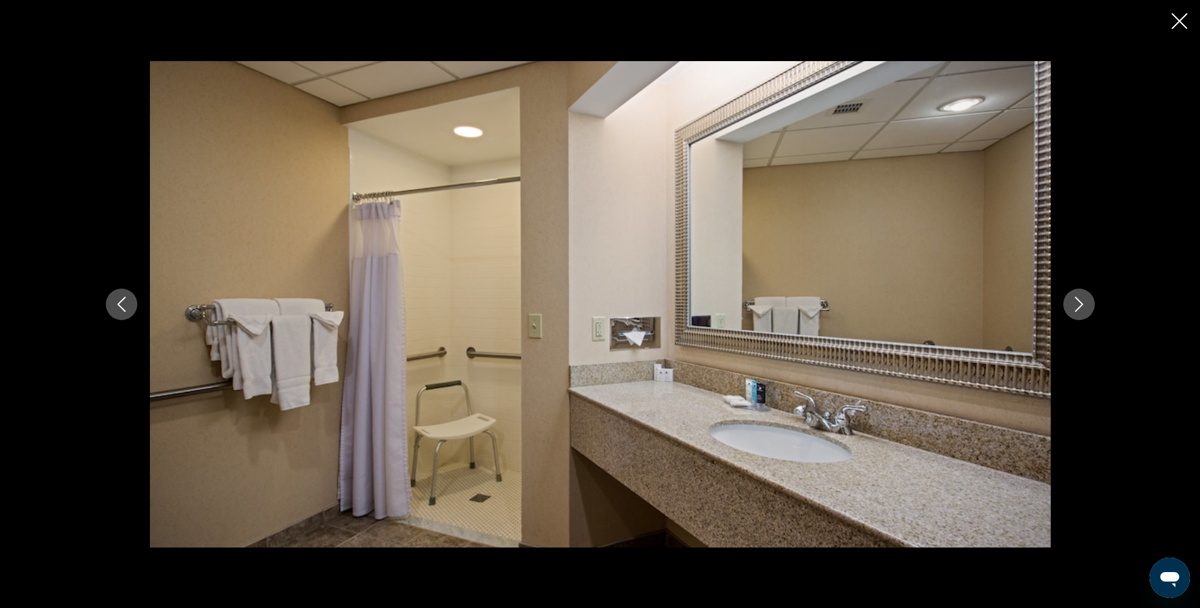
click at [1177, 23] on icon "Close slideshow" at bounding box center [1179, 21] width 16 height 16
